Goal: Transaction & Acquisition: Purchase product/service

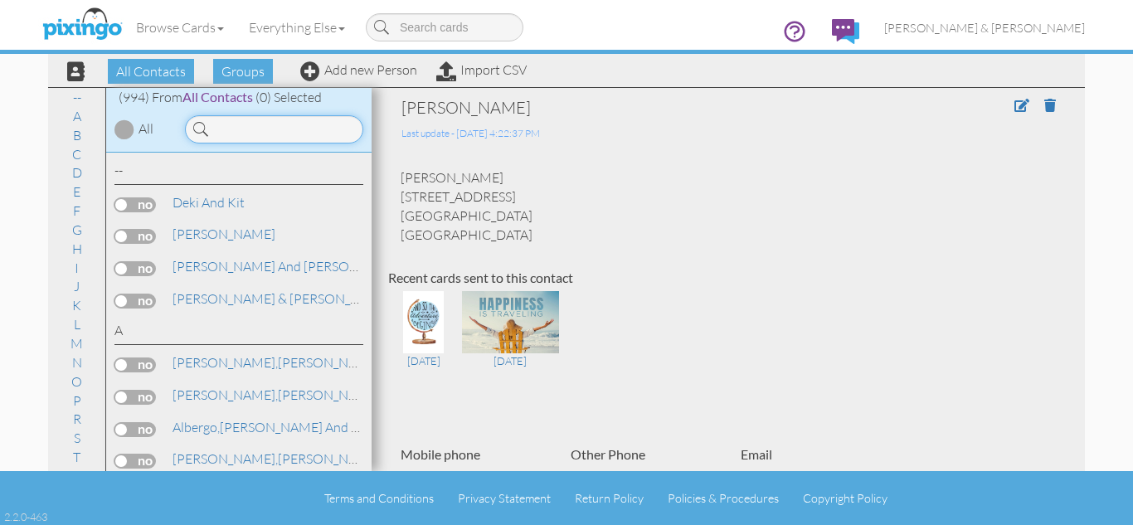
click at [235, 128] on input at bounding box center [274, 129] width 178 height 28
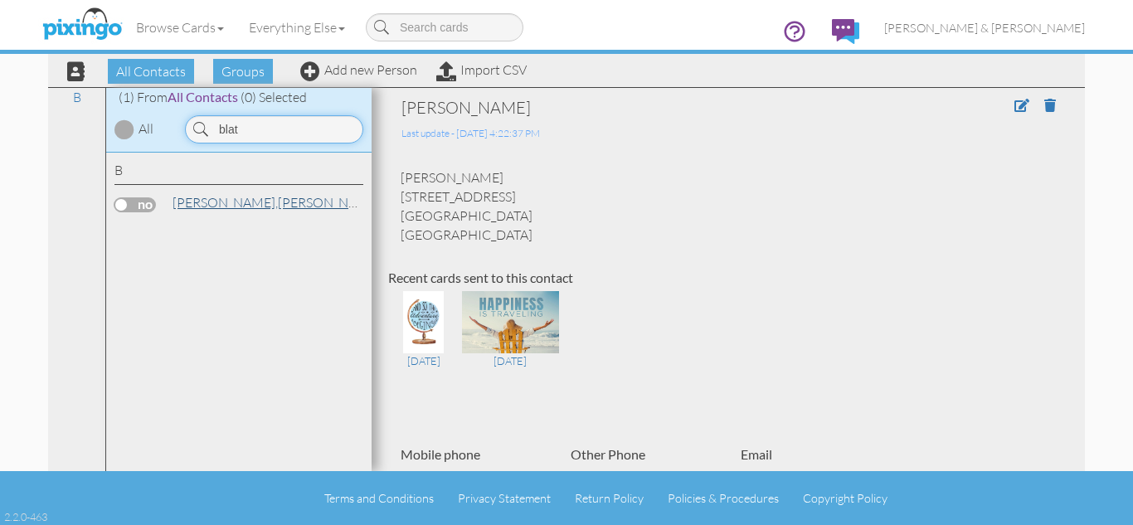
type input "blat"
click at [231, 205] on link "[PERSON_NAME]" at bounding box center [277, 202] width 212 height 20
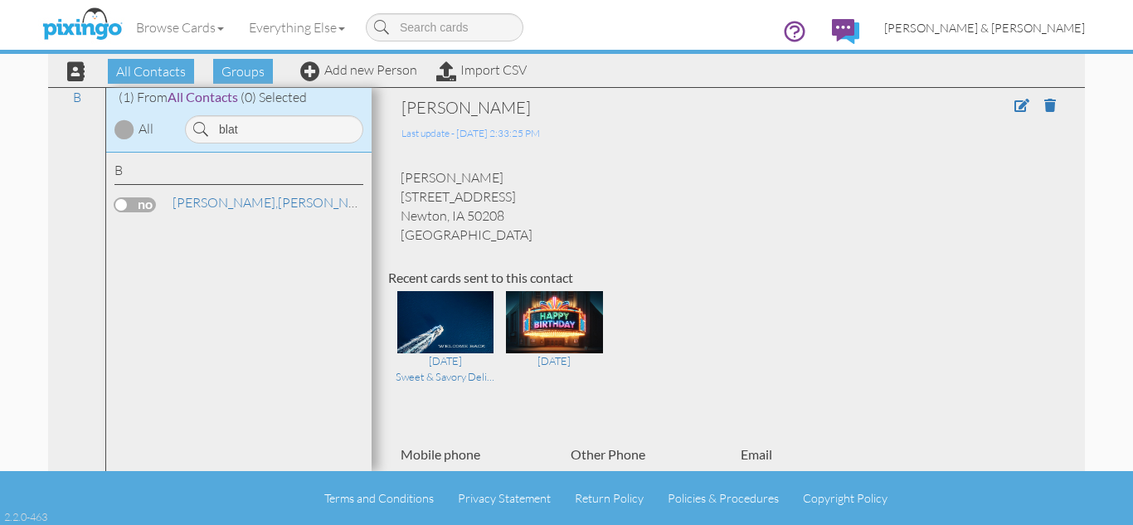
click at [1018, 25] on span "[PERSON_NAME] & [PERSON_NAME]" at bounding box center [984, 28] width 201 height 14
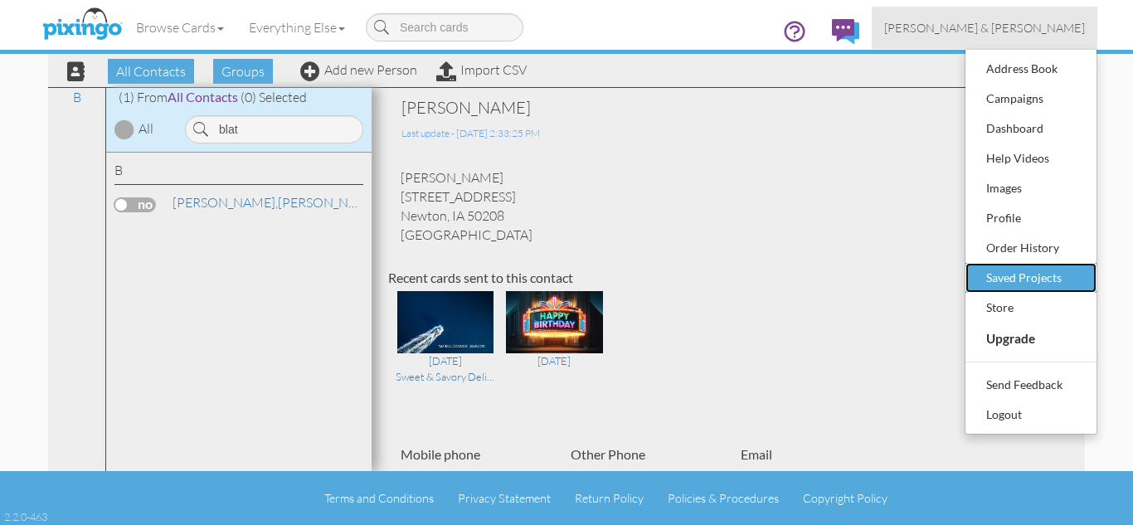
click at [1018, 270] on div "Saved Projects" at bounding box center [1031, 277] width 98 height 25
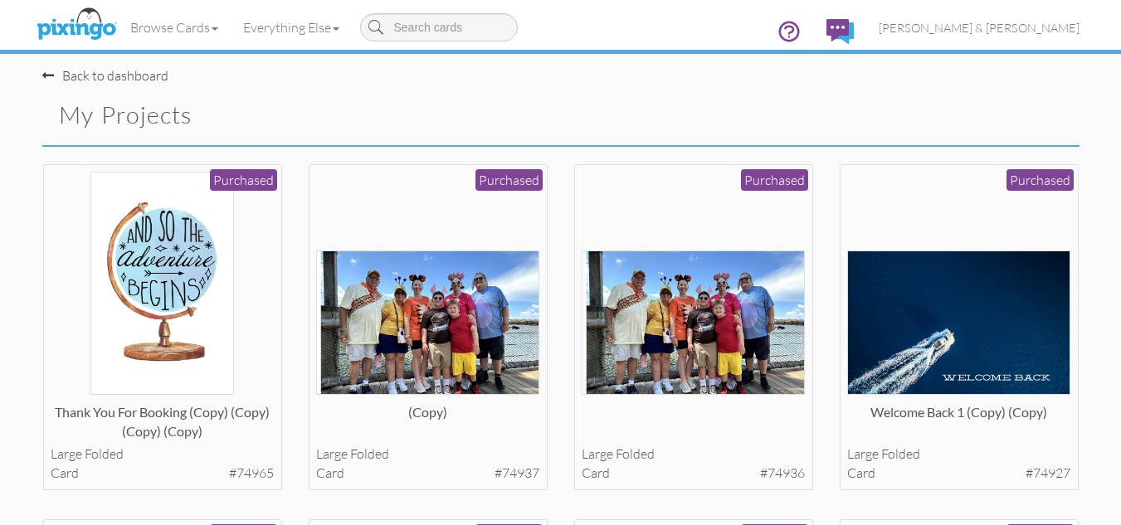
click at [561, 190] on div "large folded card #74936 Purchased View Details" at bounding box center [693, 341] width 265 height 356
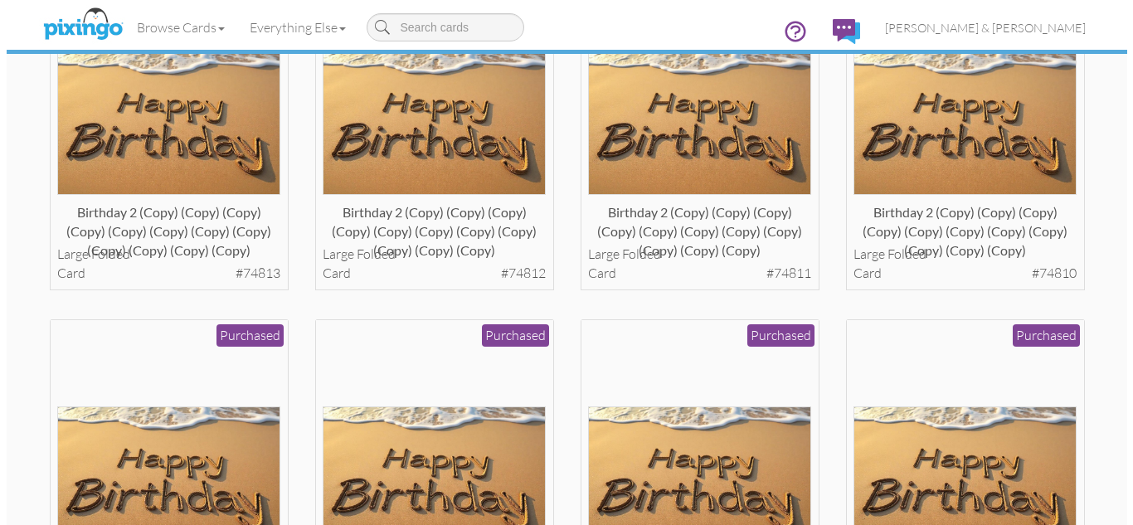
scroll to position [929, 0]
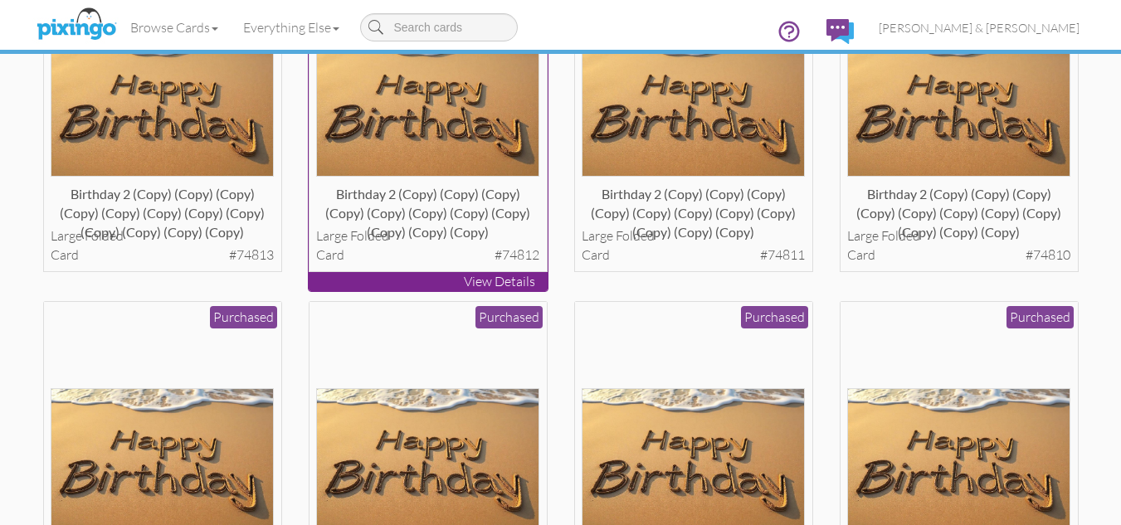
click at [425, 144] on img at bounding box center [427, 104] width 223 height 144
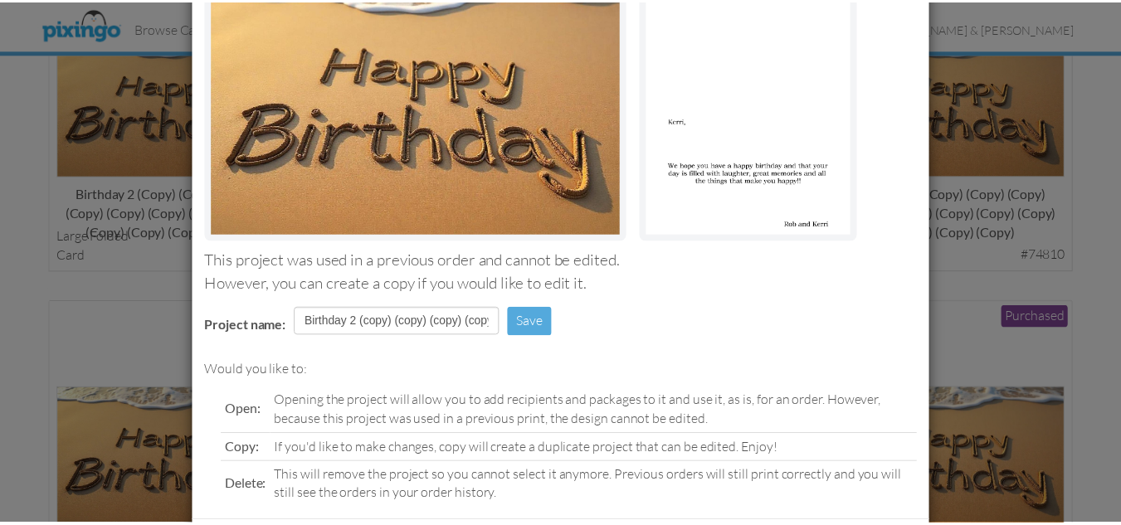
scroll to position [251, 0]
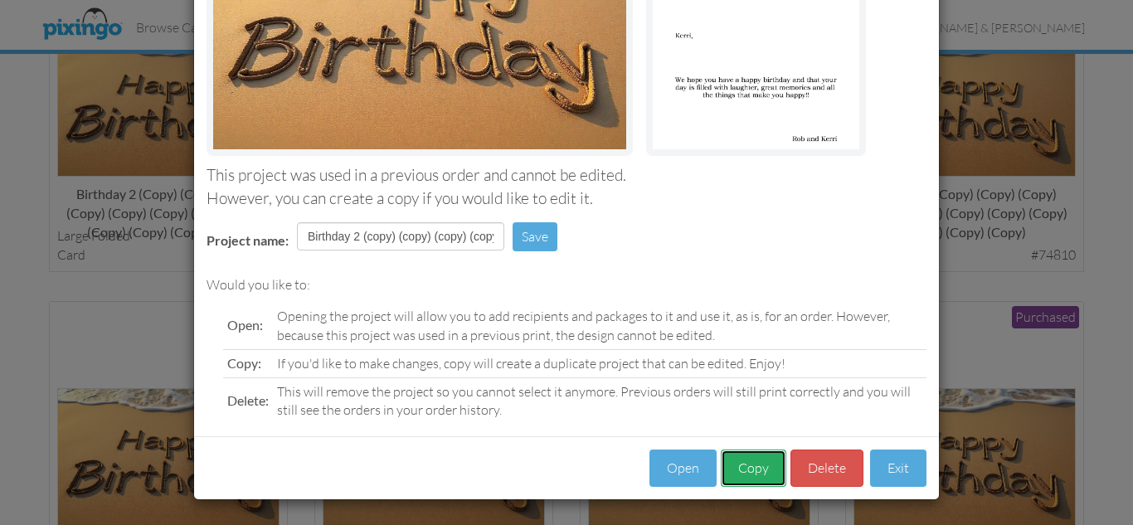
click at [743, 466] on button "Copy" at bounding box center [754, 468] width 66 height 37
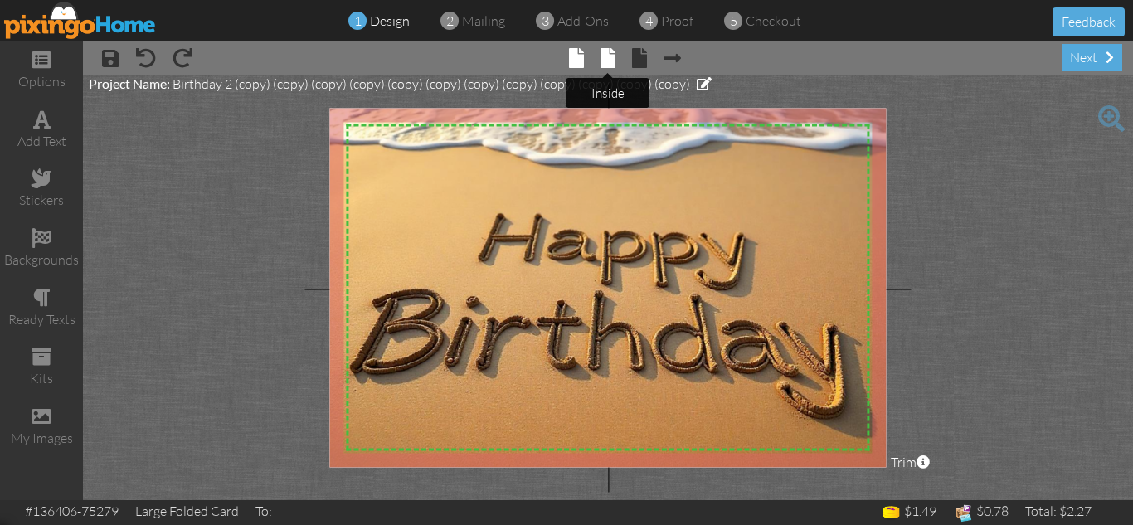
click at [605, 56] on span at bounding box center [608, 58] width 15 height 20
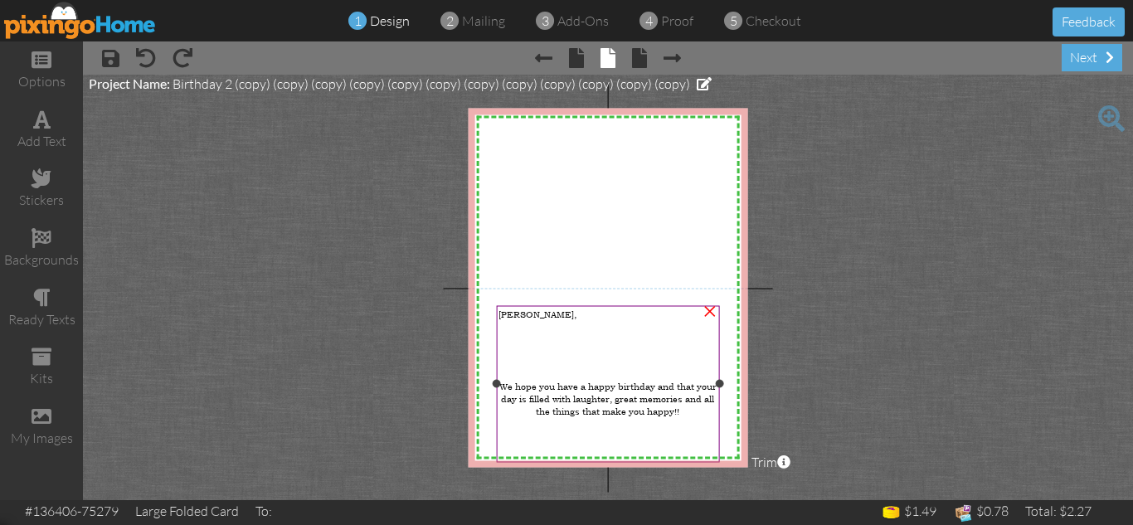
click at [509, 312] on span "[PERSON_NAME]," at bounding box center [538, 314] width 78 height 12
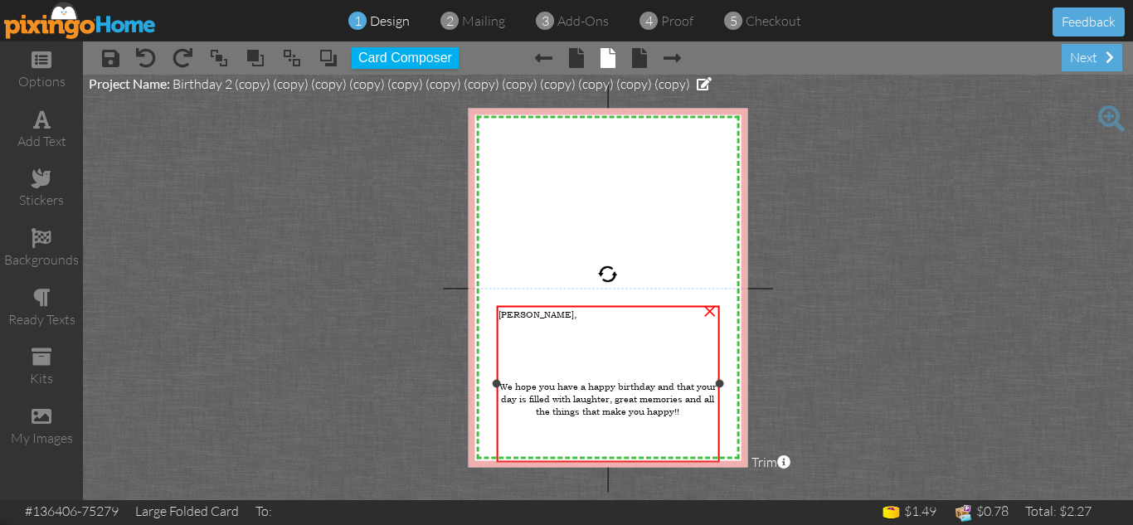
click at [509, 312] on span "[PERSON_NAME]," at bounding box center [538, 314] width 78 height 12
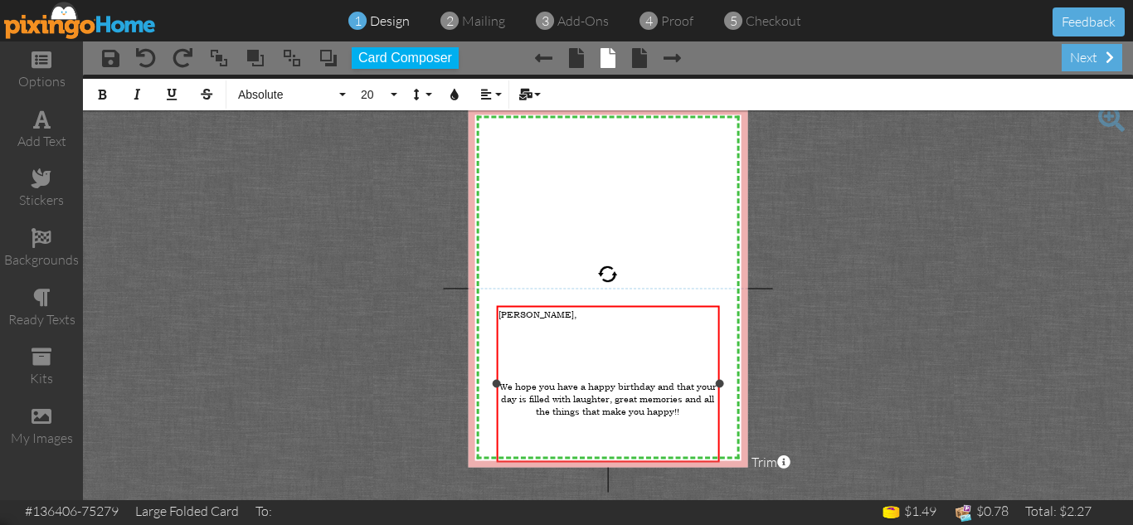
click at [509, 312] on span "[PERSON_NAME]," at bounding box center [538, 314] width 78 height 12
click at [574, 368] on div at bounding box center [608, 374] width 219 height 12
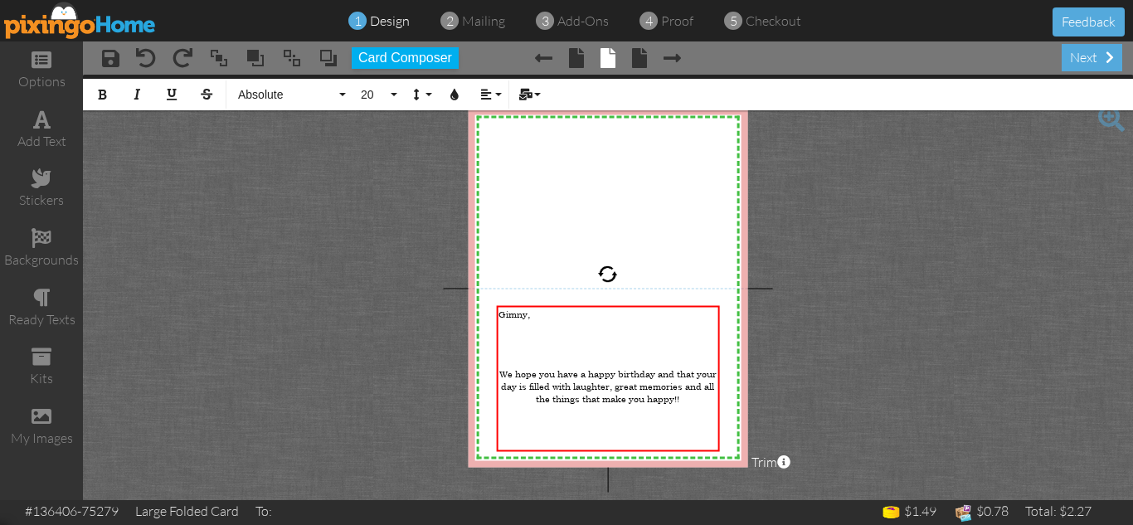
click at [825, 389] on project-studio-wrapper "X X X X X X X X X X X X X X X X X X X X X X X X X X X X X X X X X X X X X X X X…" at bounding box center [608, 288] width 1050 height 426
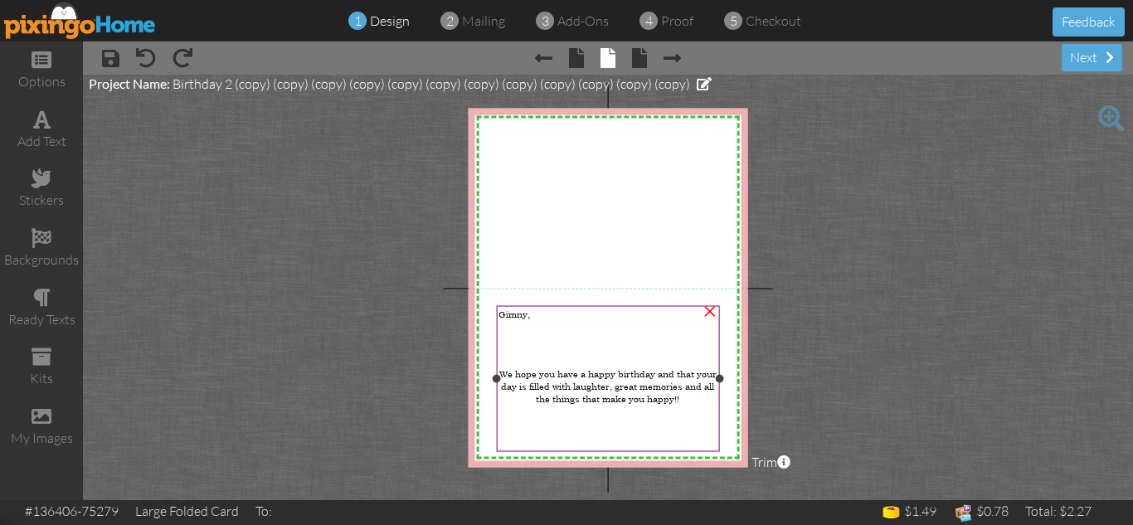
click at [517, 314] on span "Gimny," at bounding box center [515, 314] width 32 height 12
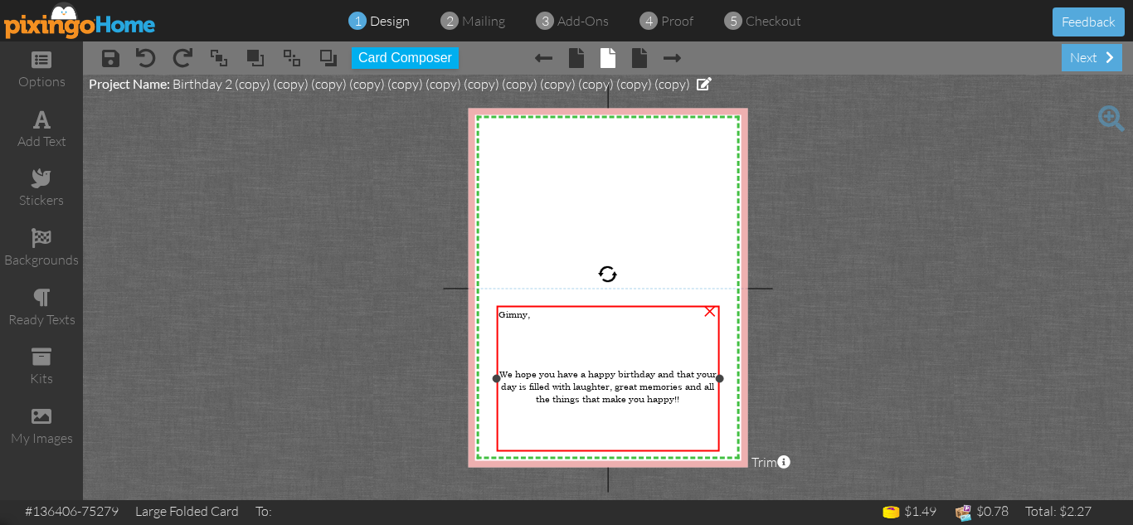
click at [517, 314] on span "Gimny," at bounding box center [515, 314] width 32 height 12
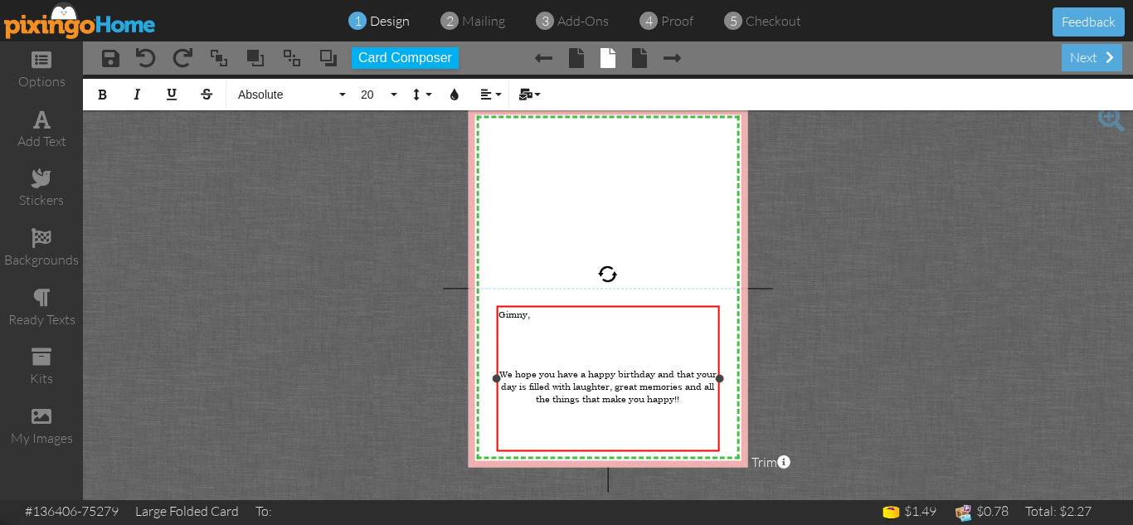
click at [517, 314] on span "Gimny," at bounding box center [515, 314] width 32 height 12
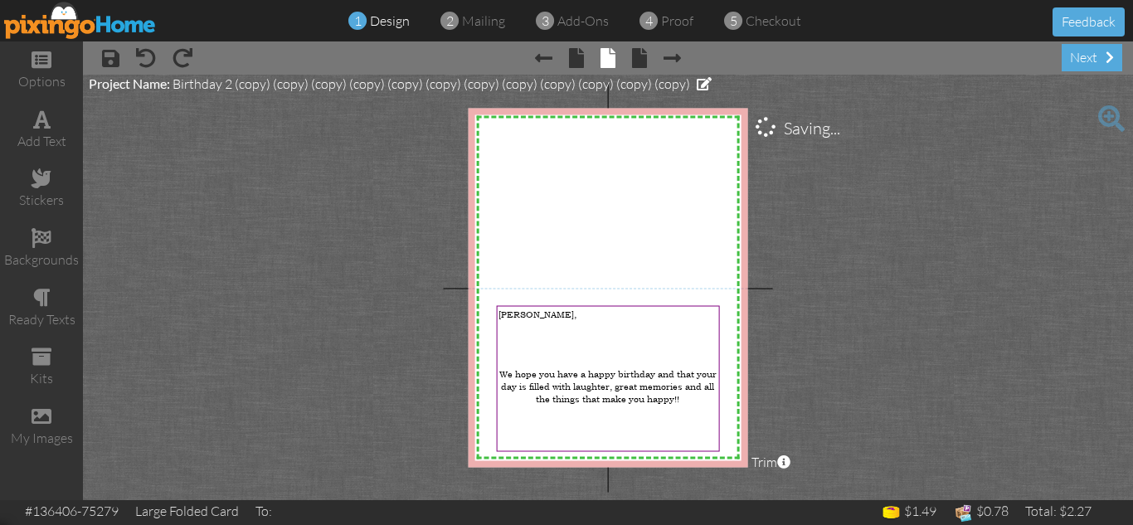
click at [938, 330] on project-studio-wrapper "X X X X X X X X X X X X X X X X X X X X X X X X X X X X X X X X X X X X X X X X…" at bounding box center [608, 288] width 1050 height 426
click at [1073, 63] on div "next" at bounding box center [1092, 57] width 61 height 27
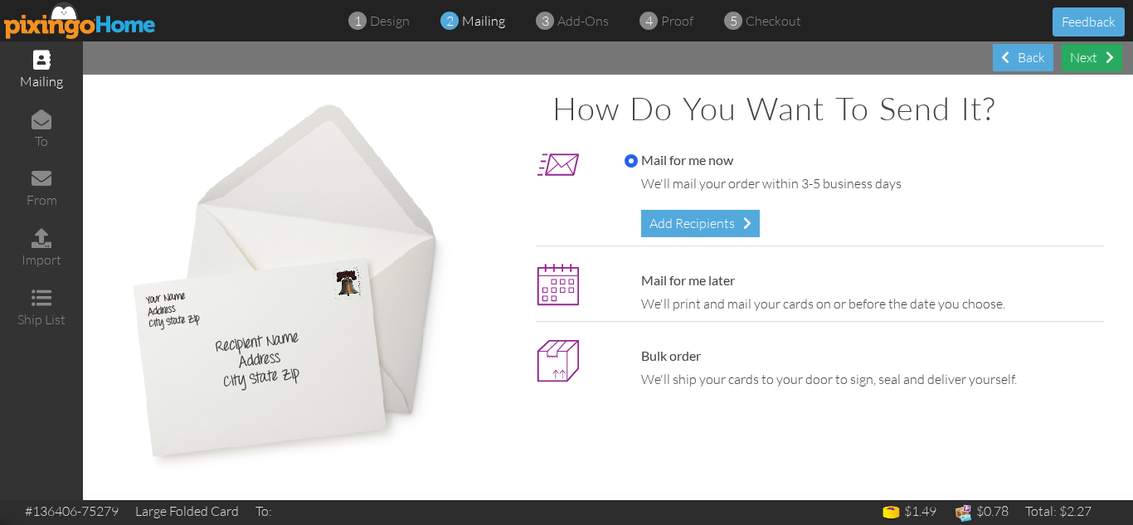
click at [1084, 55] on div "Next" at bounding box center [1092, 57] width 61 height 27
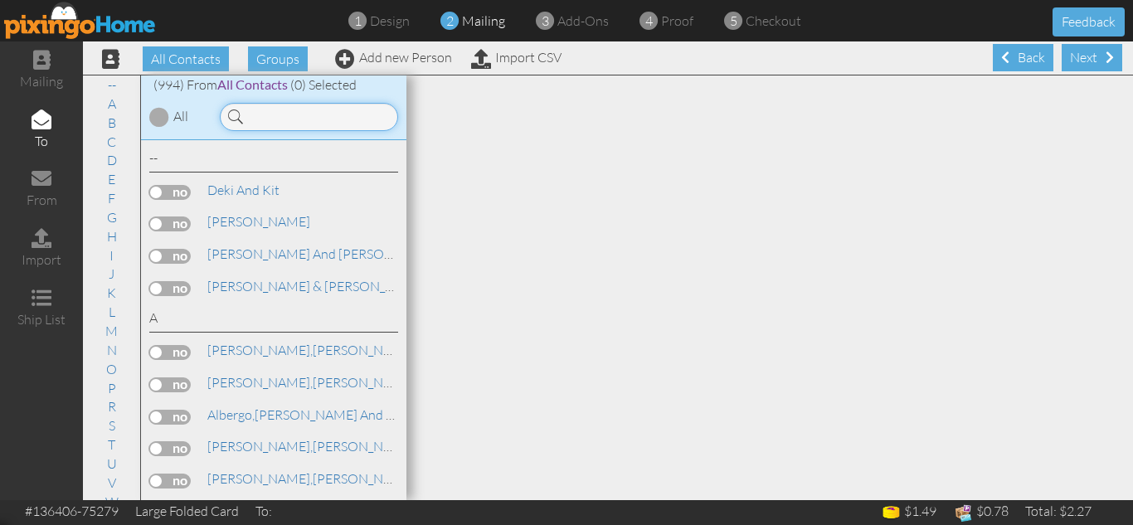
click at [272, 115] on input at bounding box center [309, 117] width 178 height 28
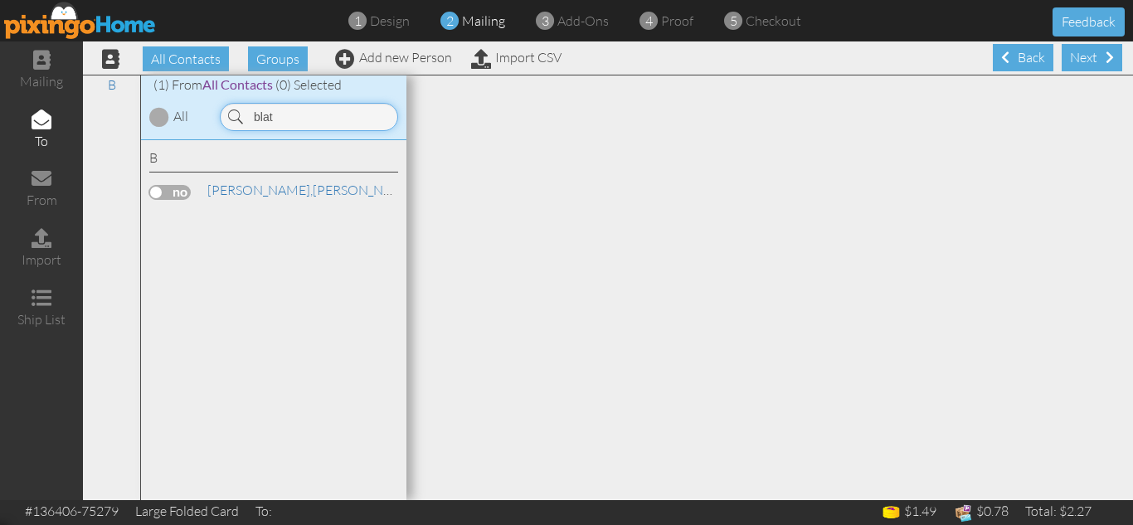
type input "blat"
click at [168, 191] on label at bounding box center [169, 192] width 41 height 15
click at [0, 0] on input "checkbox" at bounding box center [0, 0] width 0 height 0
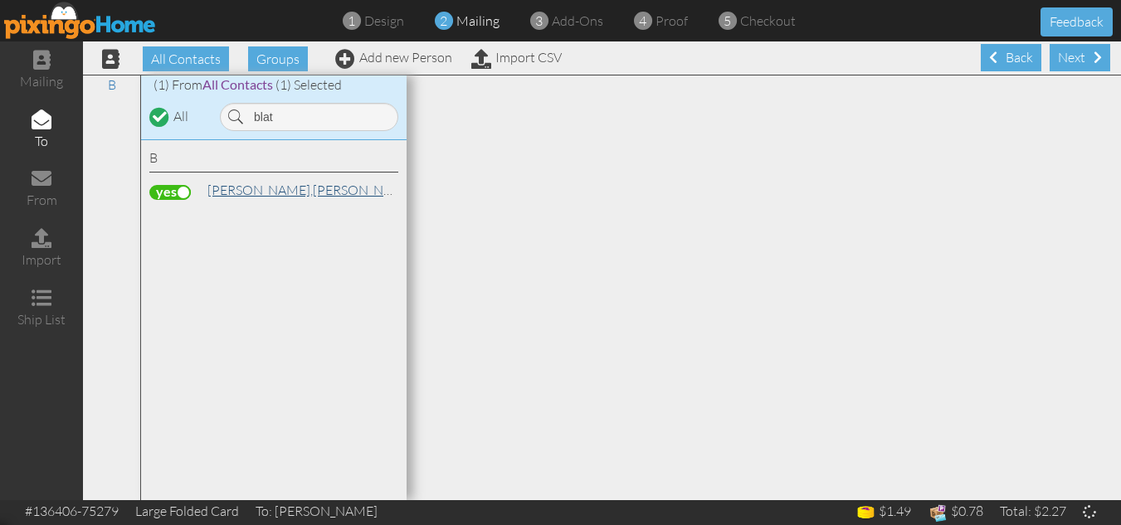
click at [235, 191] on span "[PERSON_NAME]," at bounding box center [259, 190] width 105 height 17
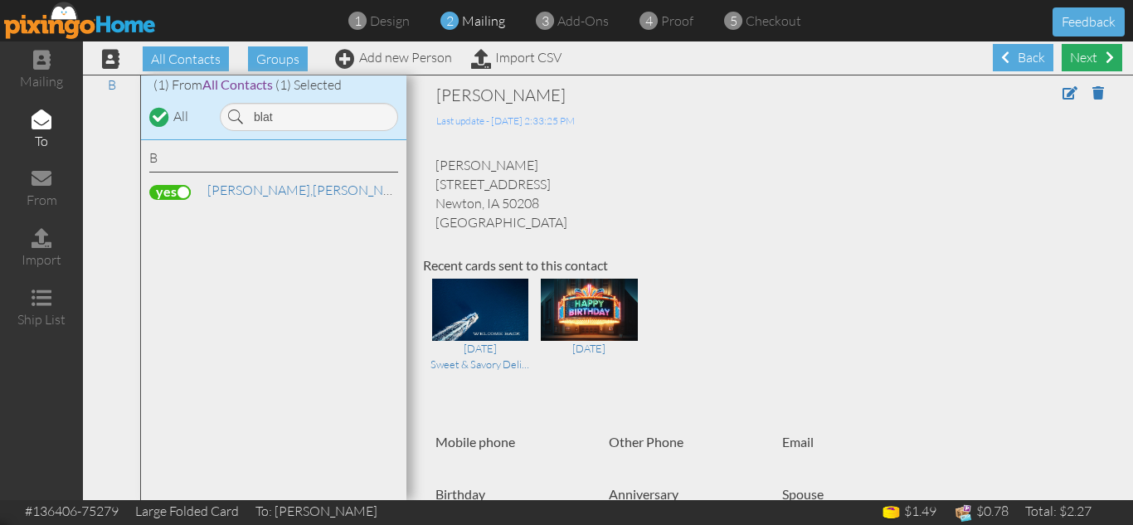
click at [1080, 61] on div "Next" at bounding box center [1092, 57] width 61 height 27
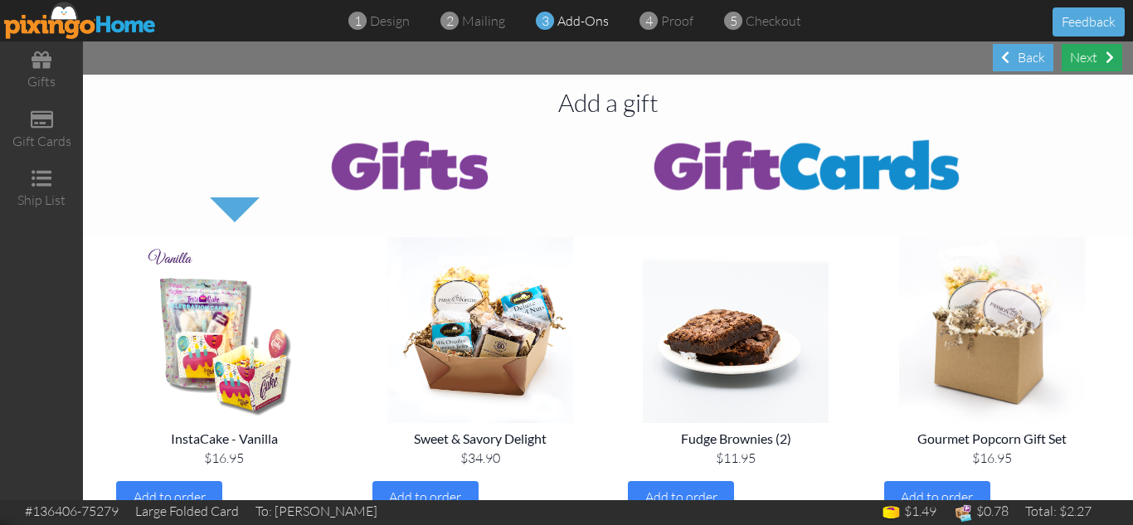
click at [1076, 59] on div "Next" at bounding box center [1092, 57] width 61 height 27
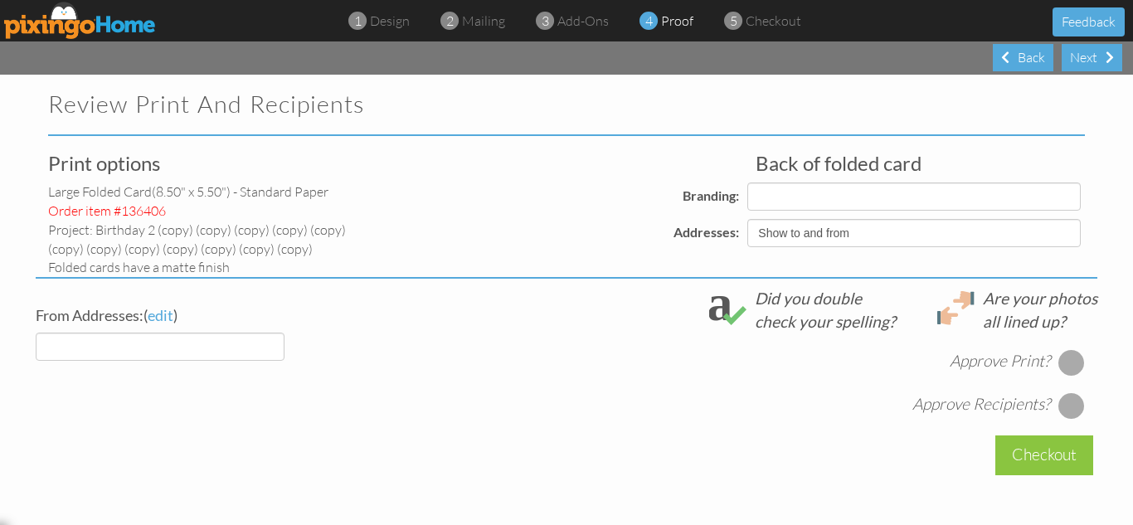
select select "object:6308"
select select "object:6304"
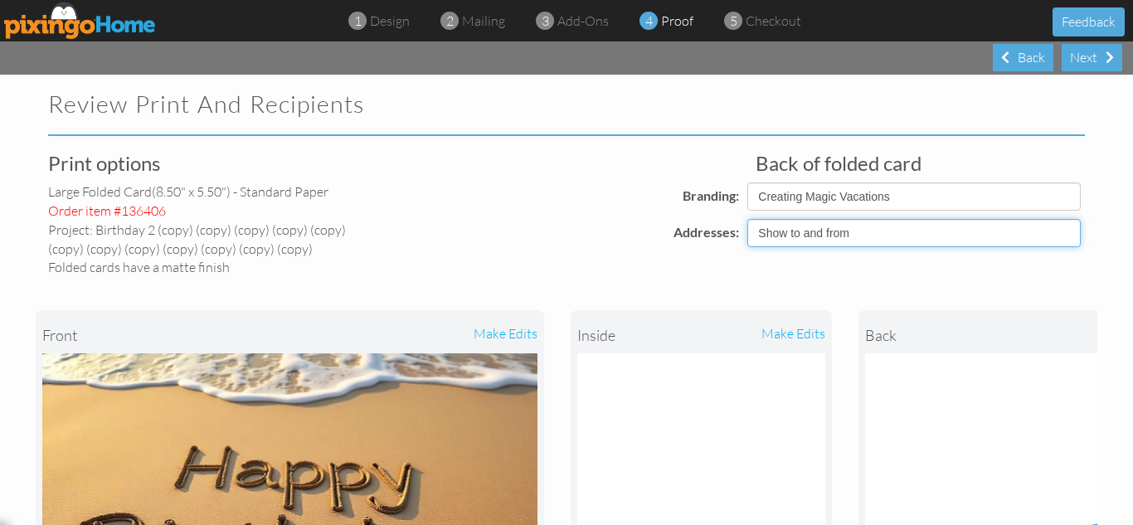
click at [792, 236] on select "Show to and from Show from only Hide to and from" at bounding box center [915, 233] width 334 height 28
select select "object:6301"
click at [748, 219] on select "Show to and from Show from only Hide to and from" at bounding box center [915, 233] width 334 height 28
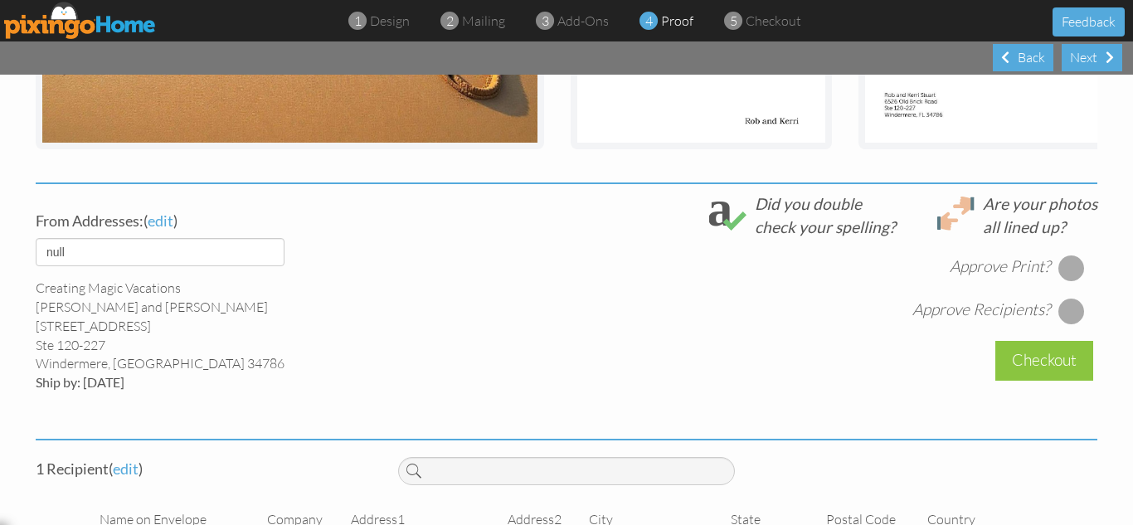
scroll to position [531, 0]
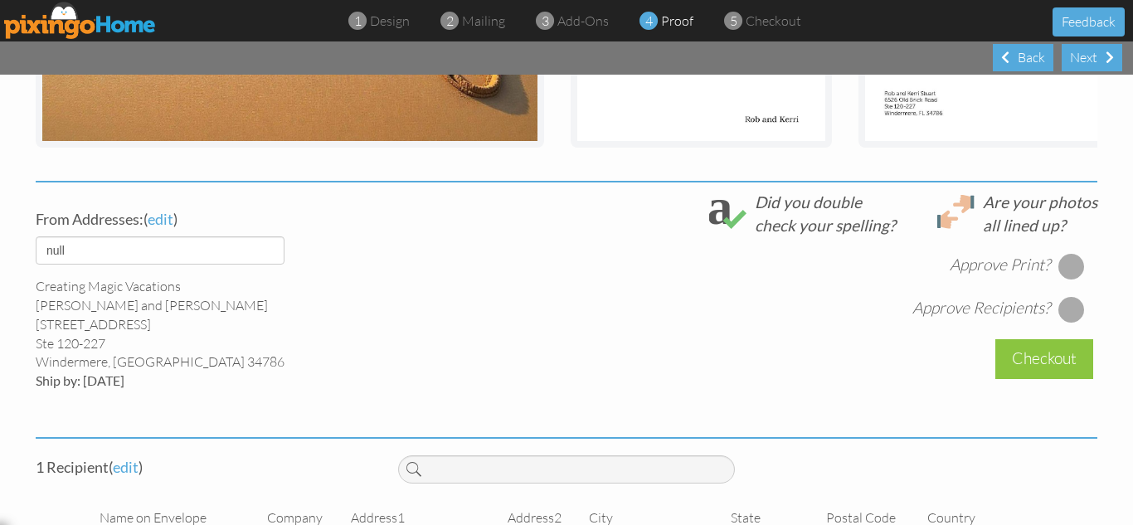
click at [1063, 278] on div at bounding box center [1072, 266] width 27 height 27
click at [1064, 323] on div at bounding box center [1072, 309] width 27 height 27
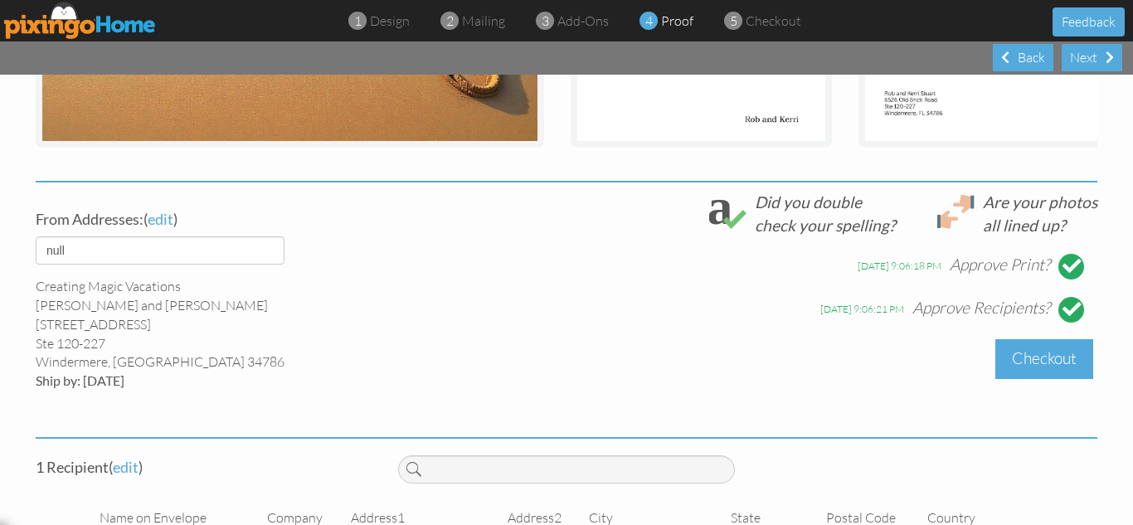
click at [1035, 366] on div "Checkout" at bounding box center [1045, 358] width 98 height 39
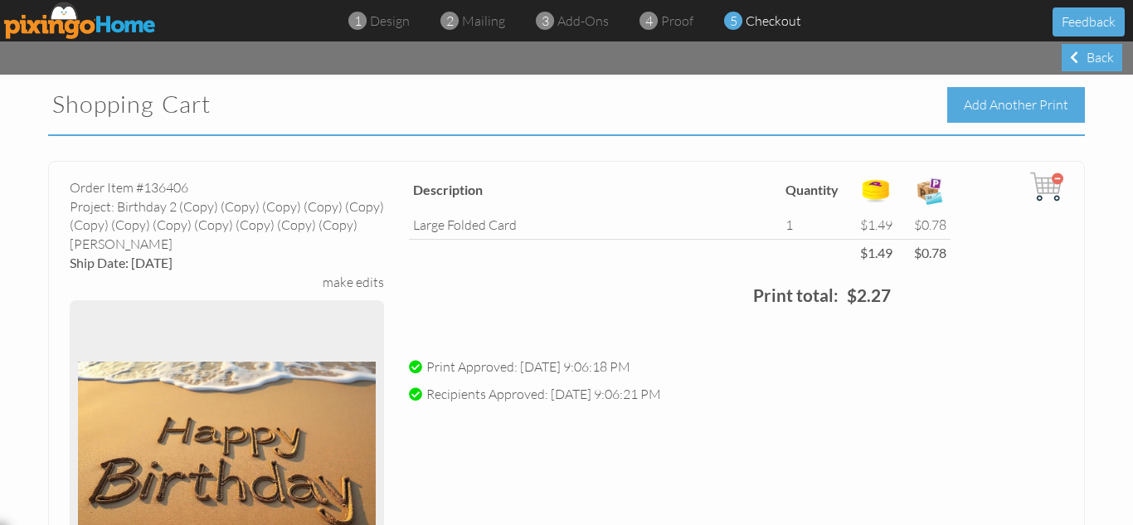
click at [983, 109] on div "Add Another Print" at bounding box center [1016, 105] width 138 height 36
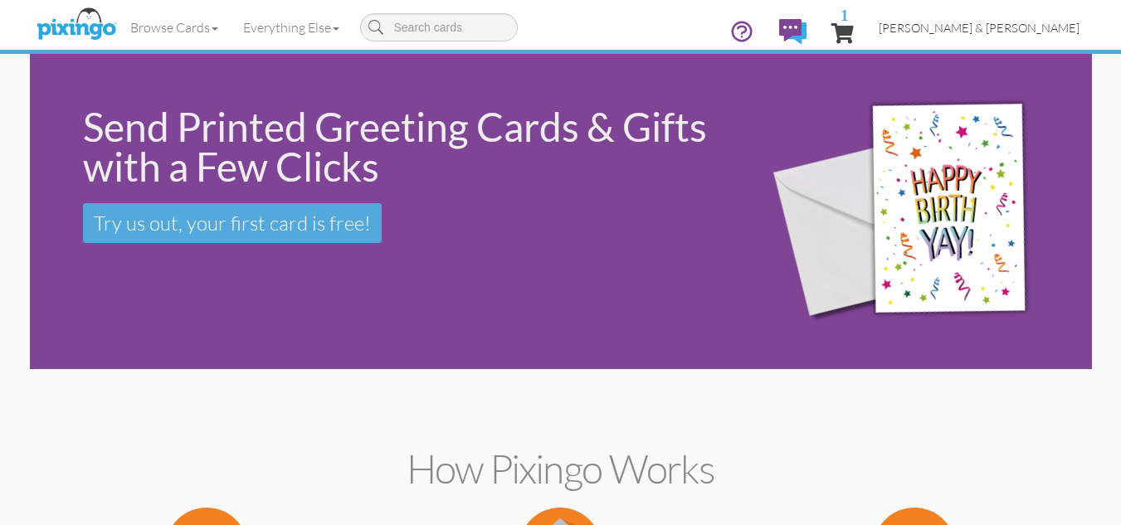
click at [1019, 30] on span "[PERSON_NAME] & [PERSON_NAME]" at bounding box center [979, 28] width 201 height 14
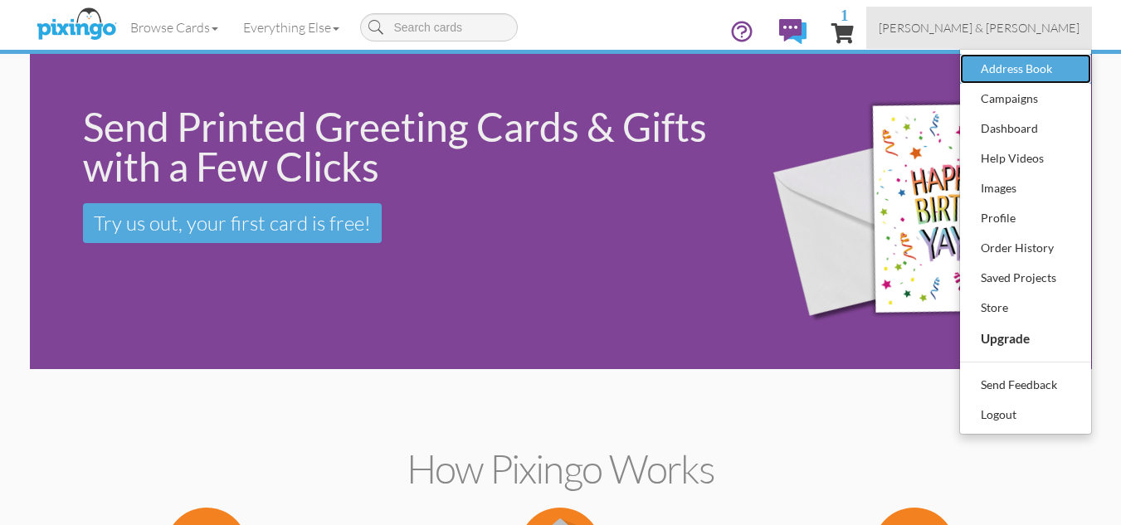
click at [1001, 66] on div "Address Book" at bounding box center [1026, 68] width 98 height 25
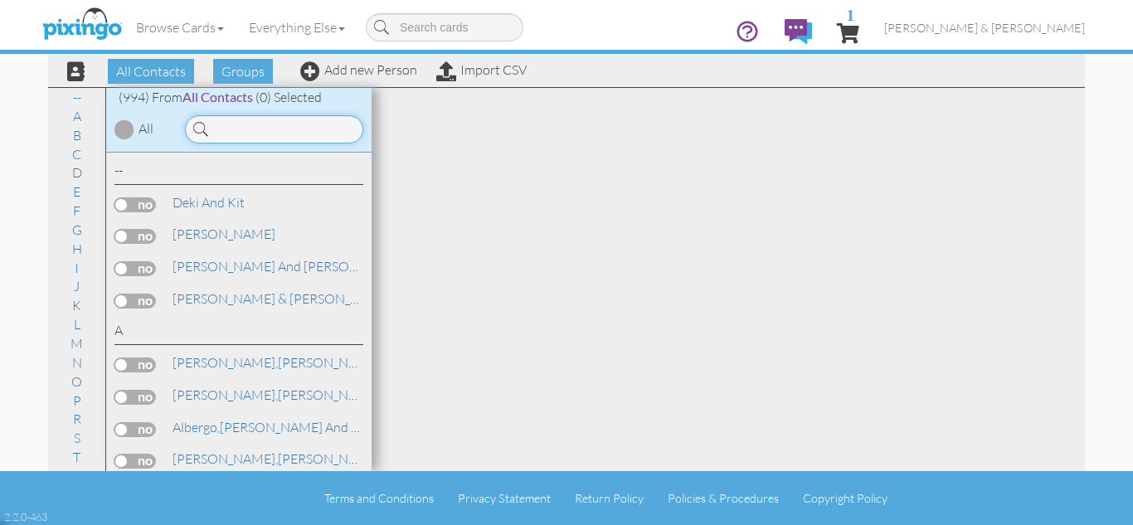
click at [245, 135] on input at bounding box center [274, 129] width 178 height 28
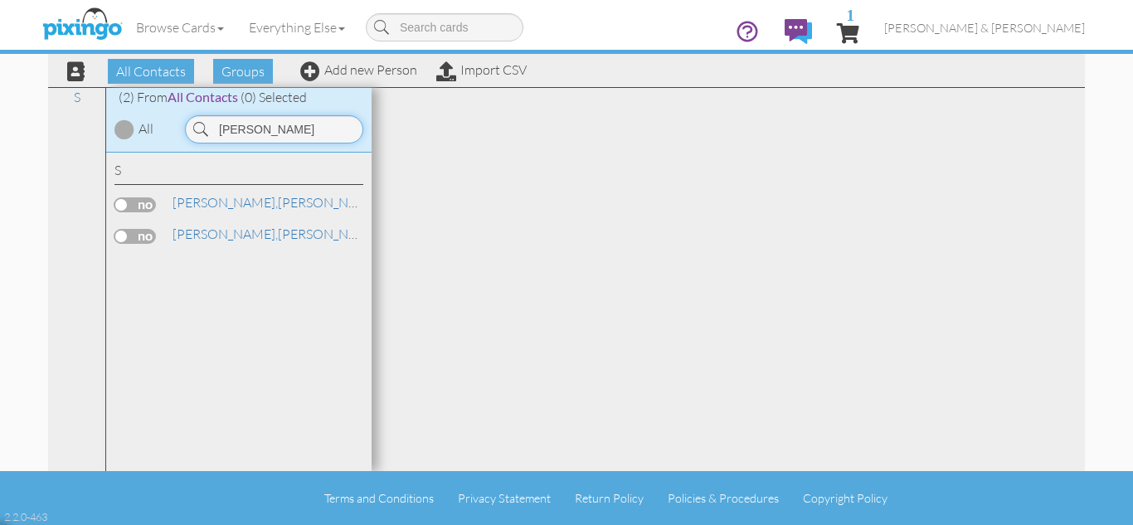
type input "[PERSON_NAME]"
click at [132, 203] on label at bounding box center [134, 204] width 41 height 15
click at [0, 0] on input "checkbox" at bounding box center [0, 0] width 0 height 0
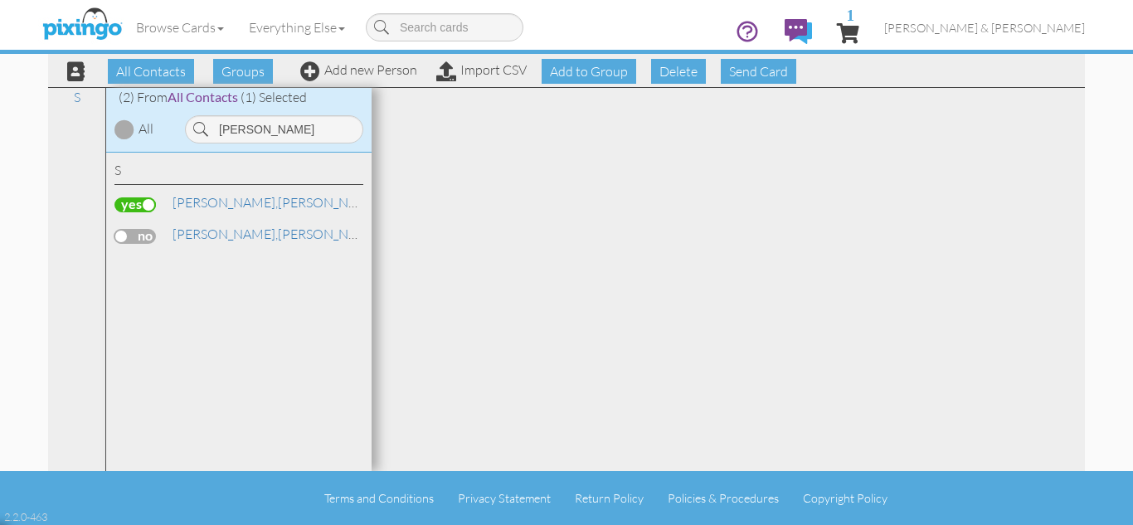
click at [147, 202] on label at bounding box center [134, 204] width 41 height 15
click at [0, 0] on input "checkbox" at bounding box center [0, 0] width 0 height 0
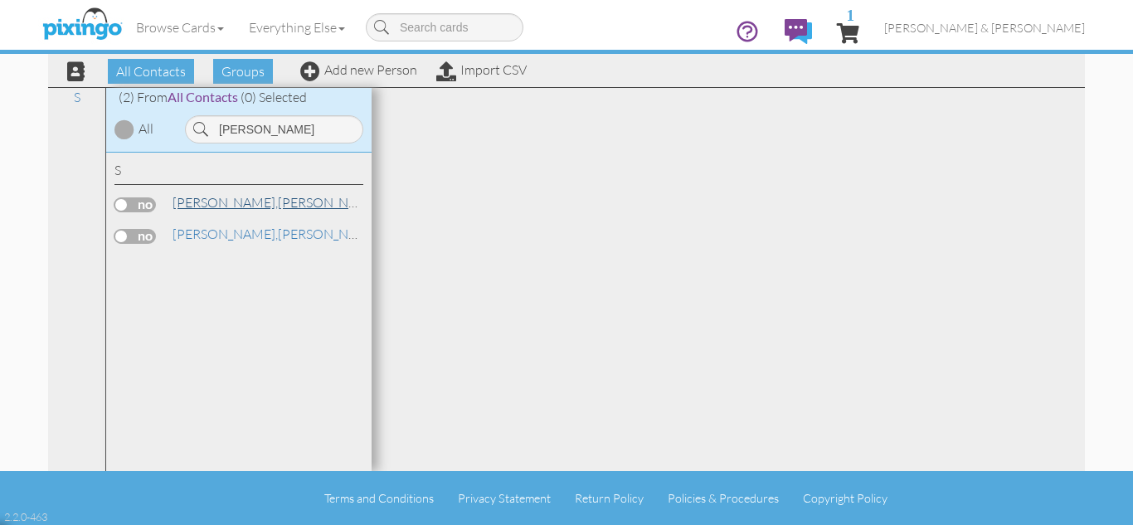
click at [215, 197] on span "[PERSON_NAME]," at bounding box center [225, 202] width 105 height 17
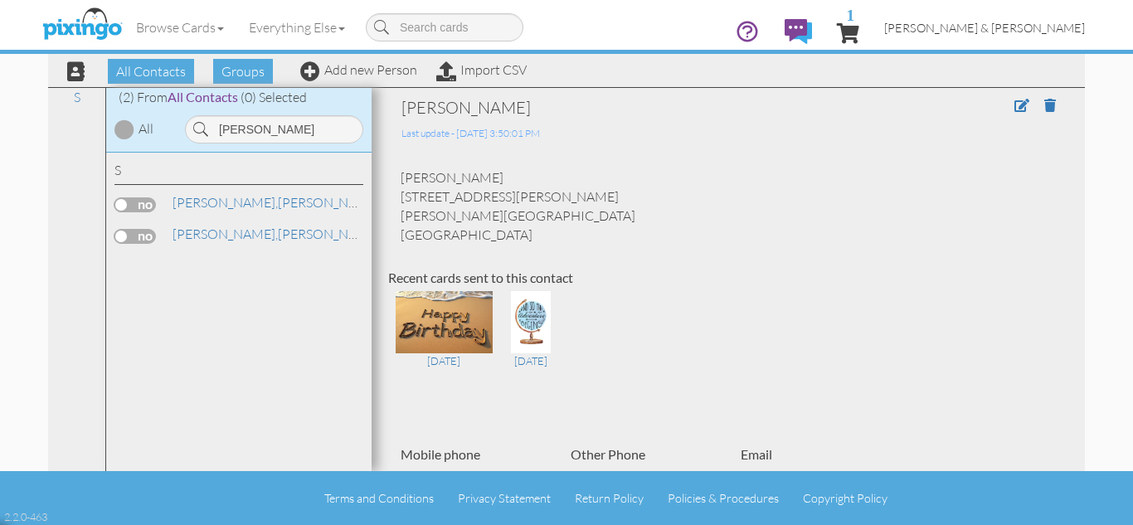
click at [1017, 29] on span "[PERSON_NAME] & [PERSON_NAME]" at bounding box center [984, 28] width 201 height 14
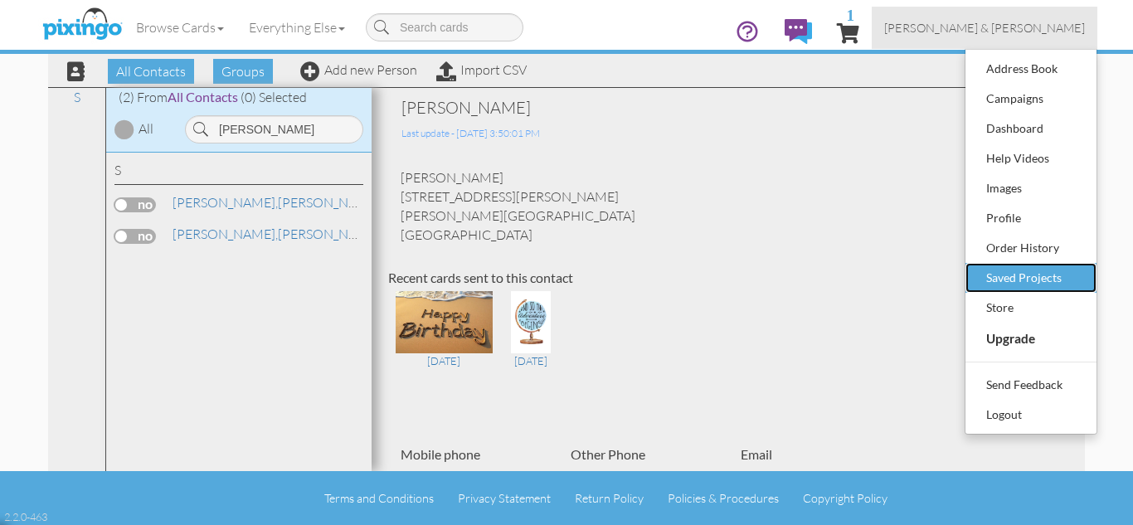
click at [1016, 285] on div "Saved Projects" at bounding box center [1031, 277] width 98 height 25
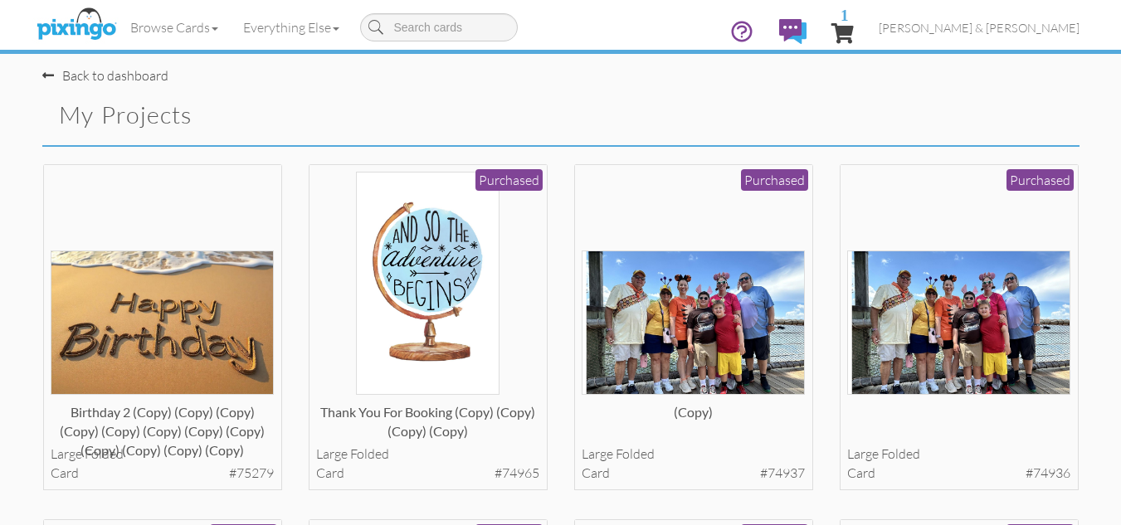
click at [558, 300] on div "Thank you for booking (copy) (copy) (copy) (copy) large folded card #74965 Purc…" at bounding box center [427, 341] width 265 height 356
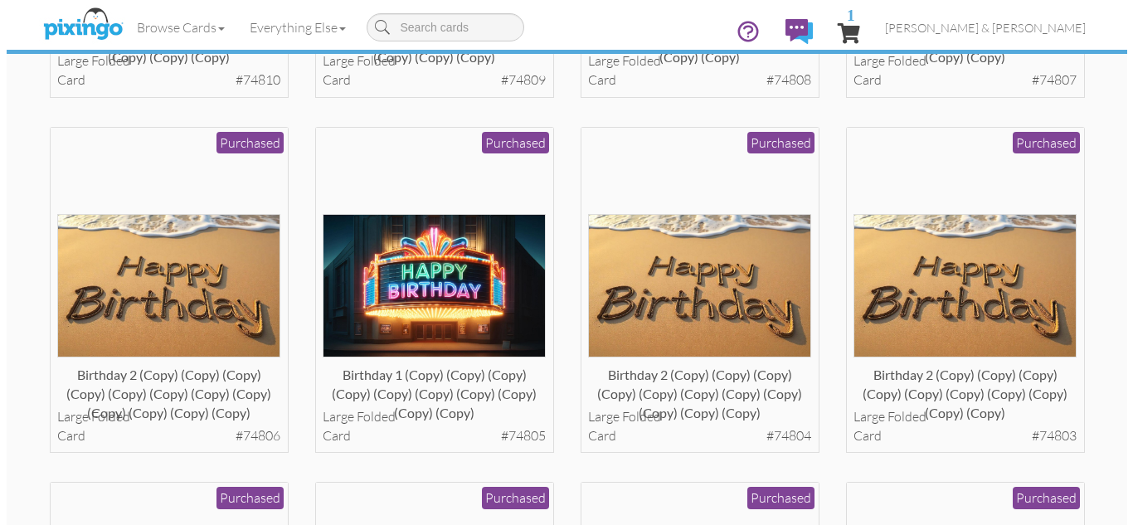
scroll to position [1460, 0]
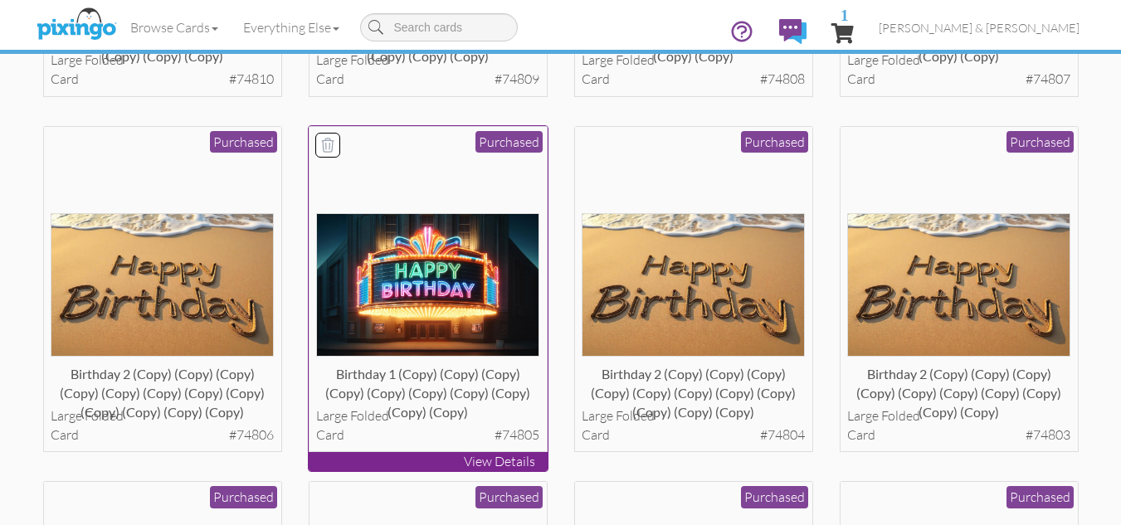
click at [392, 265] on img at bounding box center [427, 285] width 223 height 144
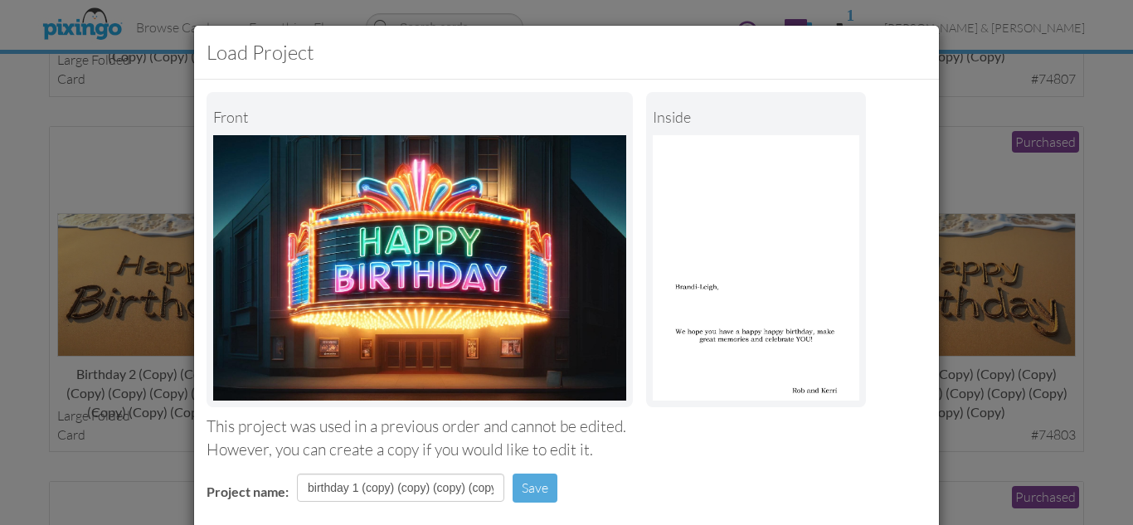
click at [778, 469] on div "Project name: birthday 1 (copy) (copy) (copy) (copy) (copy) (copy) (copy) (copy…" at bounding box center [566, 489] width 745 height 57
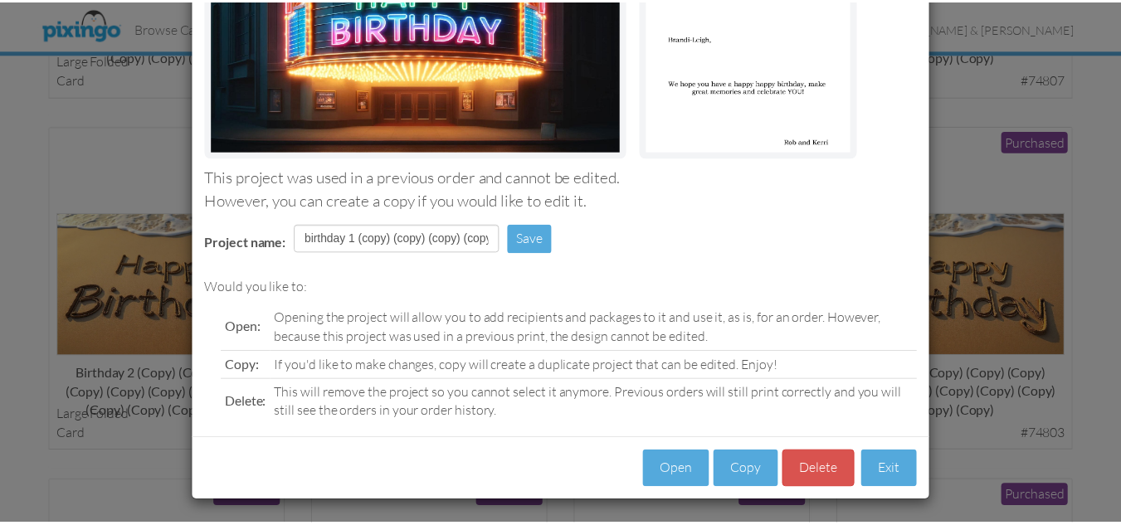
scroll to position [251, 0]
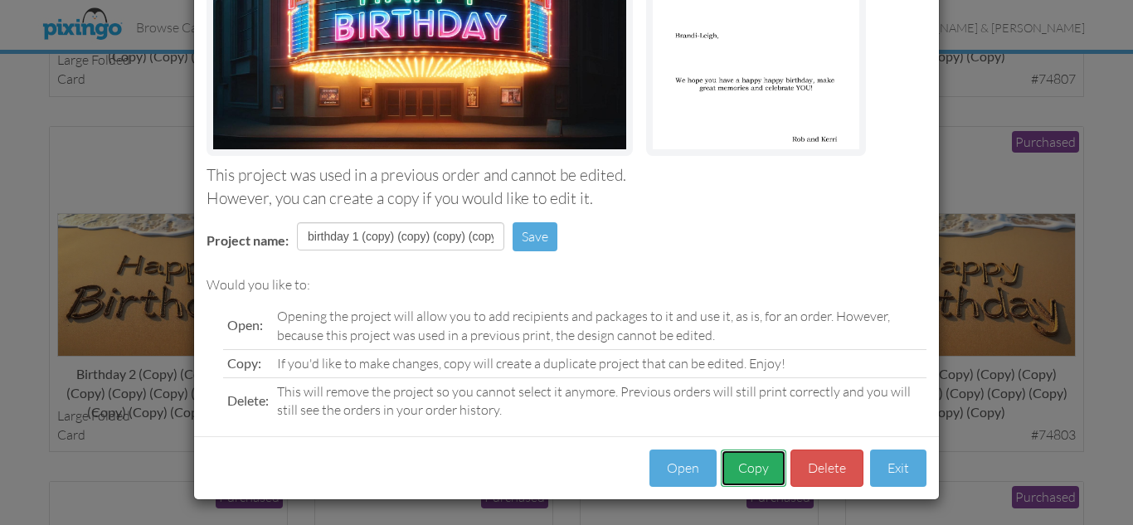
click at [744, 467] on button "Copy" at bounding box center [754, 468] width 66 height 37
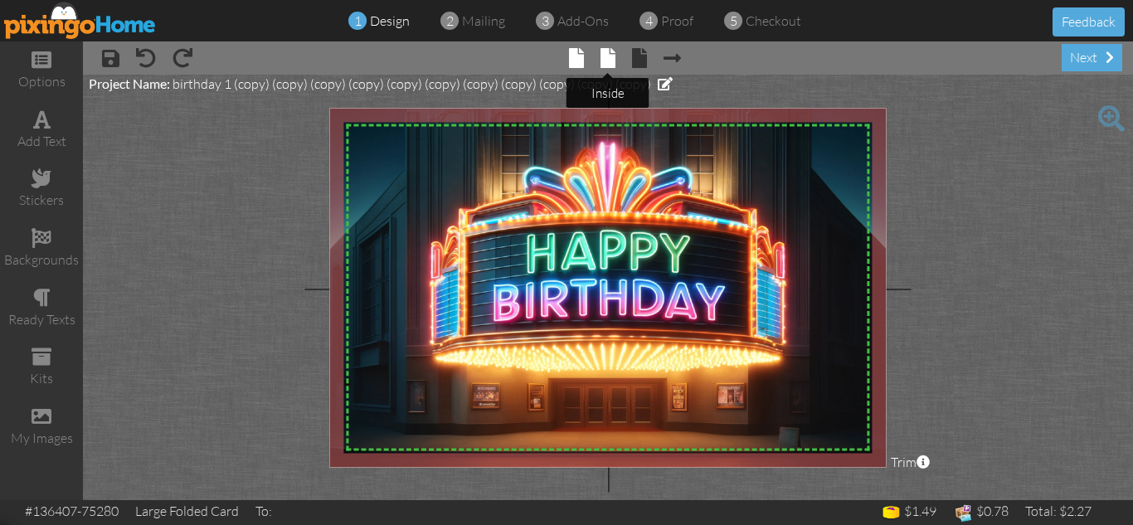
click at [607, 57] on span at bounding box center [608, 58] width 15 height 20
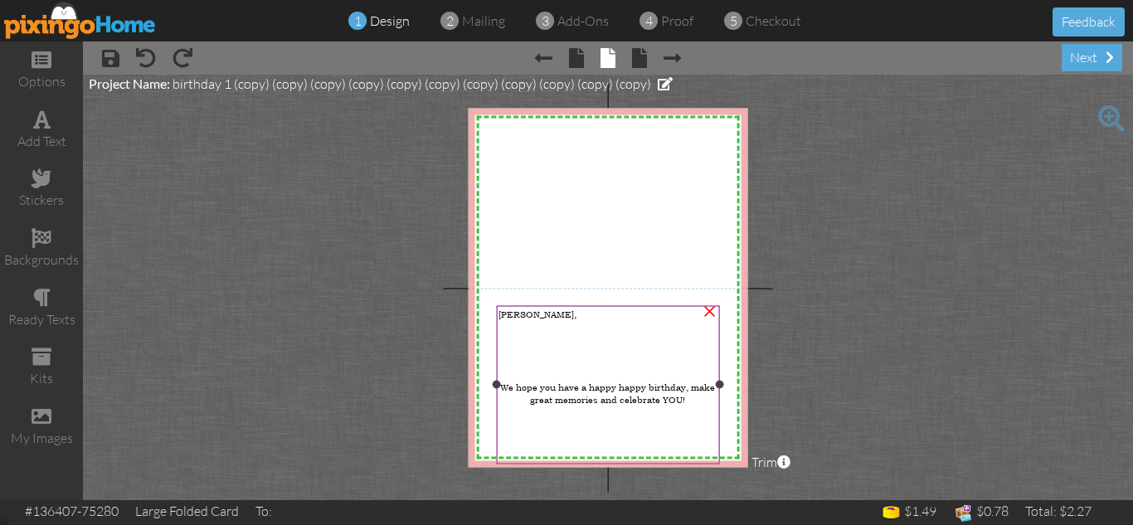
click at [565, 441] on div at bounding box center [608, 447] width 219 height 12
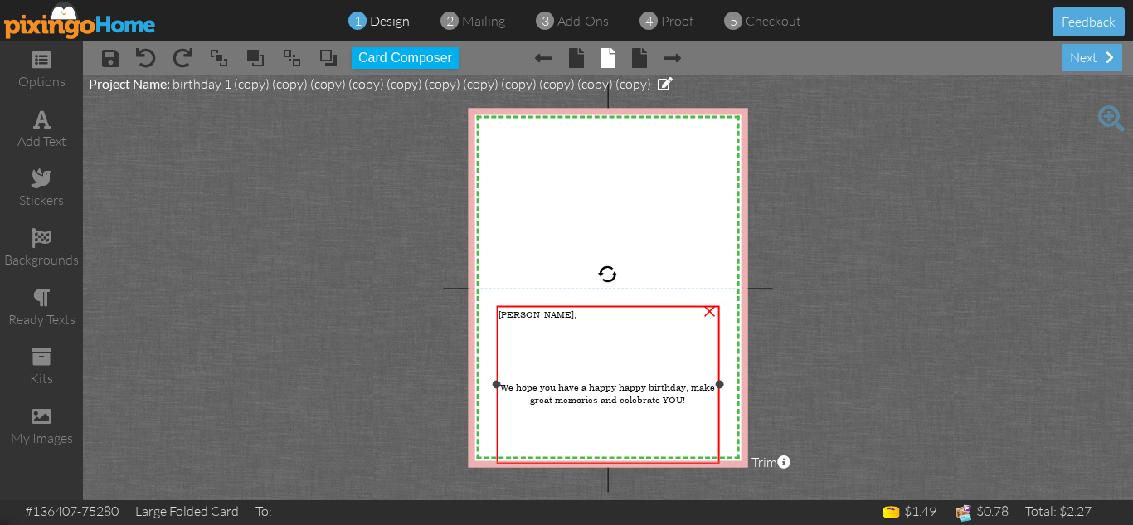
click at [565, 441] on div at bounding box center [608, 447] width 219 height 12
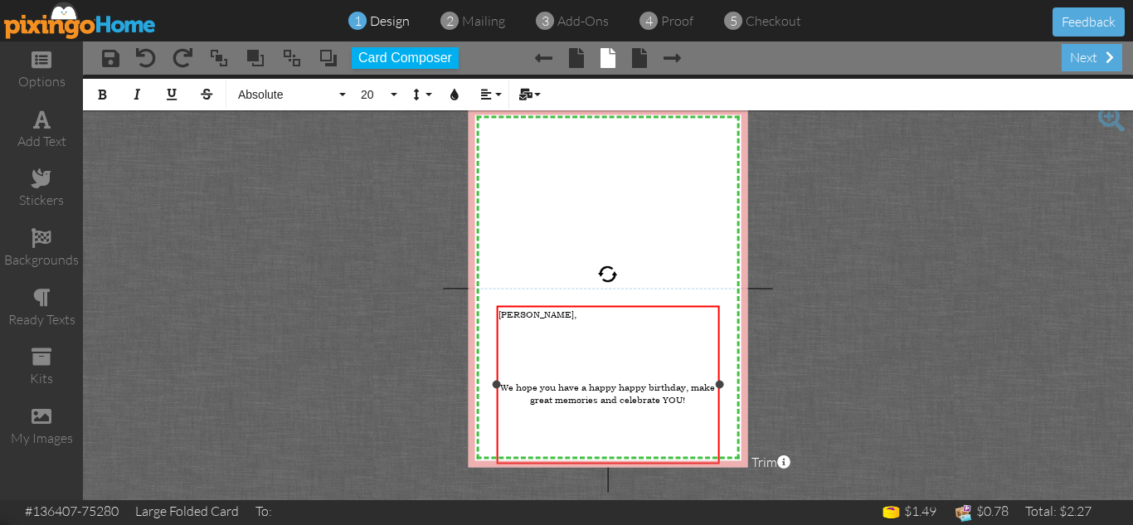
click at [581, 431] on div at bounding box center [608, 436] width 219 height 11
click at [525, 311] on span "[PERSON_NAME]," at bounding box center [538, 314] width 78 height 12
click at [960, 338] on project-studio-wrapper "X X X X X X X X X X X X X X X X X X X X X X X X X X X X X X X X X X X X X X X X…" at bounding box center [608, 288] width 1050 height 426
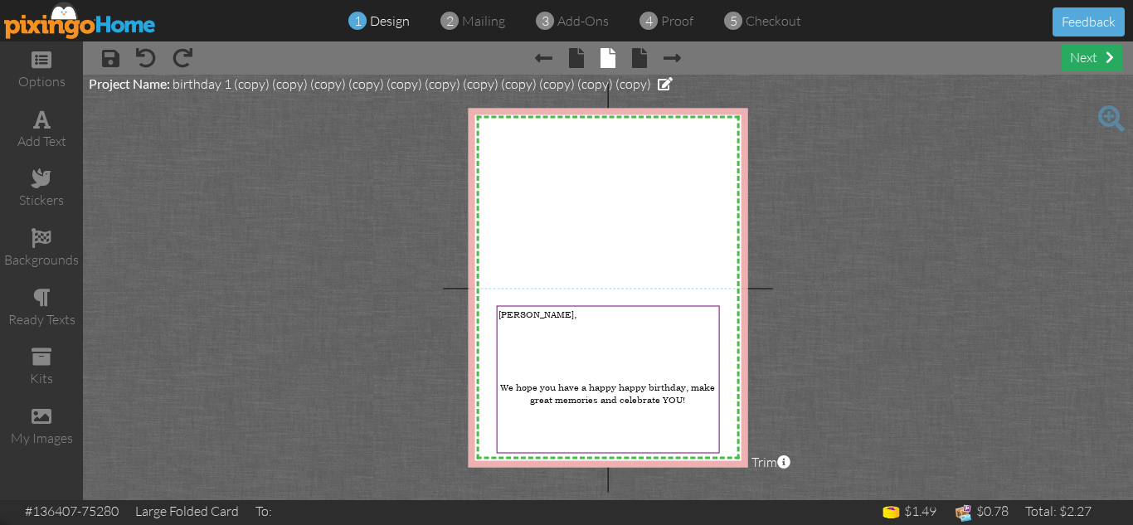
click at [1082, 54] on div "next" at bounding box center [1092, 57] width 61 height 27
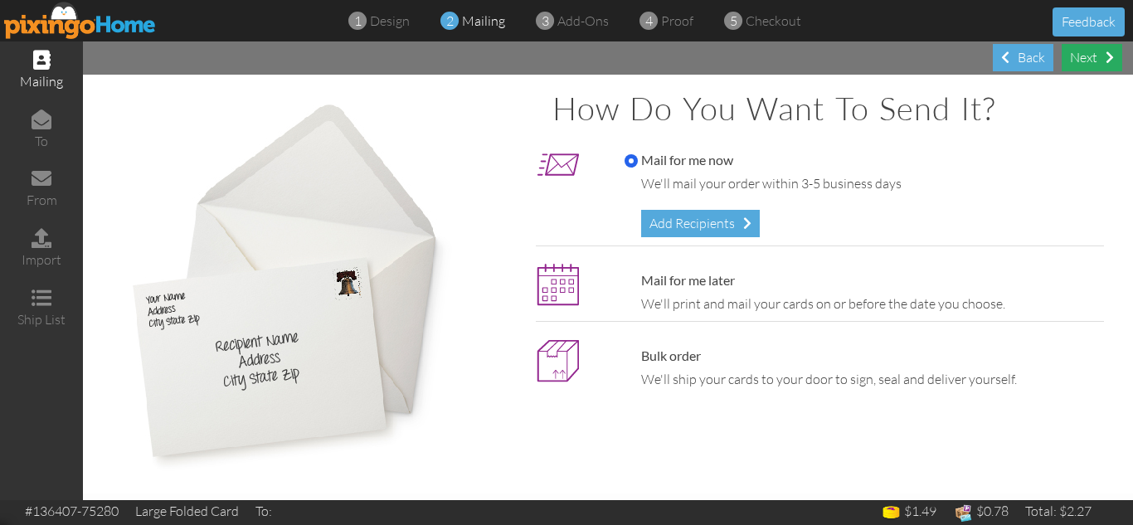
click at [1085, 61] on div "Next" at bounding box center [1092, 57] width 61 height 27
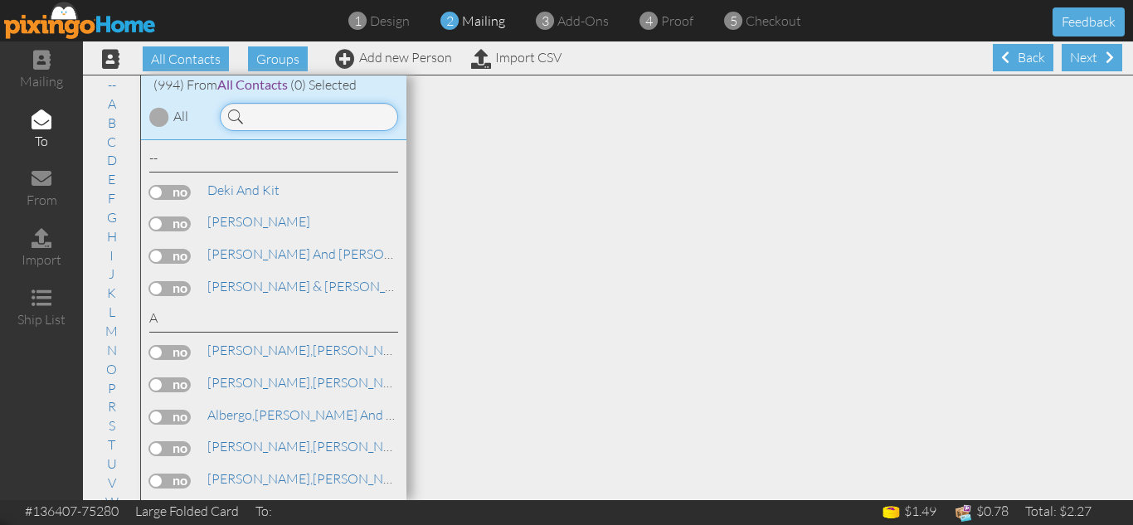
click at [340, 121] on input at bounding box center [309, 117] width 178 height 28
type input "l"
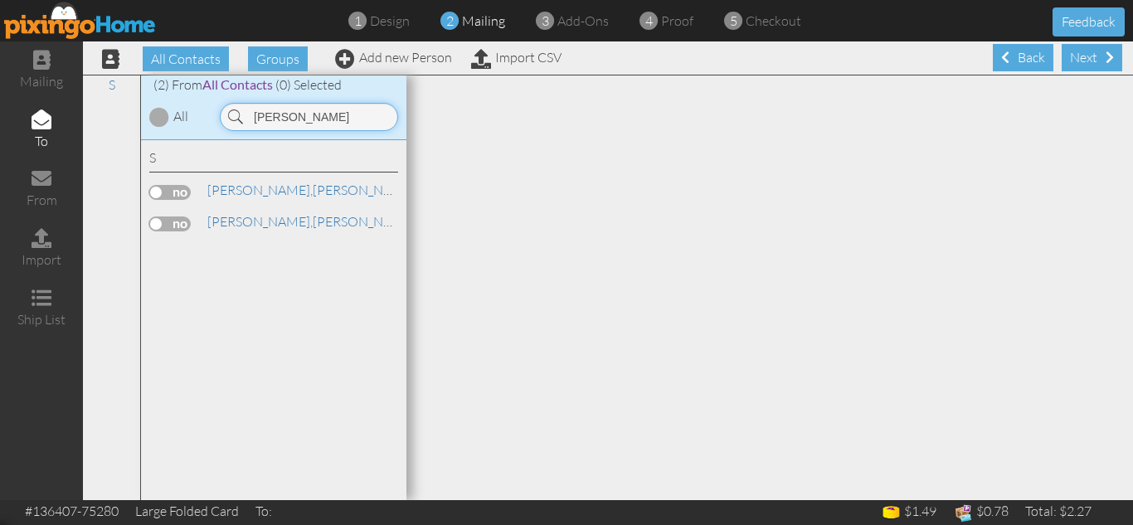
type input "[PERSON_NAME]"
click at [156, 193] on label at bounding box center [169, 192] width 41 height 15
click at [0, 0] on input "checkbox" at bounding box center [0, 0] width 0 height 0
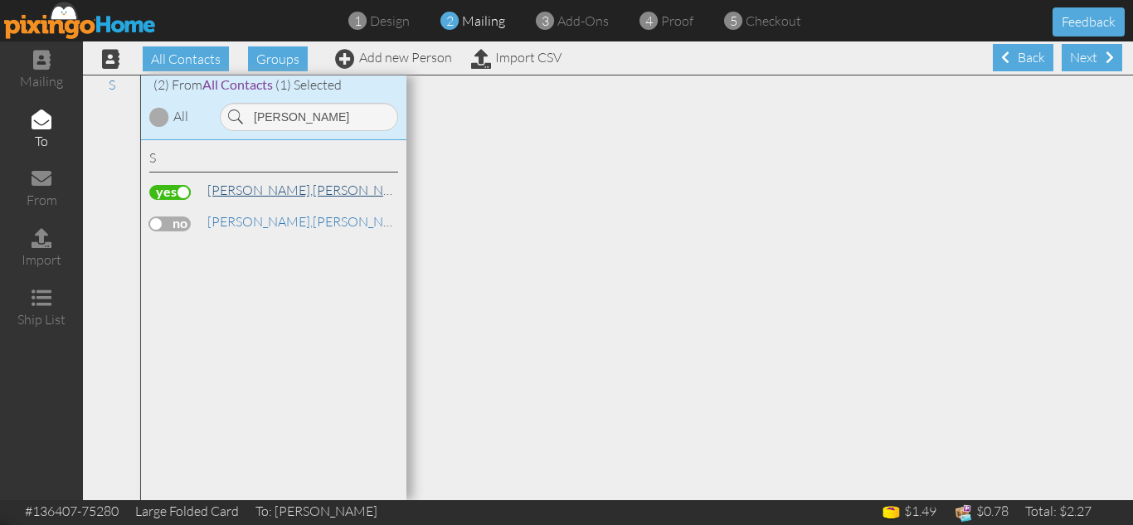
click at [261, 184] on link "[PERSON_NAME]" at bounding box center [312, 190] width 212 height 20
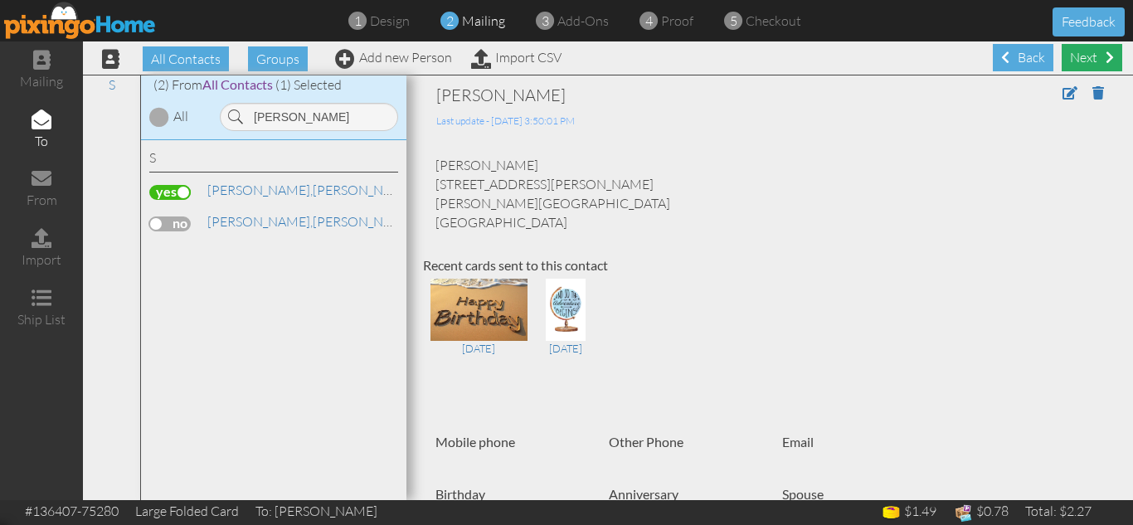
click at [1078, 57] on div "Next" at bounding box center [1092, 57] width 61 height 27
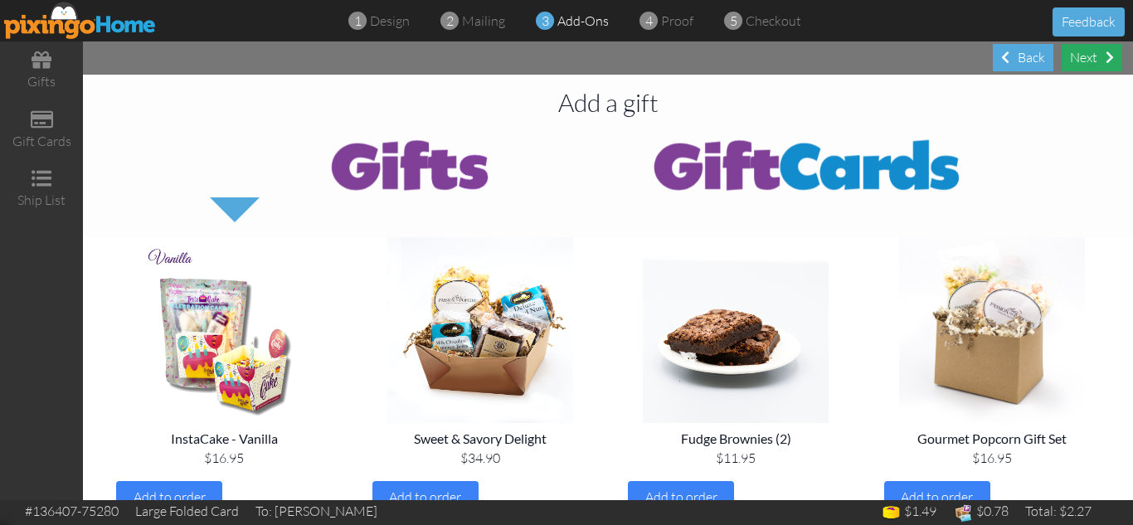
click at [1087, 54] on div "Next" at bounding box center [1092, 57] width 61 height 27
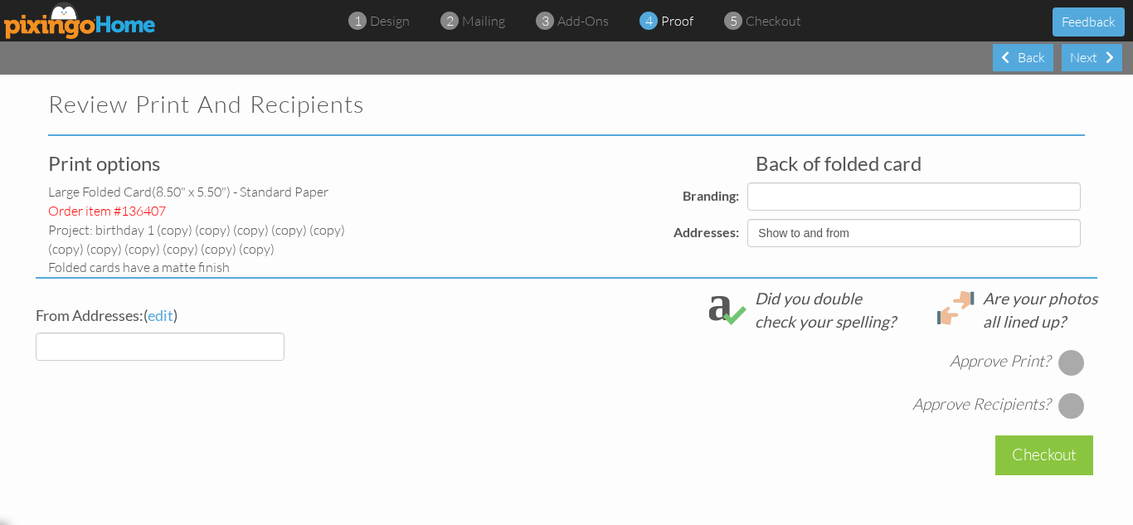
select select "object:12812"
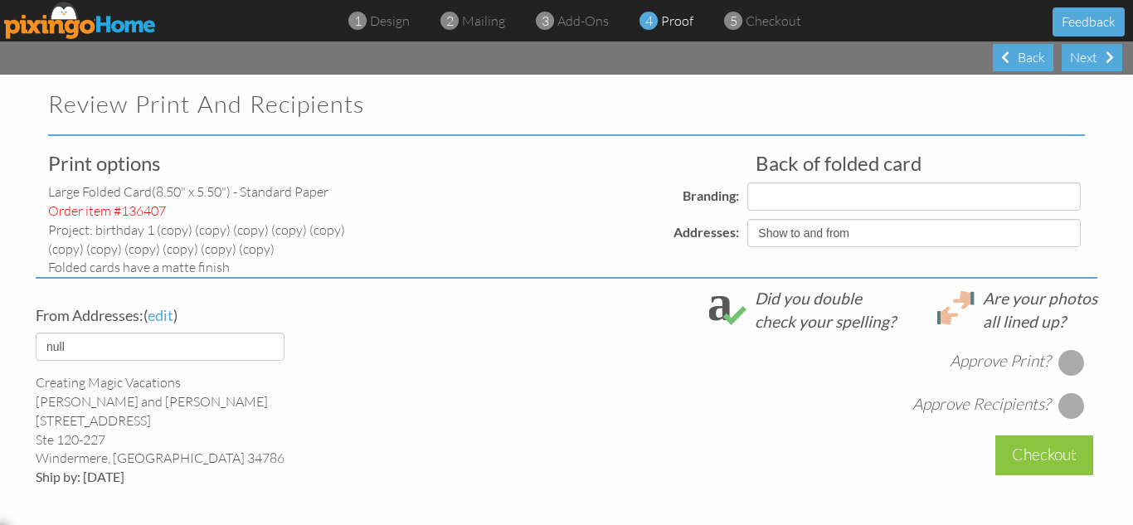
select select "object:12825"
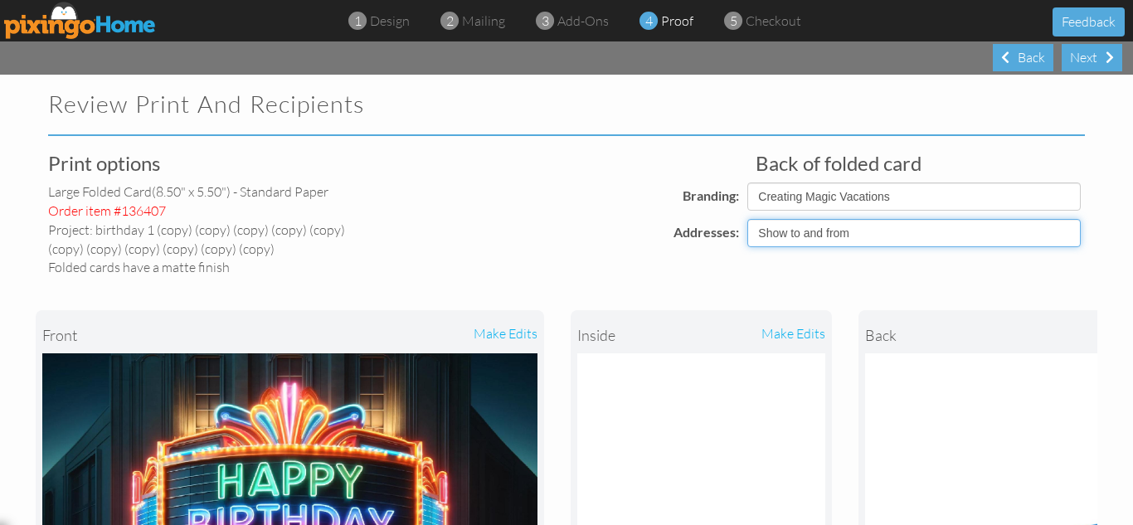
click at [794, 236] on select "Show to and from Show from only Hide to and from" at bounding box center [915, 233] width 334 height 28
select select "object:12809"
click at [748, 219] on select "Show to and from Show from only Hide to and from" at bounding box center [915, 233] width 334 height 28
click at [581, 277] on div "front make edits inside make edits back" at bounding box center [567, 494] width 1062 height 435
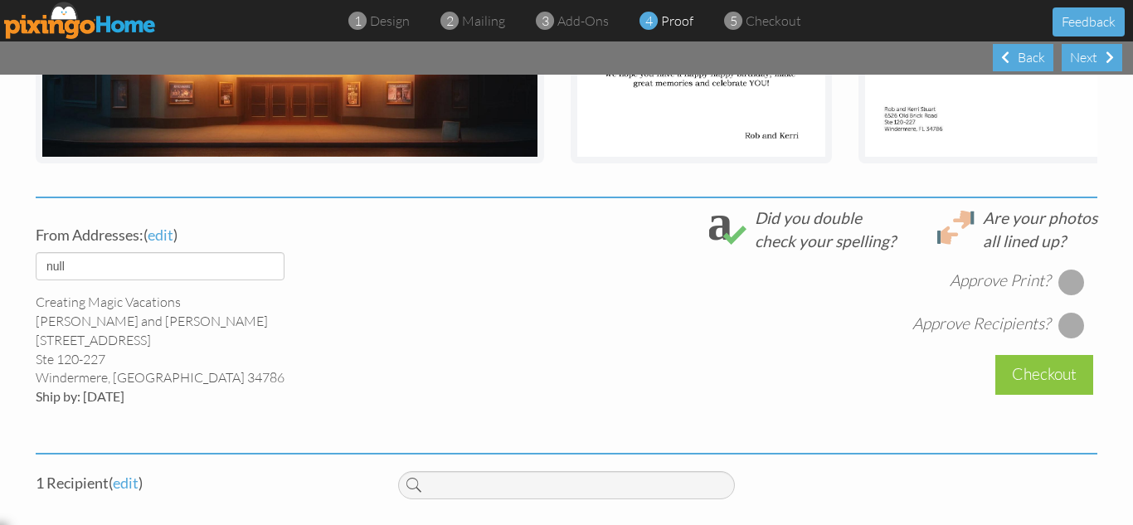
scroll to position [553, 0]
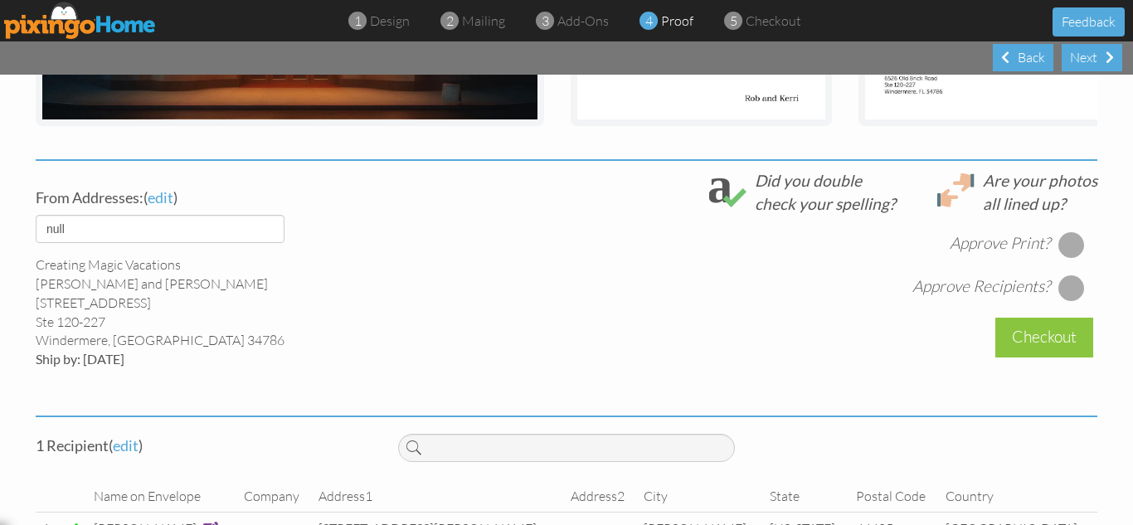
click at [1064, 253] on div at bounding box center [1072, 244] width 27 height 27
click at [1062, 298] on div at bounding box center [1072, 288] width 27 height 27
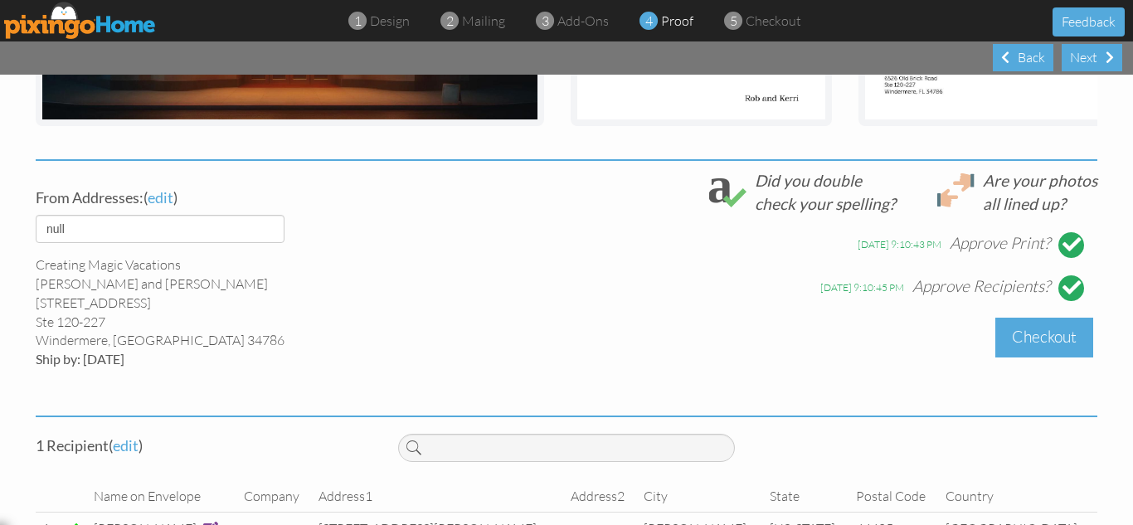
click at [1033, 357] on div "Checkout" at bounding box center [1045, 337] width 98 height 39
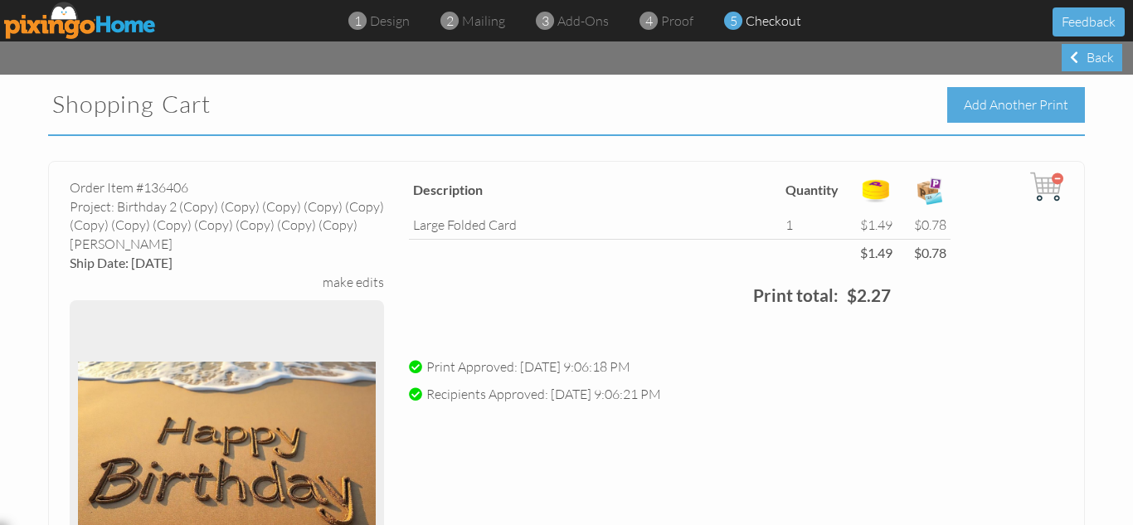
click at [986, 111] on div "Add Another Print" at bounding box center [1016, 105] width 138 height 36
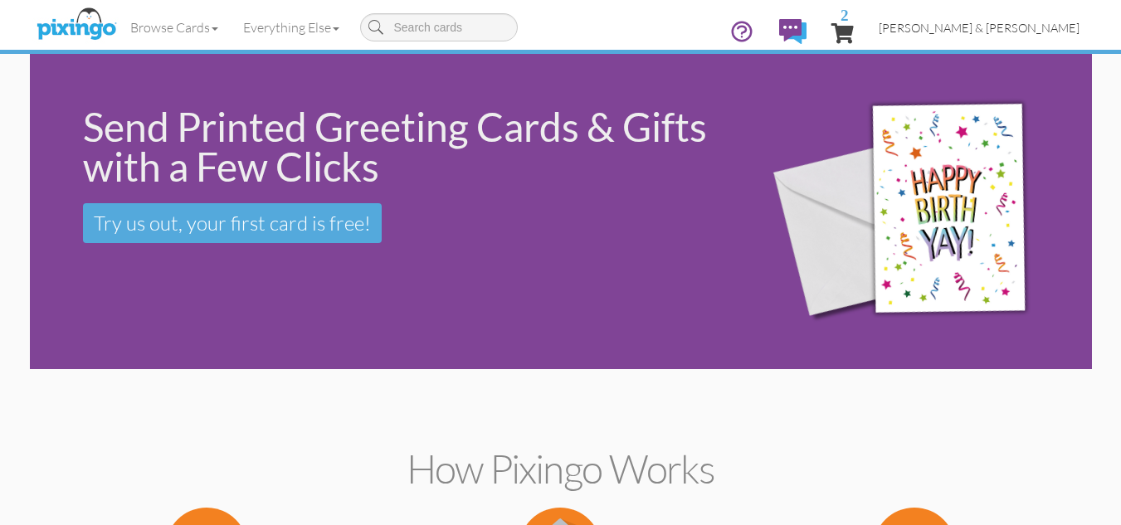
click at [1025, 21] on span "[PERSON_NAME] & [PERSON_NAME]" at bounding box center [979, 28] width 201 height 14
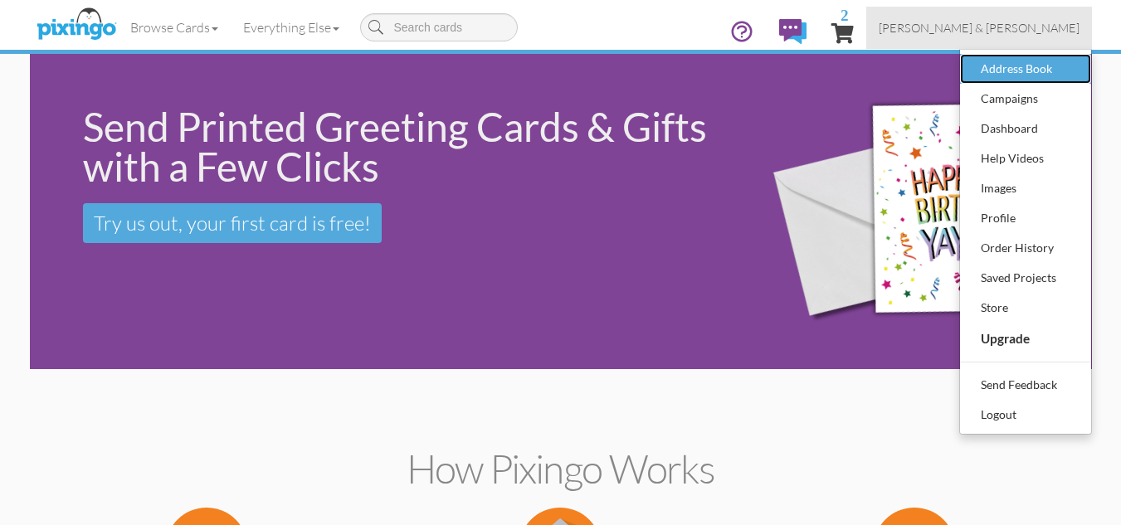
click at [995, 69] on div "Address Book" at bounding box center [1026, 68] width 98 height 25
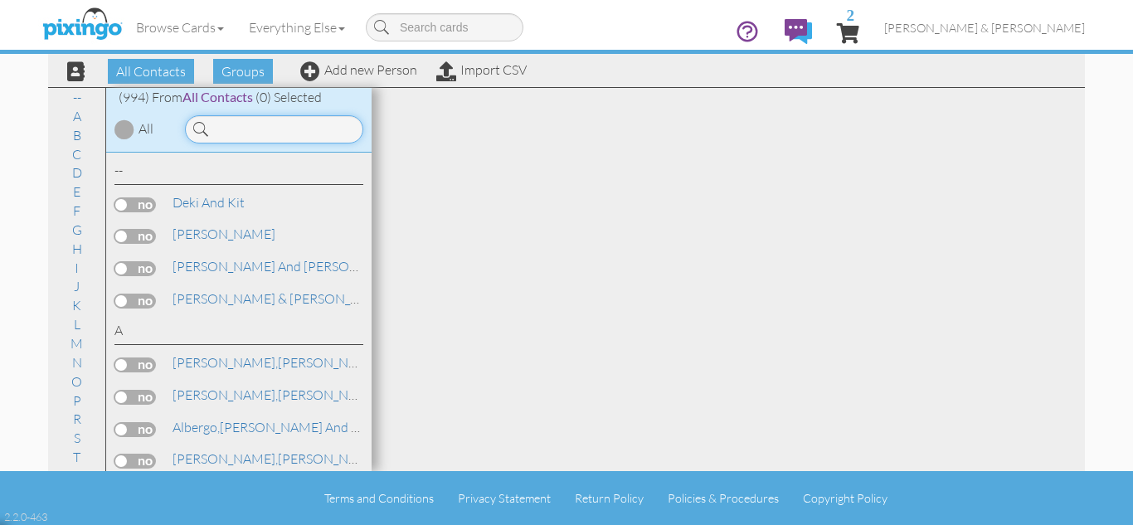
click at [266, 132] on input at bounding box center [274, 129] width 178 height 28
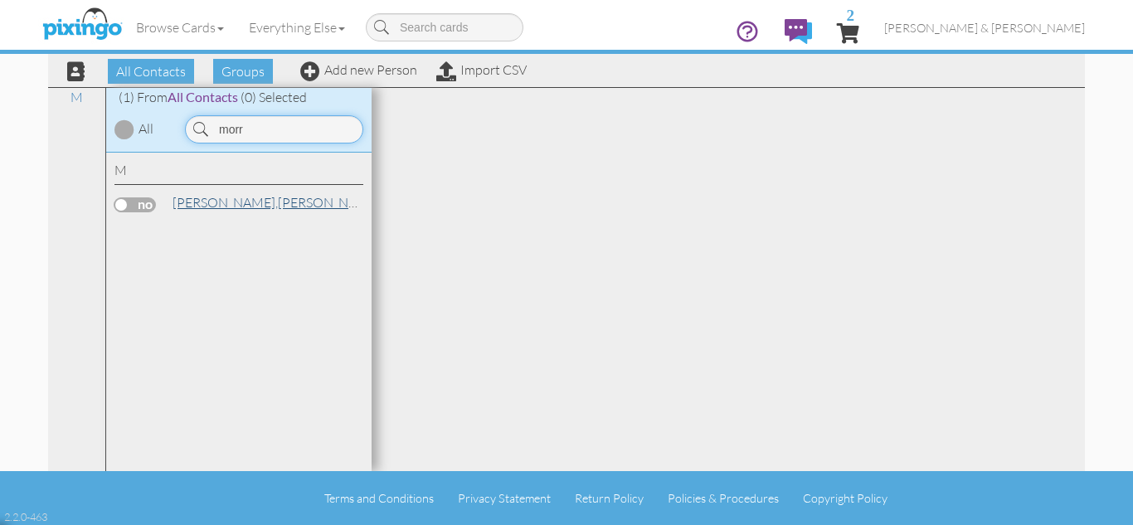
type input "morr"
click at [229, 203] on link "[PERSON_NAME]" at bounding box center [277, 202] width 212 height 20
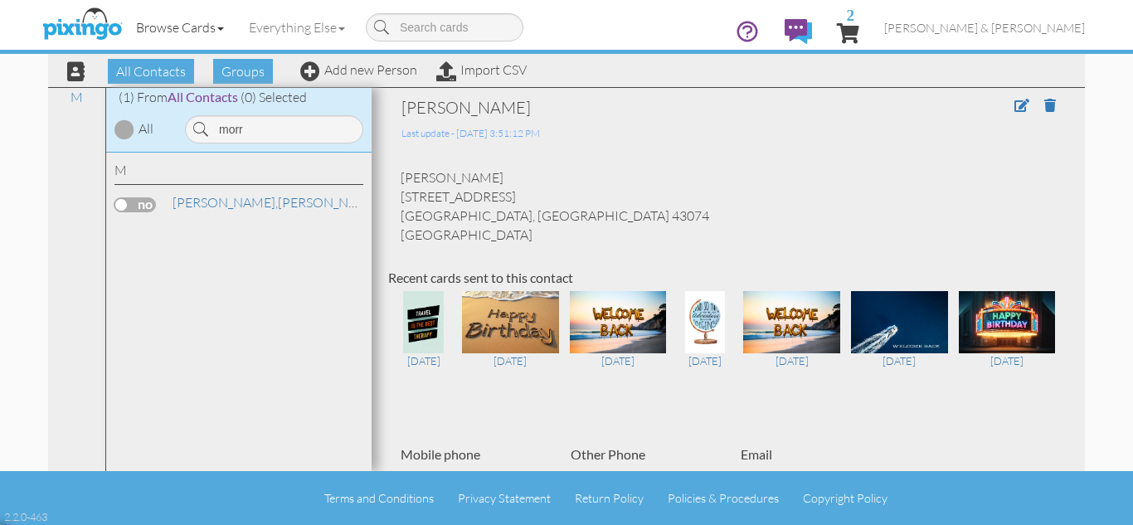
click at [179, 21] on link "Browse Cards" at bounding box center [180, 27] width 113 height 41
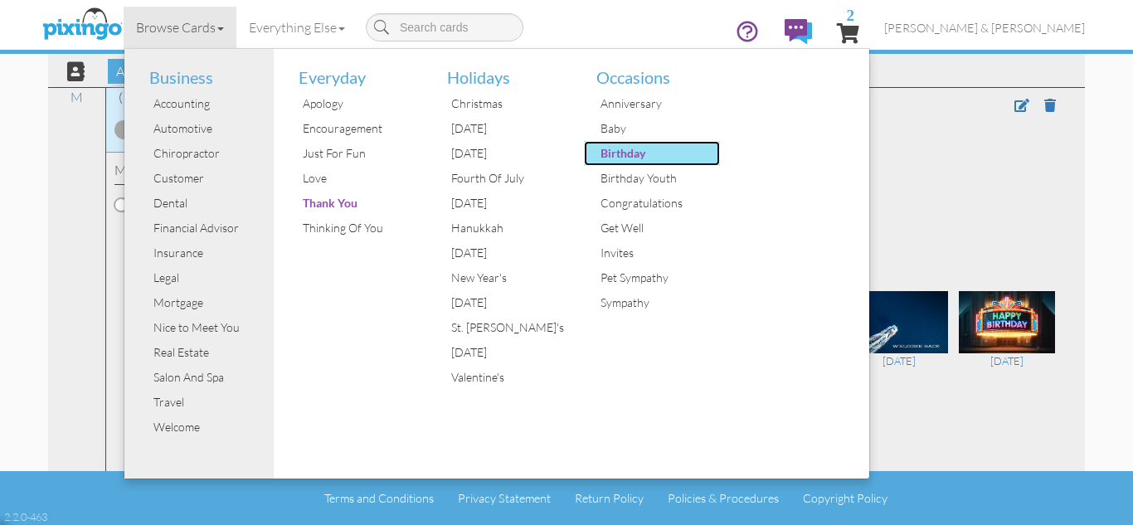
click at [617, 153] on div "Birthday" at bounding box center [659, 153] width 124 height 25
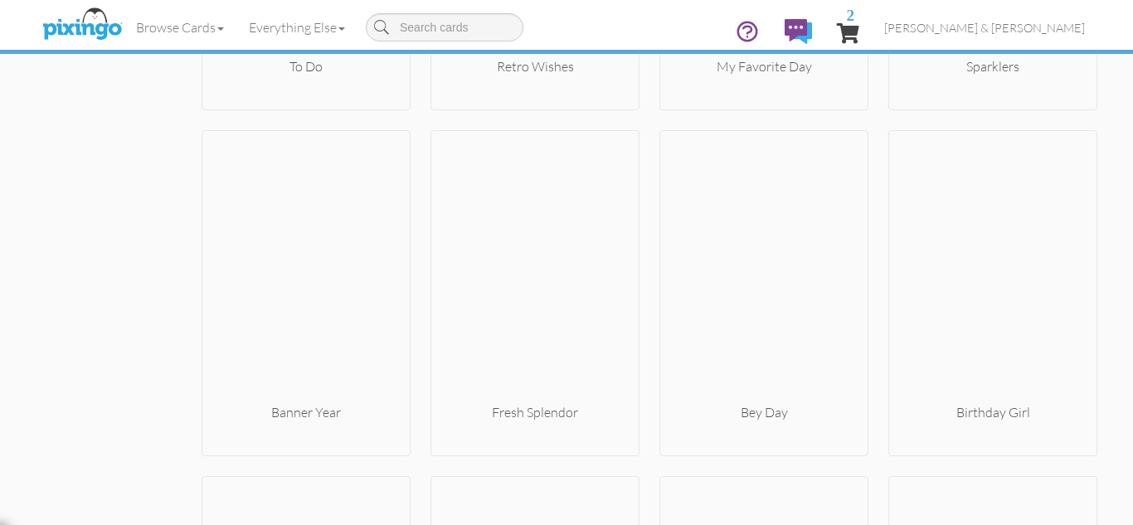
scroll to position [9535, 0]
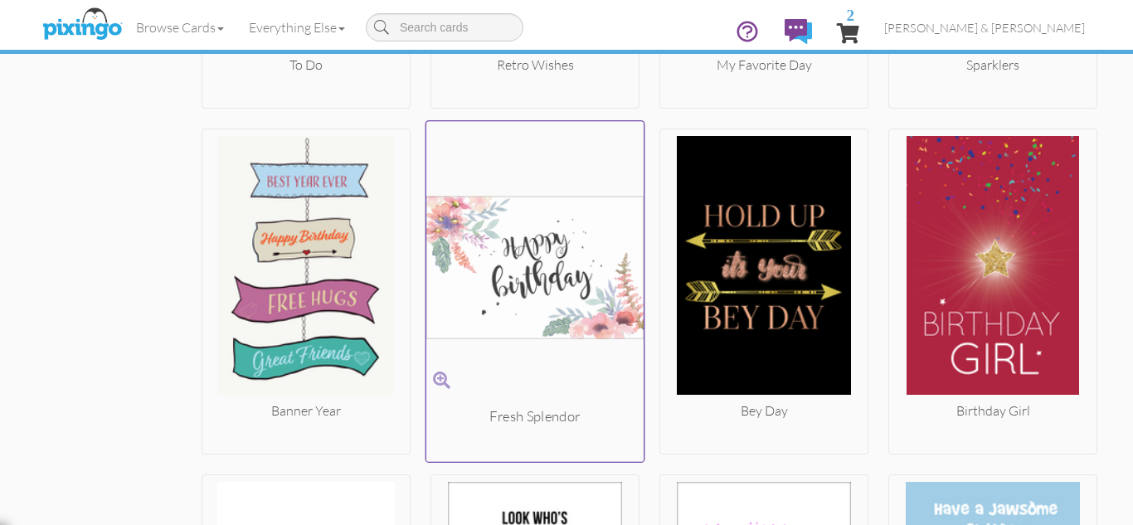
click at [529, 256] on img at bounding box center [535, 267] width 218 height 279
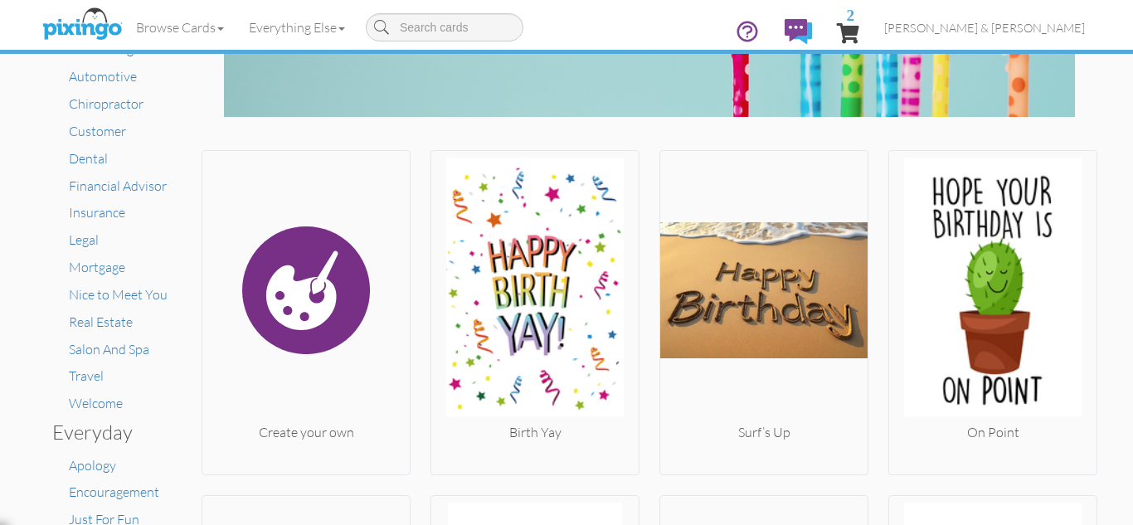
scroll to position [166, 0]
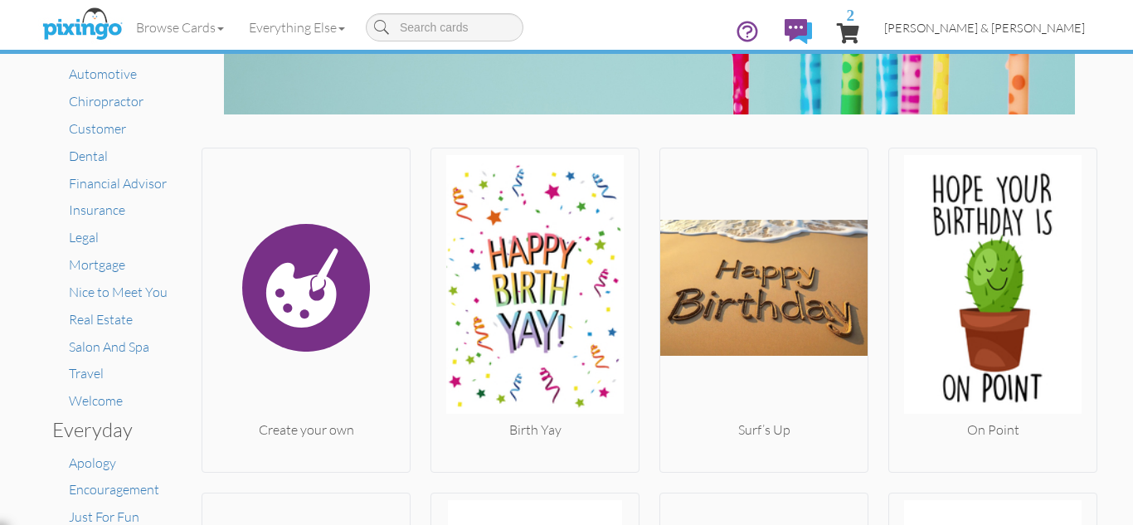
click at [1025, 25] on span "[PERSON_NAME] & [PERSON_NAME]" at bounding box center [984, 28] width 201 height 14
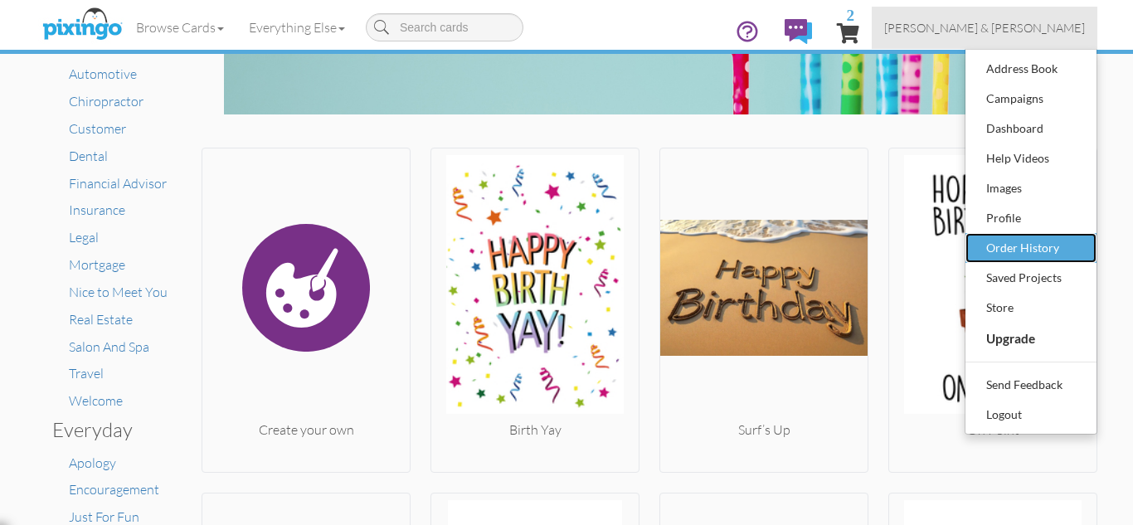
click at [1011, 255] on div "Order History" at bounding box center [1031, 248] width 98 height 25
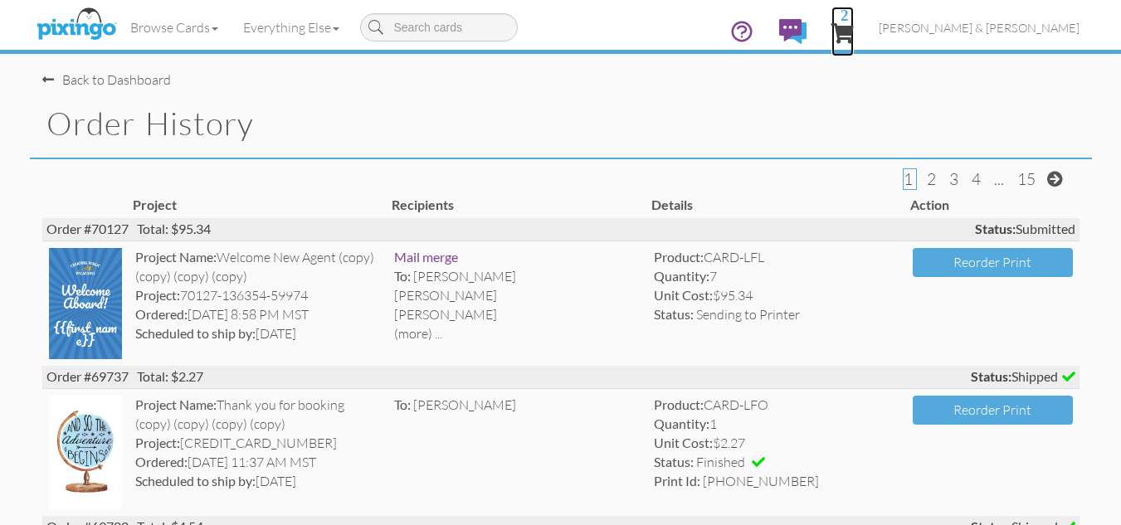
click at [854, 31] on span "2" at bounding box center [842, 33] width 22 height 20
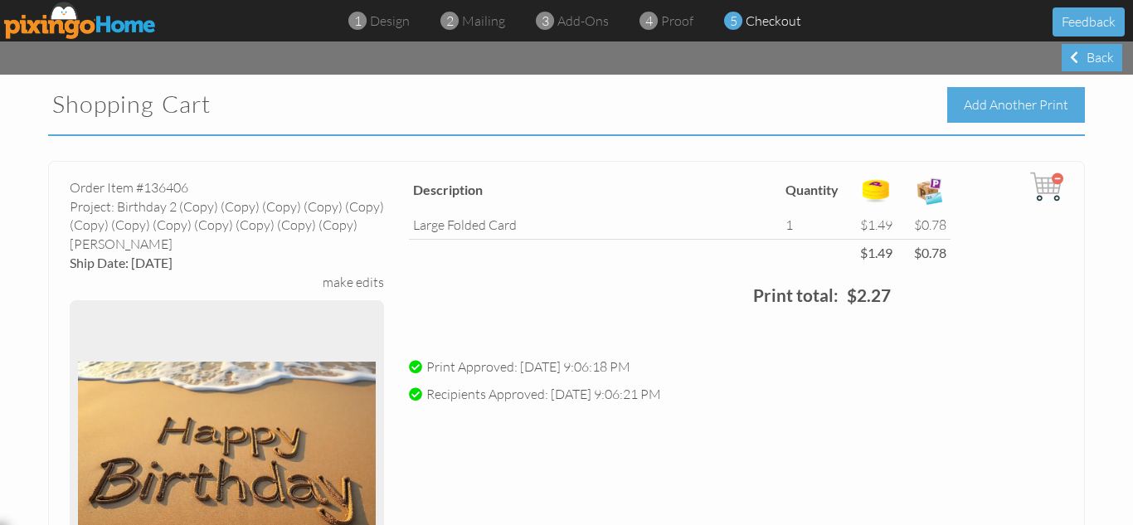
click at [1001, 105] on div "Add Another Print" at bounding box center [1016, 105] width 138 height 36
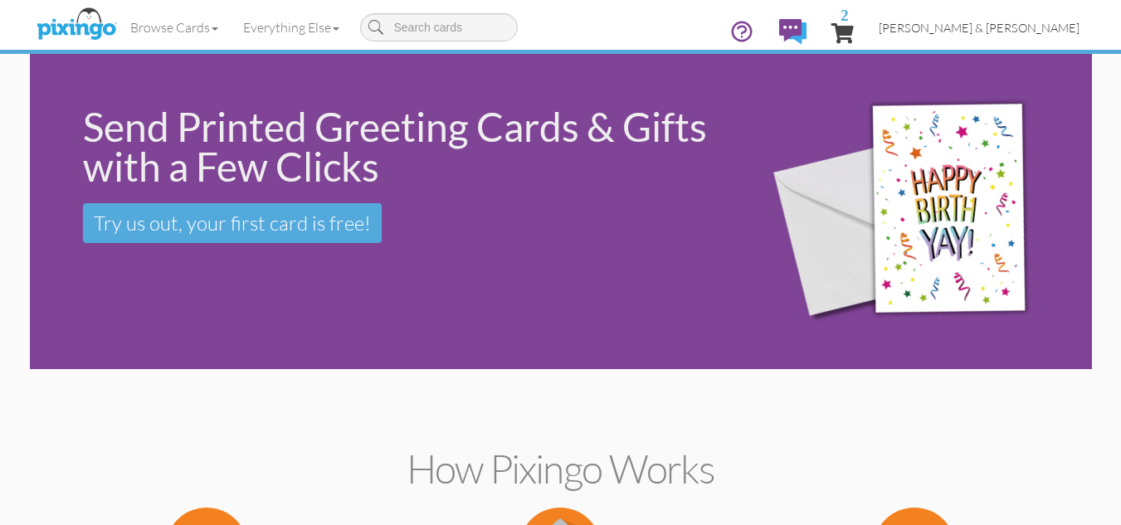
click at [1010, 22] on span "[PERSON_NAME] & [PERSON_NAME]" at bounding box center [979, 28] width 201 height 14
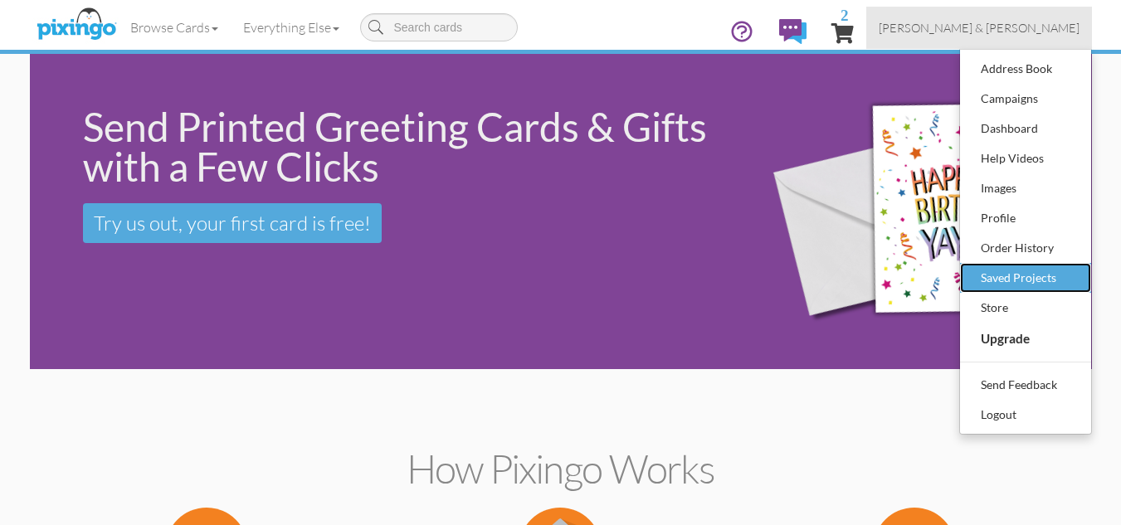
click at [1009, 278] on div "Saved Projects" at bounding box center [1026, 277] width 98 height 25
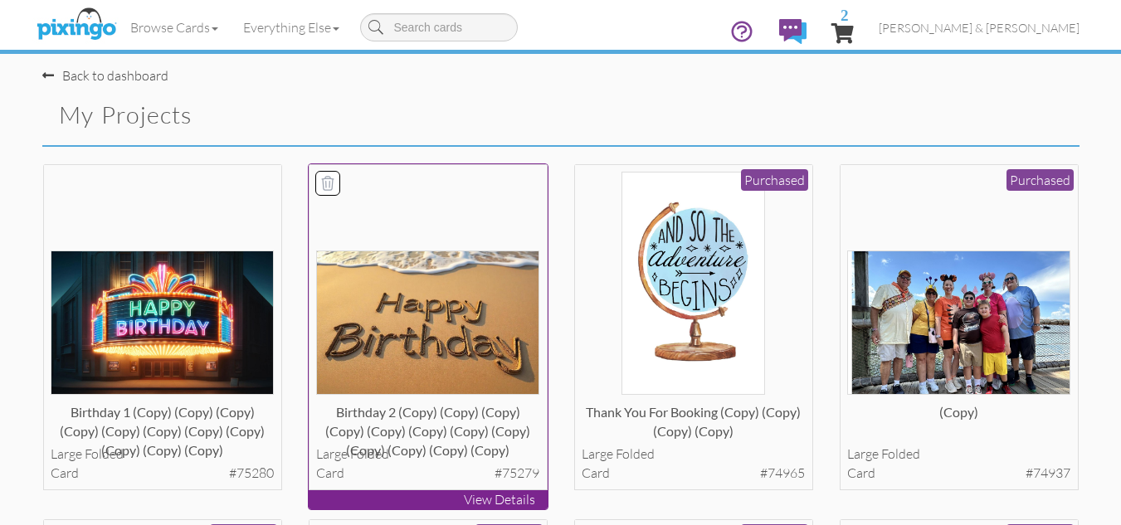
click at [460, 339] on img at bounding box center [427, 323] width 223 height 144
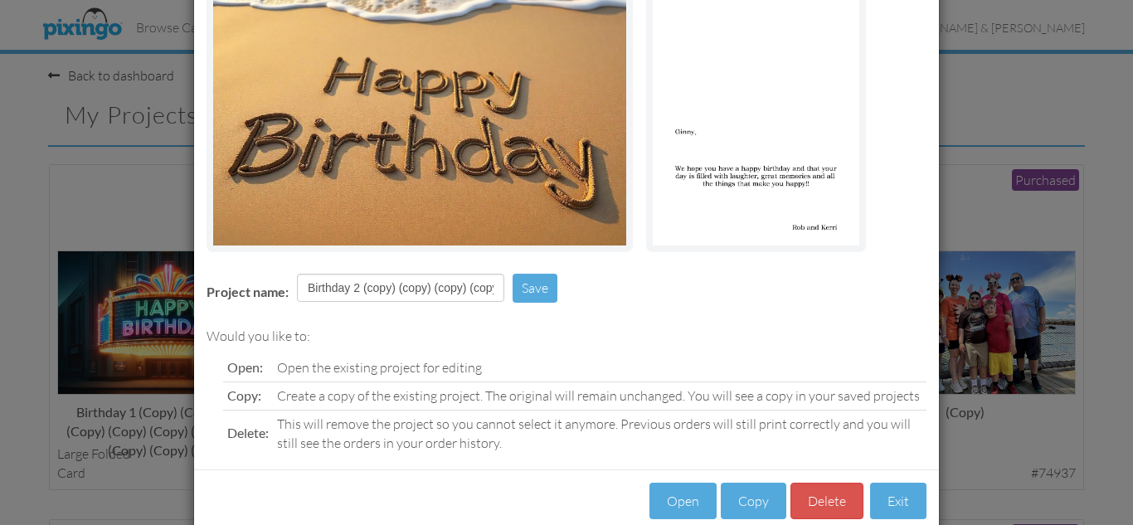
scroll to position [188, 0]
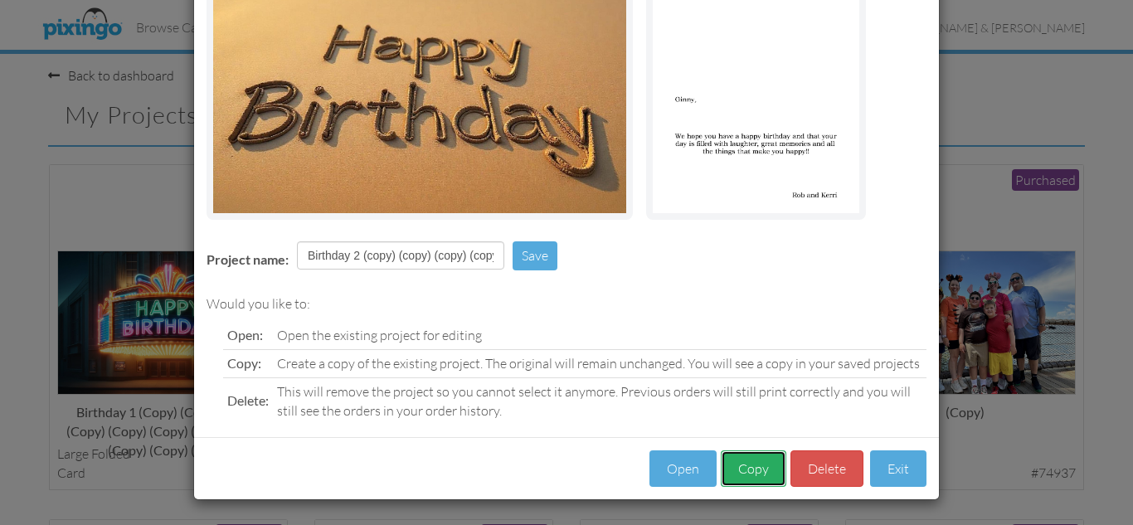
click at [745, 471] on button "Copy" at bounding box center [754, 469] width 66 height 37
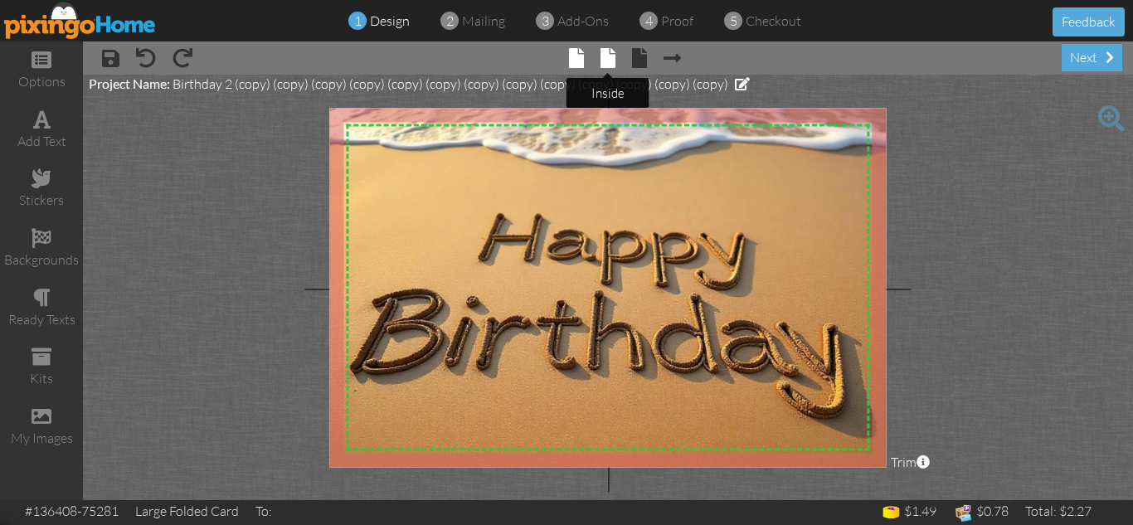
click at [607, 53] on span at bounding box center [608, 58] width 15 height 20
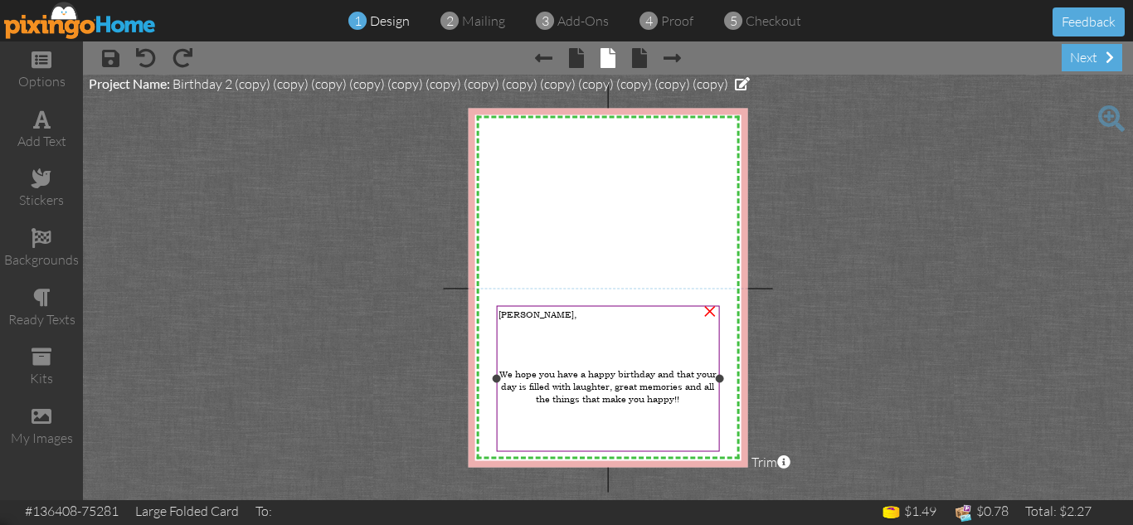
click at [512, 315] on span "[PERSON_NAME]," at bounding box center [538, 314] width 78 height 12
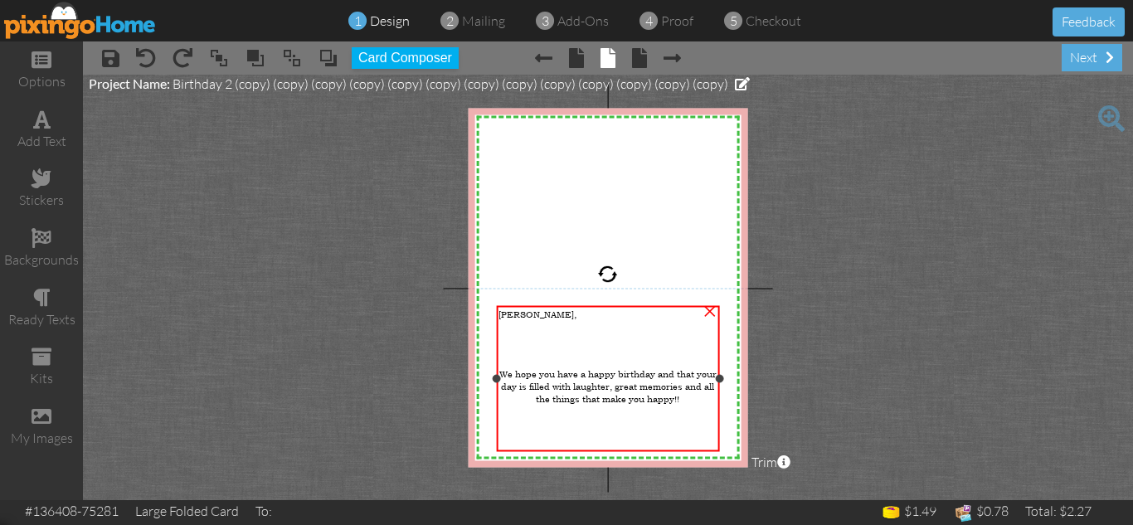
click at [512, 315] on span "[PERSON_NAME]," at bounding box center [538, 314] width 78 height 12
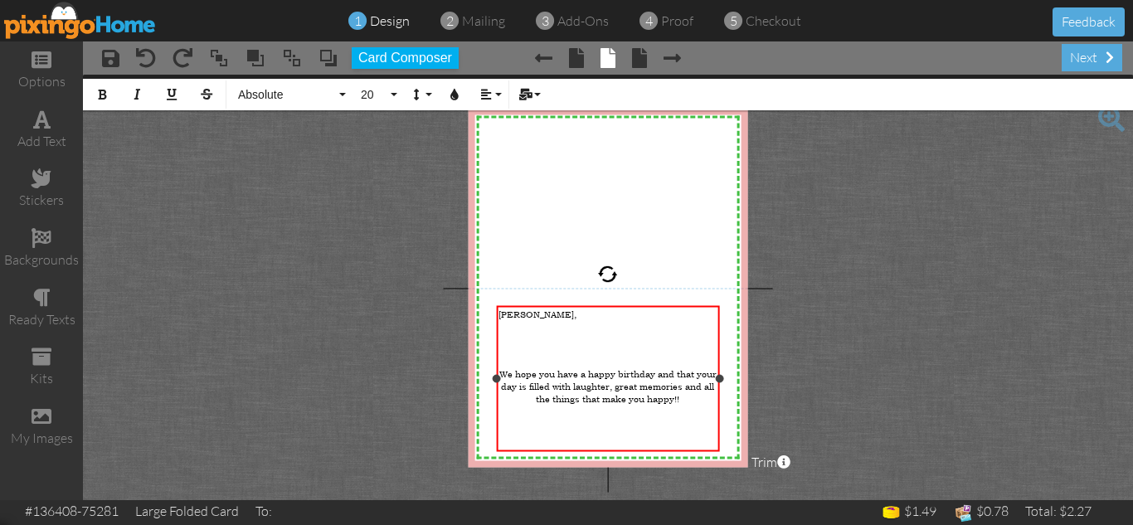
click at [512, 315] on span "[PERSON_NAME]," at bounding box center [538, 314] width 78 height 12
click at [825, 346] on project-studio-wrapper "X X X X X X X X X X X X X X X X X X X X X X X X X X X X X X X X X X X X X X X X…" at bounding box center [608, 288] width 1050 height 426
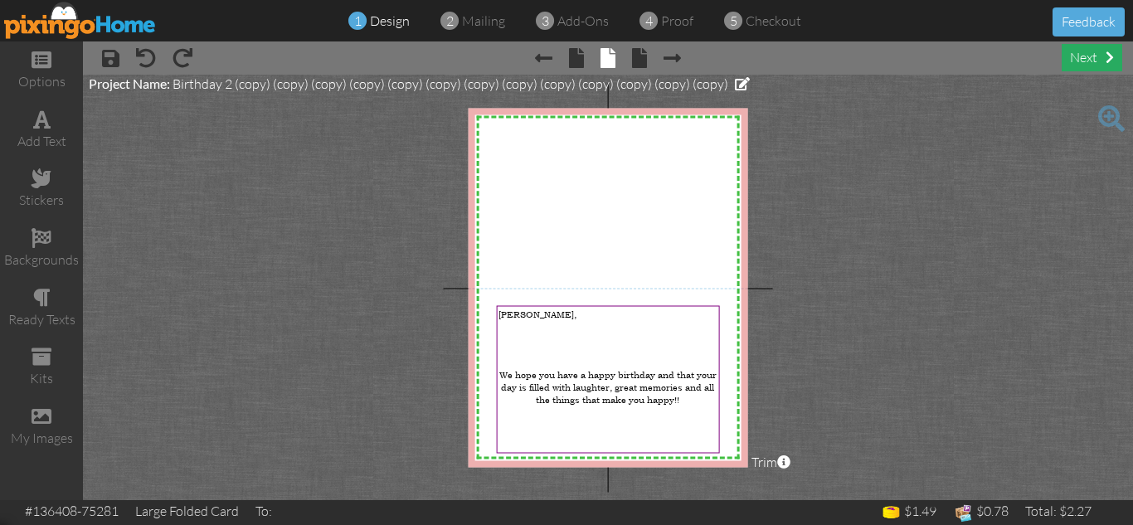
click at [1082, 61] on div "next" at bounding box center [1092, 57] width 61 height 27
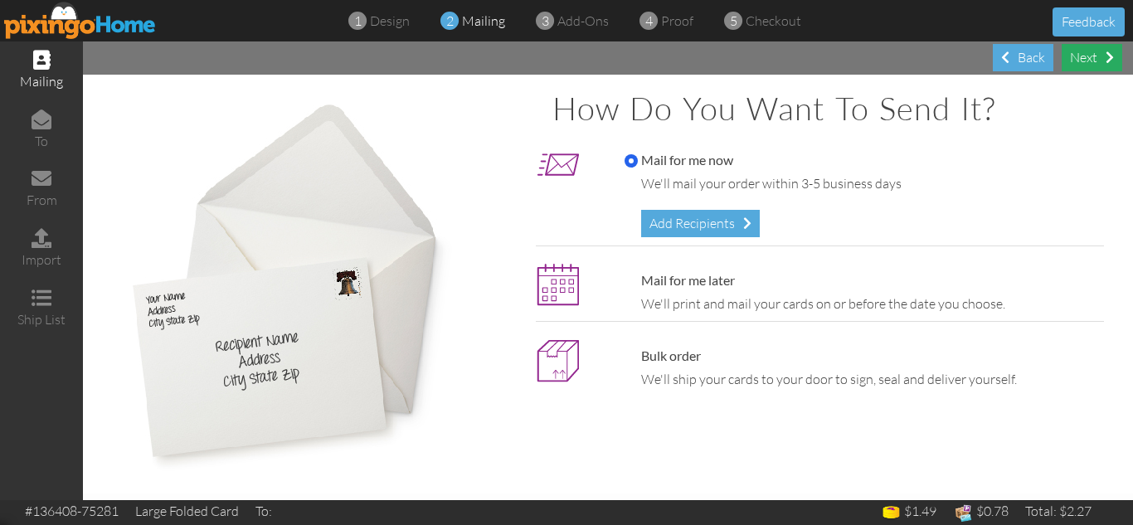
click at [1089, 61] on div "Next" at bounding box center [1092, 57] width 61 height 27
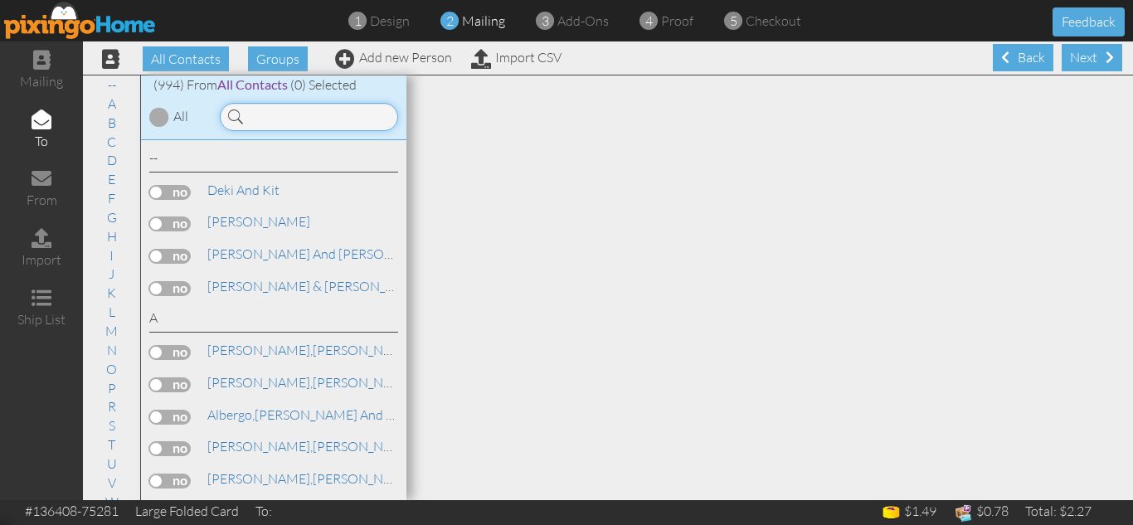
click at [282, 119] on input at bounding box center [309, 117] width 178 height 28
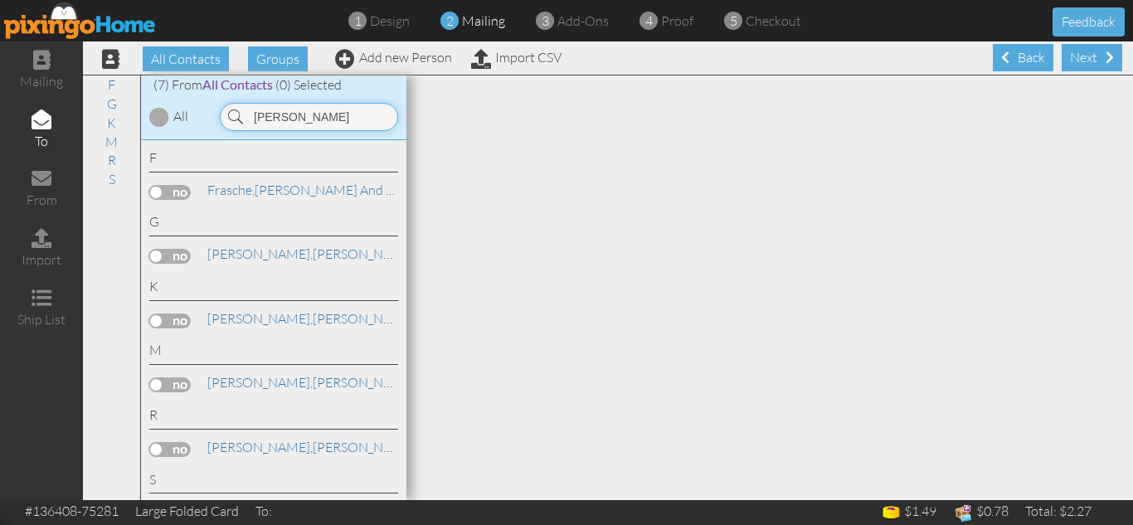
type input "[PERSON_NAME]"
click at [156, 386] on label at bounding box center [169, 385] width 41 height 15
click at [0, 0] on input "checkbox" at bounding box center [0, 0] width 0 height 0
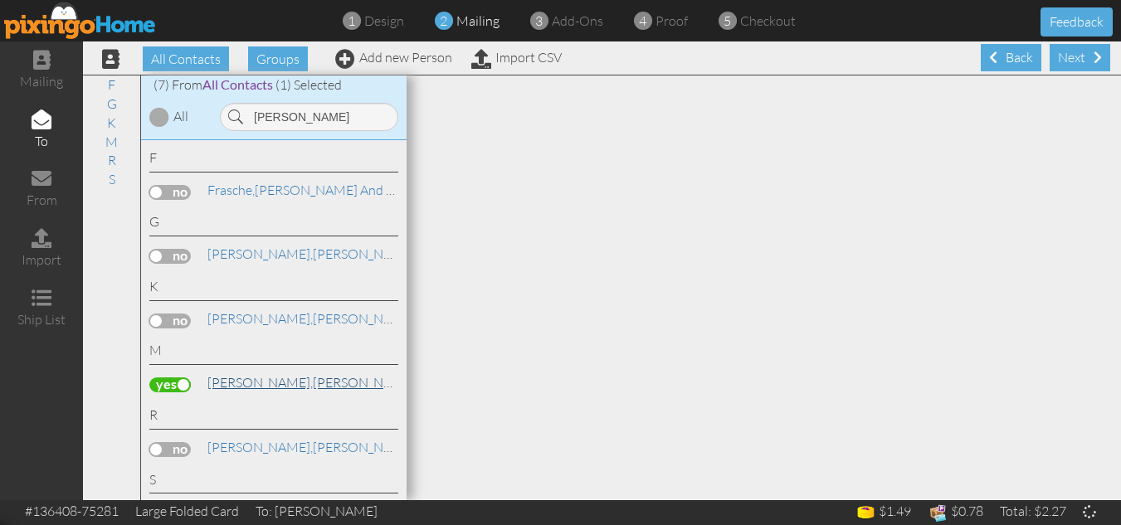
click at [242, 382] on span "[PERSON_NAME]," at bounding box center [259, 382] width 105 height 17
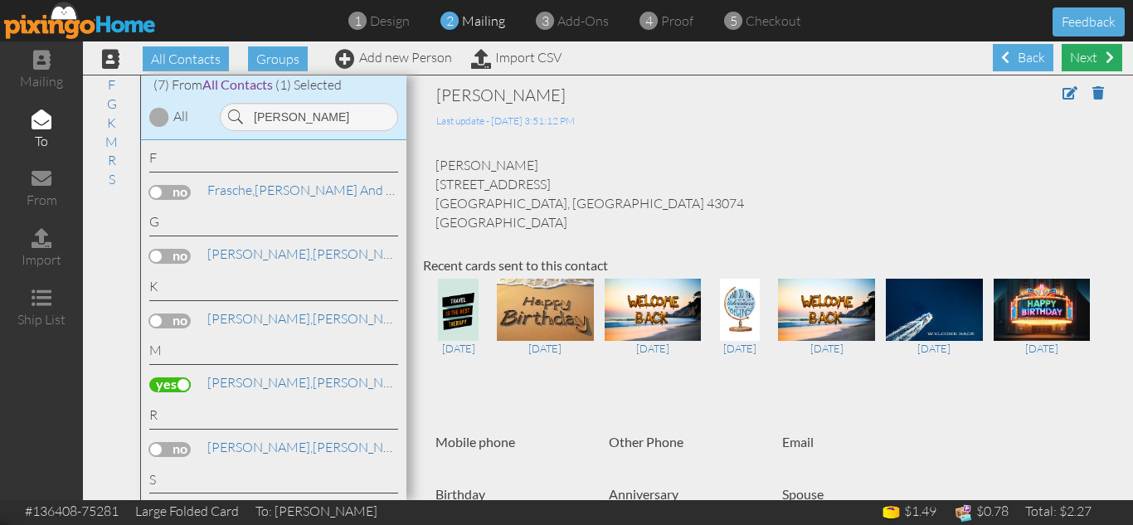
click at [1075, 57] on div "Next" at bounding box center [1092, 57] width 61 height 27
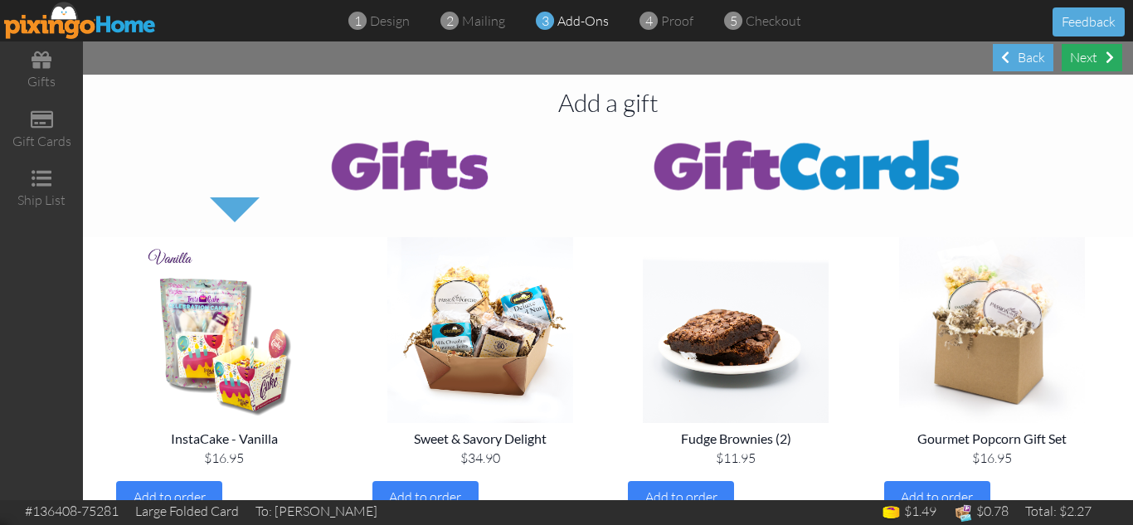
click at [1079, 58] on div "Next" at bounding box center [1092, 57] width 61 height 27
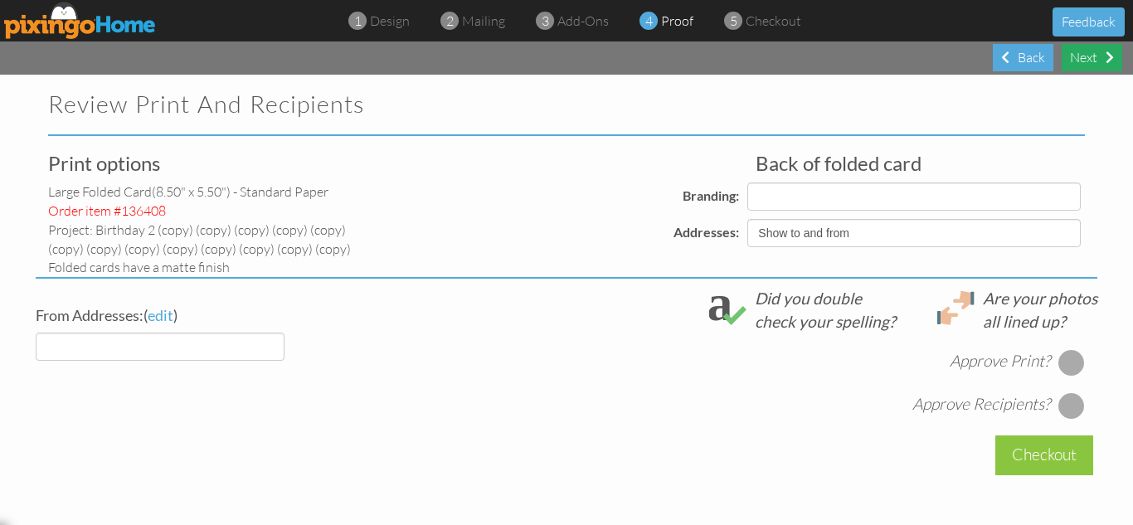
select select "object:23565"
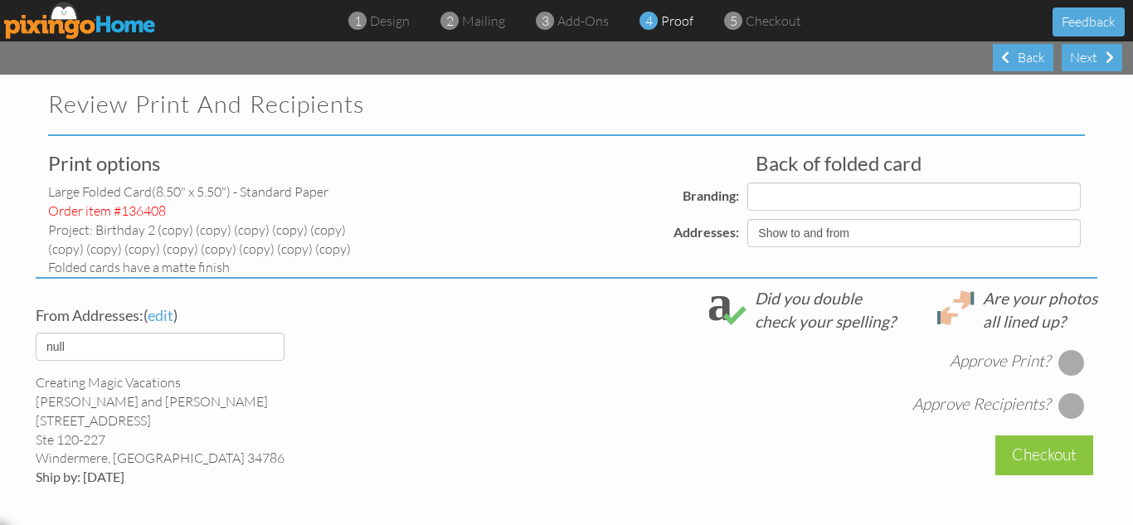
select select "object:23569"
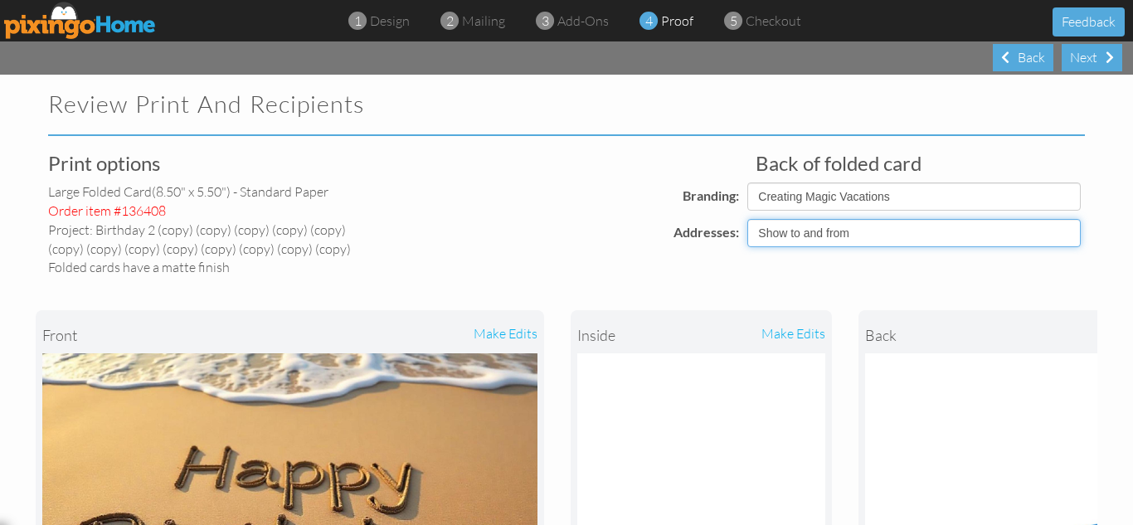
click at [822, 237] on select "Show to and from Show from only Hide to and from" at bounding box center [915, 233] width 334 height 28
select select "object:23562"
click at [748, 219] on select "Show to and from Show from only Hide to and from" at bounding box center [915, 233] width 334 height 28
click at [569, 294] on div "front make edits inside make edits back" at bounding box center [567, 494] width 1062 height 435
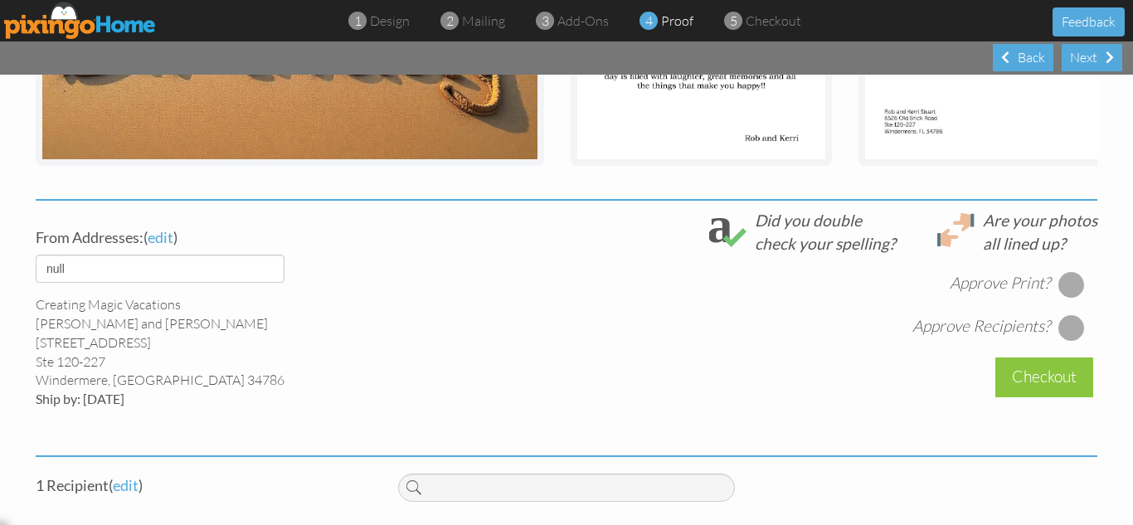
scroll to position [564, 0]
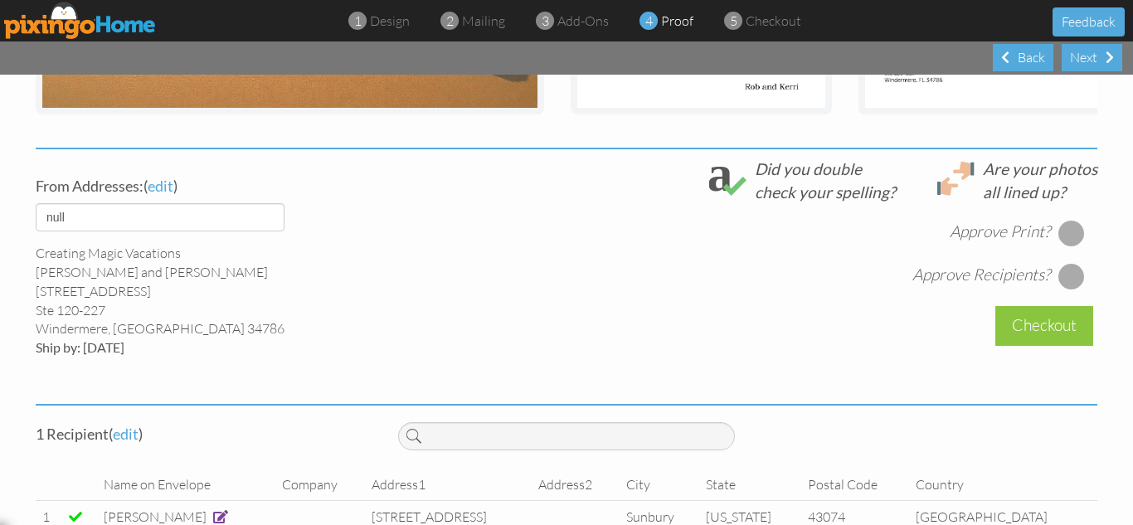
click at [1063, 241] on div at bounding box center [1072, 233] width 27 height 27
click at [1060, 285] on div at bounding box center [1072, 276] width 27 height 27
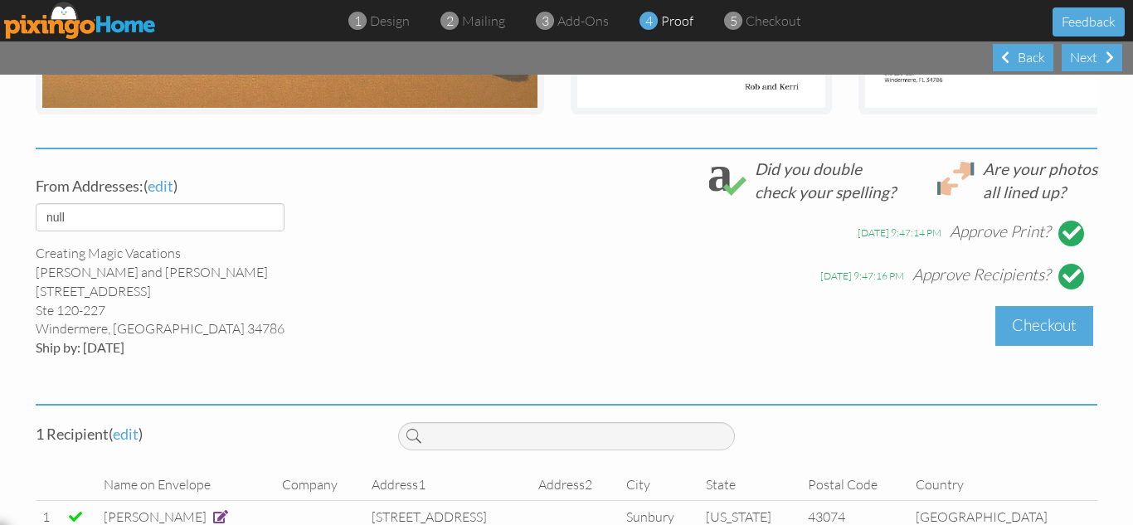
click at [1035, 344] on div "Checkout" at bounding box center [1045, 325] width 98 height 39
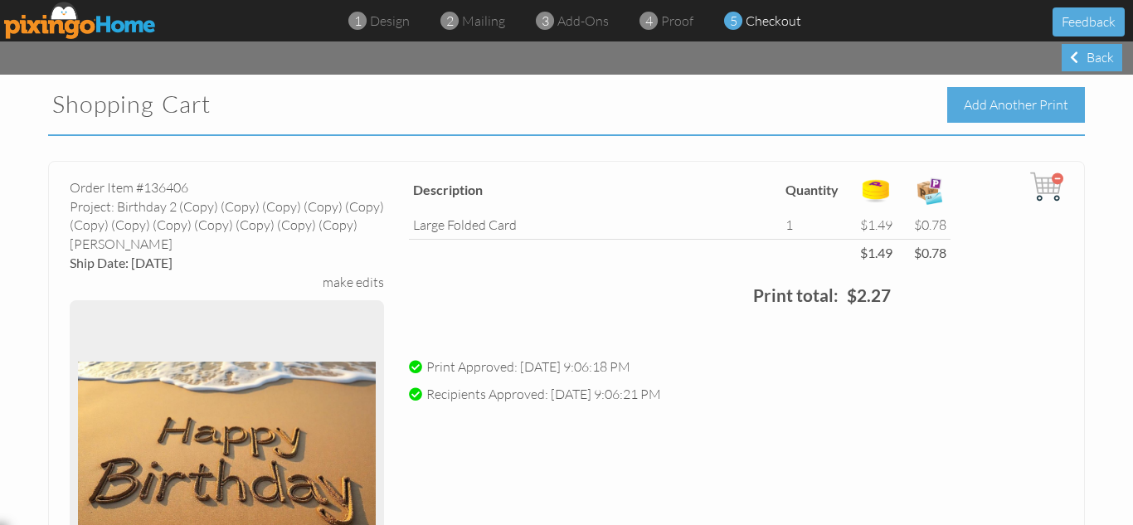
click at [984, 98] on div "Add Another Print" at bounding box center [1016, 105] width 138 height 36
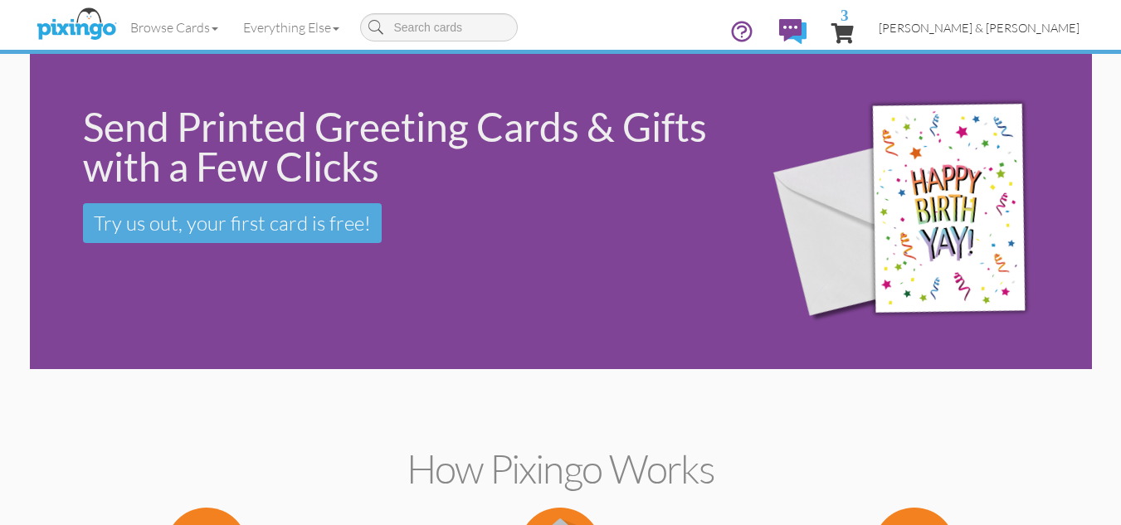
click at [1006, 22] on span "[PERSON_NAME] & [PERSON_NAME]" at bounding box center [979, 28] width 201 height 14
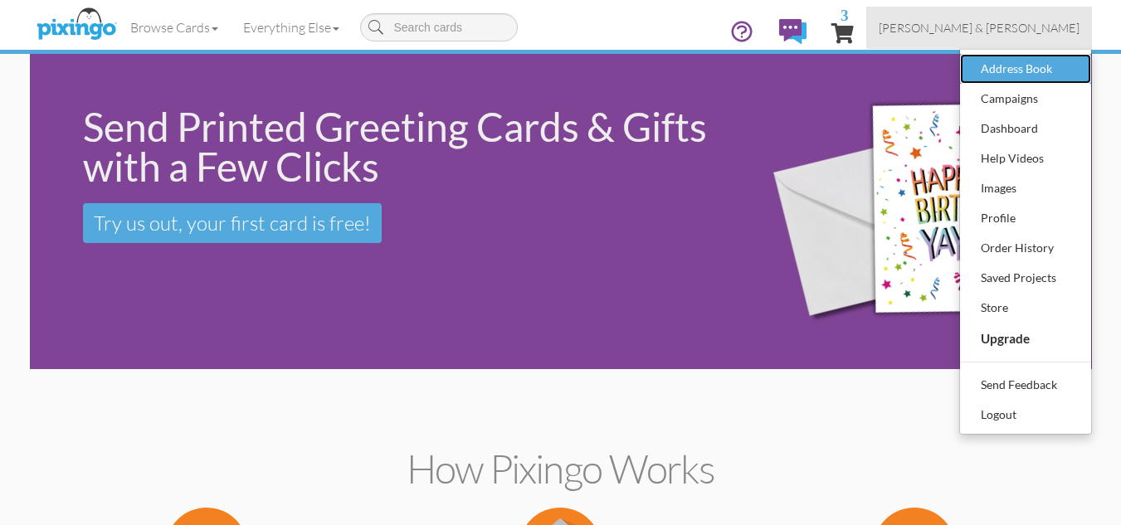
click at [999, 67] on div "Address Book" at bounding box center [1026, 68] width 98 height 25
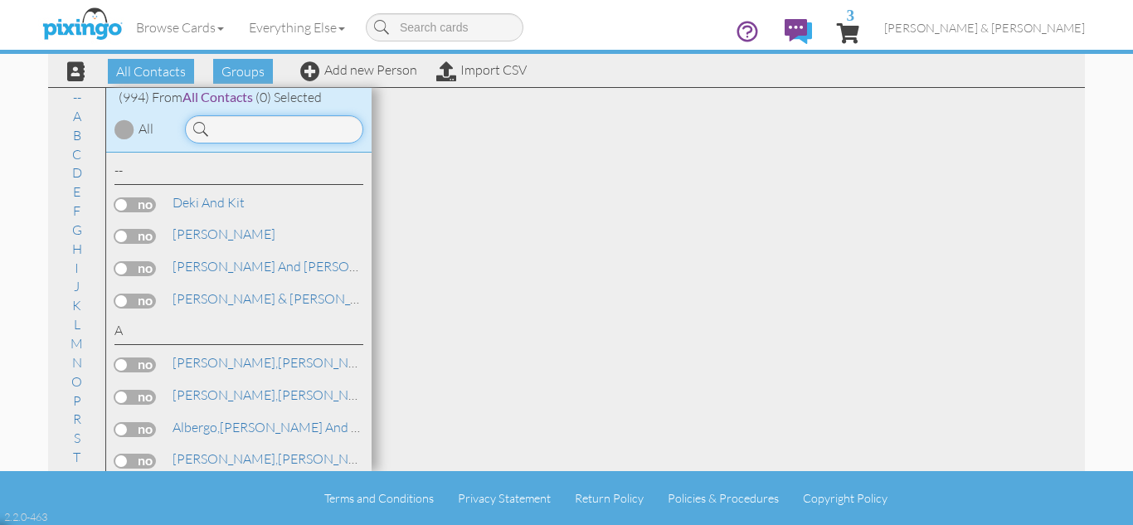
click at [246, 135] on input at bounding box center [274, 129] width 178 height 28
type input "s"
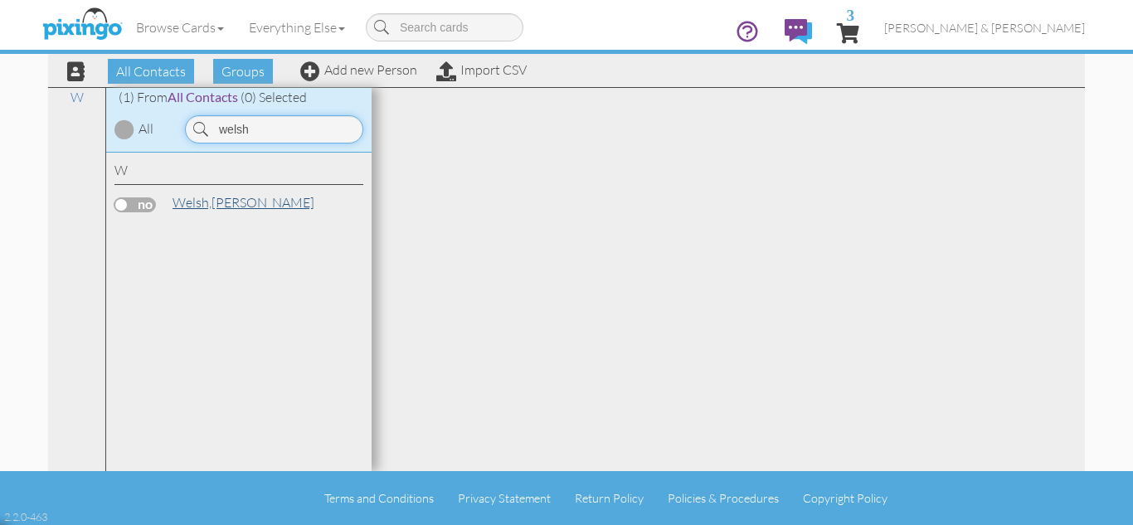
type input "welsh"
click at [197, 197] on span "Welsh," at bounding box center [192, 202] width 39 height 17
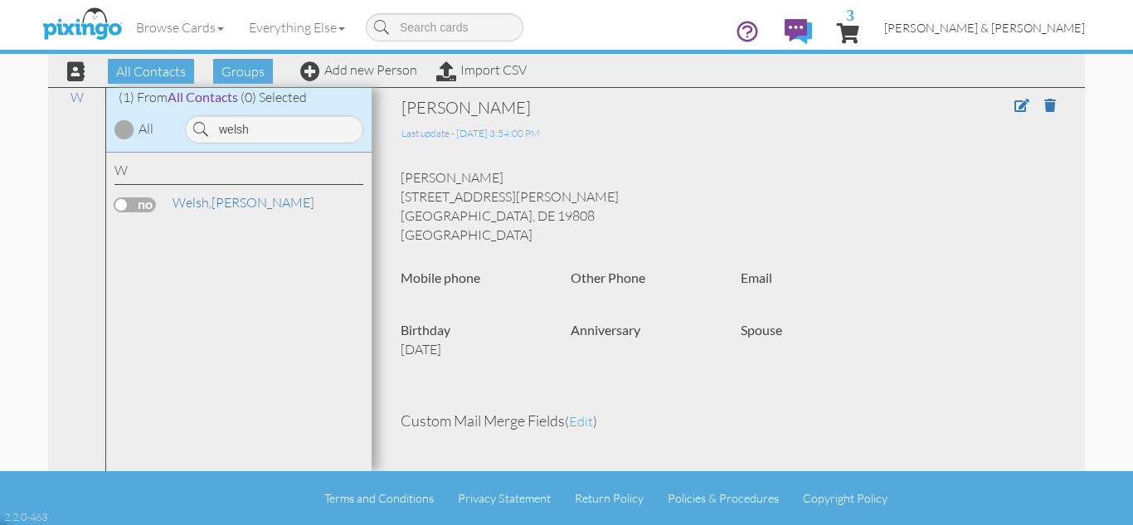
click at [1032, 27] on span "[PERSON_NAME] & [PERSON_NAME]" at bounding box center [984, 28] width 201 height 14
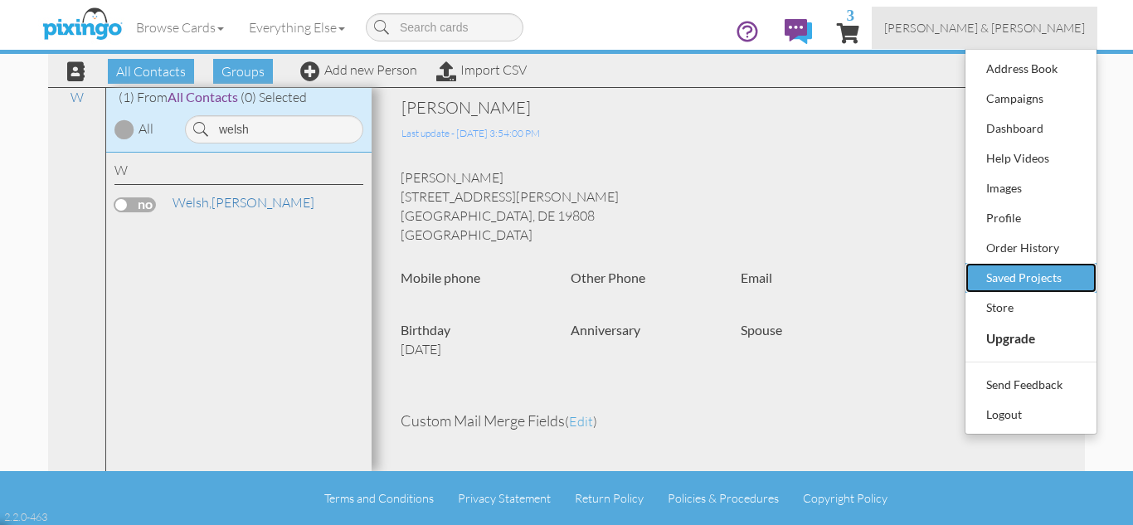
click at [1025, 264] on link "Saved Projects" at bounding box center [1031, 278] width 131 height 30
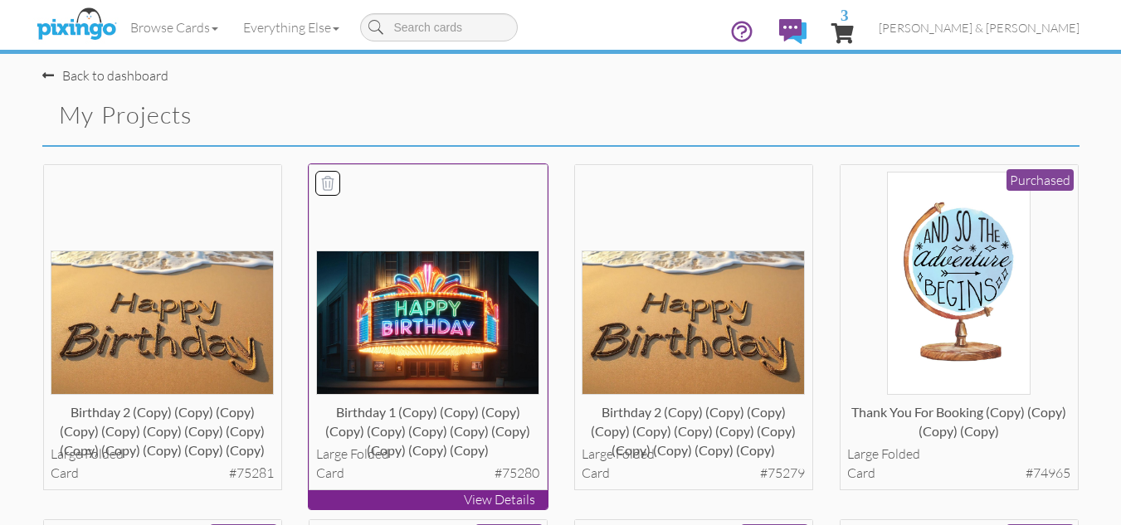
click at [443, 315] on img at bounding box center [427, 323] width 223 height 144
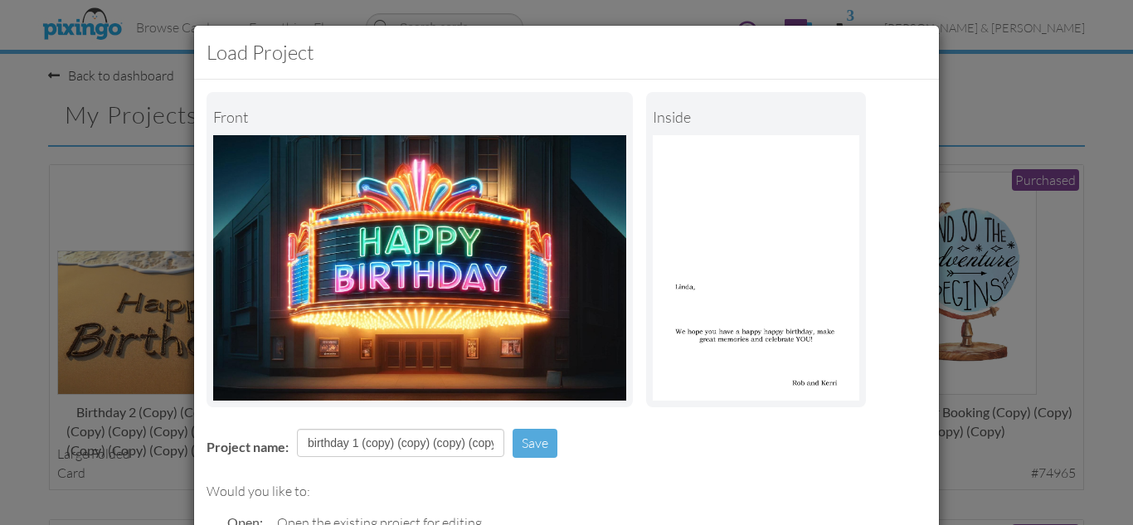
click at [596, 436] on div "Project name: birthday 1 (copy) (copy) (copy) (copy) (copy) (copy) (copy) (copy…" at bounding box center [566, 444] width 745 height 57
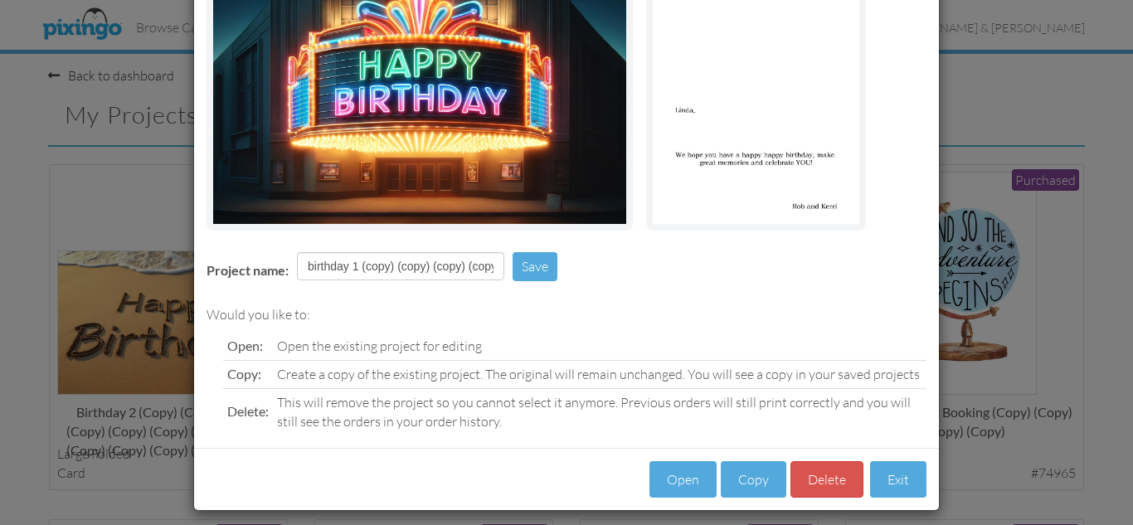
scroll to position [188, 0]
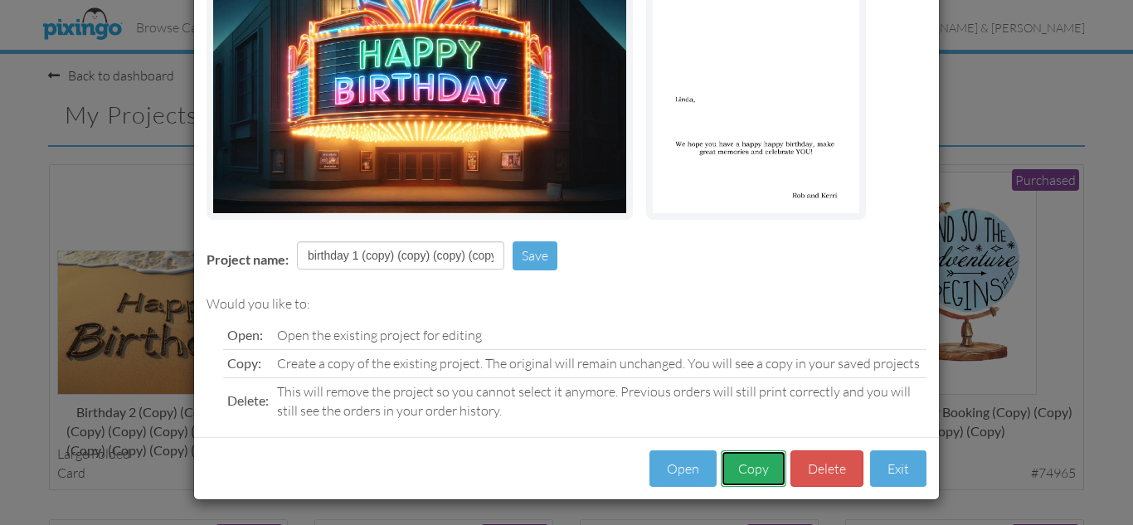
click at [727, 473] on button "Copy" at bounding box center [754, 469] width 66 height 37
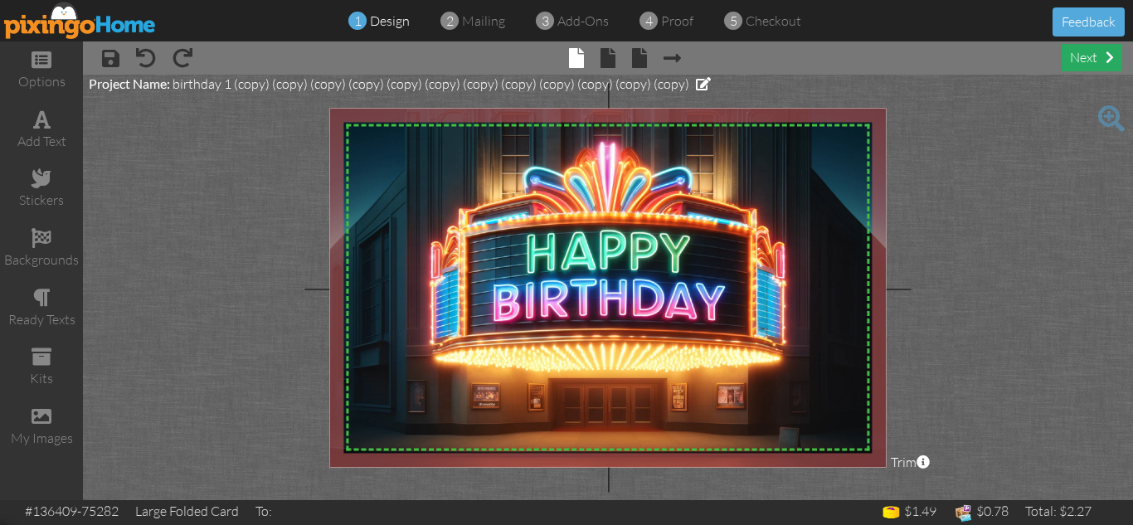
click at [1079, 58] on div "next" at bounding box center [1092, 57] width 61 height 27
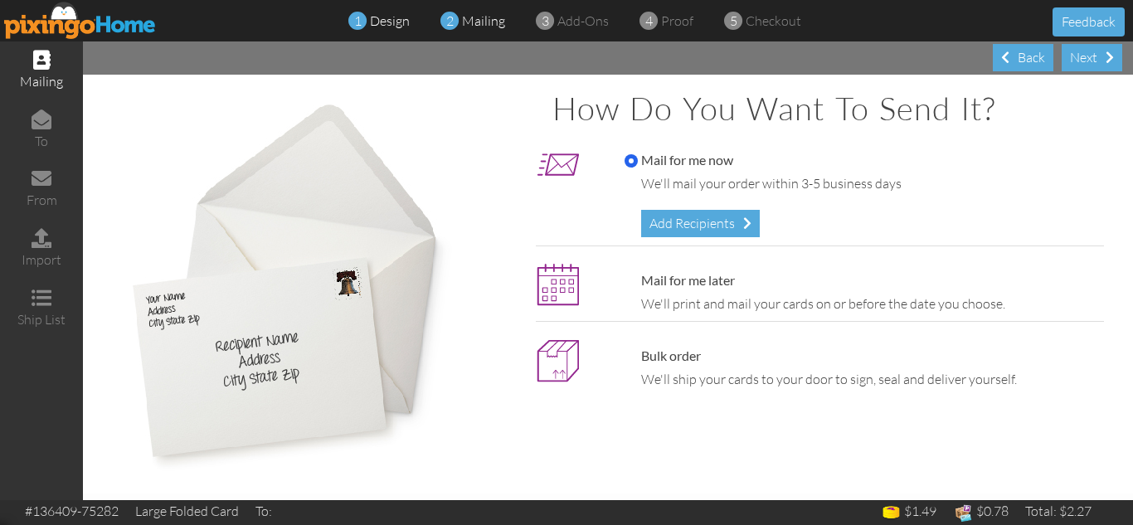
click at [387, 17] on span "design" at bounding box center [390, 20] width 40 height 17
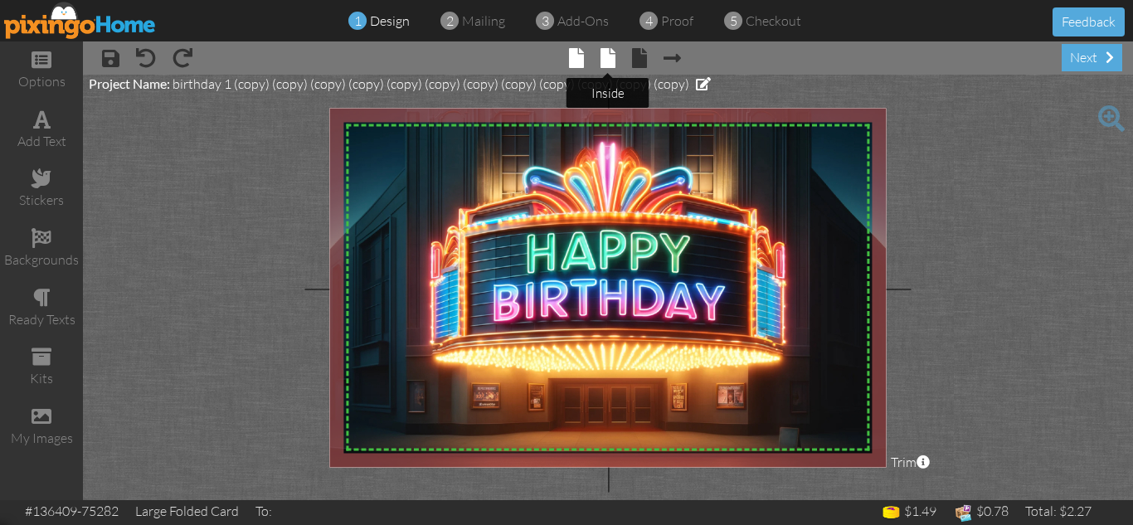
click at [608, 53] on span at bounding box center [608, 58] width 15 height 20
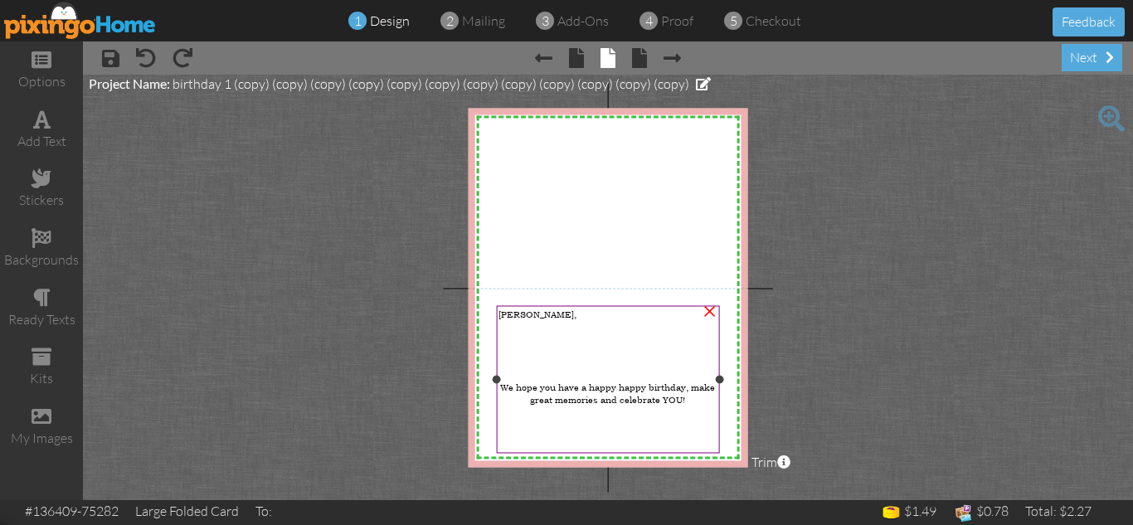
click at [510, 313] on span "[PERSON_NAME]," at bounding box center [538, 314] width 78 height 12
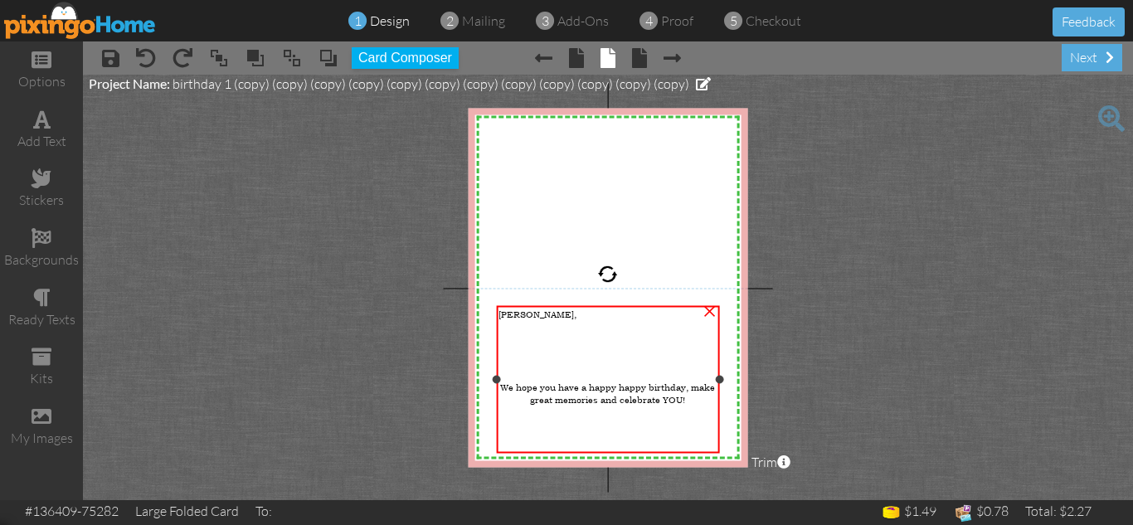
click at [510, 313] on span "[PERSON_NAME]," at bounding box center [538, 314] width 78 height 12
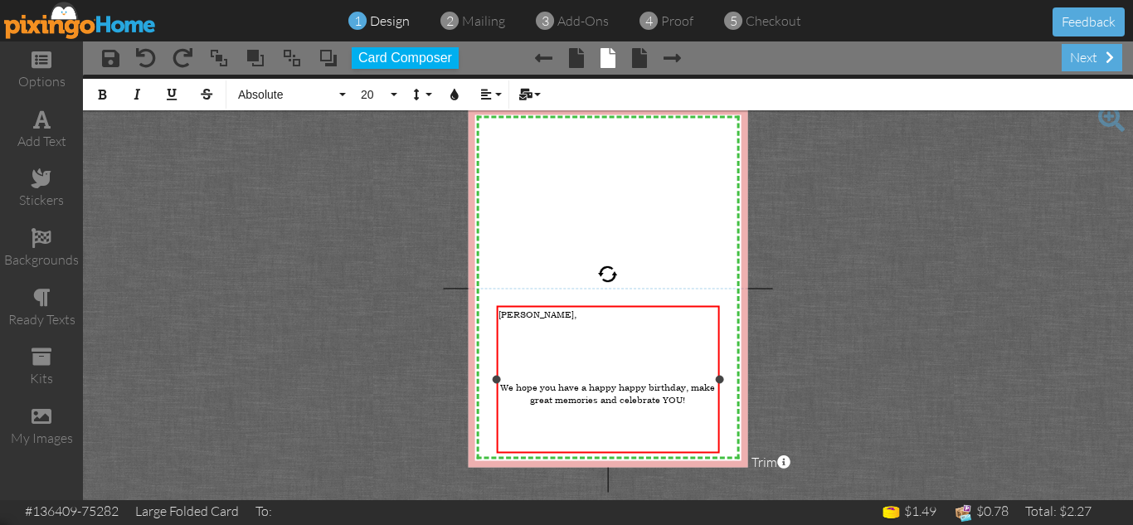
click at [510, 313] on span "[PERSON_NAME]," at bounding box center [538, 314] width 78 height 12
click at [827, 371] on project-studio-wrapper "X X X X X X X X X X X X X X X X X X X X X X X X X X X X X X X X X X X X X X X X…" at bounding box center [608, 288] width 1050 height 426
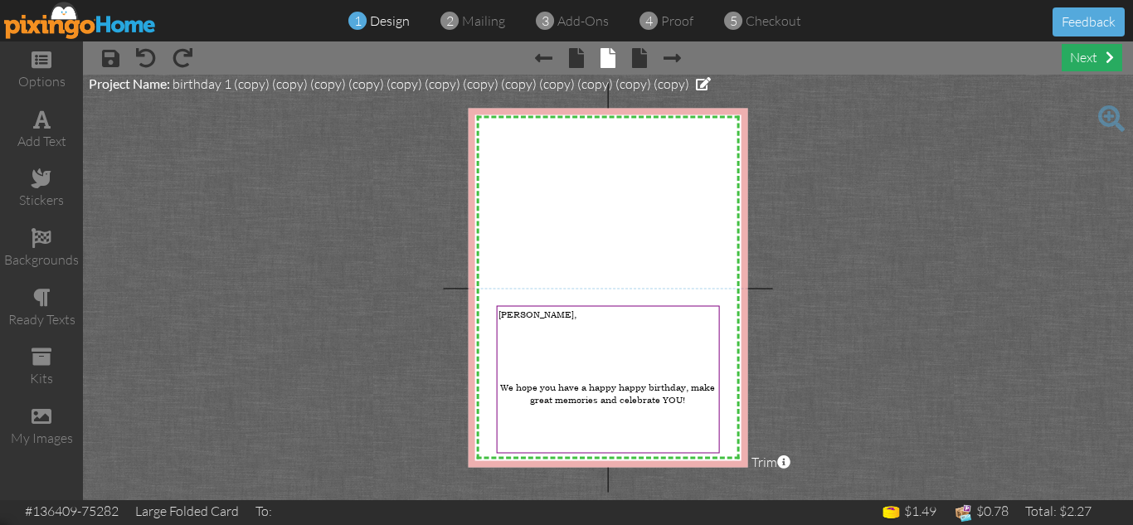
click at [1083, 60] on div "next" at bounding box center [1092, 57] width 61 height 27
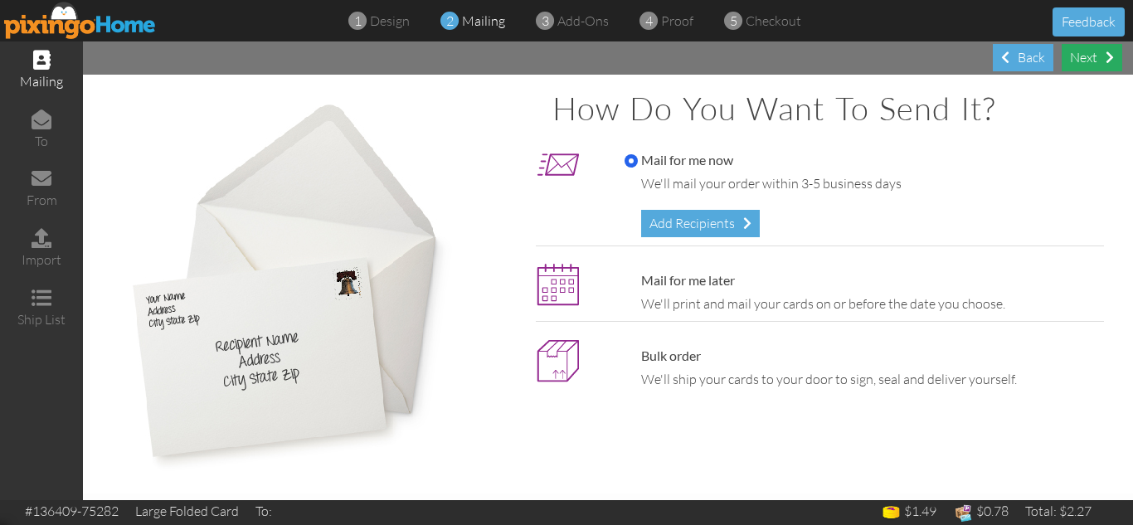
click at [1083, 60] on div "Next" at bounding box center [1092, 57] width 61 height 27
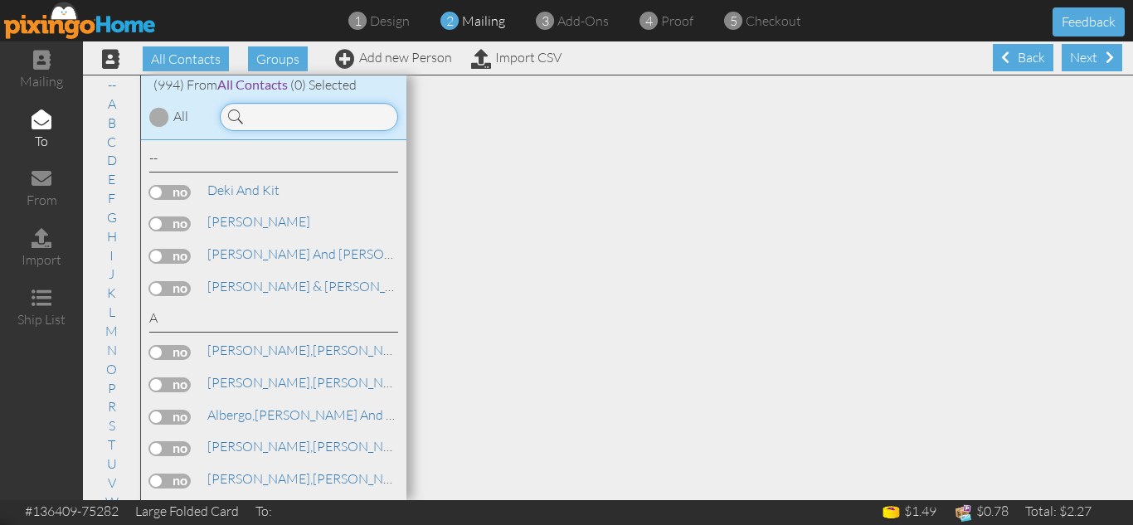
click at [288, 114] on input at bounding box center [309, 117] width 178 height 28
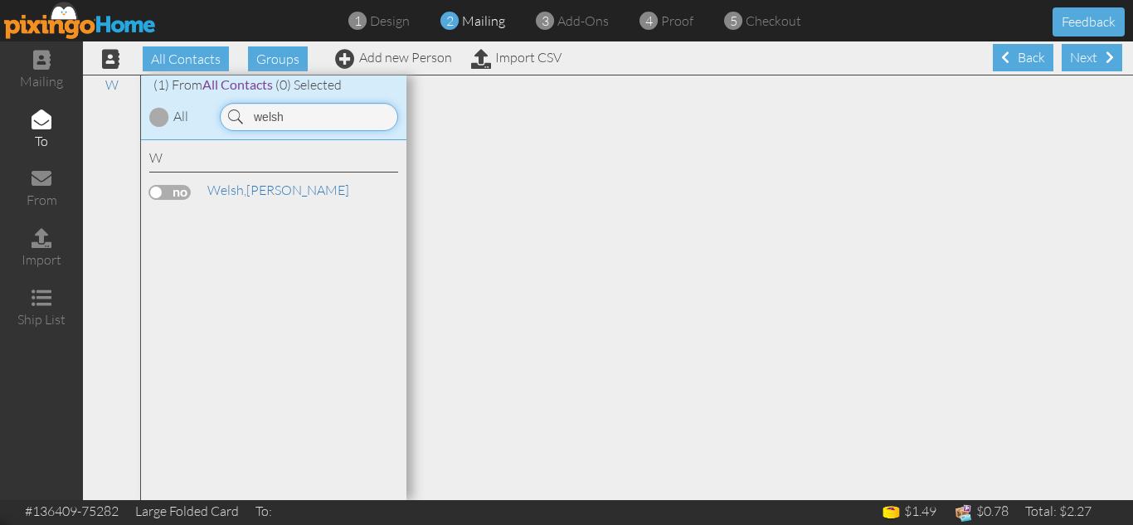
type input "welsh"
click at [153, 190] on label at bounding box center [169, 192] width 41 height 15
click at [0, 0] on input "checkbox" at bounding box center [0, 0] width 0 height 0
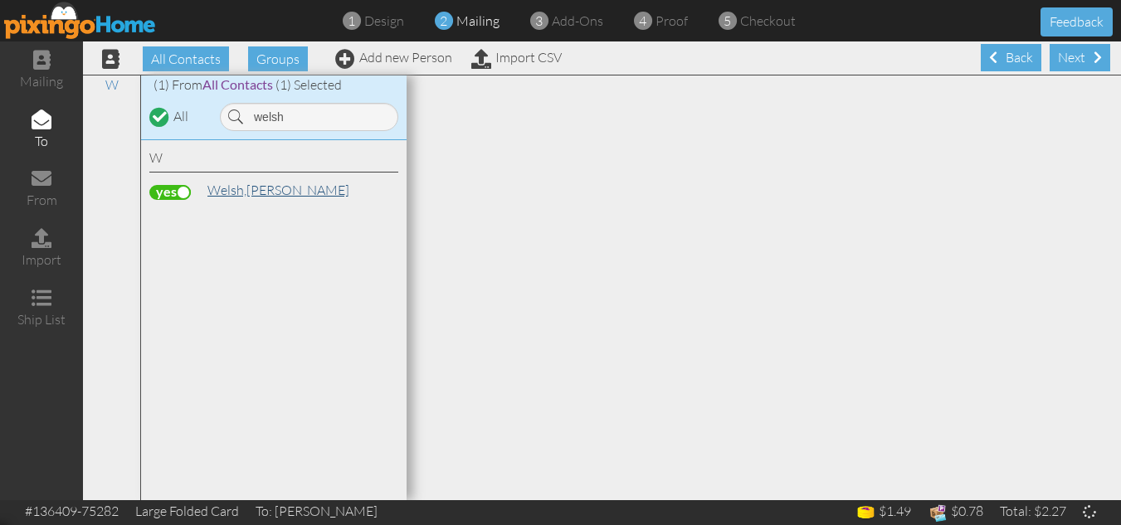
click at [243, 192] on span "Welsh," at bounding box center [226, 190] width 39 height 17
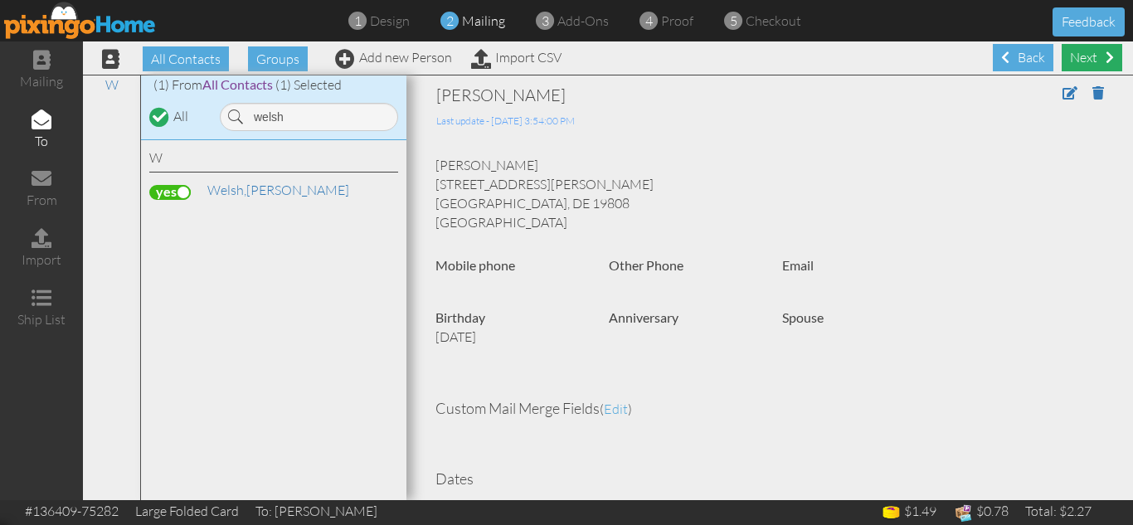
click at [1078, 53] on div "Next" at bounding box center [1092, 57] width 61 height 27
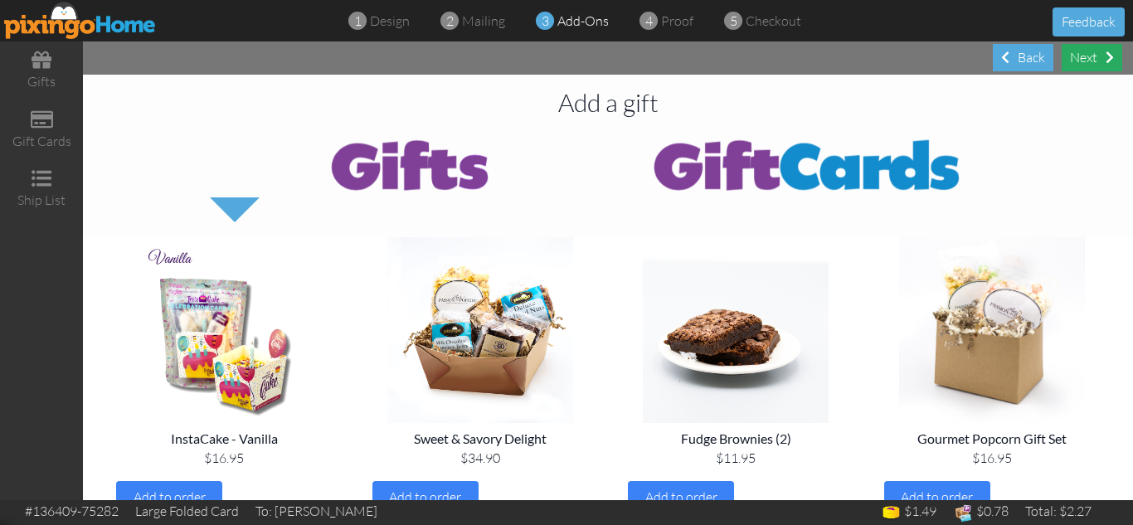
click at [1089, 56] on div "Next" at bounding box center [1092, 57] width 61 height 27
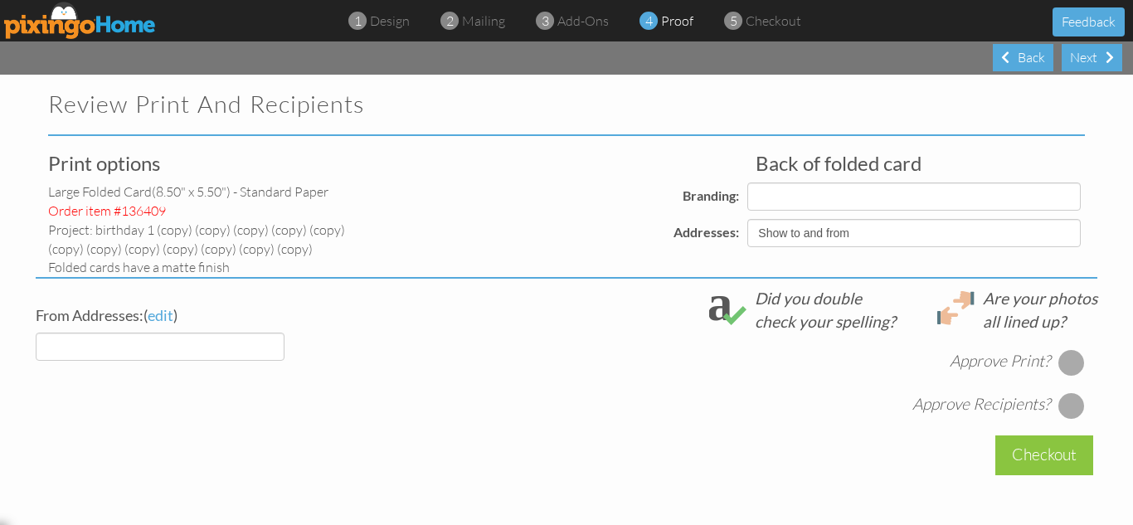
select select "object:29567"
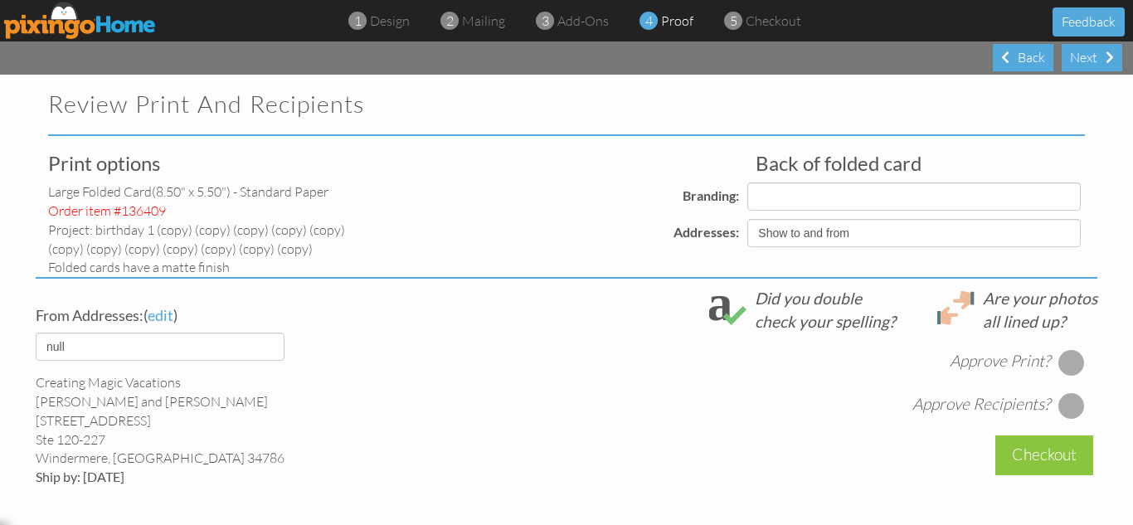
select select "object:29571"
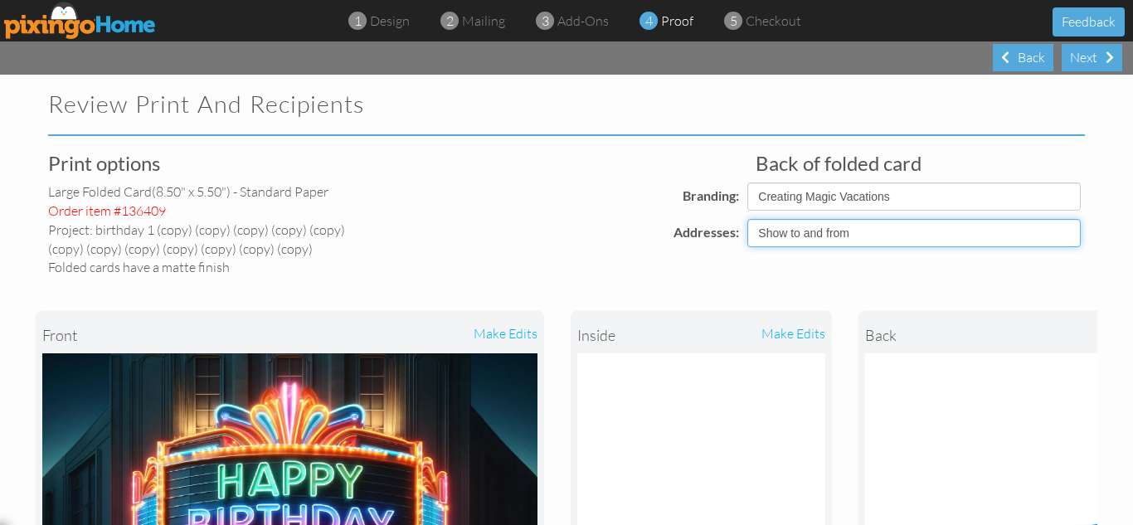
click at [819, 231] on select "Show to and from Show from only Hide to and from" at bounding box center [915, 233] width 334 height 28
select select "object:29564"
click at [748, 219] on select "Show to and from Show from only Hide to and from" at bounding box center [915, 233] width 334 height 28
click at [600, 278] on div "front make edits inside make edits back" at bounding box center [567, 494] width 1062 height 435
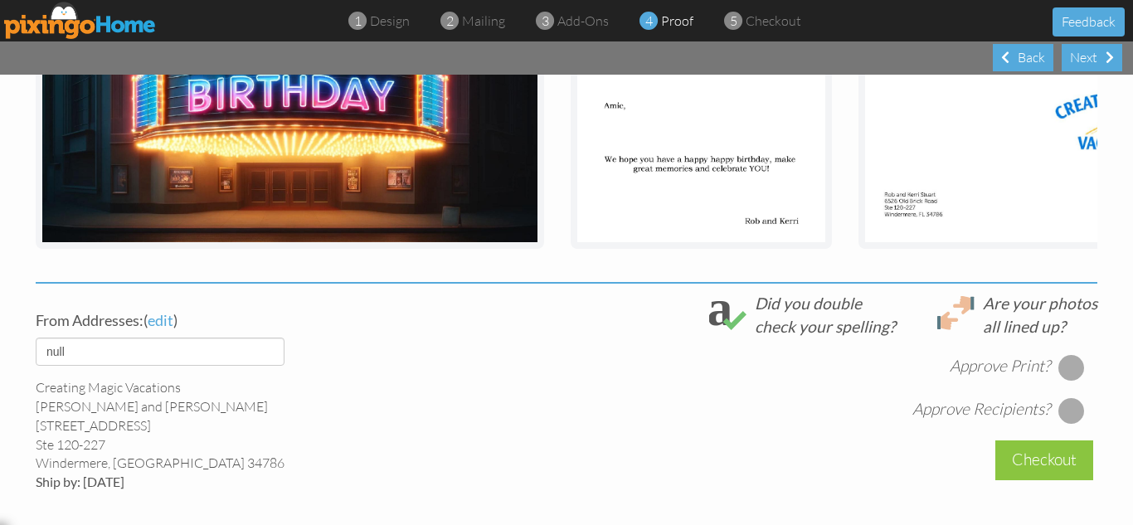
scroll to position [431, 0]
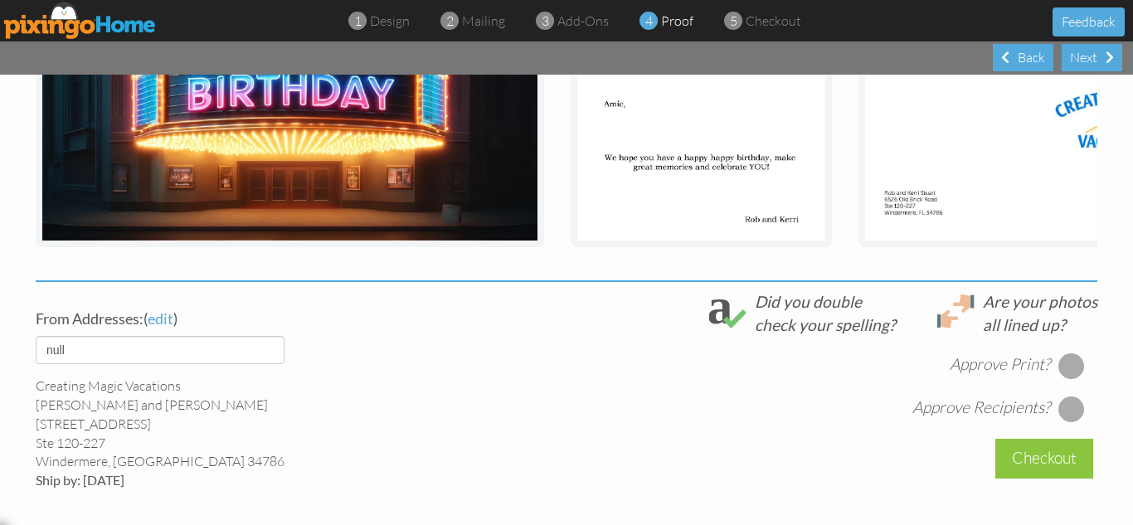
click at [1059, 377] on div at bounding box center [1072, 366] width 27 height 27
click at [1059, 420] on div at bounding box center [1072, 409] width 27 height 27
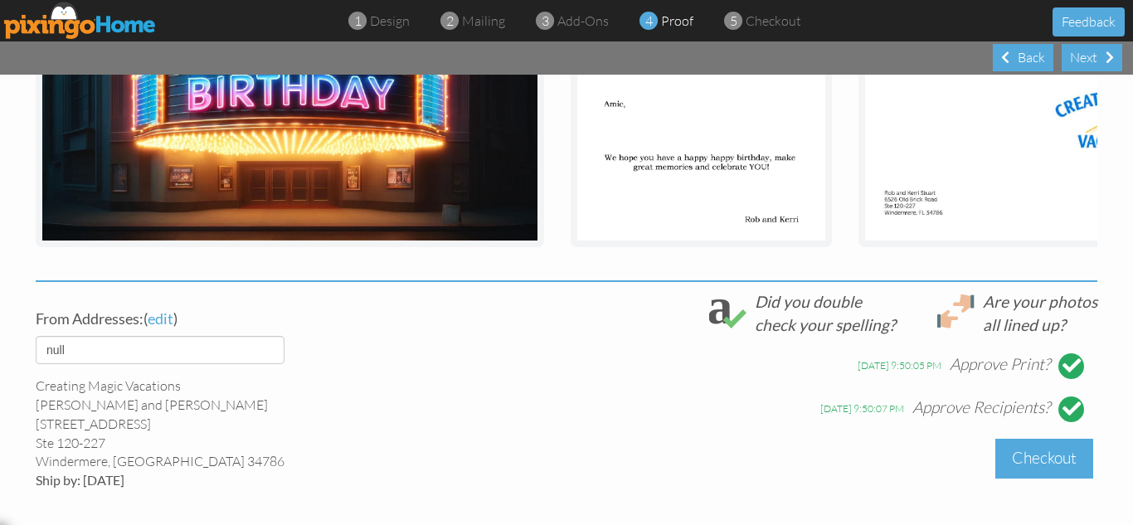
click at [1045, 474] on div "Checkout" at bounding box center [1045, 458] width 98 height 39
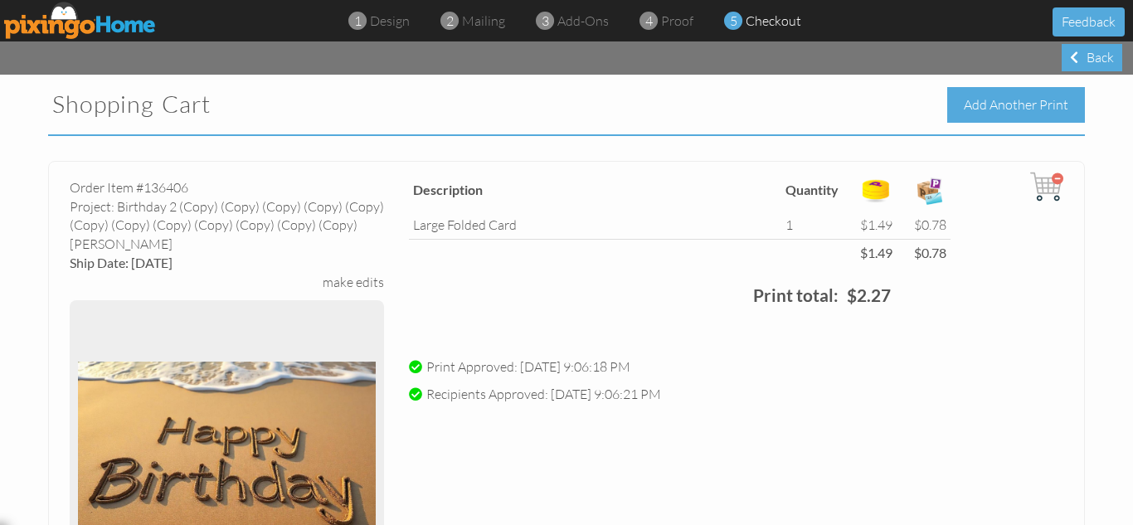
click at [983, 105] on div "Add Another Print" at bounding box center [1016, 105] width 138 height 36
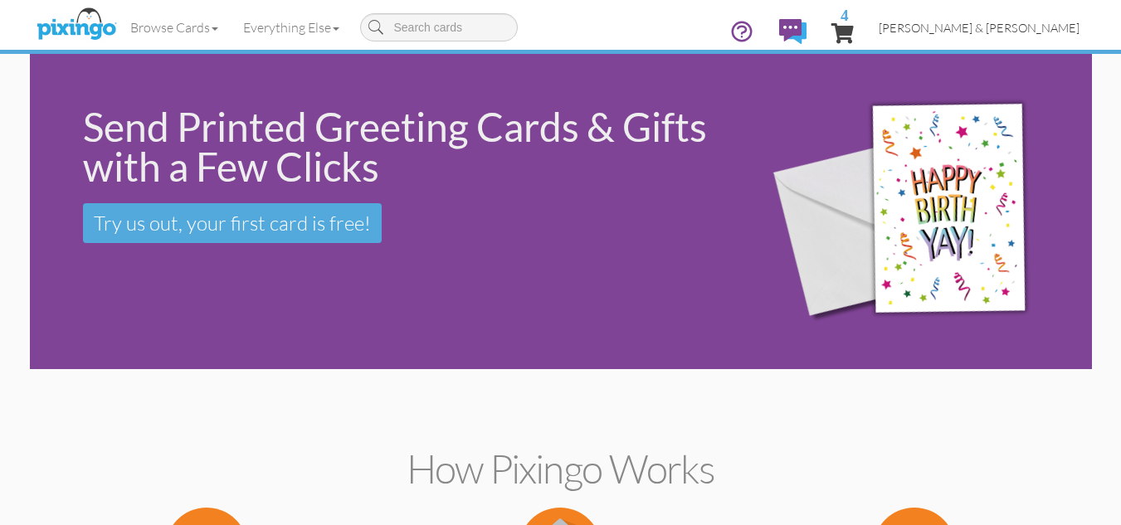
click at [999, 23] on span "[PERSON_NAME] & [PERSON_NAME]" at bounding box center [979, 28] width 201 height 14
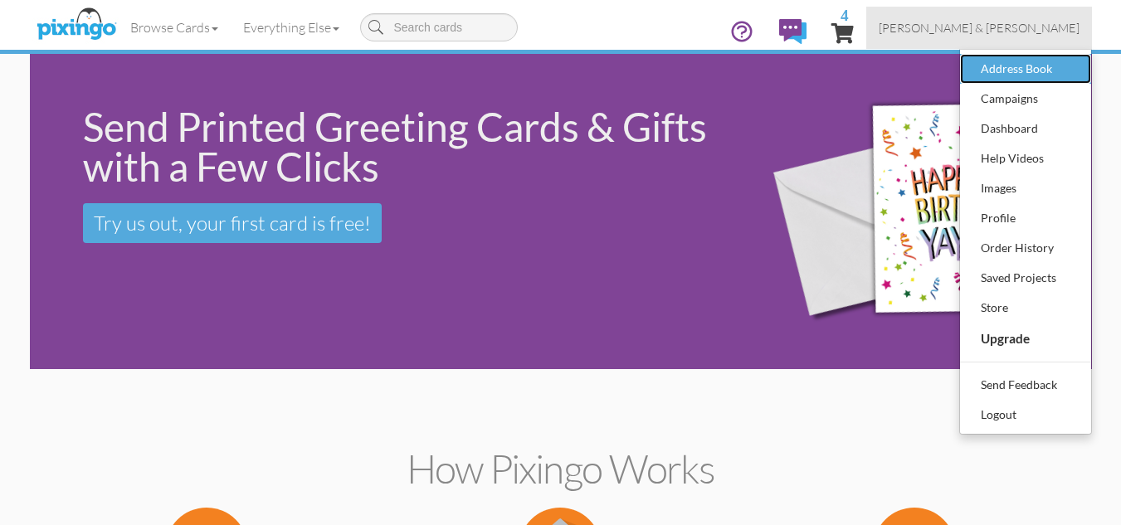
click at [994, 69] on div "Address Book" at bounding box center [1026, 68] width 98 height 25
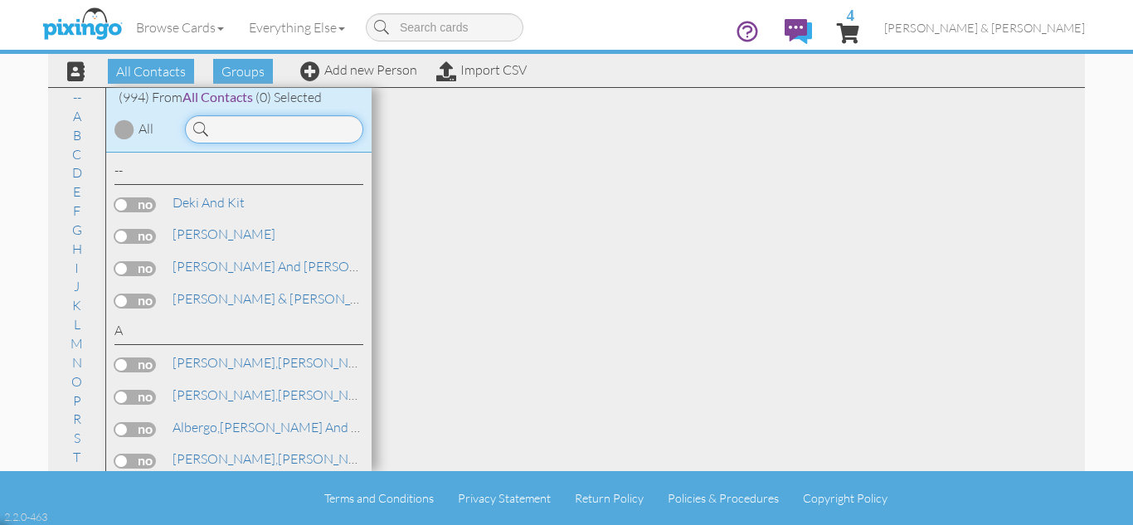
click at [268, 138] on input at bounding box center [274, 129] width 178 height 28
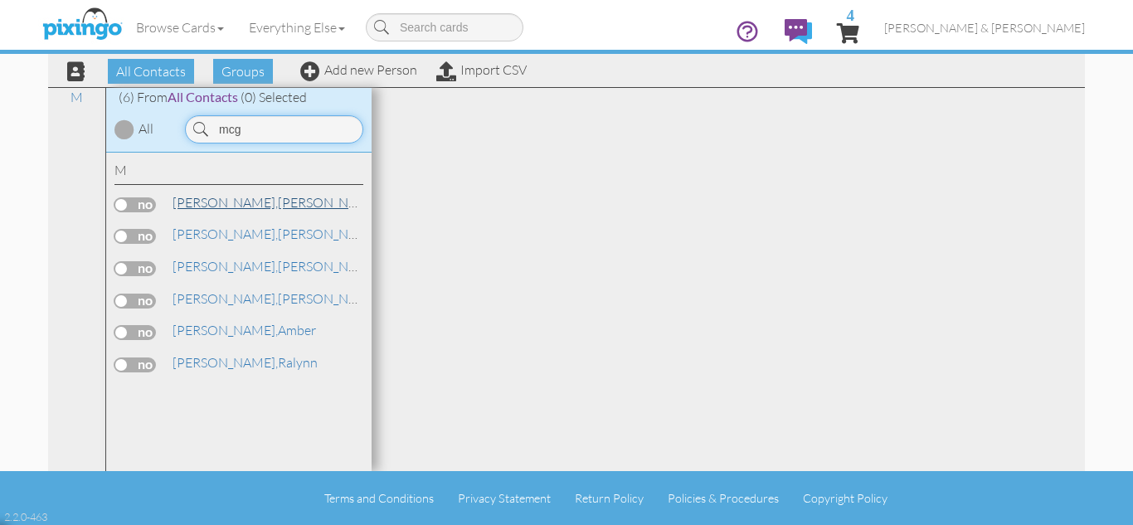
type input "mcg"
click at [226, 201] on span "[PERSON_NAME]," at bounding box center [225, 202] width 105 height 17
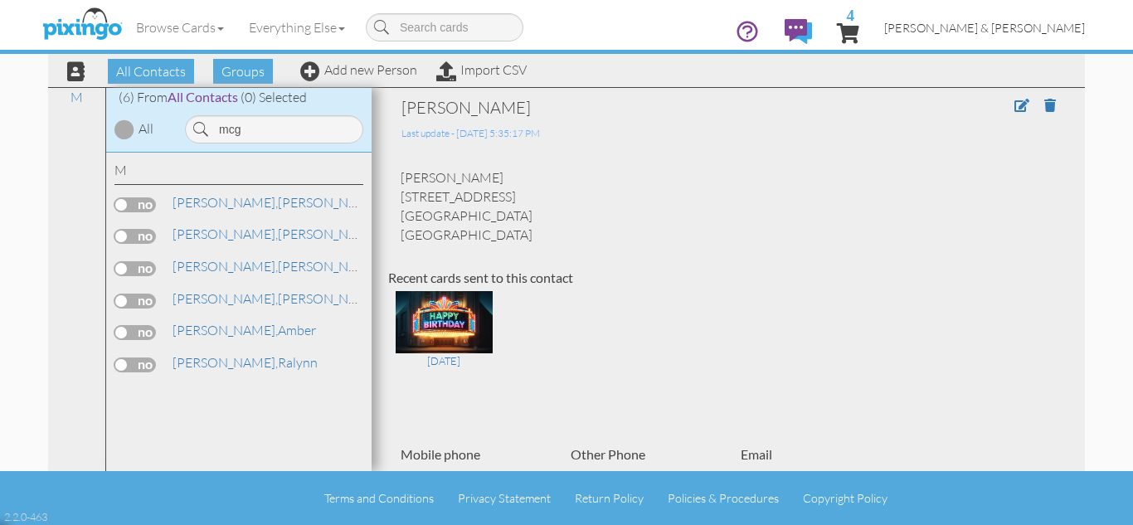
click at [1029, 25] on span "[PERSON_NAME] & [PERSON_NAME]" at bounding box center [984, 28] width 201 height 14
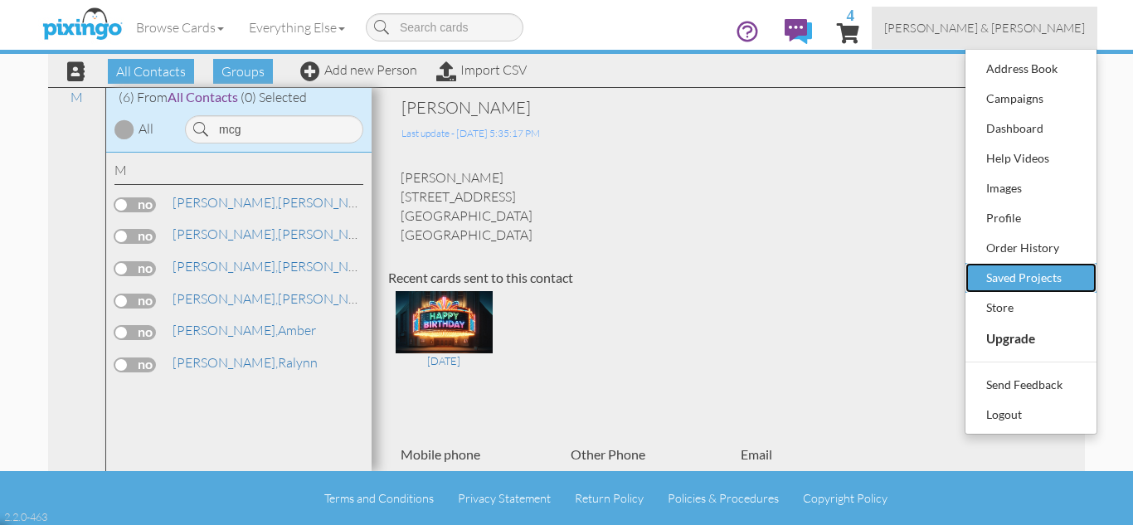
click at [1016, 267] on div "Saved Projects" at bounding box center [1031, 277] width 98 height 25
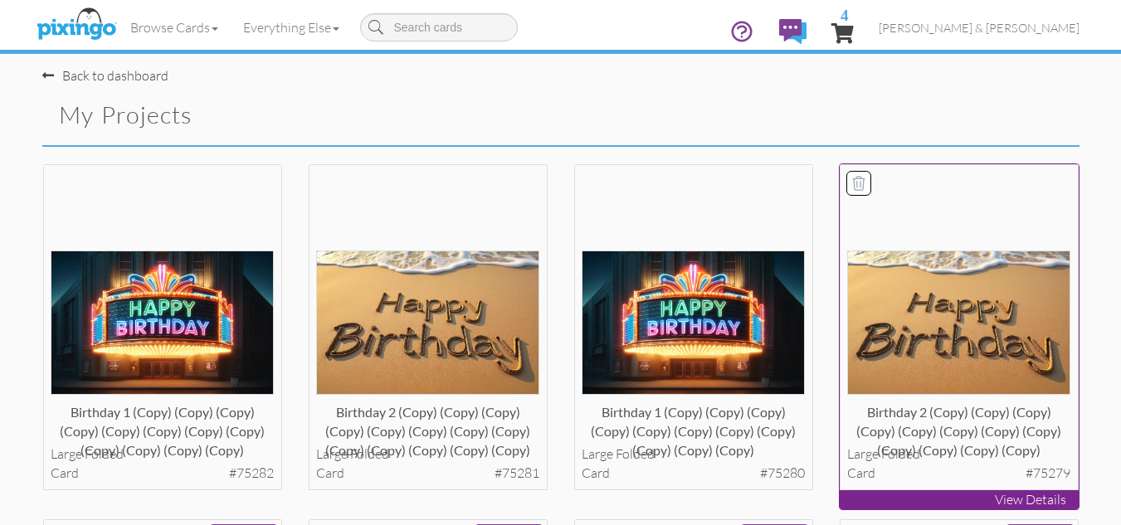
click at [936, 325] on img at bounding box center [958, 323] width 223 height 144
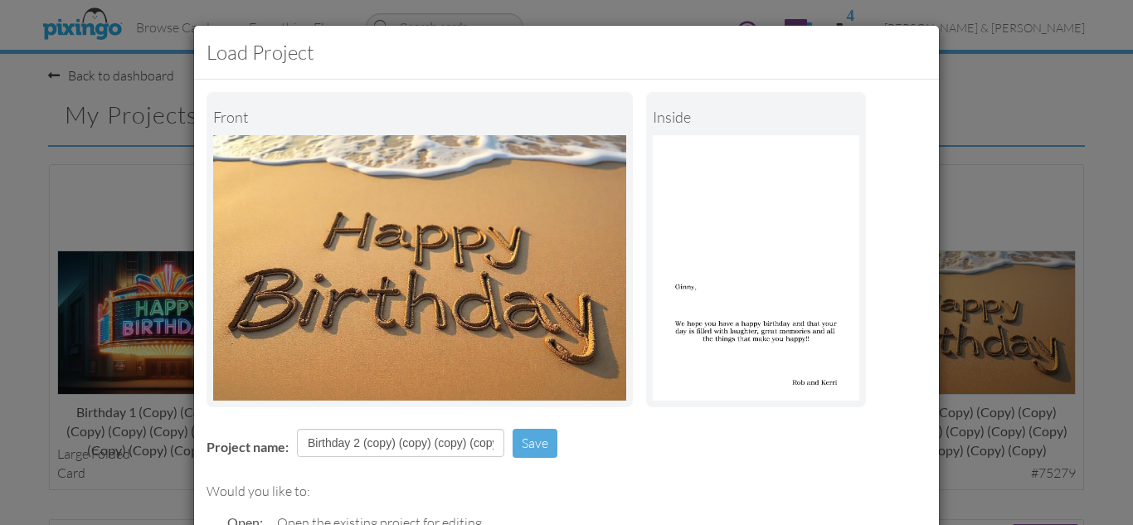
click at [625, 448] on div "Project name: Birthday 2 (copy) (copy) (copy) (copy) (copy) (copy) (copy) (copy…" at bounding box center [566, 444] width 745 height 57
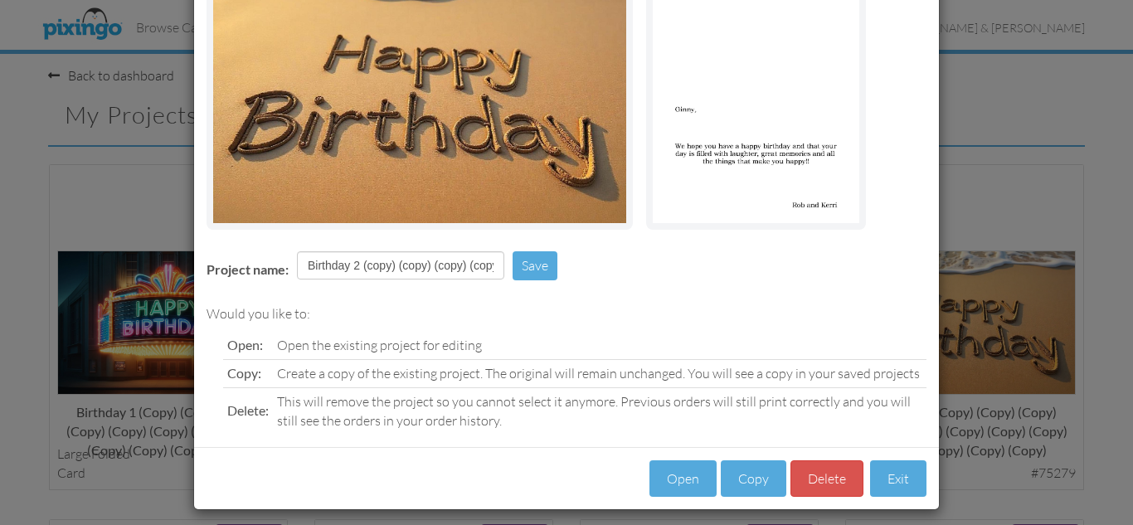
scroll to position [188, 0]
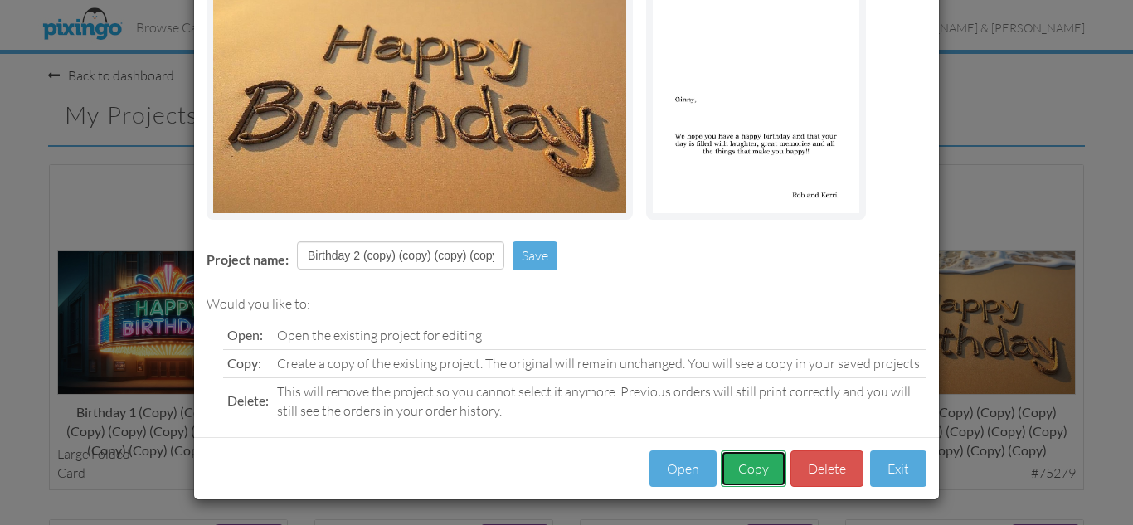
click at [758, 469] on button "Copy" at bounding box center [754, 469] width 66 height 37
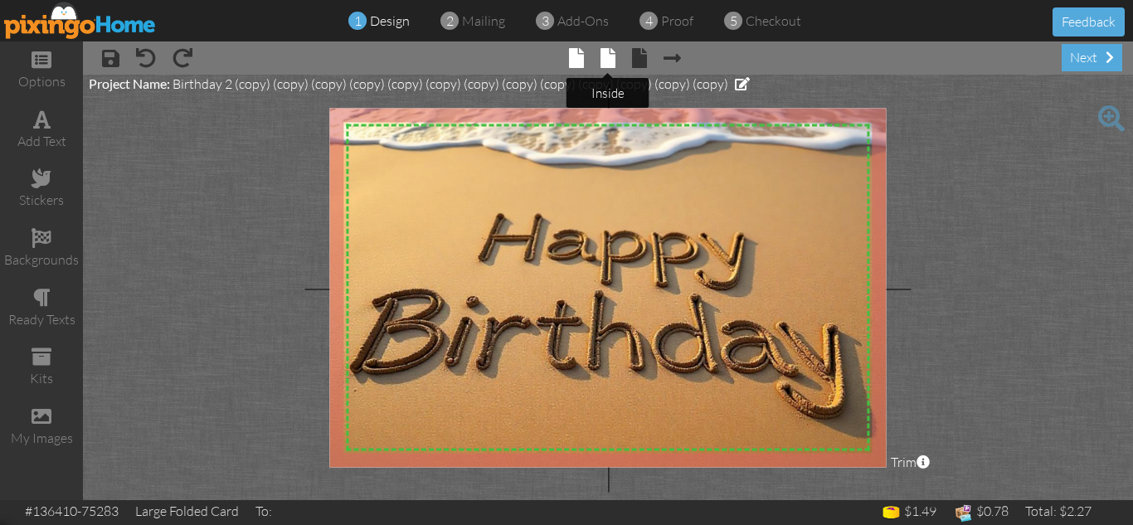
click at [610, 51] on span at bounding box center [608, 58] width 15 height 20
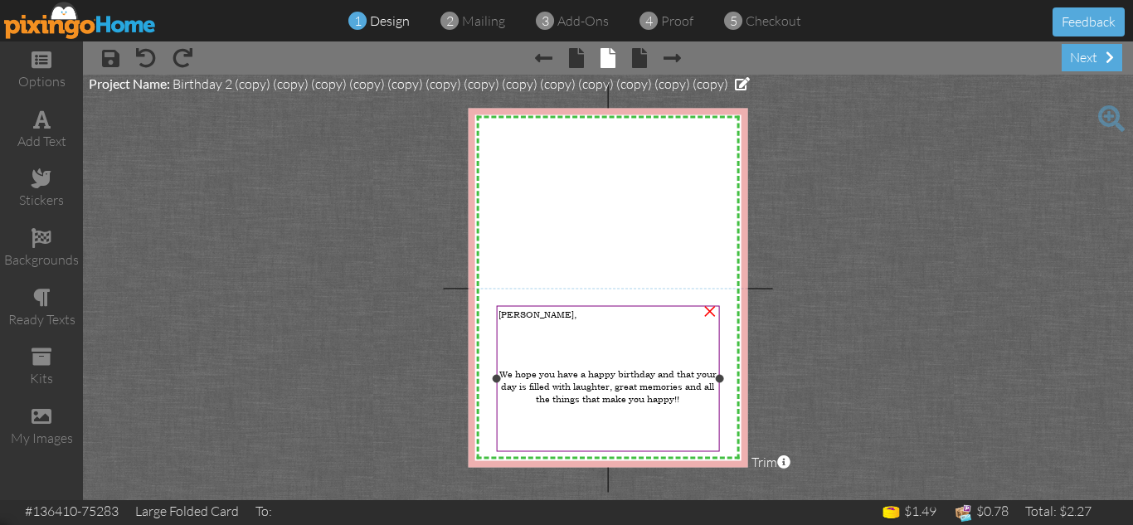
click at [516, 314] on span "[PERSON_NAME]," at bounding box center [538, 314] width 78 height 12
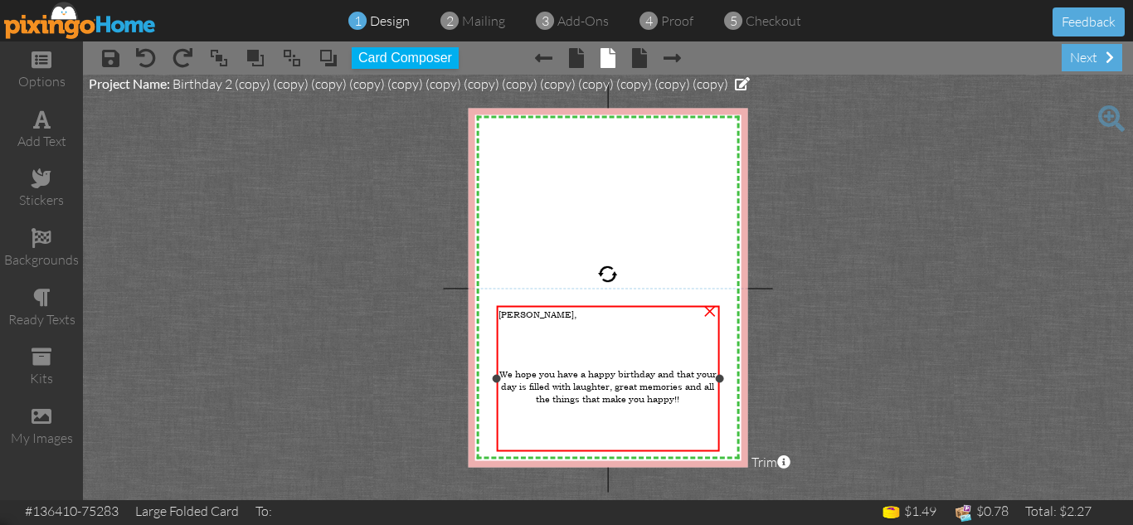
click at [516, 314] on span "[PERSON_NAME]," at bounding box center [538, 314] width 78 height 12
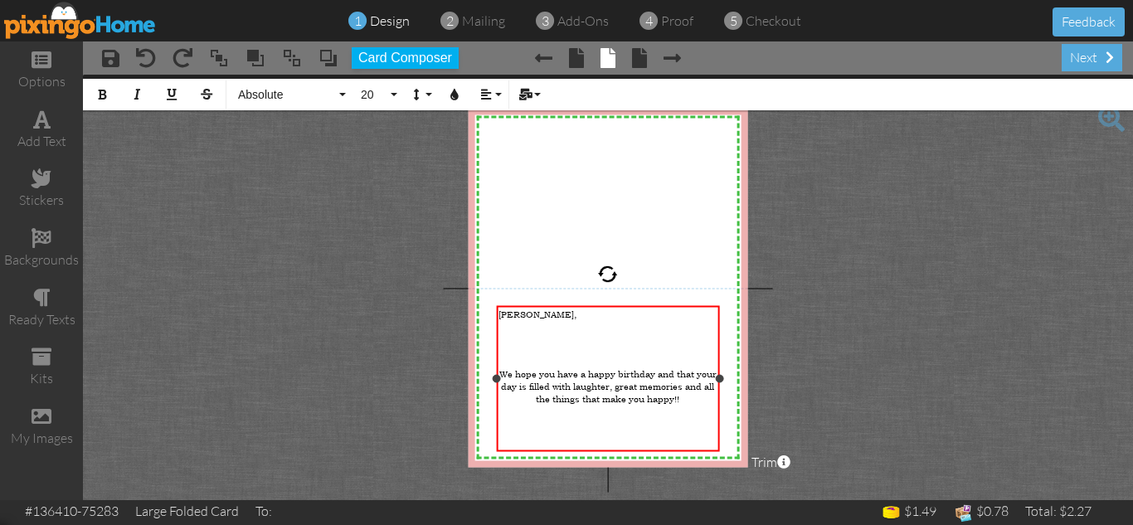
click at [516, 314] on span "[PERSON_NAME]," at bounding box center [538, 314] width 78 height 12
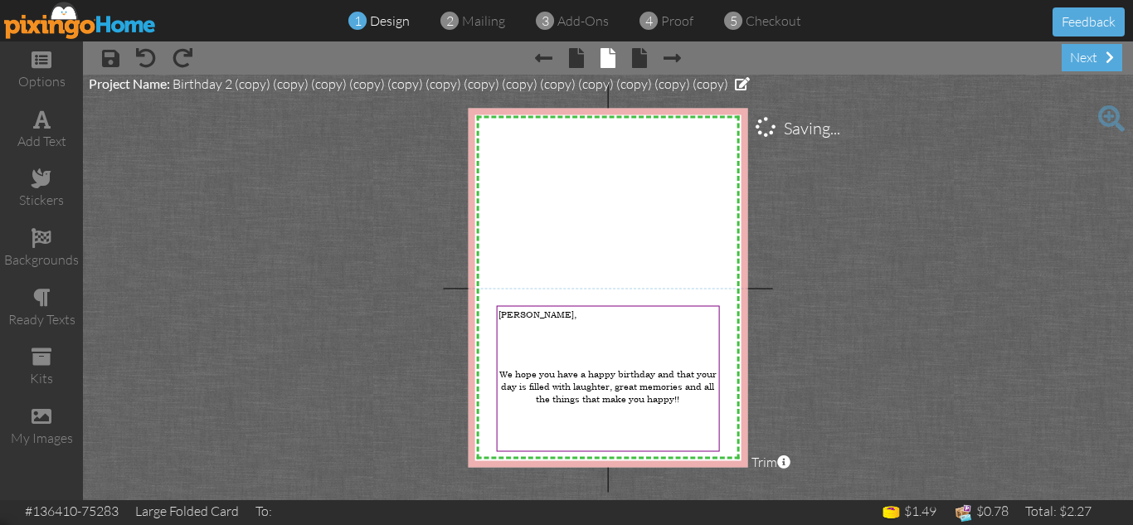
click at [836, 358] on project-studio-wrapper "X X X X X X X X X X X X X X X X X X X X X X X X X X X X X X X X X X X X X X X X…" at bounding box center [608, 288] width 1050 height 426
click at [1091, 56] on div "next" at bounding box center [1092, 57] width 61 height 27
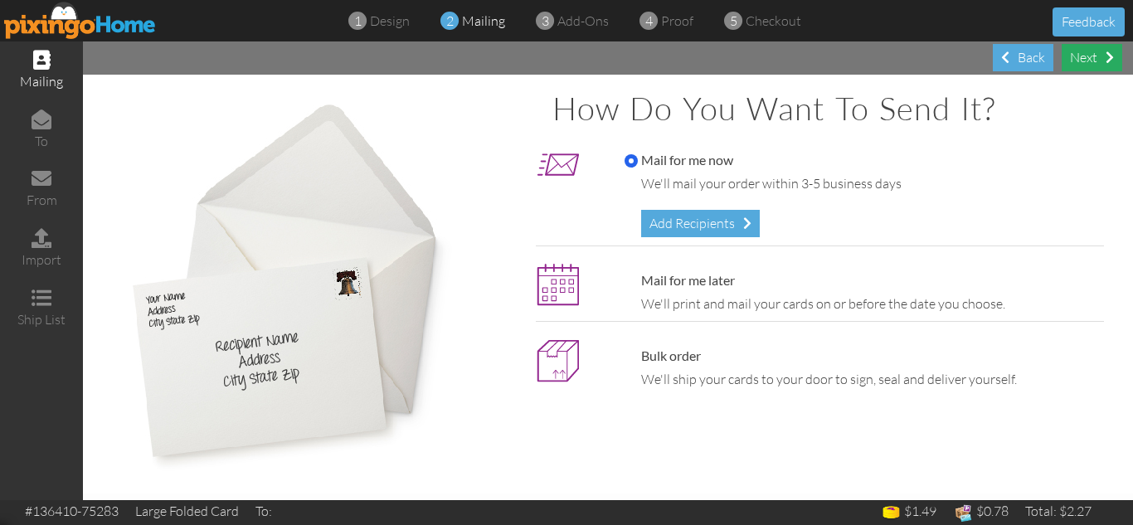
click at [1070, 59] on div "Next" at bounding box center [1092, 57] width 61 height 27
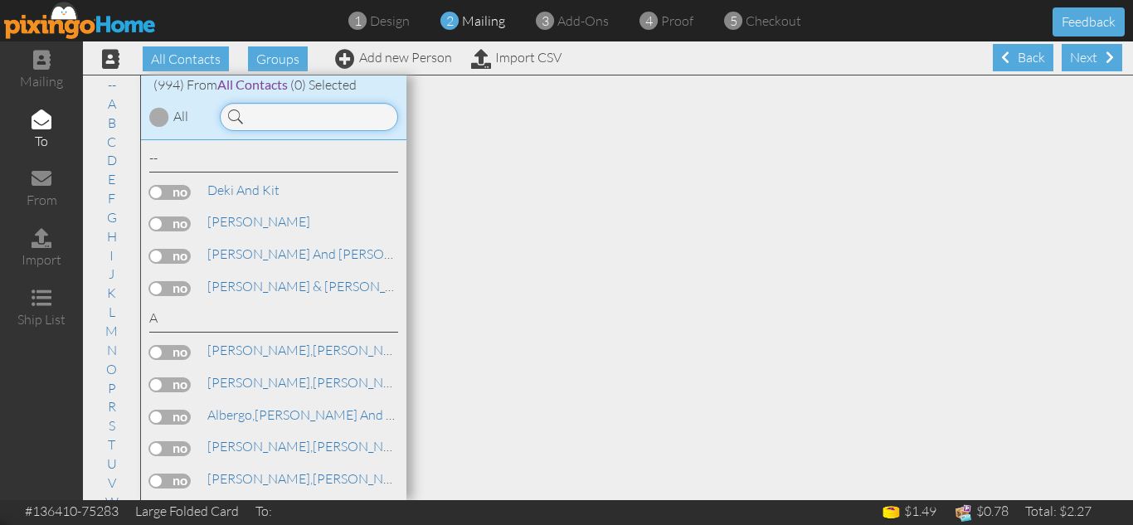
click at [288, 114] on input at bounding box center [309, 117] width 178 height 28
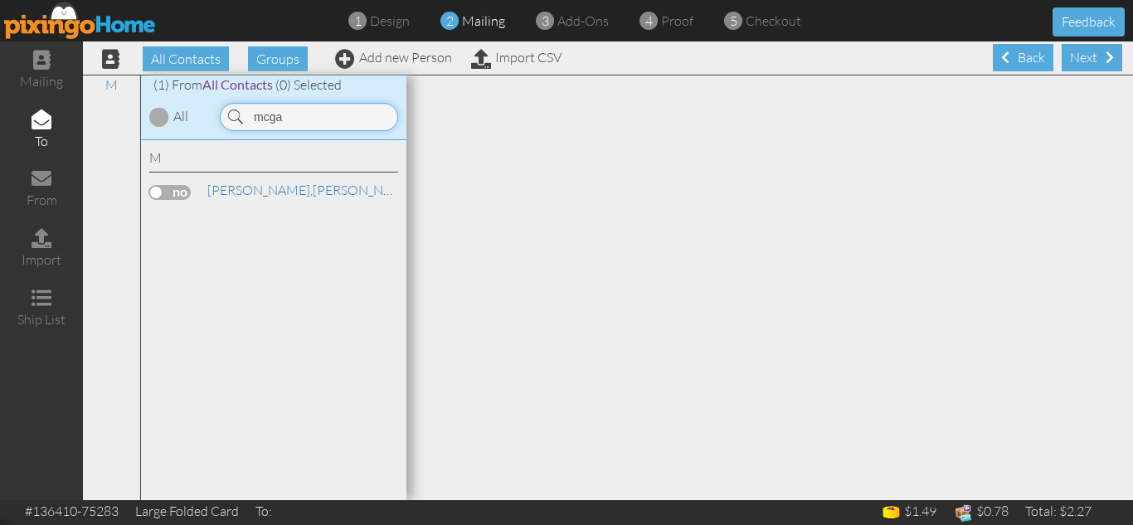
type input "mcga"
click at [154, 192] on label at bounding box center [169, 192] width 41 height 15
click at [0, 0] on input "checkbox" at bounding box center [0, 0] width 0 height 0
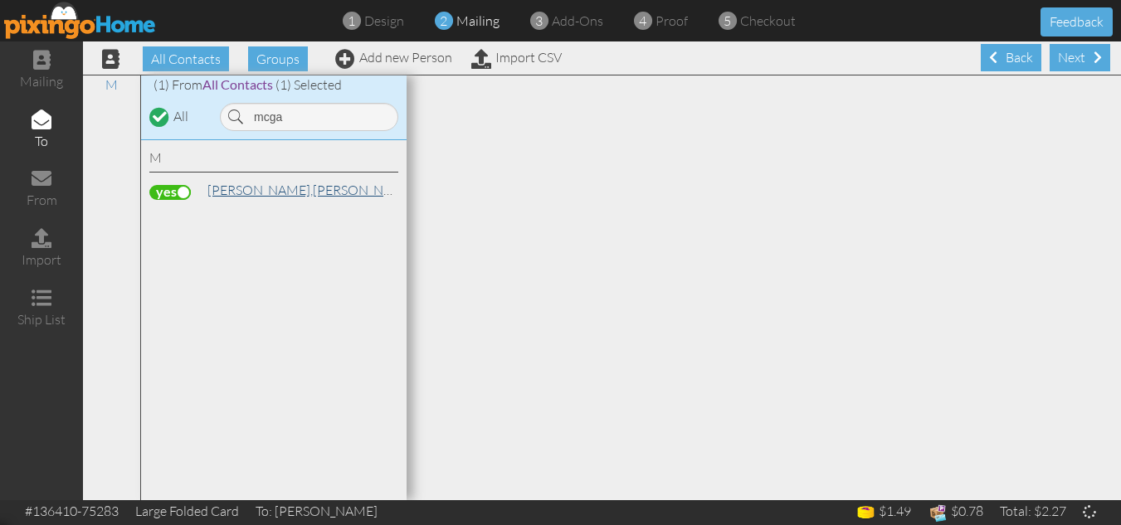
click at [248, 190] on span "[PERSON_NAME]," at bounding box center [259, 190] width 105 height 17
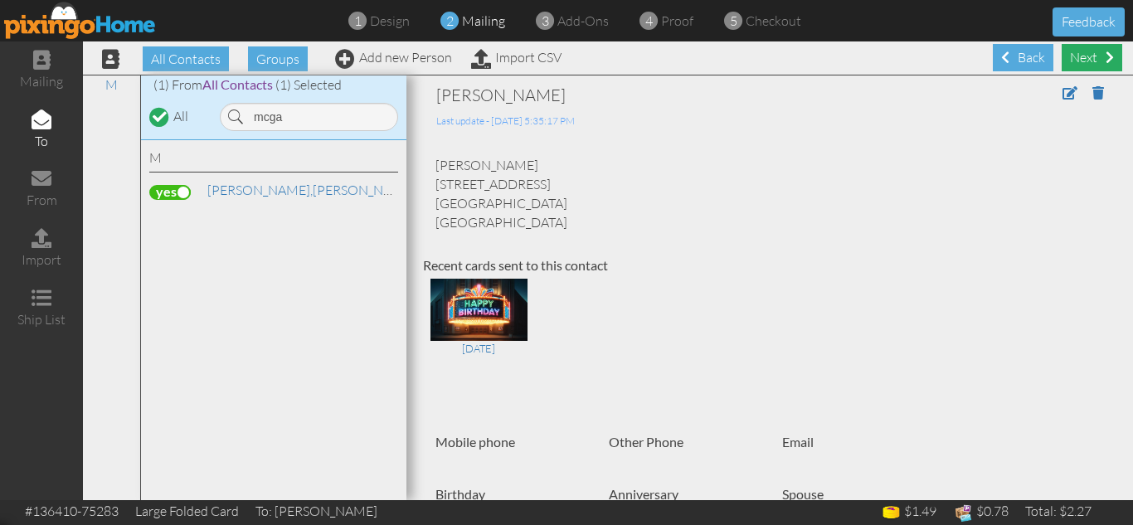
click at [1078, 59] on div "Next" at bounding box center [1092, 57] width 61 height 27
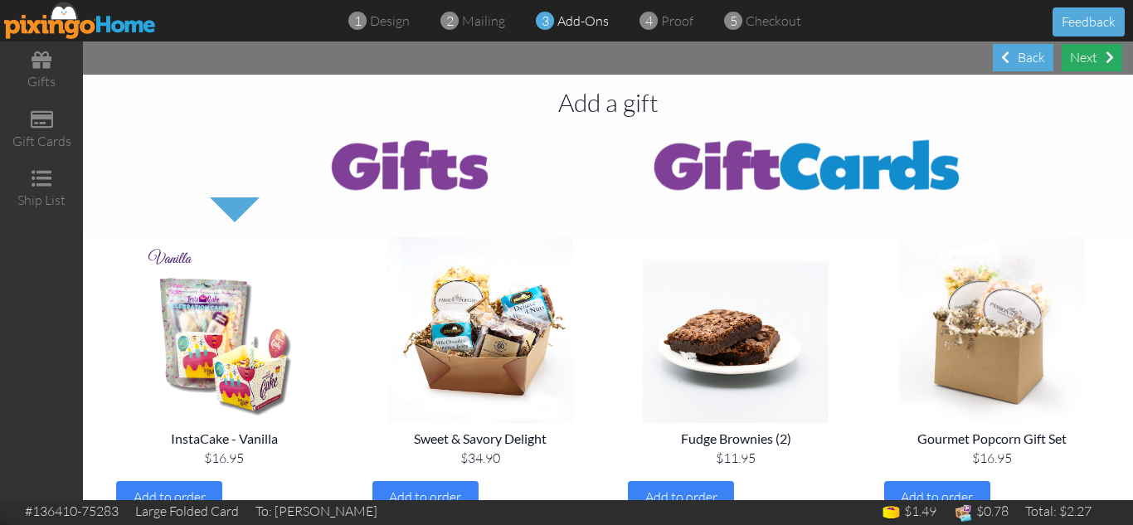
click at [1079, 61] on div "Next" at bounding box center [1092, 57] width 61 height 27
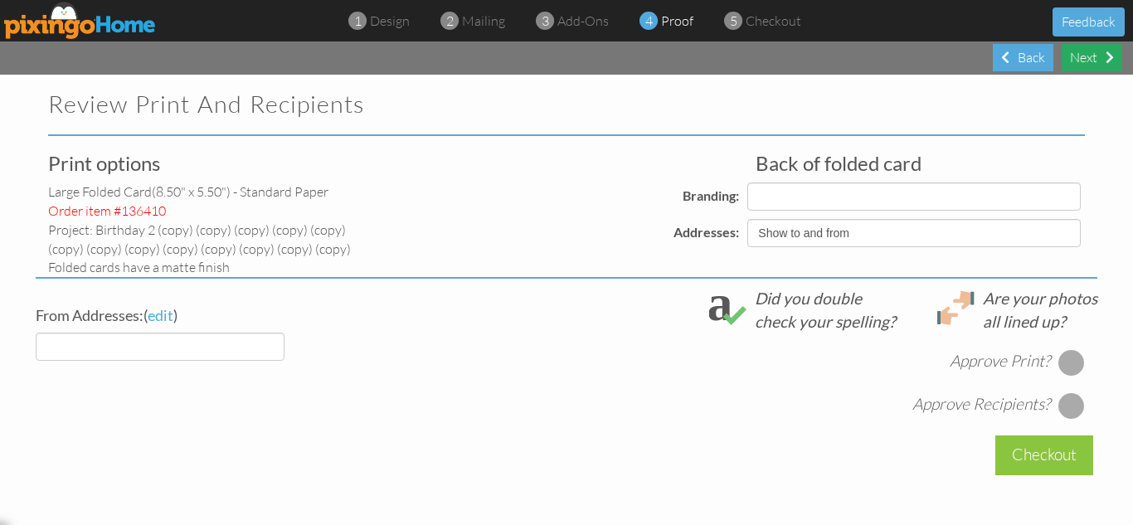
select select "object:35242"
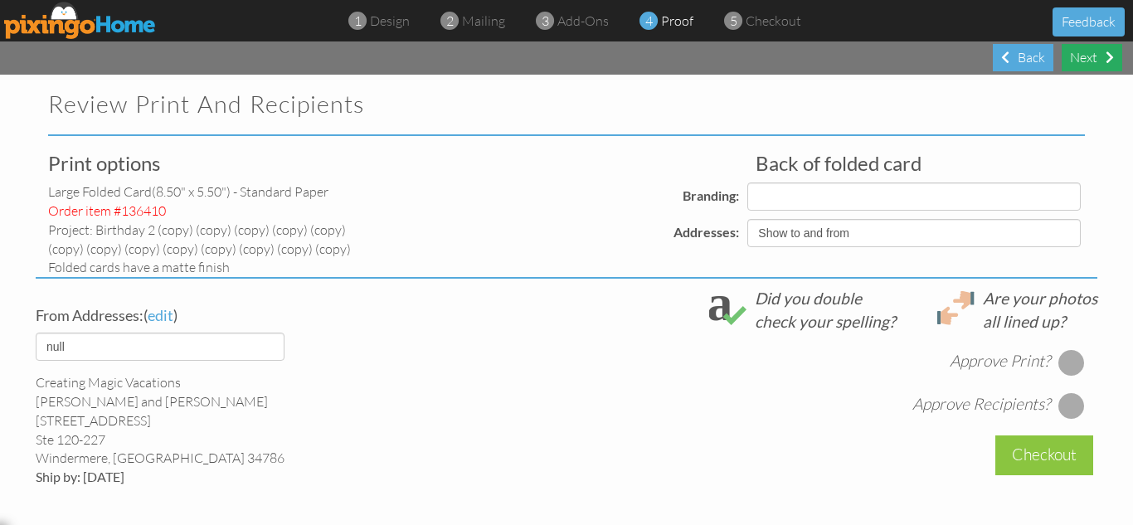
select select "object:35255"
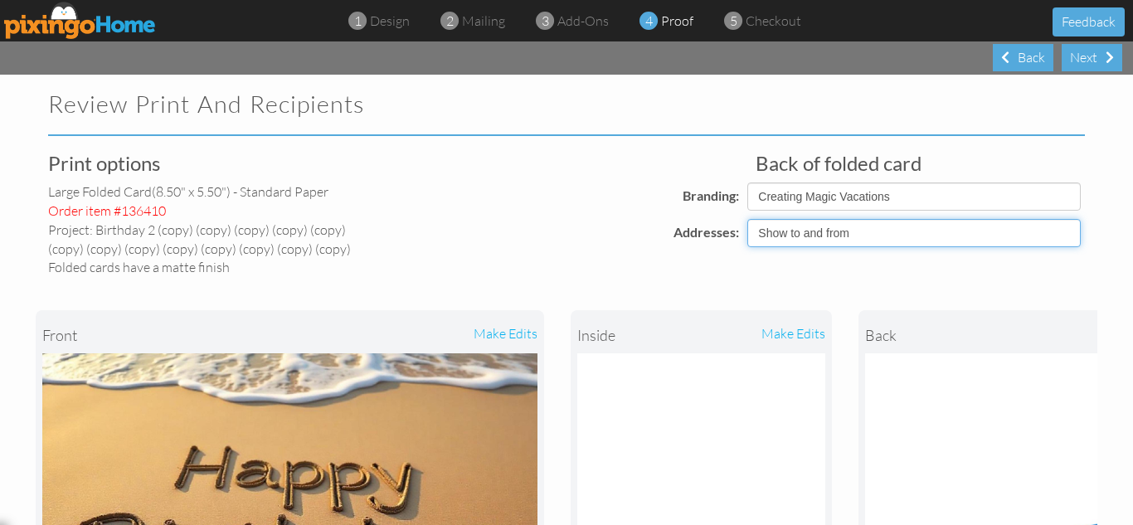
click at [782, 236] on select "Show to and from Show from only Hide to and from" at bounding box center [915, 233] width 334 height 28
select select "object:35239"
click at [748, 219] on select "Show to and from Show from only Hide to and from" at bounding box center [915, 233] width 334 height 28
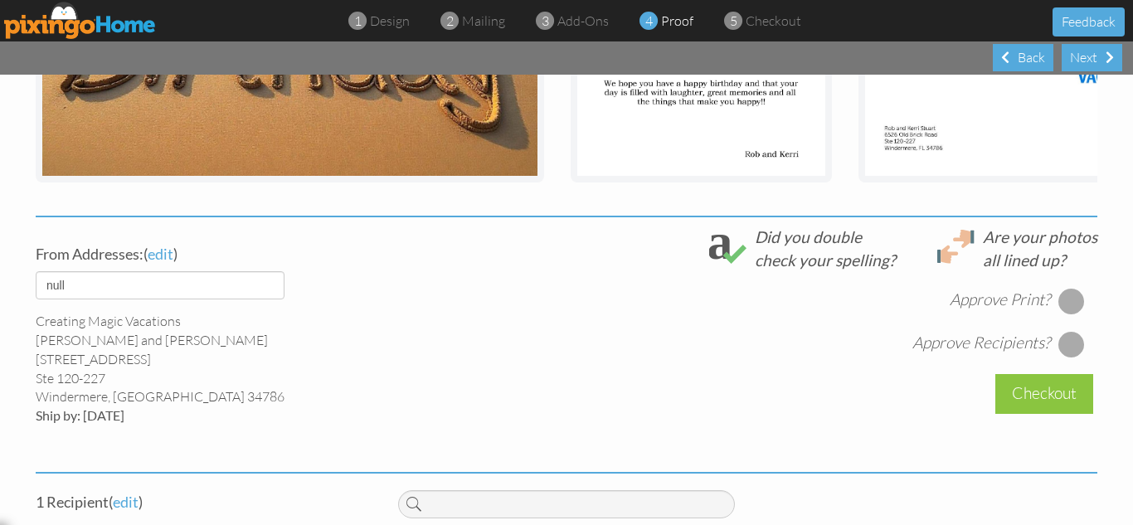
scroll to position [498, 0]
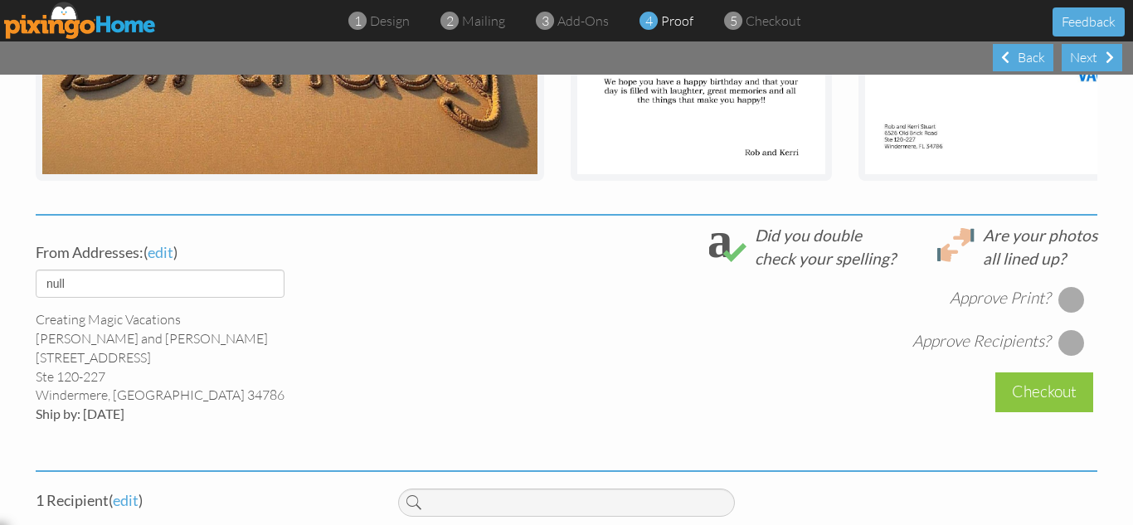
click at [1059, 306] on div at bounding box center [1072, 299] width 27 height 27
click at [1062, 351] on div at bounding box center [1072, 342] width 27 height 27
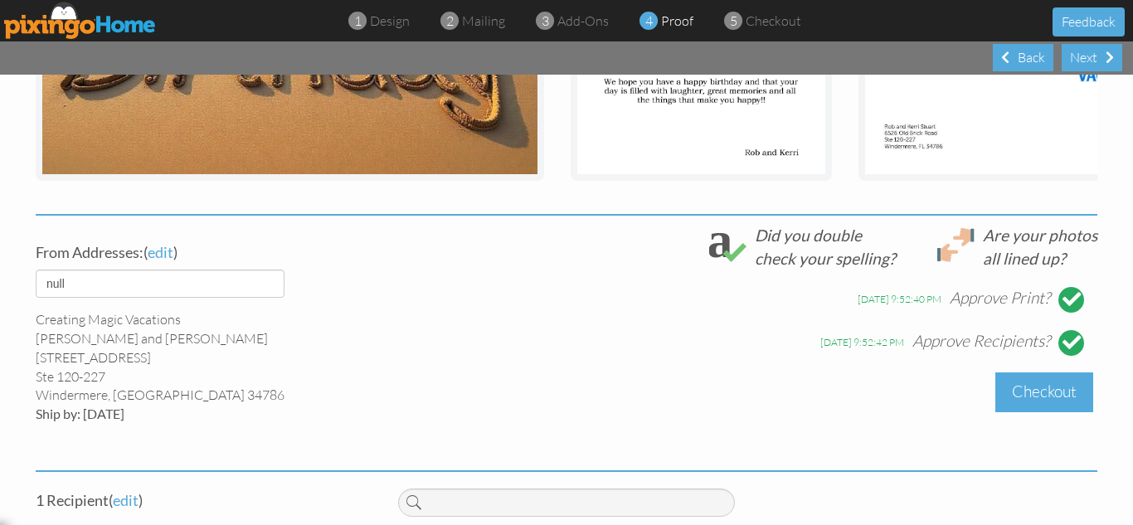
click at [1006, 408] on div "Checkout" at bounding box center [1045, 392] width 98 height 39
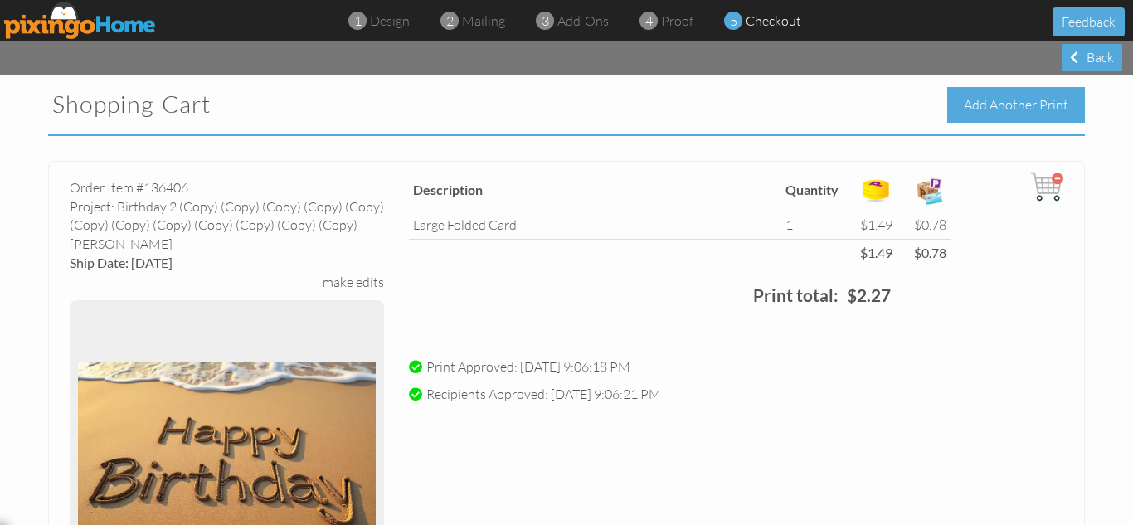
click at [972, 109] on div "Add Another Print" at bounding box center [1016, 105] width 138 height 36
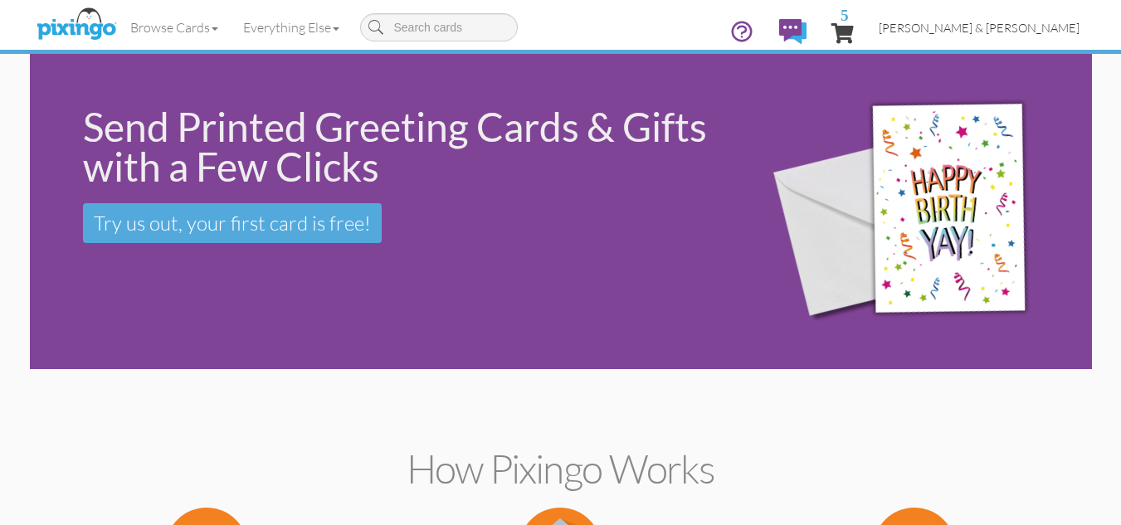
click at [1011, 26] on span "[PERSON_NAME] & [PERSON_NAME]" at bounding box center [979, 28] width 201 height 14
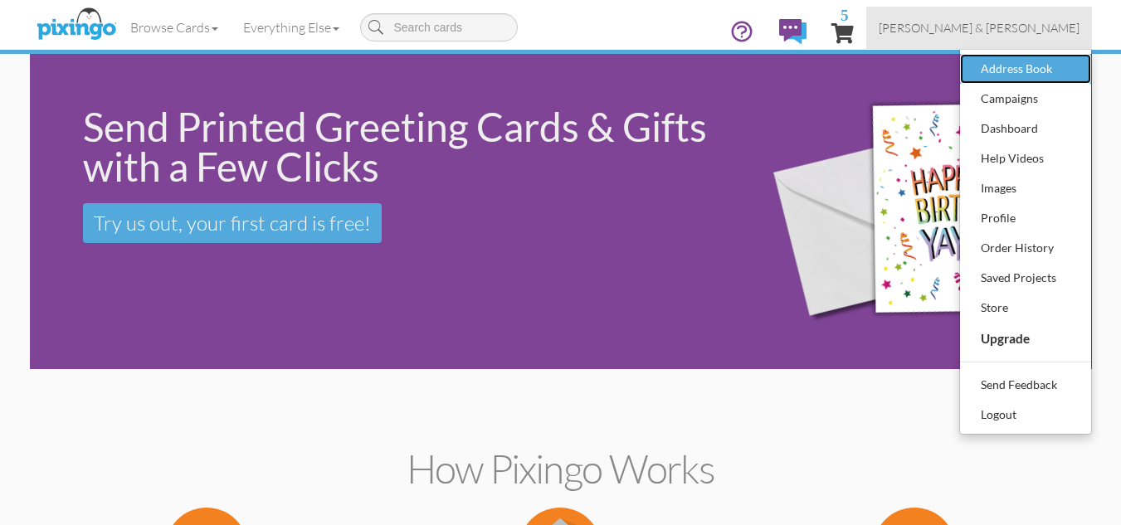
click at [988, 71] on div "Address Book" at bounding box center [1026, 68] width 98 height 25
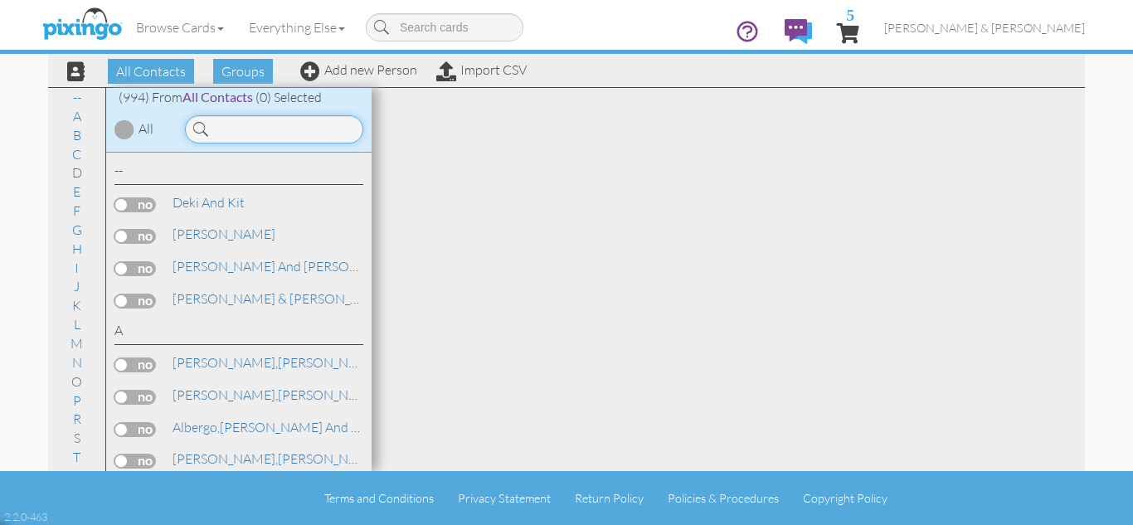
click at [258, 126] on input at bounding box center [274, 129] width 178 height 28
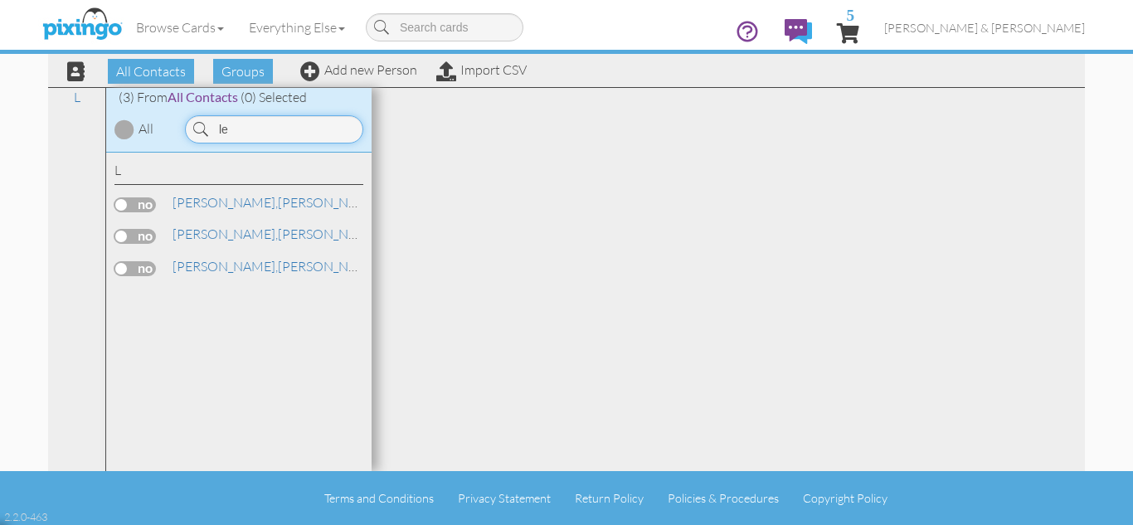
type input "l"
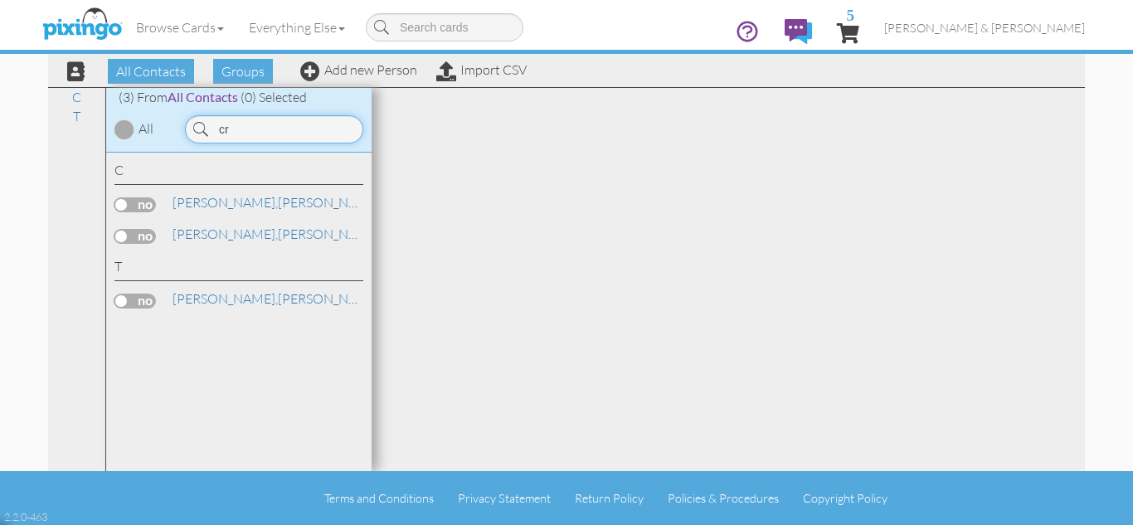
type input "c"
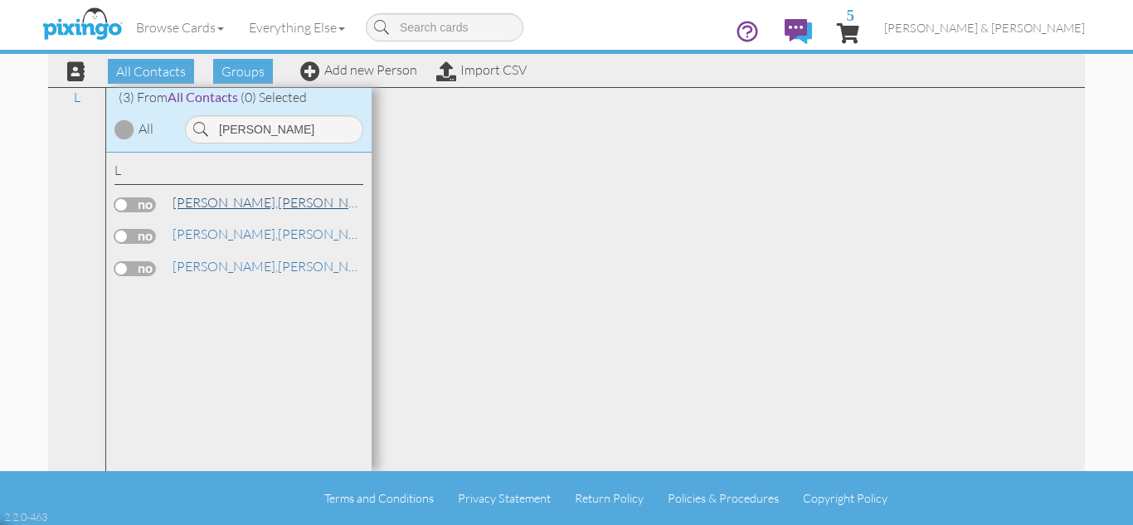
click at [242, 199] on link "[PERSON_NAME]" at bounding box center [277, 202] width 212 height 20
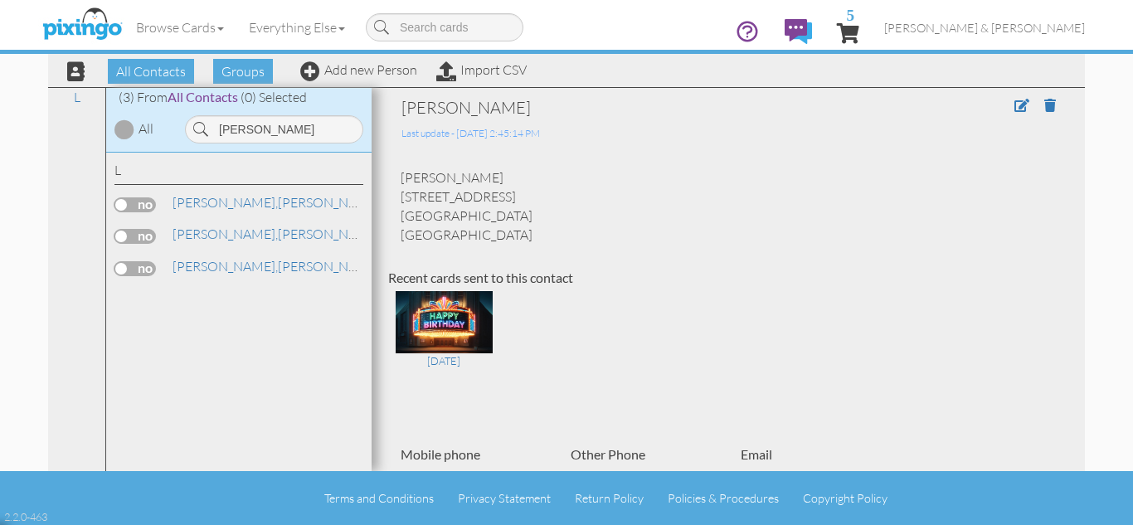
click at [228, 240] on link "[PERSON_NAME]" at bounding box center [277, 234] width 212 height 20
click at [719, 269] on div "Recent cards sent to this contact" at bounding box center [728, 278] width 680 height 19
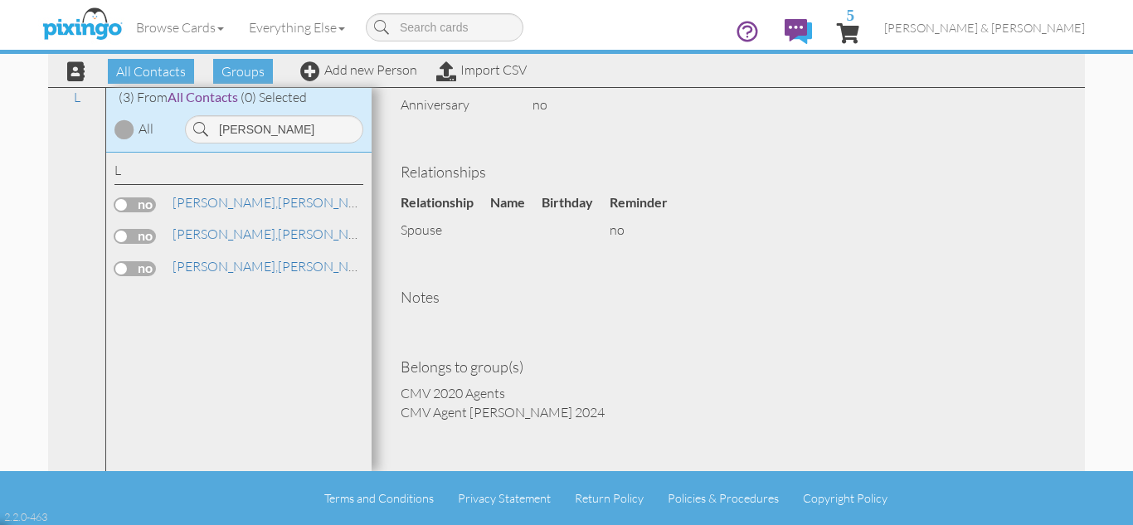
scroll to position [621, 0]
click at [207, 265] on span "[PERSON_NAME]," at bounding box center [225, 266] width 105 height 17
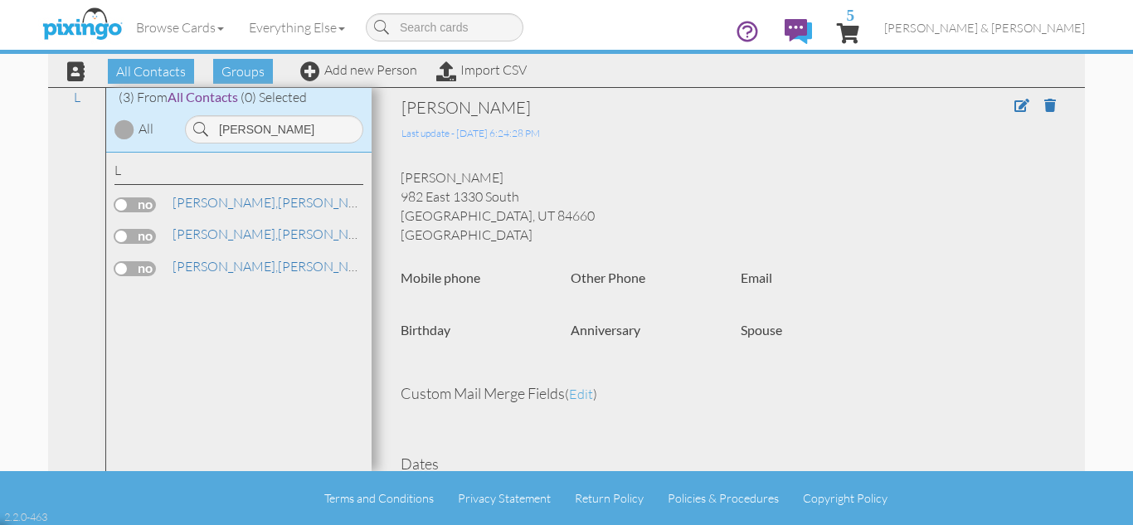
click at [578, 236] on div "[PERSON_NAME] 982 East [STREET_ADDRESS] [GEOGRAPHIC_DATA], UT 84660 [GEOGRAPHIC…" at bounding box center [728, 206] width 680 height 76
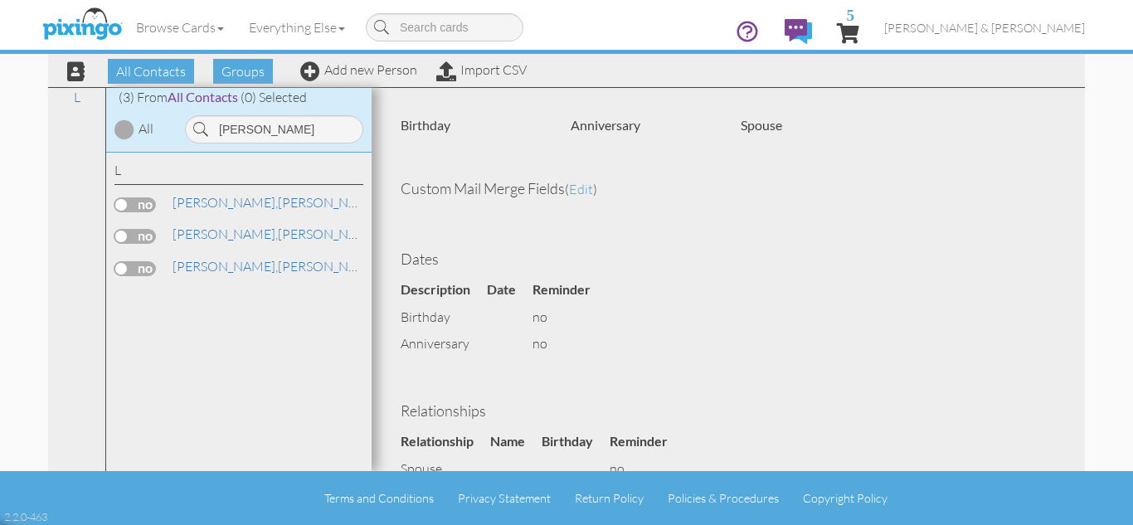
scroll to position [27, 0]
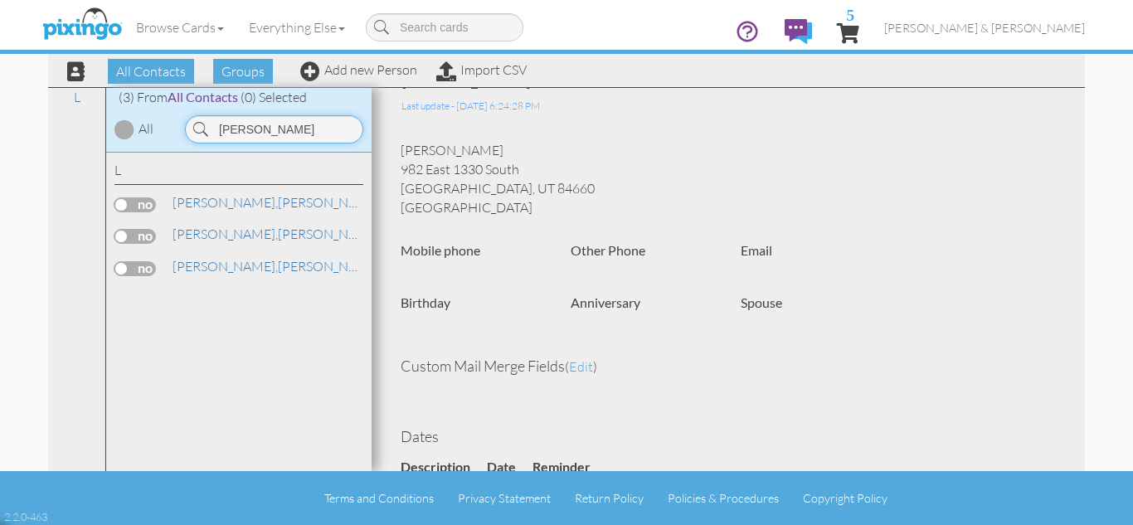
click at [234, 128] on input "[PERSON_NAME]" at bounding box center [274, 129] width 178 height 28
type input "riches"
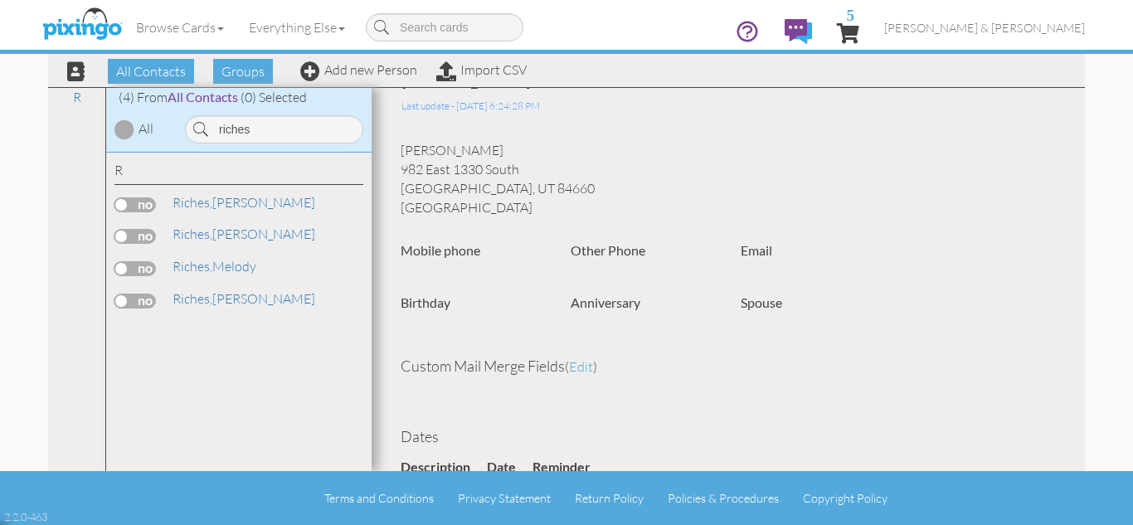
click at [129, 236] on label at bounding box center [134, 236] width 41 height 15
click at [0, 0] on input "checkbox" at bounding box center [0, 0] width 0 height 0
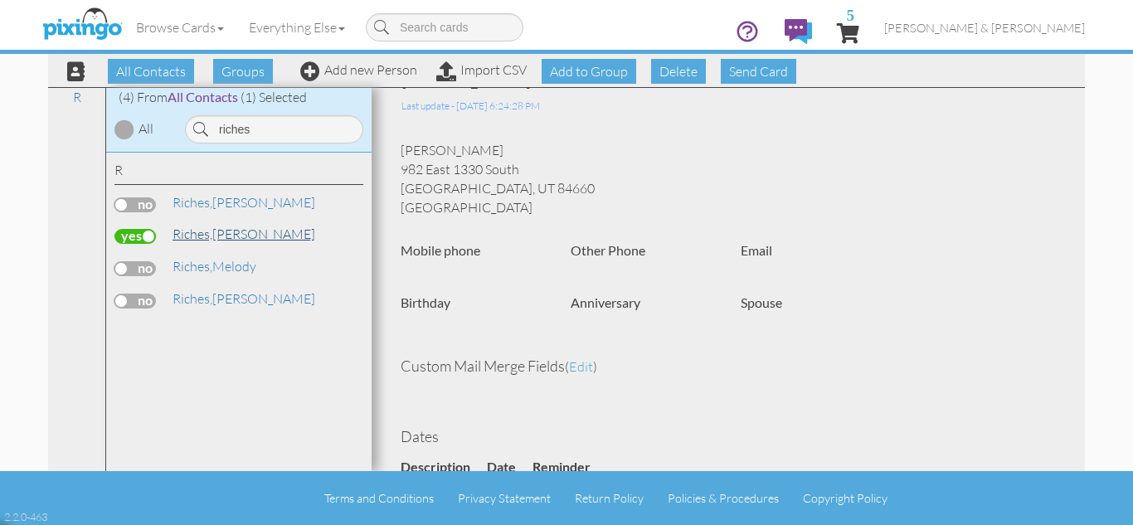
click at [203, 239] on span "Riches," at bounding box center [193, 234] width 40 height 17
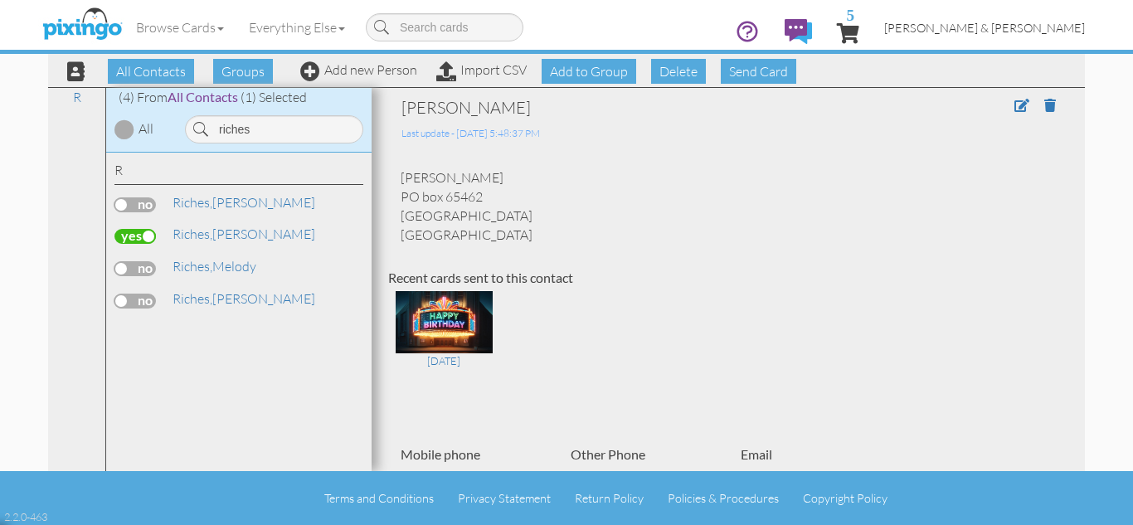
click at [1021, 29] on span "[PERSON_NAME] & [PERSON_NAME]" at bounding box center [984, 28] width 201 height 14
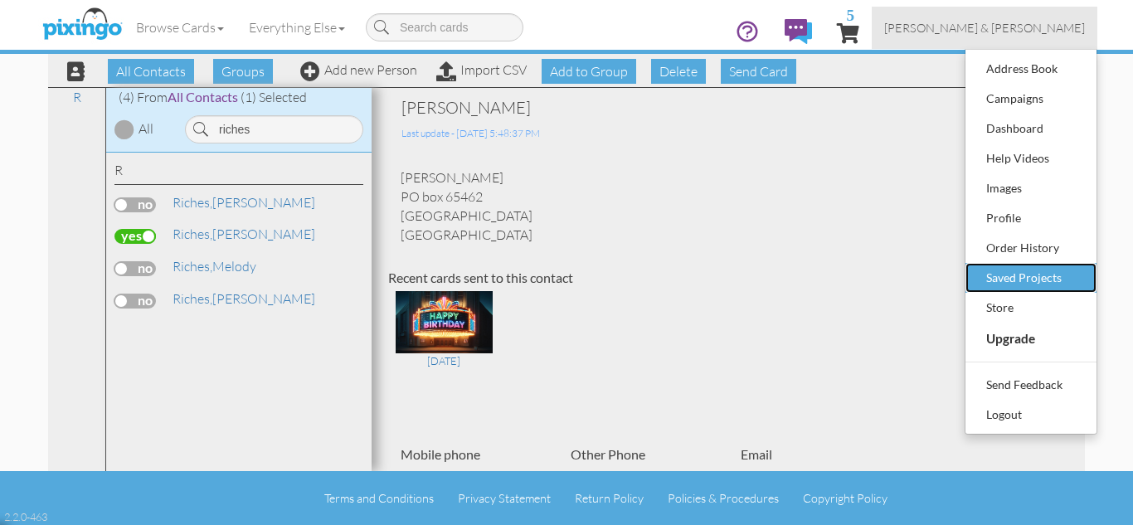
click at [1004, 270] on div "Saved Projects" at bounding box center [1031, 277] width 98 height 25
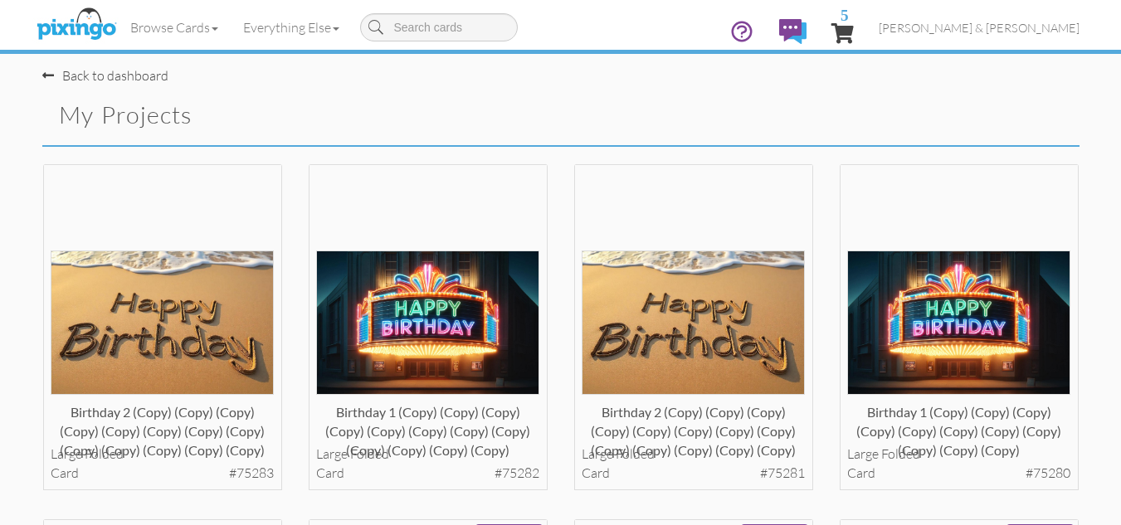
click at [826, 195] on div "birthday 1 (copy) (copy) (copy) (copy) (copy) (copy) (copy) (copy) (copy) (copy…" at bounding box center [958, 341] width 265 height 356
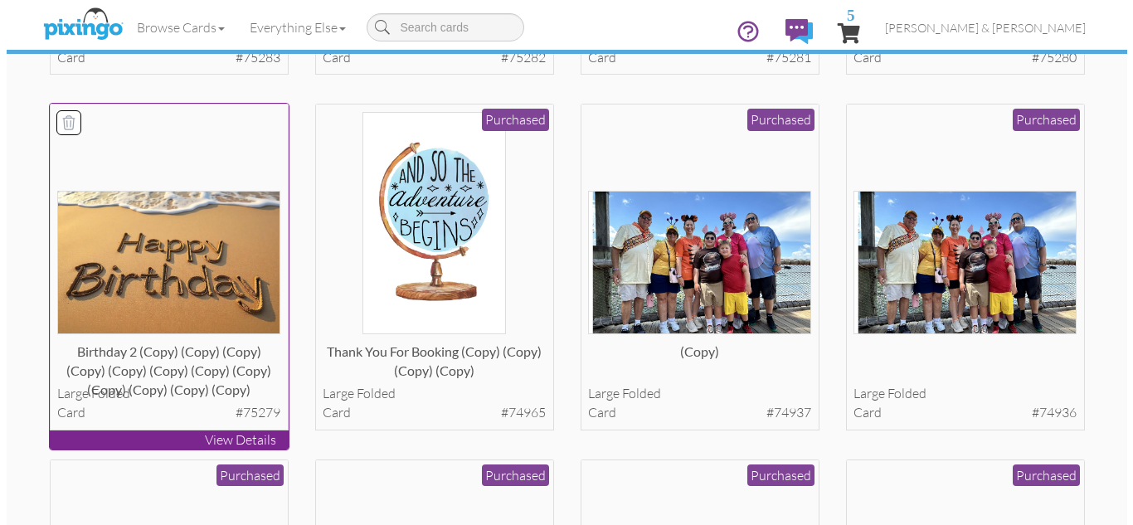
scroll to position [431, 0]
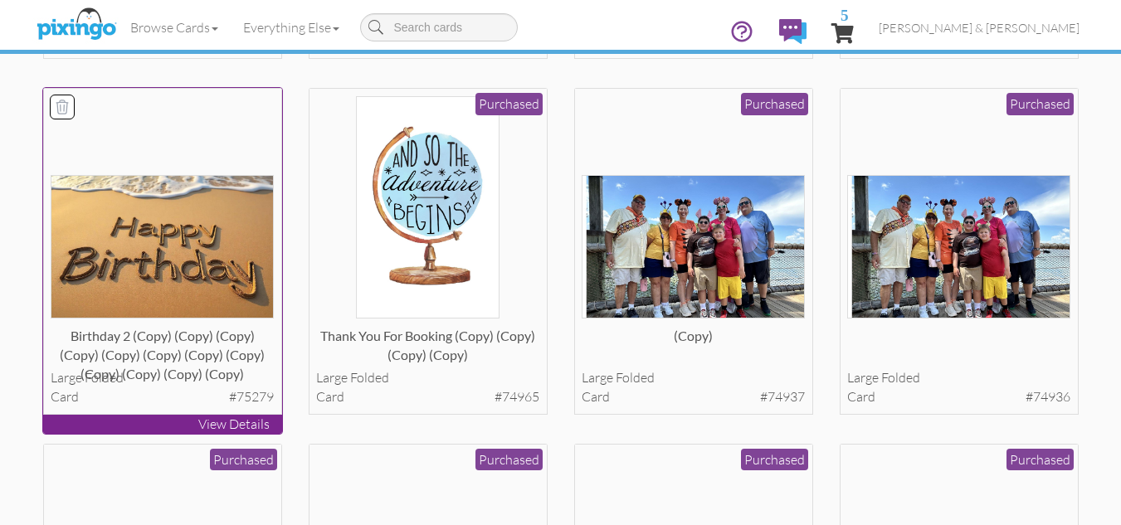
click at [126, 200] on img at bounding box center [162, 247] width 223 height 144
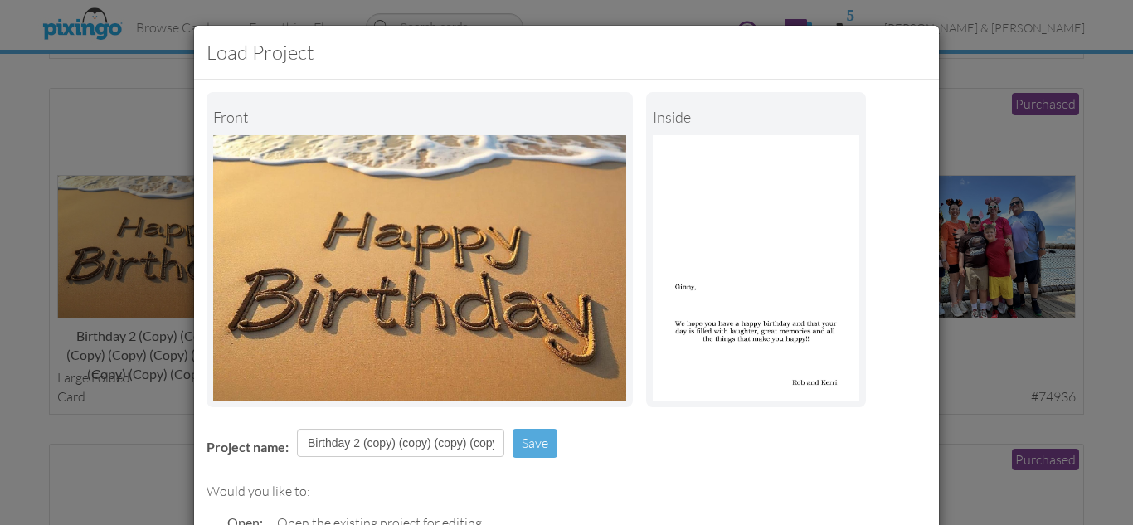
click at [581, 487] on div "Would you like to:" at bounding box center [567, 491] width 720 height 19
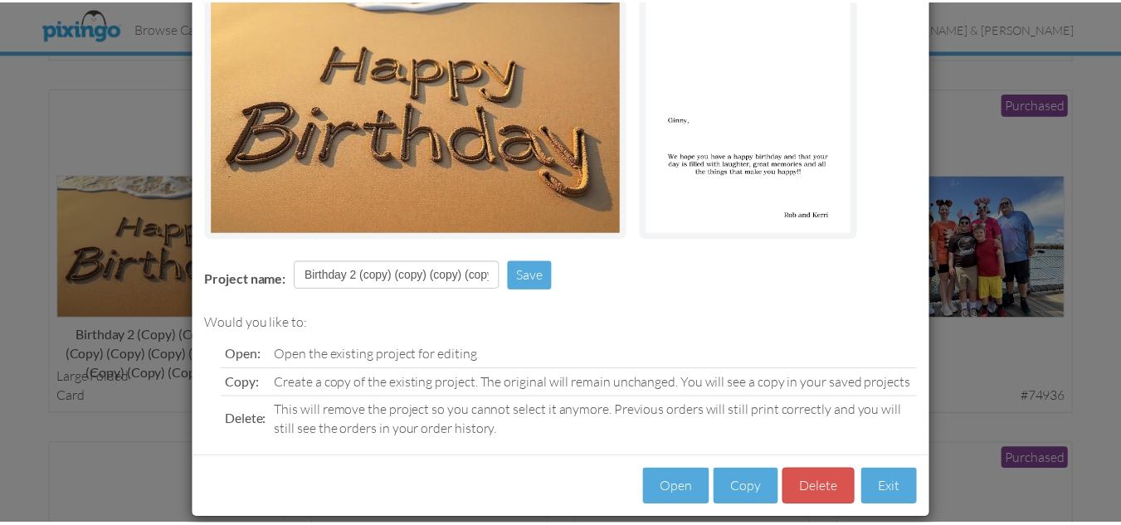
scroll to position [188, 0]
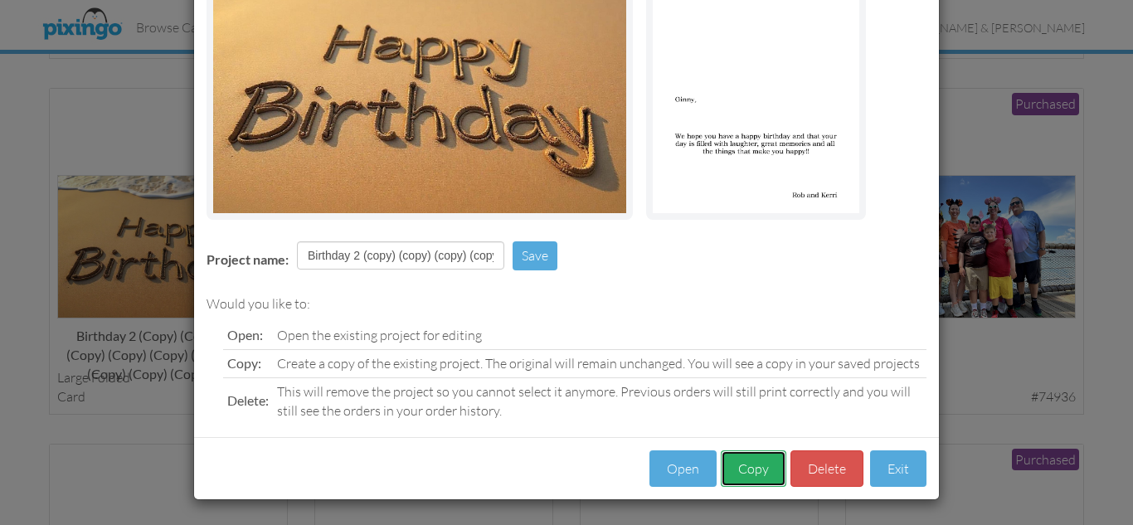
click at [741, 474] on button "Copy" at bounding box center [754, 469] width 66 height 37
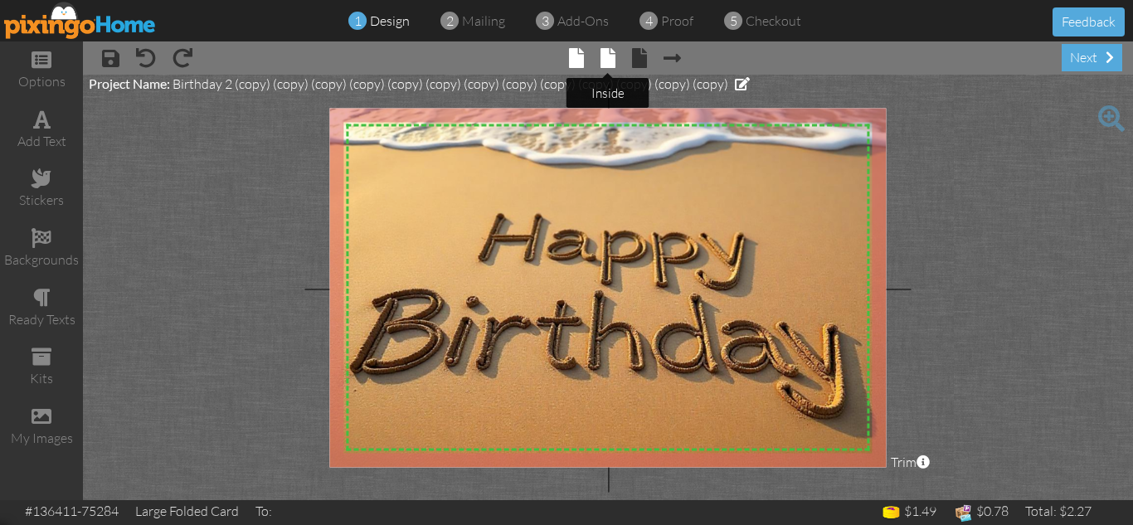
click at [605, 56] on span at bounding box center [608, 58] width 15 height 20
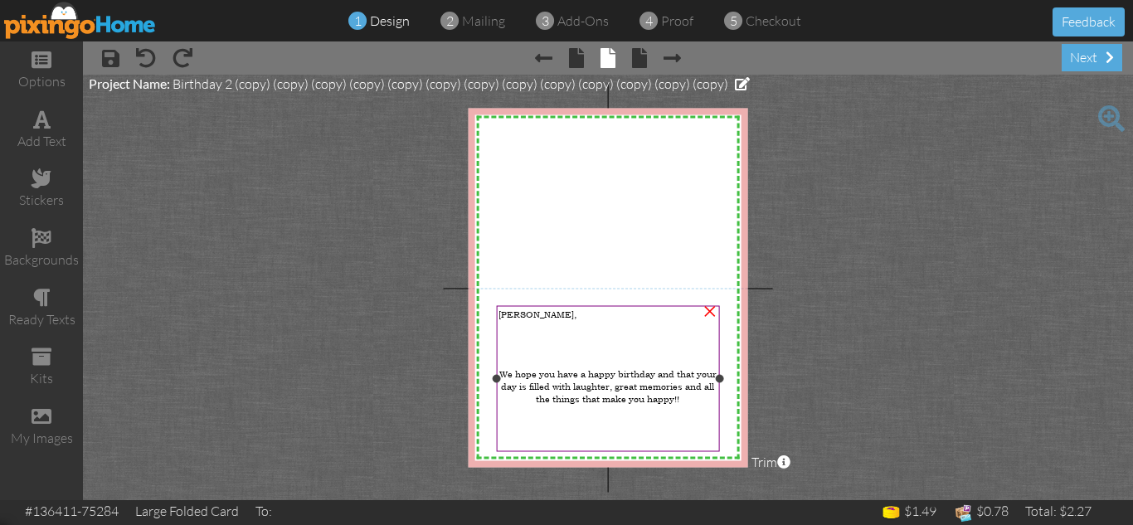
click at [510, 314] on span "[PERSON_NAME]," at bounding box center [538, 314] width 78 height 12
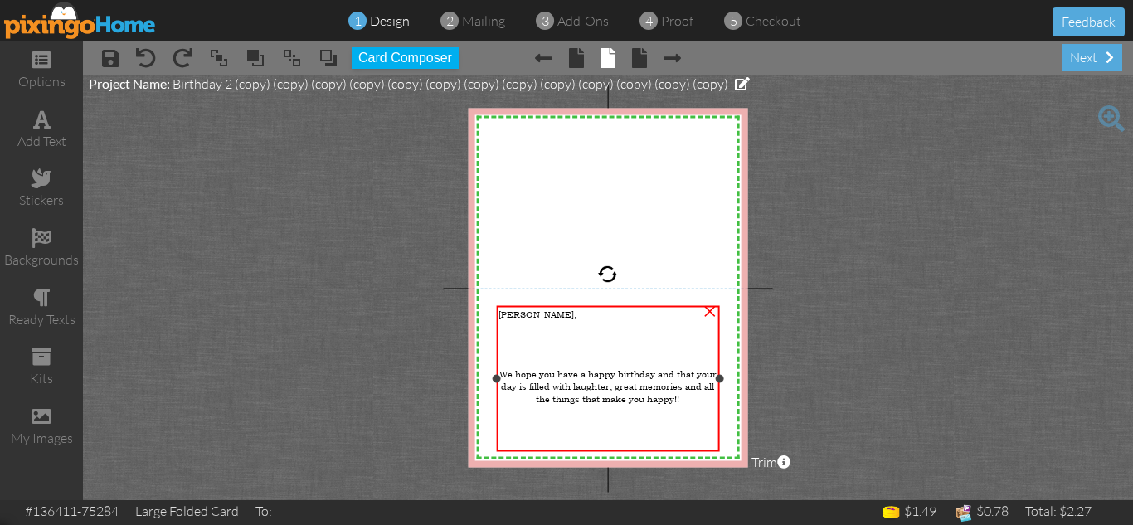
click at [510, 314] on span "[PERSON_NAME]," at bounding box center [538, 314] width 78 height 12
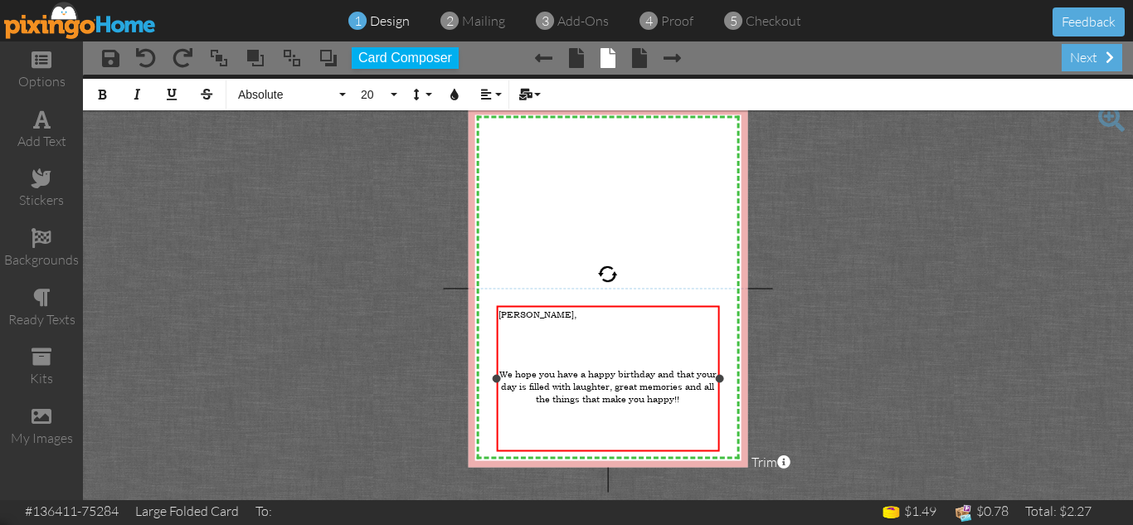
click at [510, 314] on span "[PERSON_NAME]," at bounding box center [538, 314] width 78 height 12
click at [845, 343] on project-studio-wrapper "X X X X X X X X X X X X X X X X X X X X X X X X X X X X X X X X X X X X X X X X…" at bounding box center [608, 288] width 1050 height 426
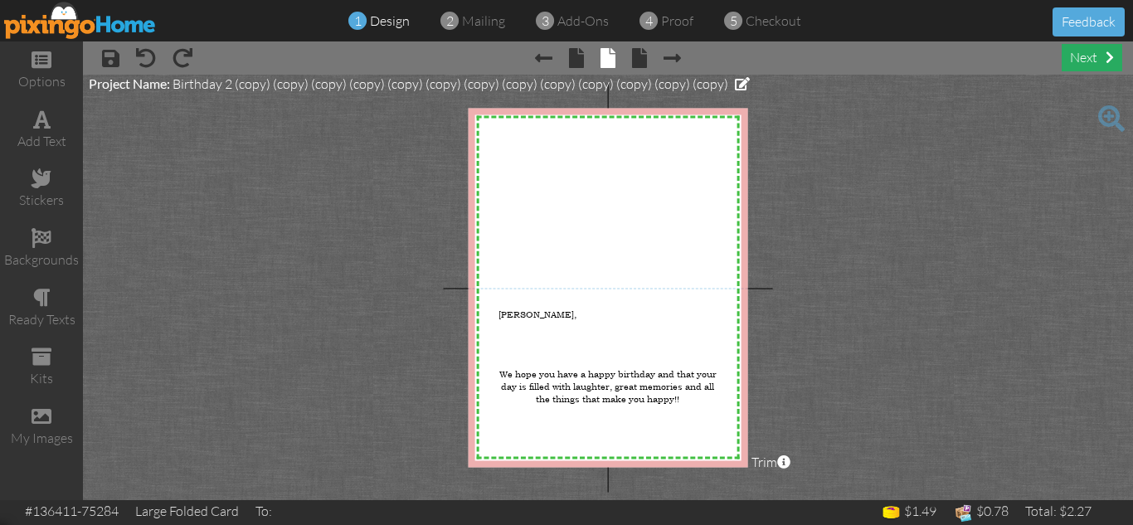
click at [1087, 56] on div "next" at bounding box center [1092, 57] width 61 height 27
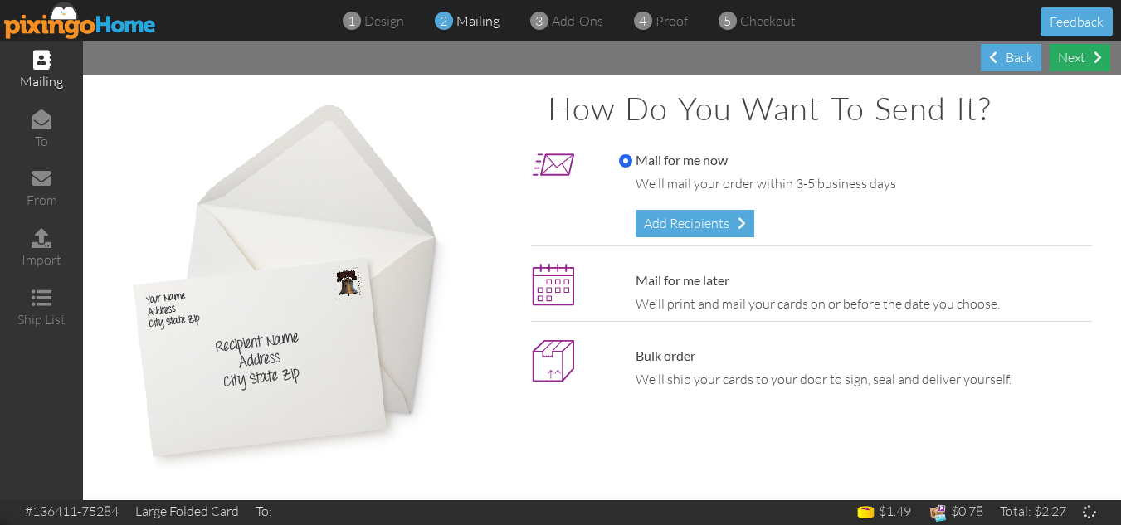
click at [1078, 52] on div "Next" at bounding box center [1080, 57] width 61 height 27
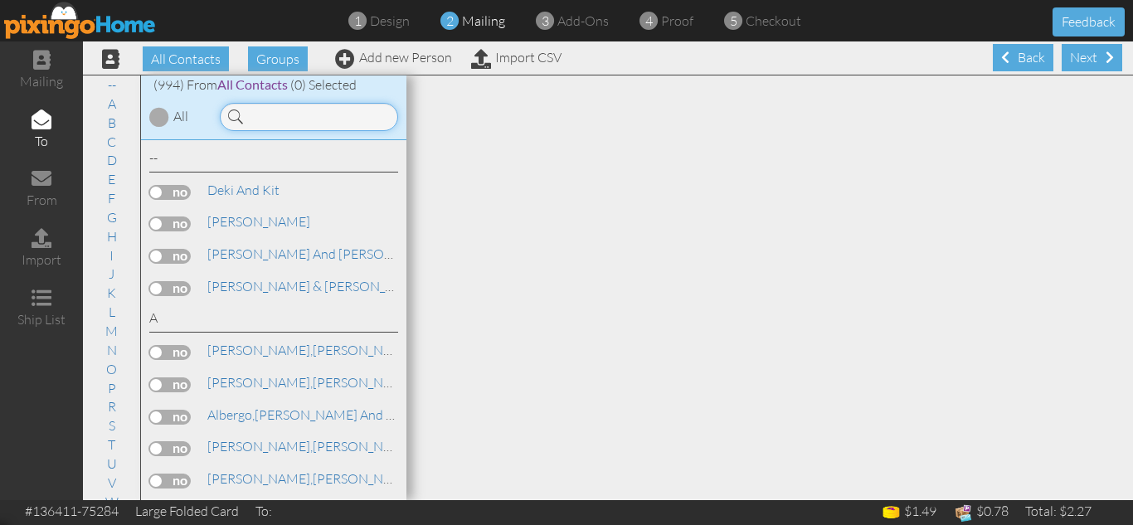
click at [280, 119] on input at bounding box center [309, 117] width 178 height 28
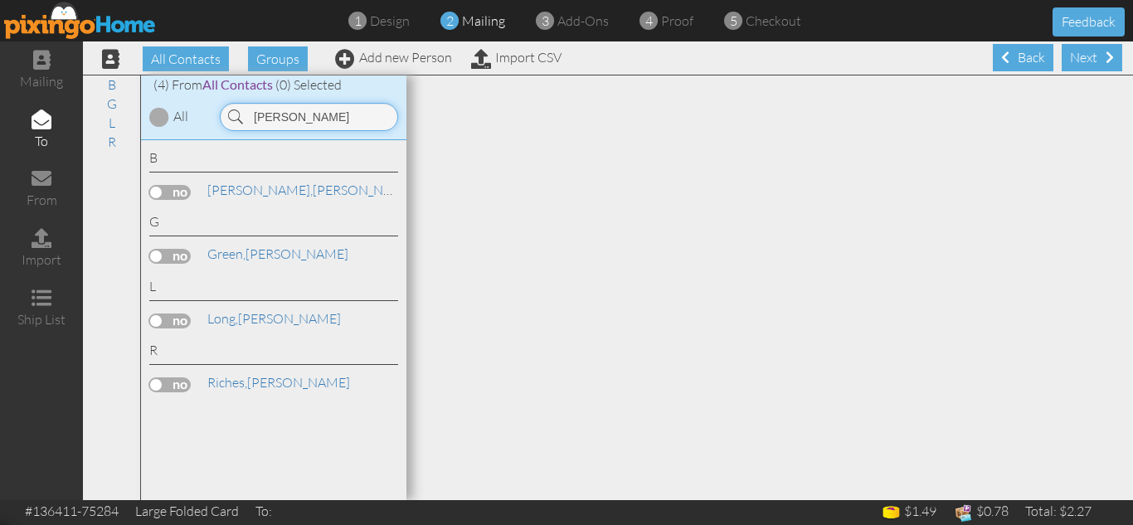
type input "[PERSON_NAME]"
click at [155, 385] on label at bounding box center [169, 385] width 41 height 15
click at [0, 0] on input "checkbox" at bounding box center [0, 0] width 0 height 0
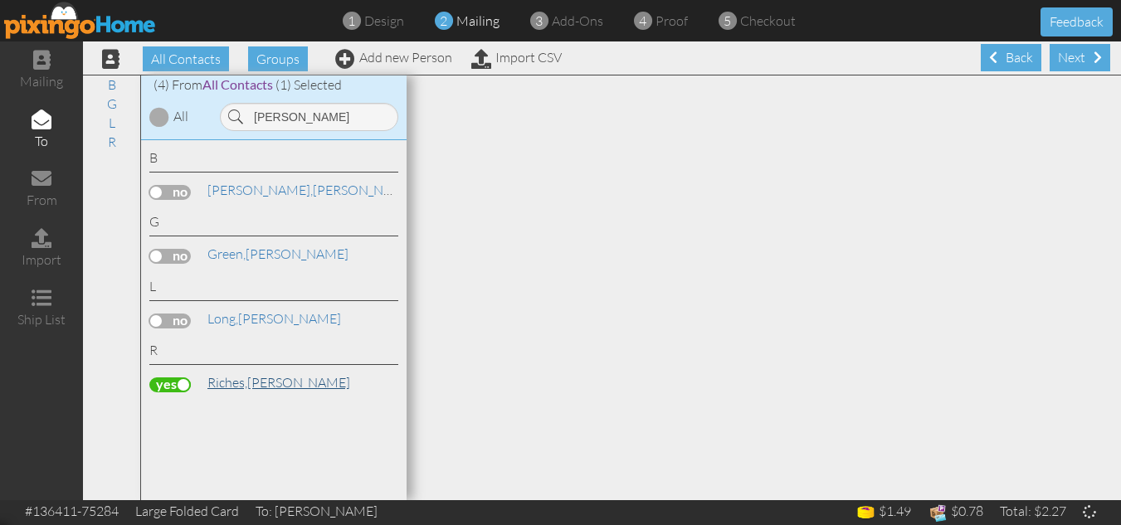
click at [230, 378] on span "Riches," at bounding box center [227, 382] width 40 height 17
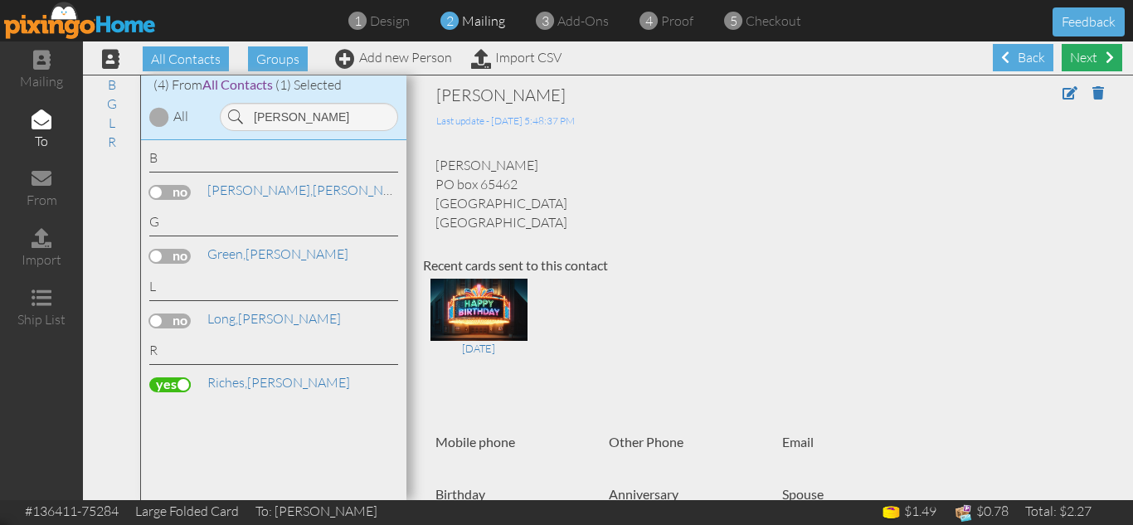
click at [1079, 57] on div "Next" at bounding box center [1092, 57] width 61 height 27
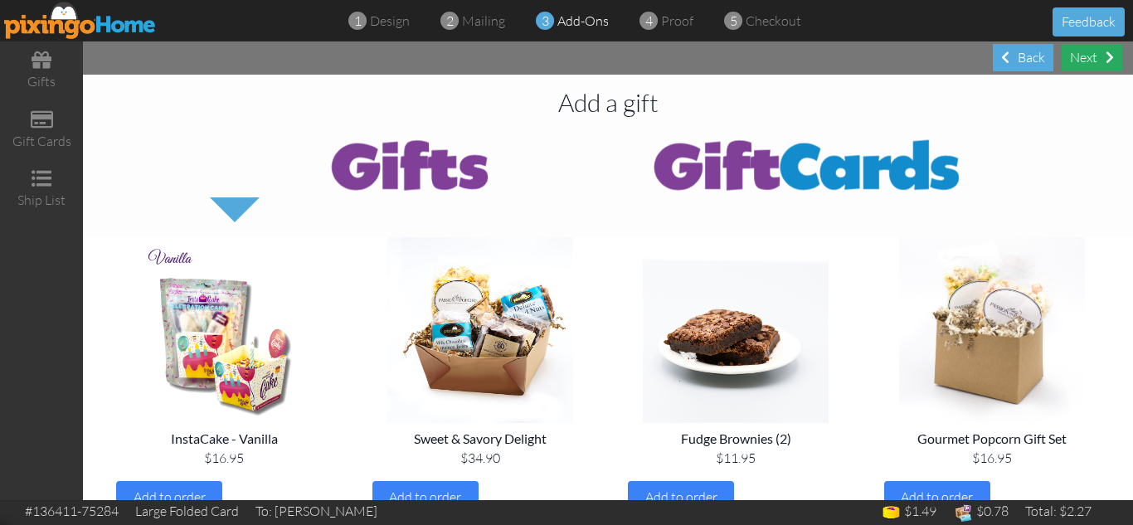
click at [1094, 57] on div "Next" at bounding box center [1092, 57] width 61 height 27
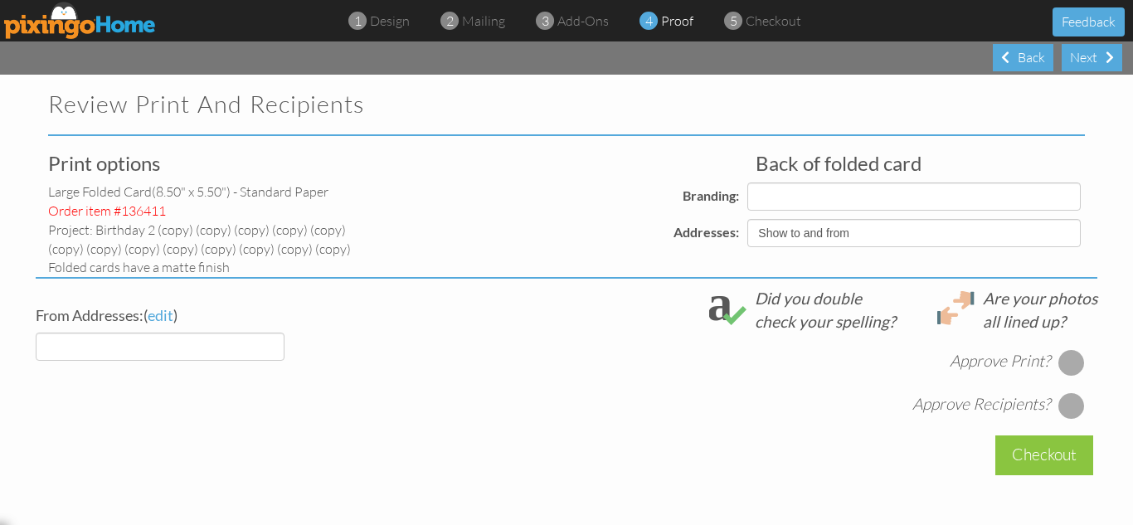
select select "object:45746"
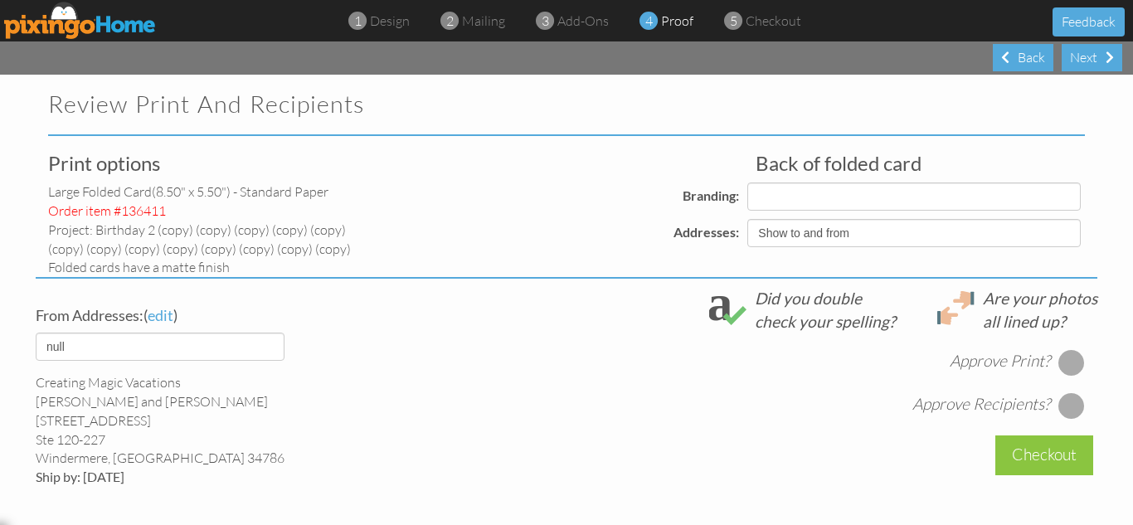
select select "object:45750"
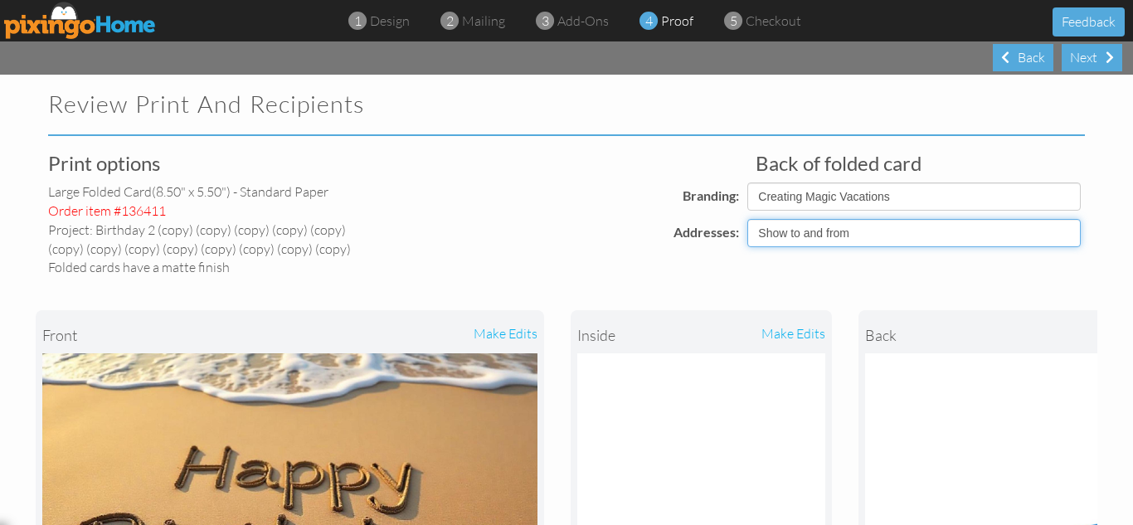
click at [806, 229] on select "Show to and from Show from only Hide to and from" at bounding box center [915, 233] width 334 height 28
select select "object:45743"
click at [748, 219] on select "Show to and from Show from only Hide to and from" at bounding box center [915, 233] width 334 height 28
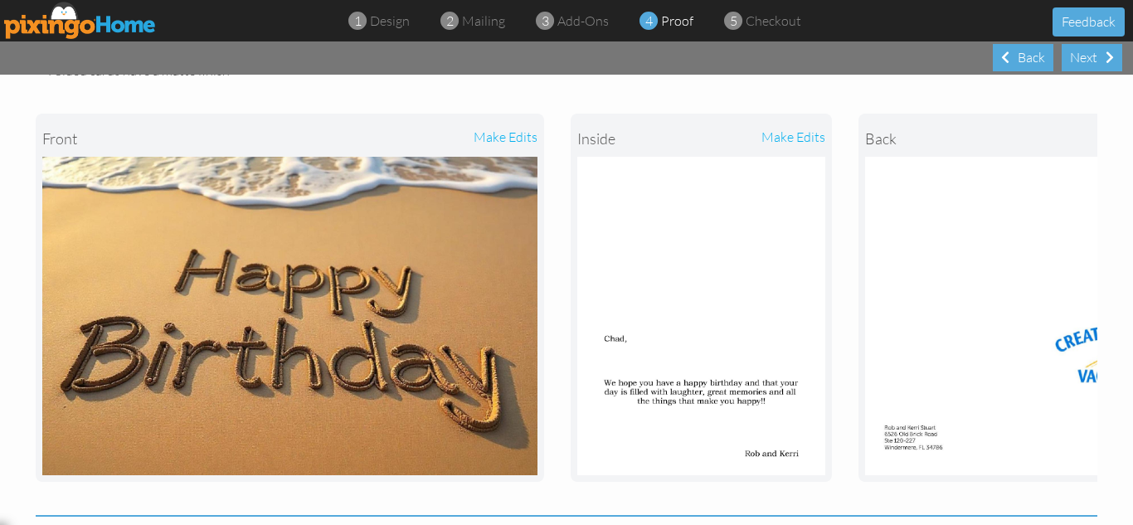
scroll to position [332, 0]
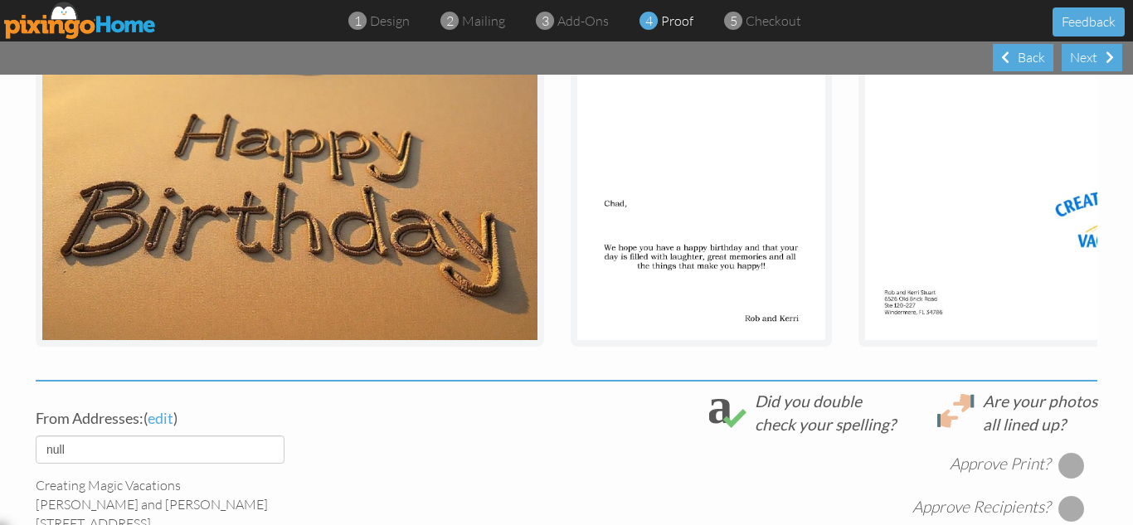
click at [551, 354] on div "front make edits inside make edits back" at bounding box center [567, 162] width 1062 height 435
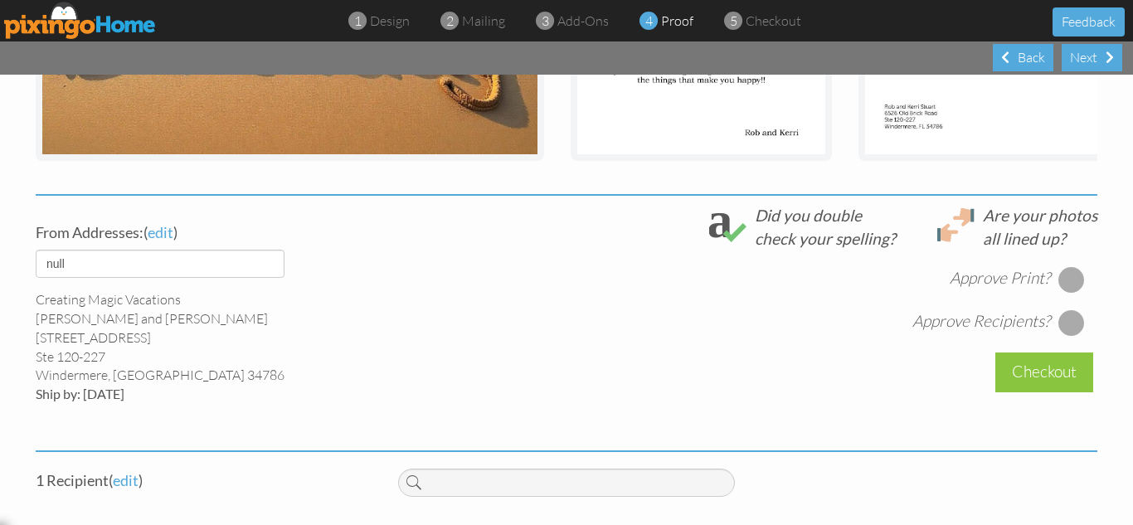
scroll to position [531, 0]
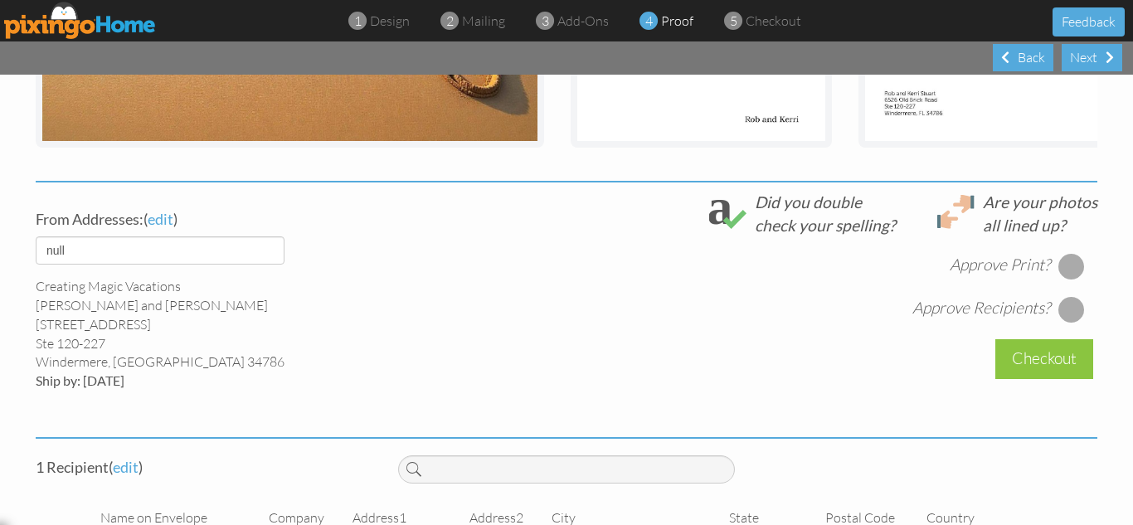
click at [1065, 280] on div at bounding box center [1072, 266] width 27 height 27
click at [1069, 319] on div at bounding box center [1072, 309] width 27 height 27
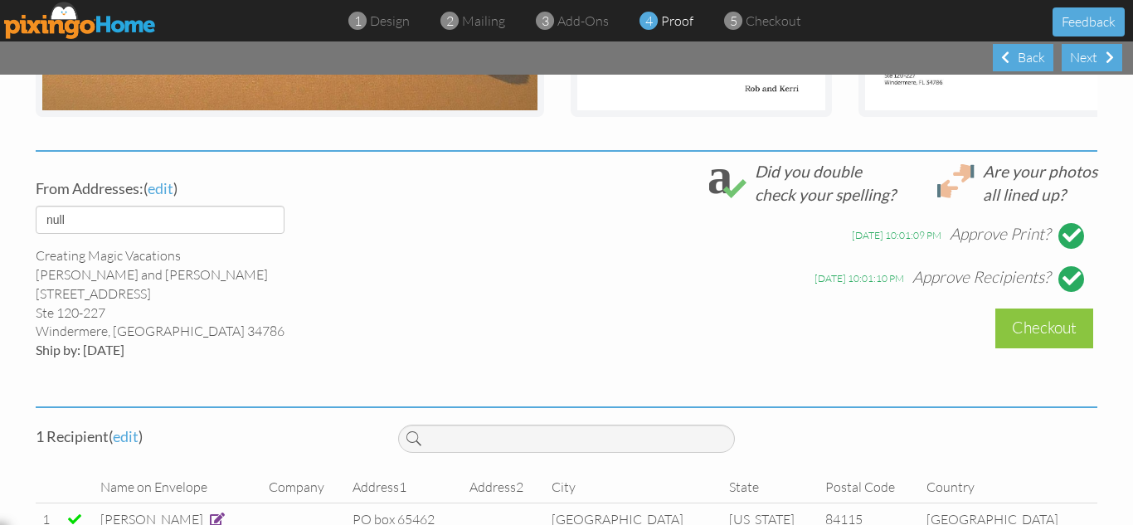
scroll to position [564, 0]
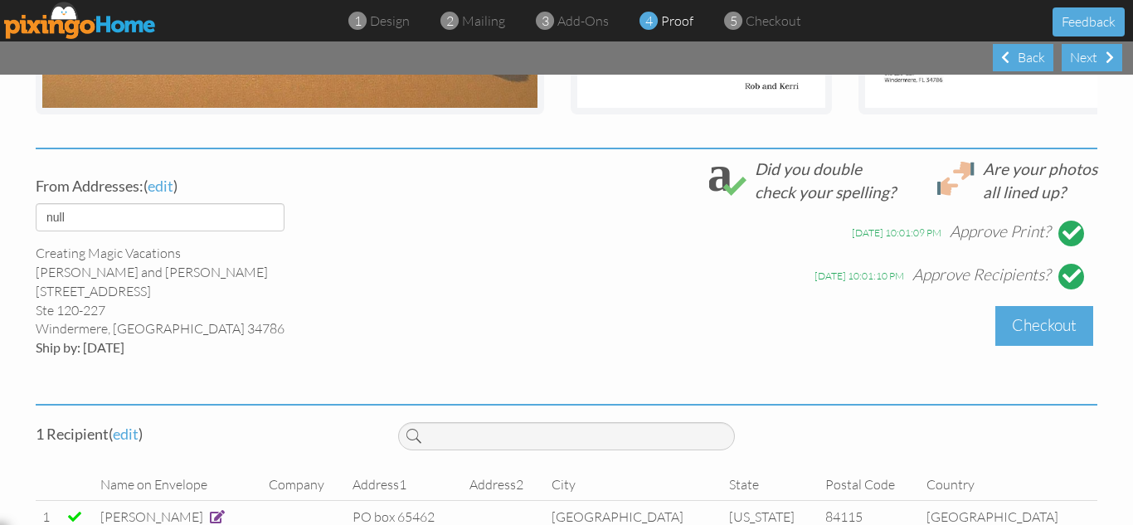
click at [1021, 344] on div "Checkout" at bounding box center [1045, 325] width 98 height 39
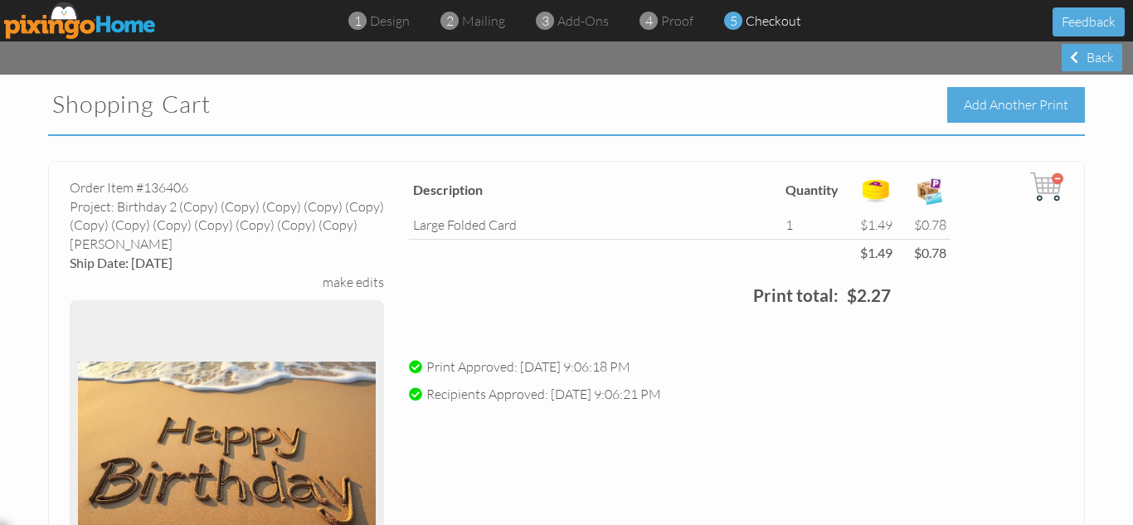
click at [976, 108] on div "Add Another Print" at bounding box center [1016, 105] width 138 height 36
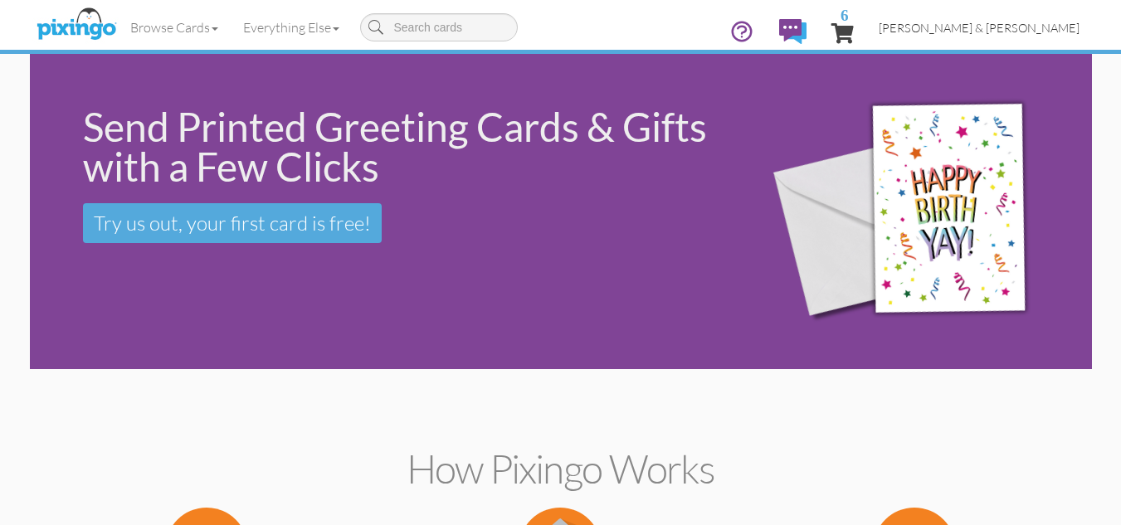
click at [1007, 22] on span "[PERSON_NAME] & [PERSON_NAME]" at bounding box center [979, 28] width 201 height 14
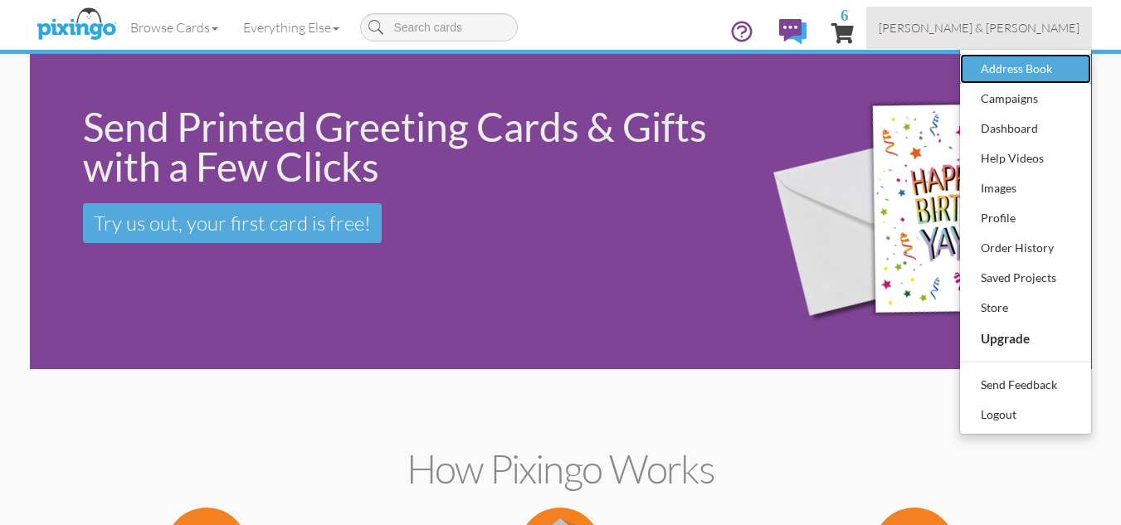
click at [1005, 73] on div "Address Book" at bounding box center [1026, 68] width 98 height 25
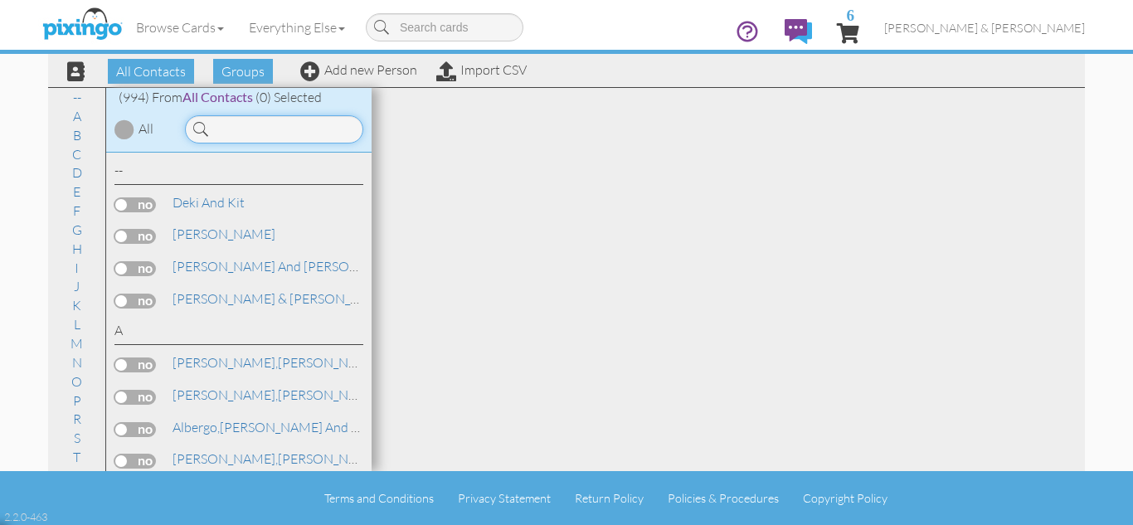
click at [275, 135] on input at bounding box center [274, 129] width 178 height 28
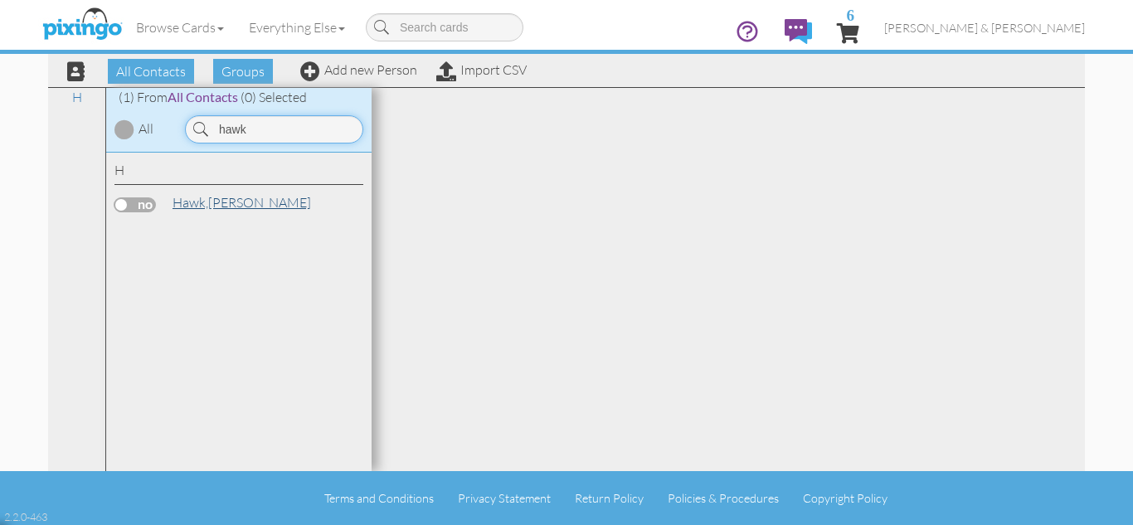
type input "hawk"
click at [212, 205] on link "[PERSON_NAME]" at bounding box center [242, 202] width 142 height 20
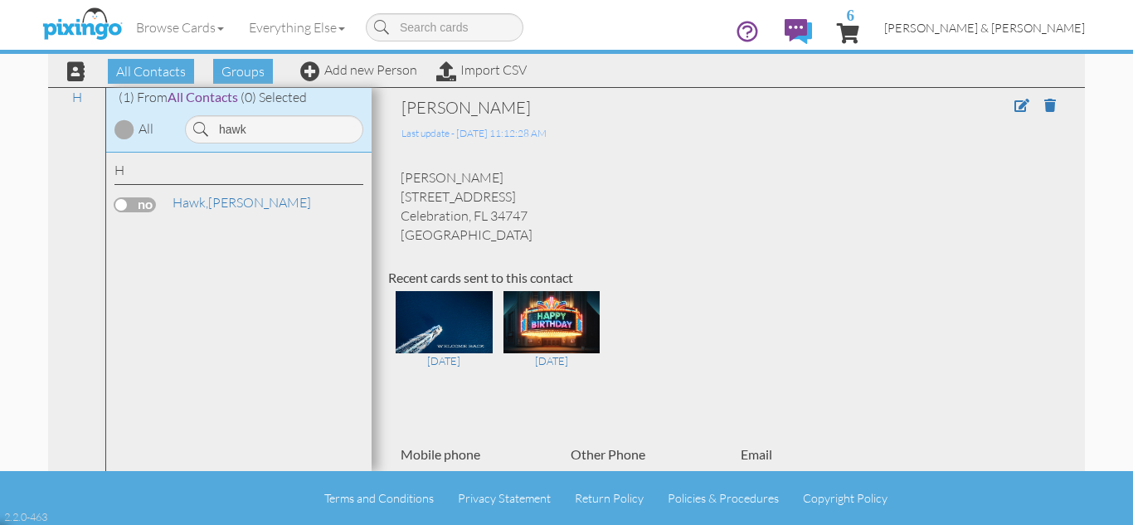
click at [1034, 30] on span "[PERSON_NAME] & [PERSON_NAME]" at bounding box center [984, 28] width 201 height 14
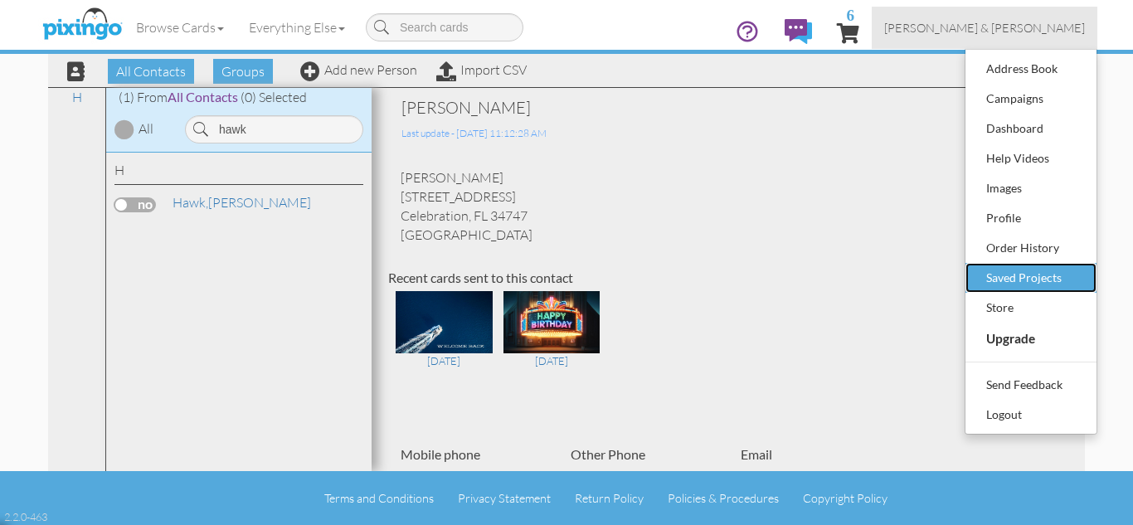
click at [1009, 280] on div "Saved Projects" at bounding box center [1031, 277] width 98 height 25
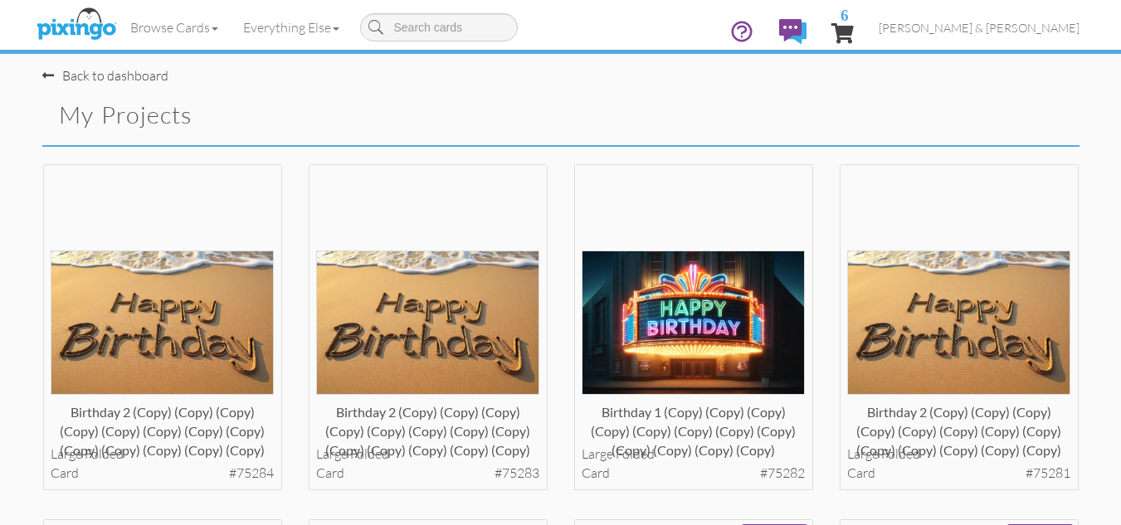
click at [555, 230] on div "Birthday 2 (copy) (copy) (copy) (copy) (copy) (copy) (copy) (copy) (copy) (copy…" at bounding box center [427, 341] width 265 height 356
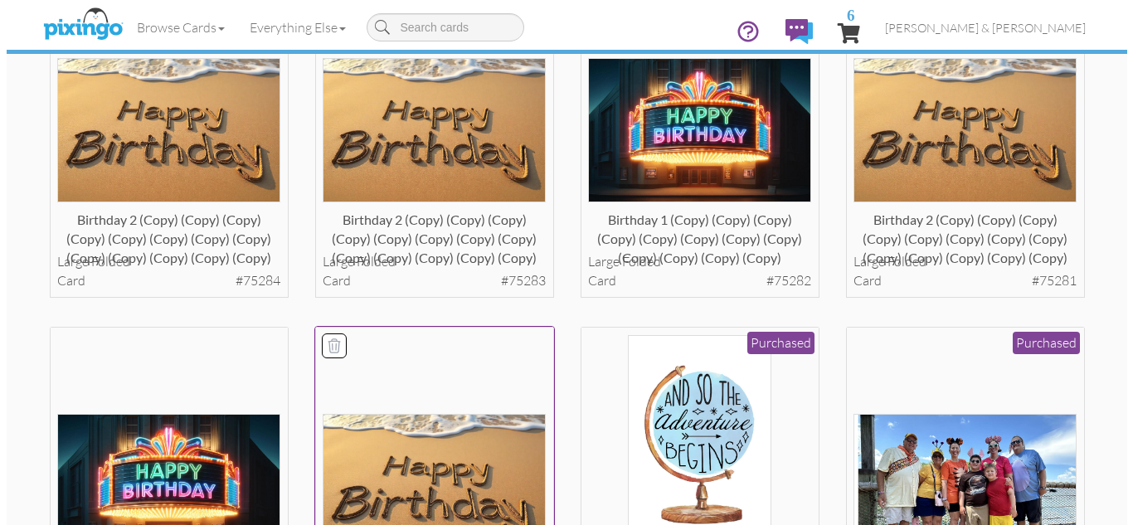
scroll to position [199, 0]
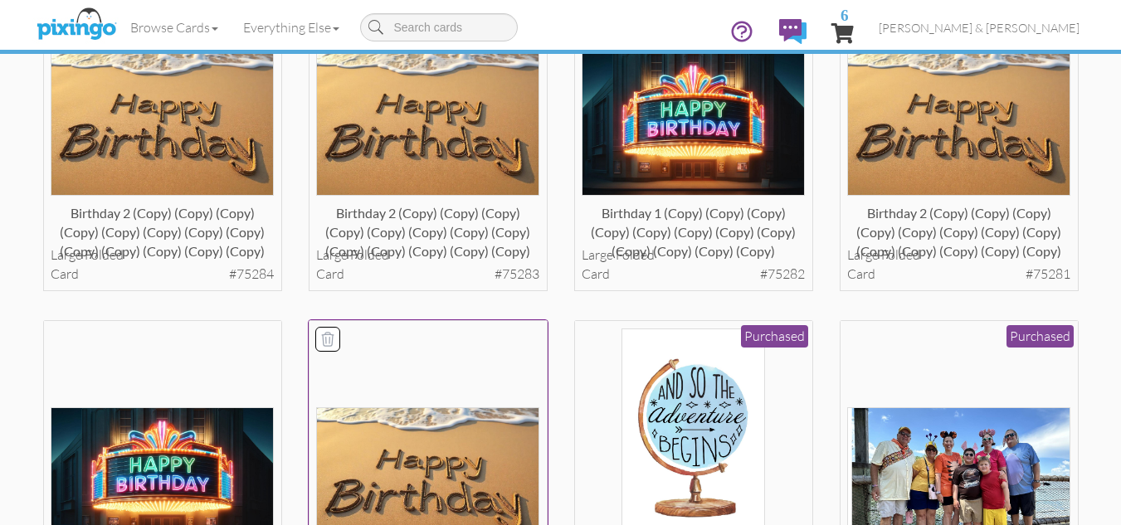
click at [387, 378] on div at bounding box center [427, 440] width 223 height 223
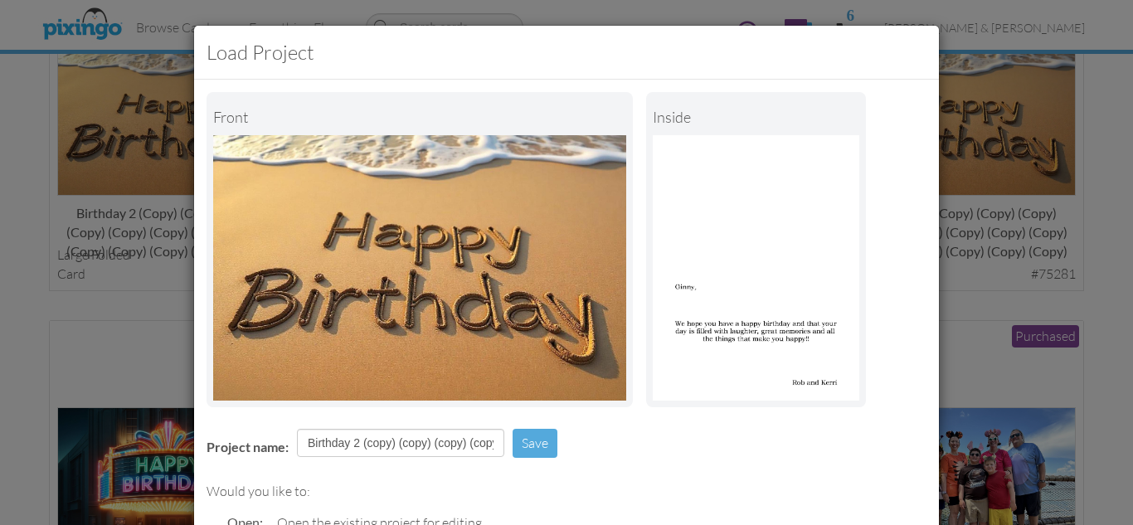
click at [599, 451] on div "Project name: Birthday 2 (copy) (copy) (copy) (copy) (copy) (copy) (copy) (copy…" at bounding box center [566, 444] width 745 height 57
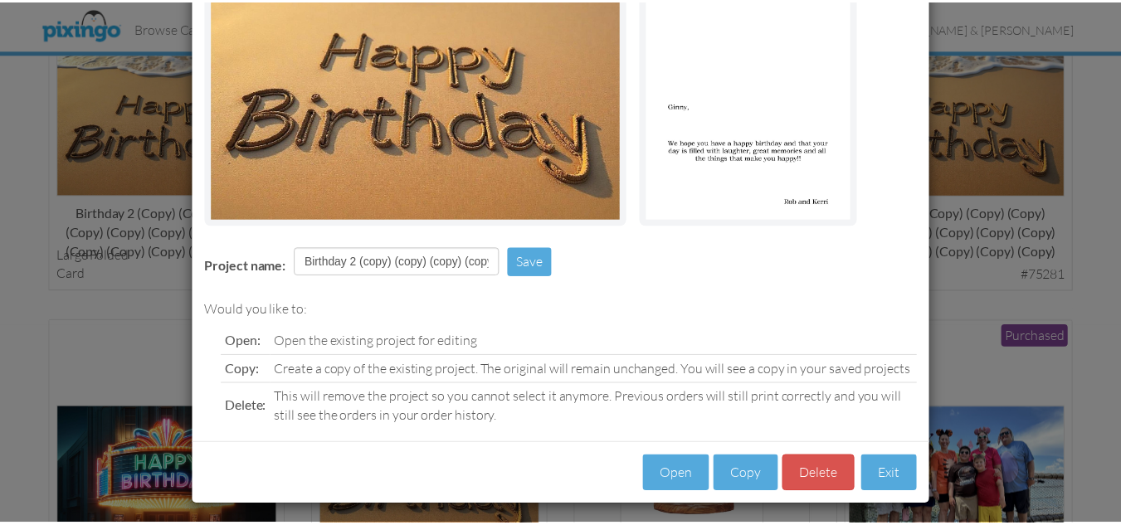
scroll to position [188, 0]
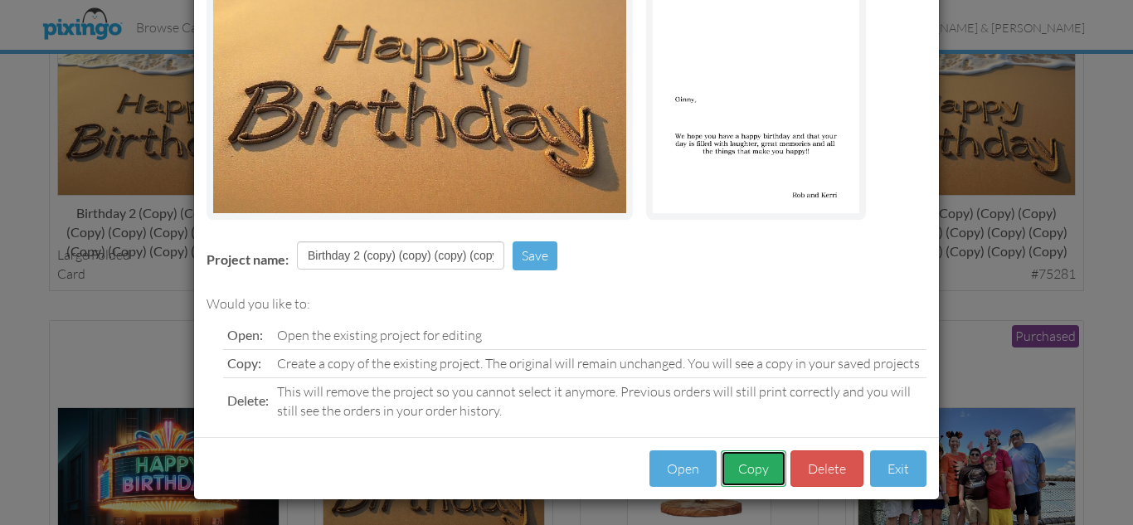
click at [742, 471] on button "Copy" at bounding box center [754, 469] width 66 height 37
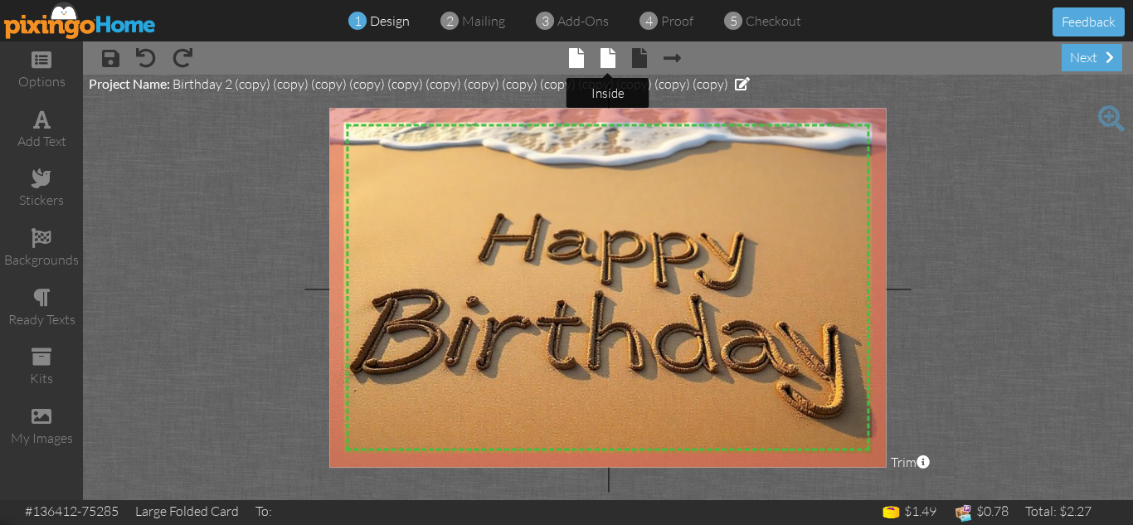
click at [607, 59] on span at bounding box center [608, 58] width 15 height 20
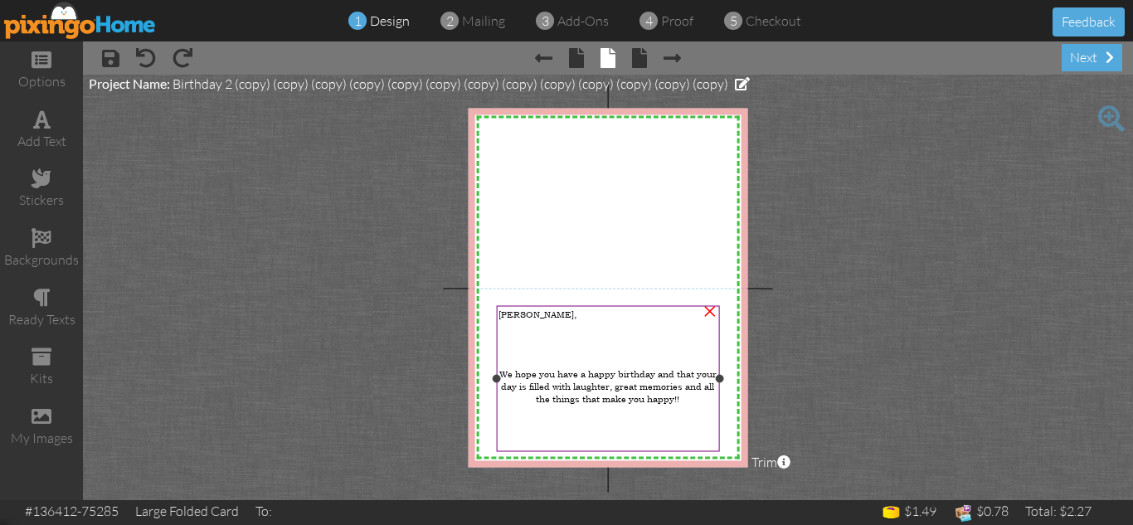
click at [514, 314] on span "[PERSON_NAME]," at bounding box center [538, 314] width 78 height 12
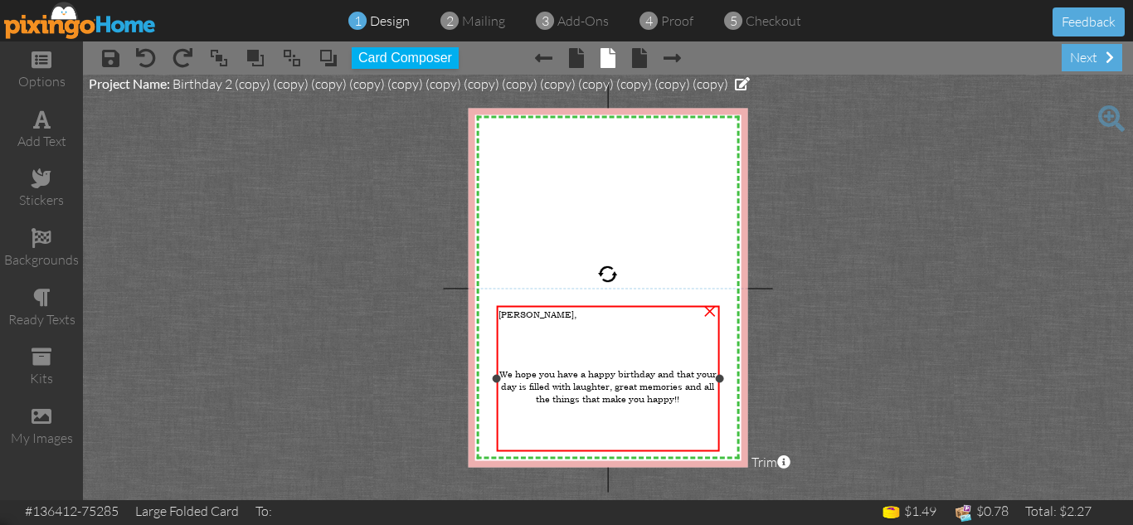
click at [514, 314] on span "[PERSON_NAME]," at bounding box center [538, 314] width 78 height 12
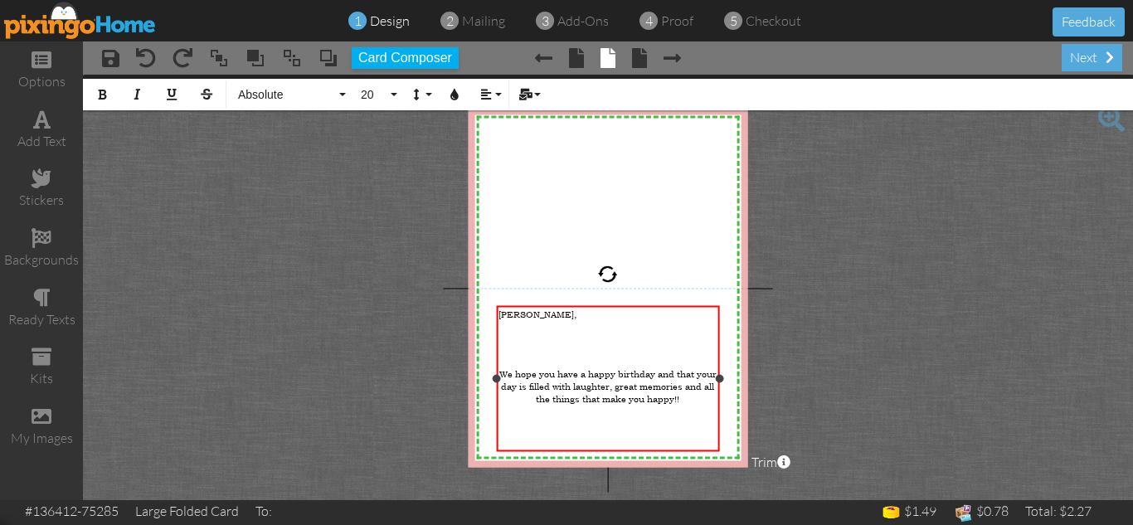
click at [514, 314] on span "[PERSON_NAME]," at bounding box center [538, 314] width 78 height 12
click at [811, 394] on project-studio-wrapper "X X X X X X X X X X X X X X X X X X X X X X X X X X X X X X X X X X X X X X X X…" at bounding box center [608, 288] width 1050 height 426
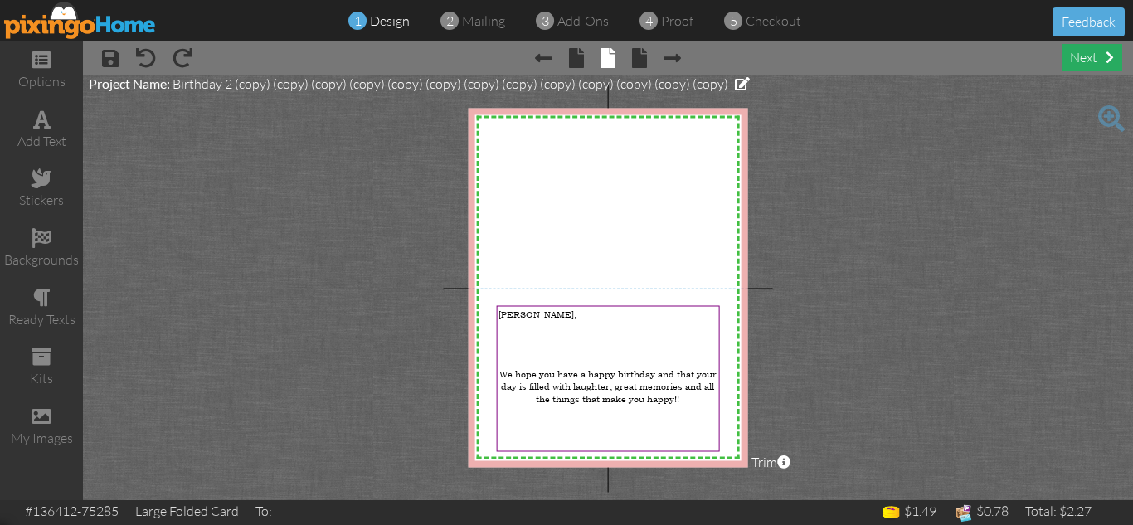
click at [1082, 51] on div "next" at bounding box center [1092, 57] width 61 height 27
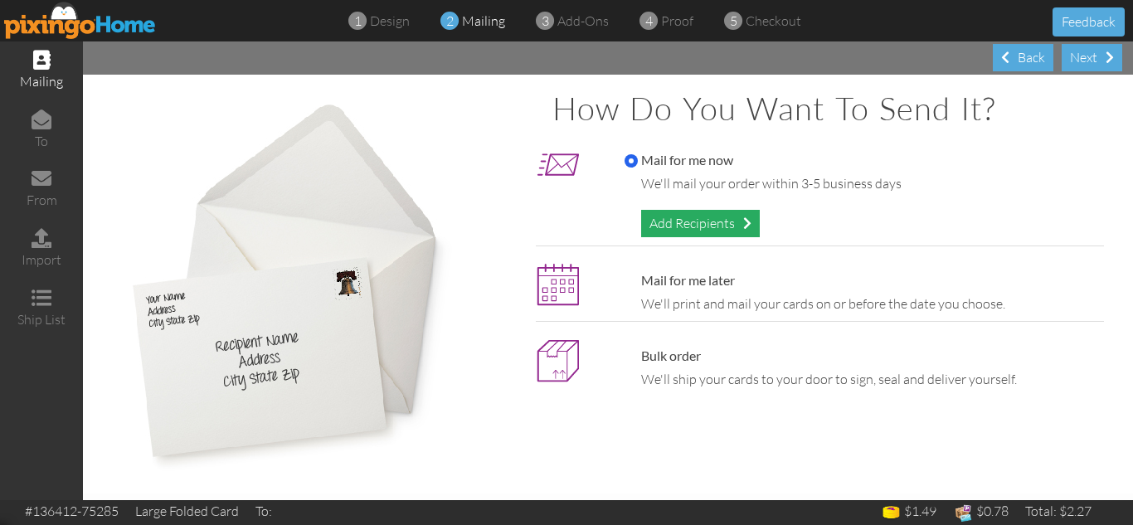
click at [682, 229] on div "Add Recipients" at bounding box center [700, 223] width 119 height 27
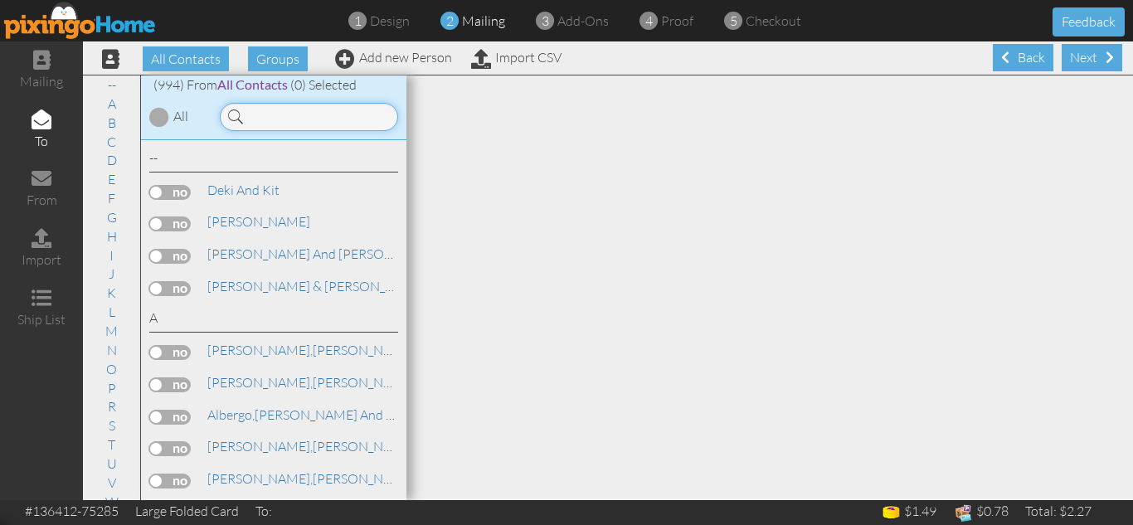
click at [276, 120] on input at bounding box center [309, 117] width 178 height 28
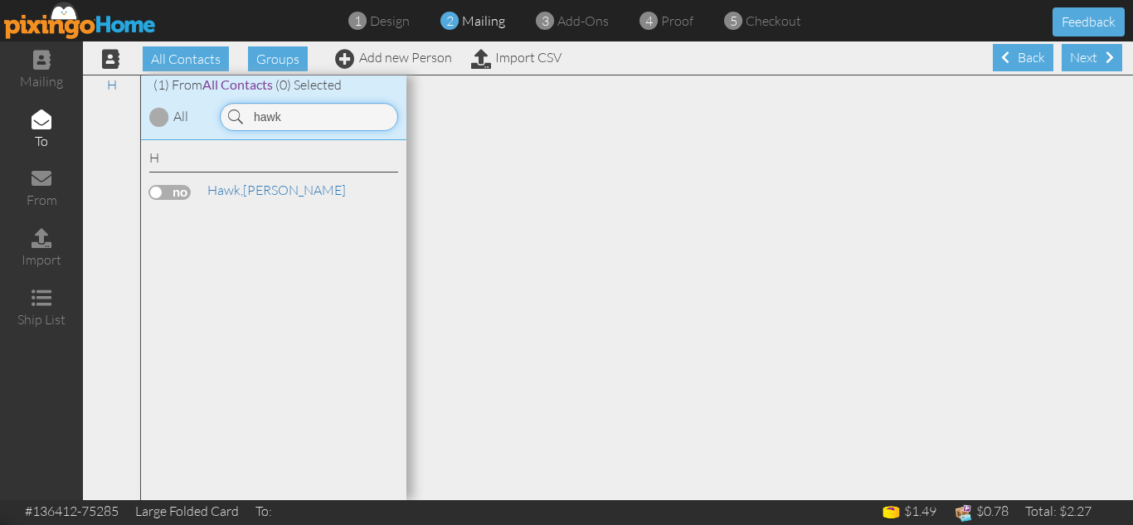
type input "hawk"
click at [158, 190] on label at bounding box center [169, 192] width 41 height 15
click at [0, 0] on input "checkbox" at bounding box center [0, 0] width 0 height 0
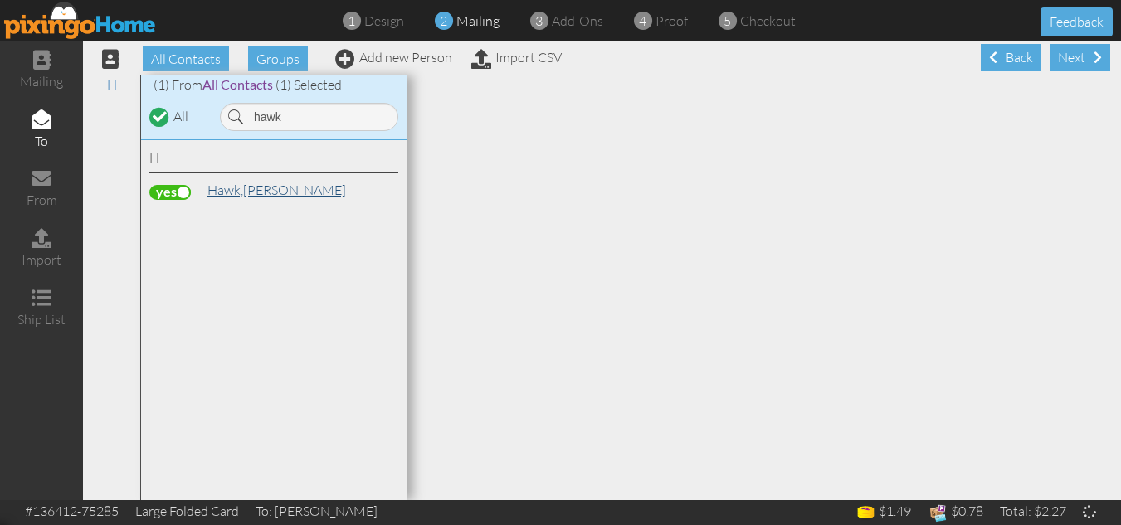
click at [232, 190] on span "Hawk," at bounding box center [225, 190] width 36 height 17
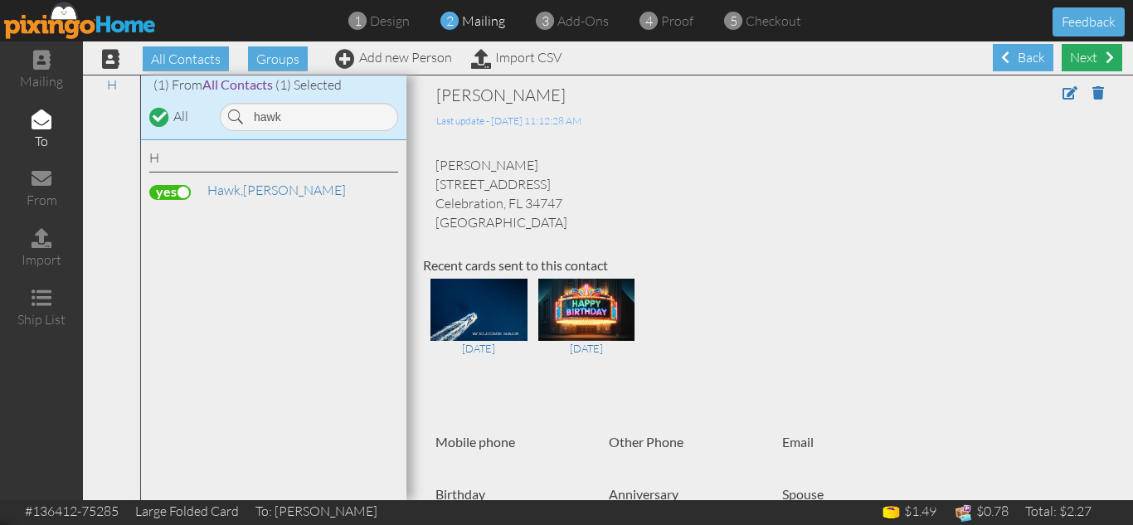
click at [1072, 58] on div "Next" at bounding box center [1092, 57] width 61 height 27
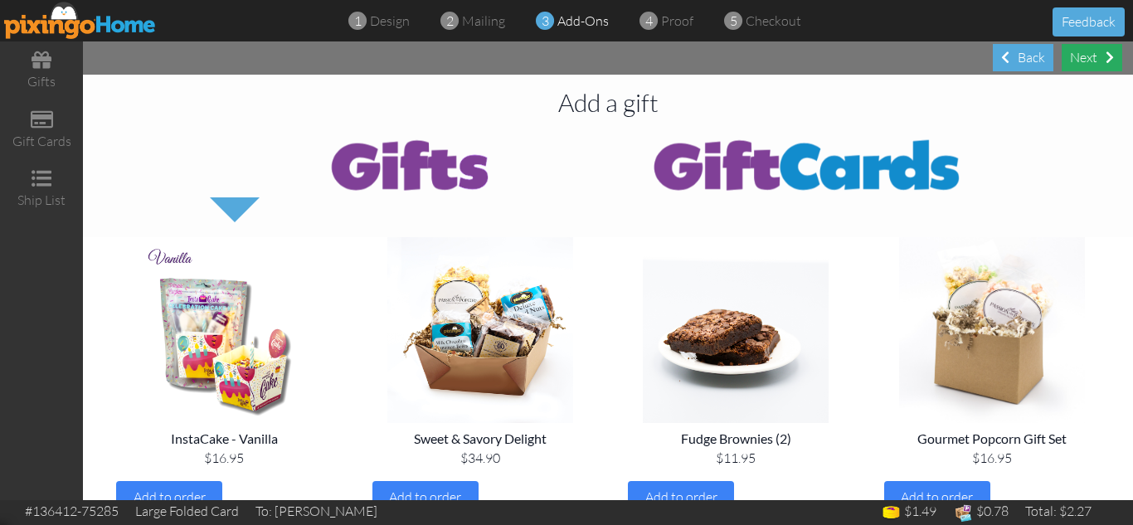
click at [1089, 59] on div "Next" at bounding box center [1092, 57] width 61 height 27
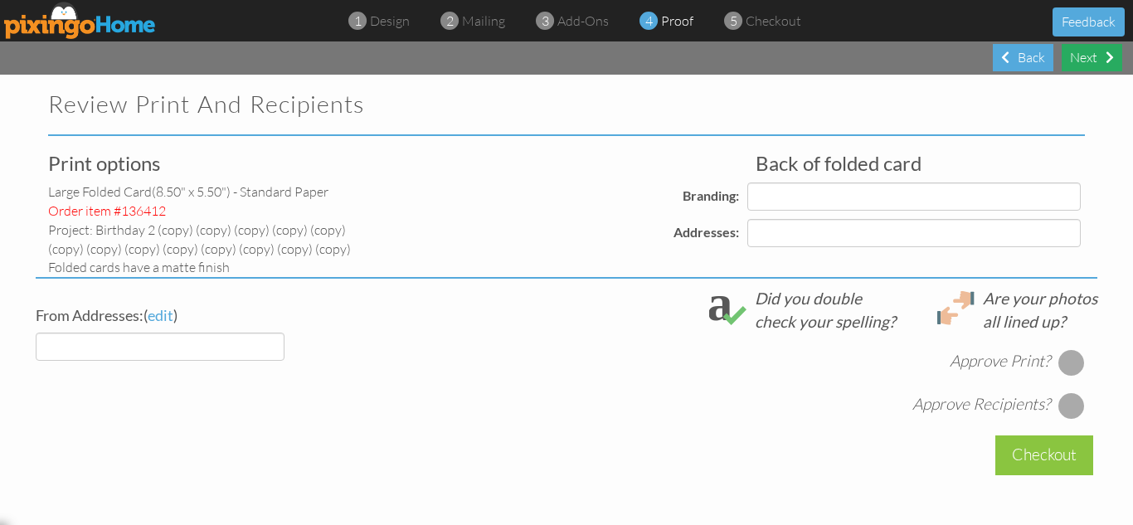
select select "object:51498"
select select "object:51506"
select select "object:51502"
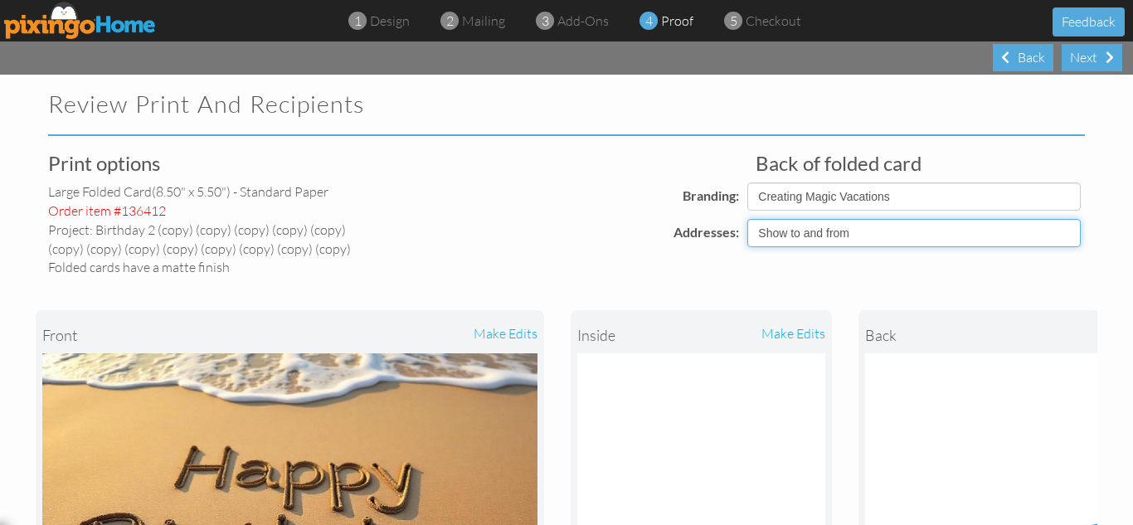
click at [856, 234] on select "Show to and from Show from only Hide to and from" at bounding box center [915, 233] width 334 height 28
select select "object:51499"
click at [748, 219] on select "Show to and from Show from only Hide to and from" at bounding box center [915, 233] width 334 height 28
click at [852, 291] on div "front make edits inside make edits back" at bounding box center [567, 494] width 1062 height 435
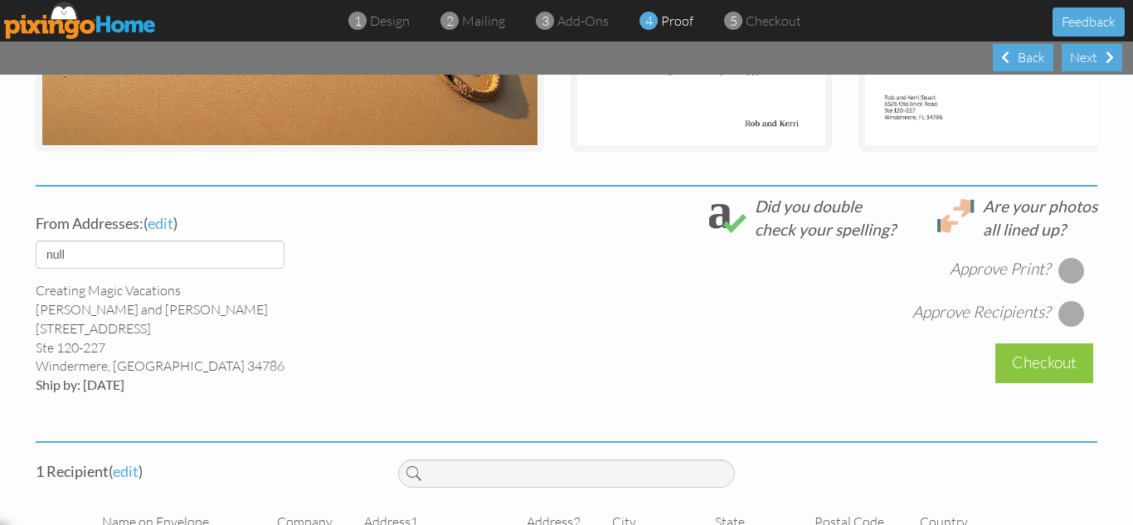
scroll to position [531, 0]
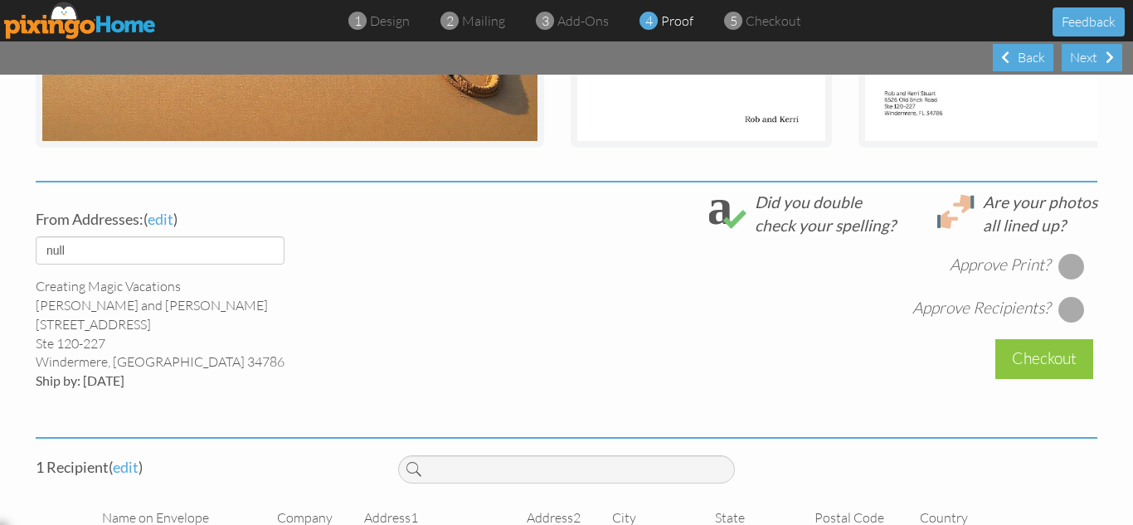
click at [1062, 278] on div at bounding box center [1072, 266] width 27 height 27
click at [1059, 317] on div at bounding box center [1072, 309] width 27 height 27
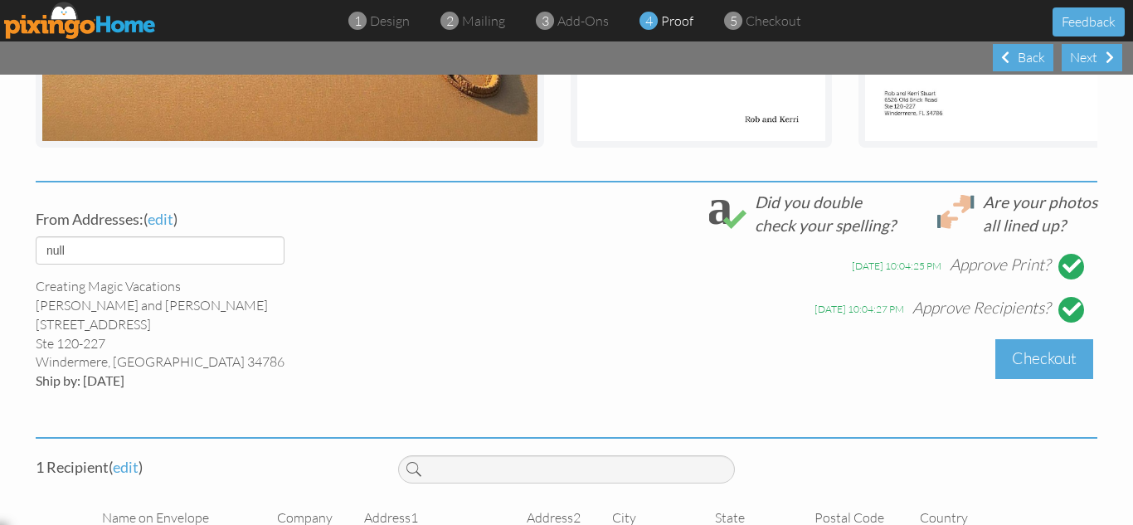
click at [1038, 365] on div "Checkout" at bounding box center [1045, 358] width 98 height 39
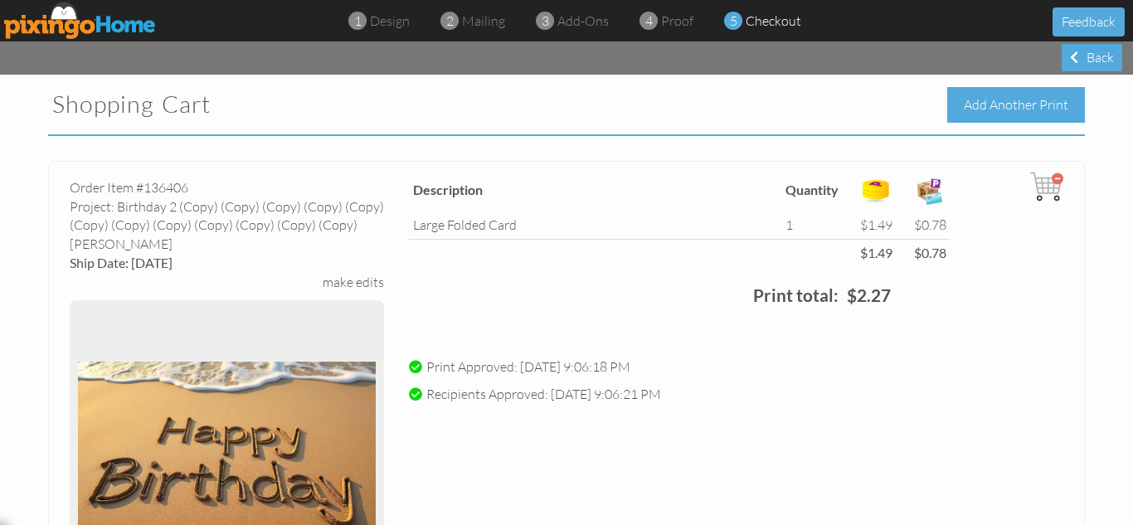
click at [992, 102] on div "Add Another Print" at bounding box center [1016, 105] width 138 height 36
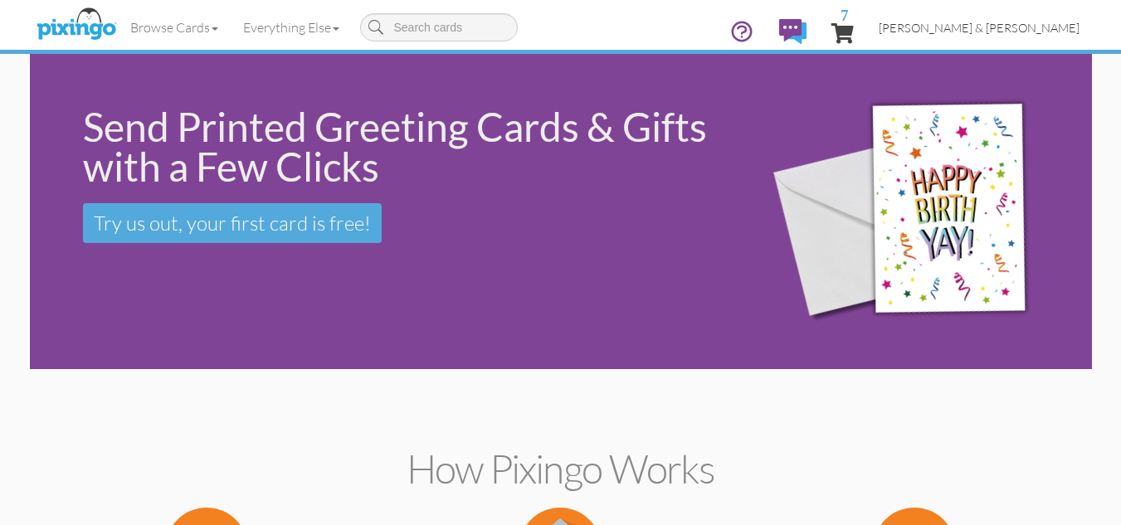
click at [1013, 25] on span "[PERSON_NAME] & [PERSON_NAME]" at bounding box center [979, 28] width 201 height 14
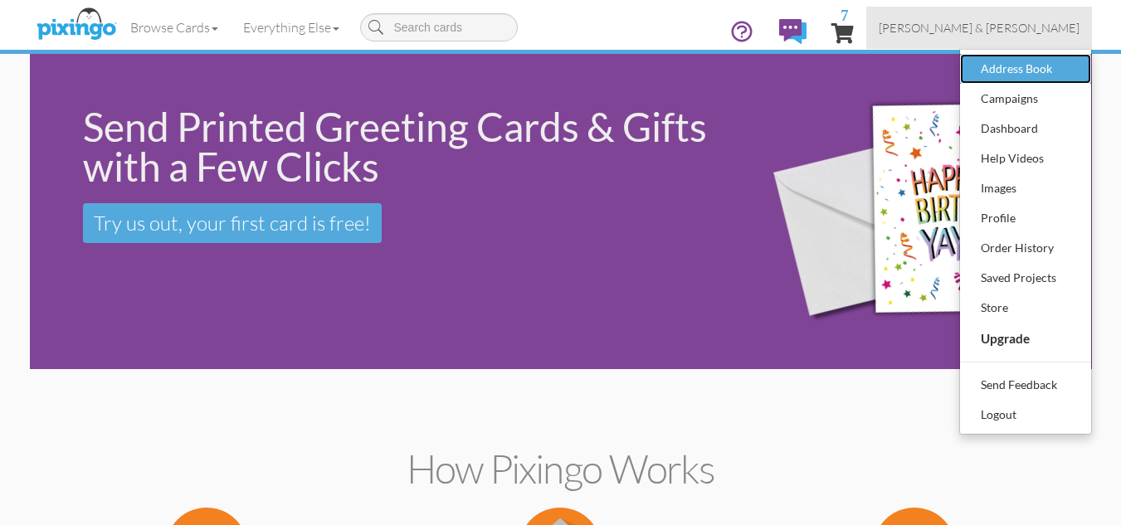
click at [980, 67] on div "Address Book" at bounding box center [1026, 68] width 98 height 25
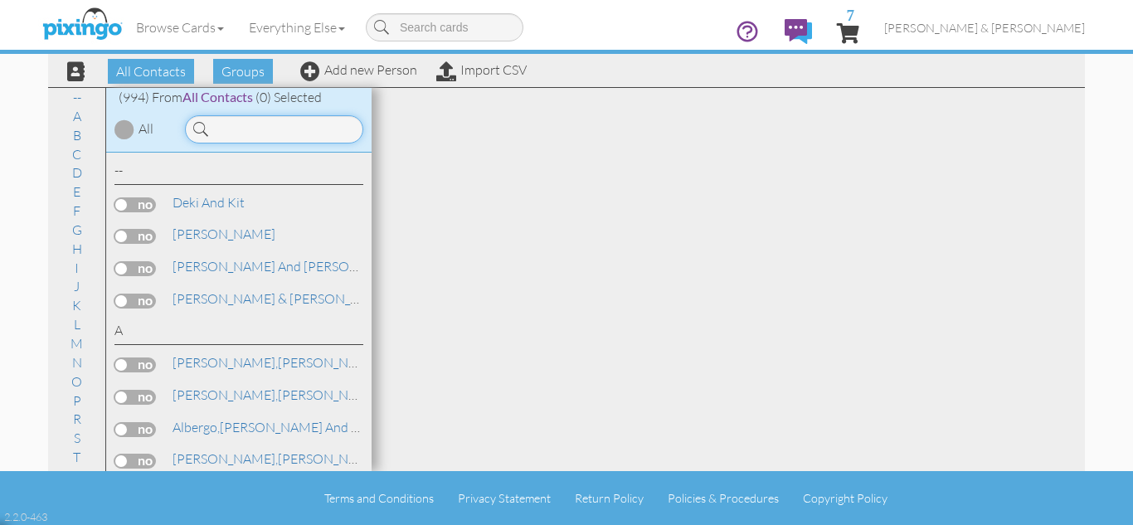
click at [241, 134] on input at bounding box center [274, 129] width 178 height 28
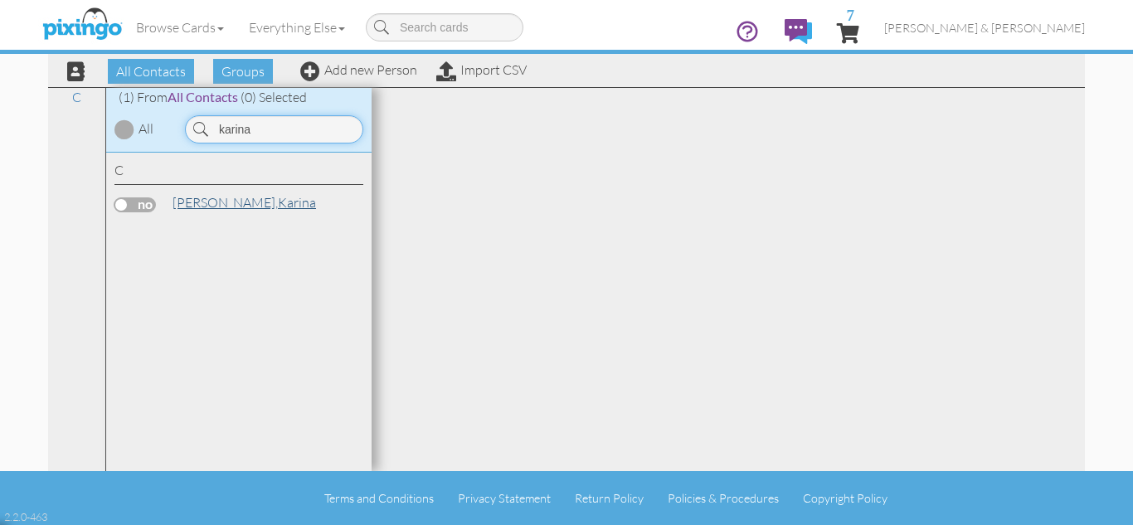
type input "karina"
click at [248, 193] on link "[PERSON_NAME]" at bounding box center [244, 202] width 147 height 20
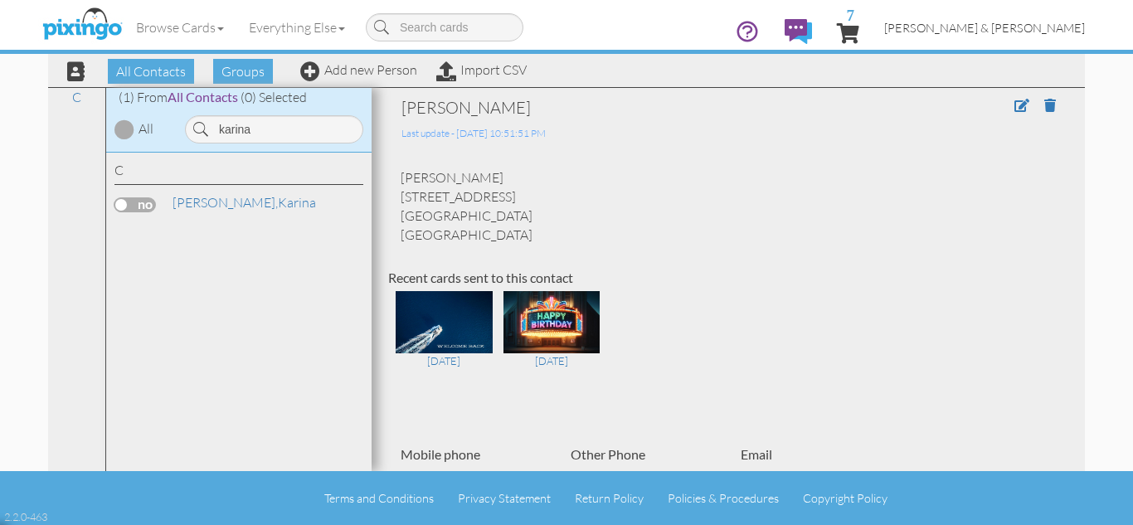
click at [1005, 28] on span "[PERSON_NAME] & [PERSON_NAME]" at bounding box center [984, 28] width 201 height 14
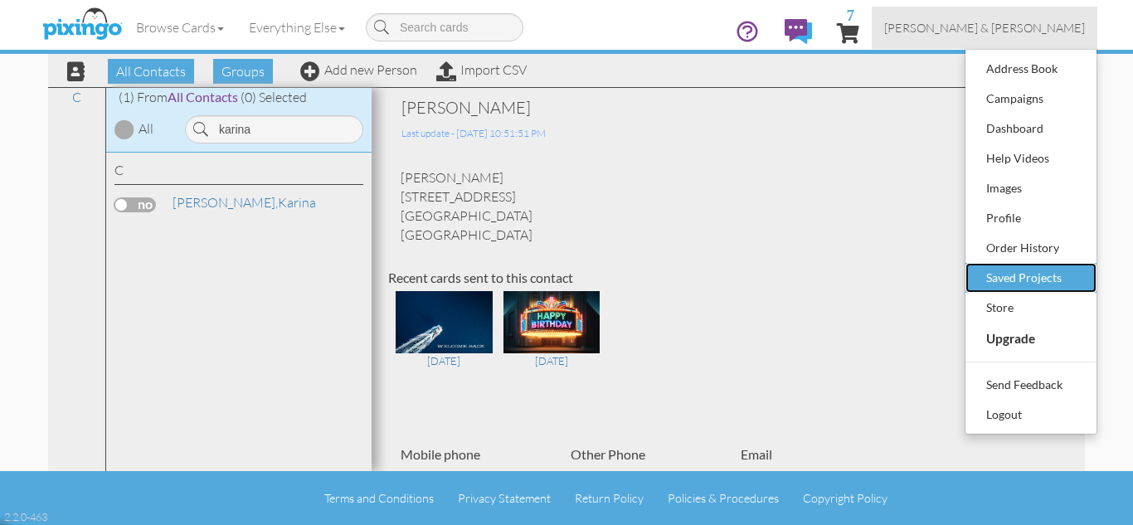
click at [1018, 279] on div "Saved Projects" at bounding box center [1031, 277] width 98 height 25
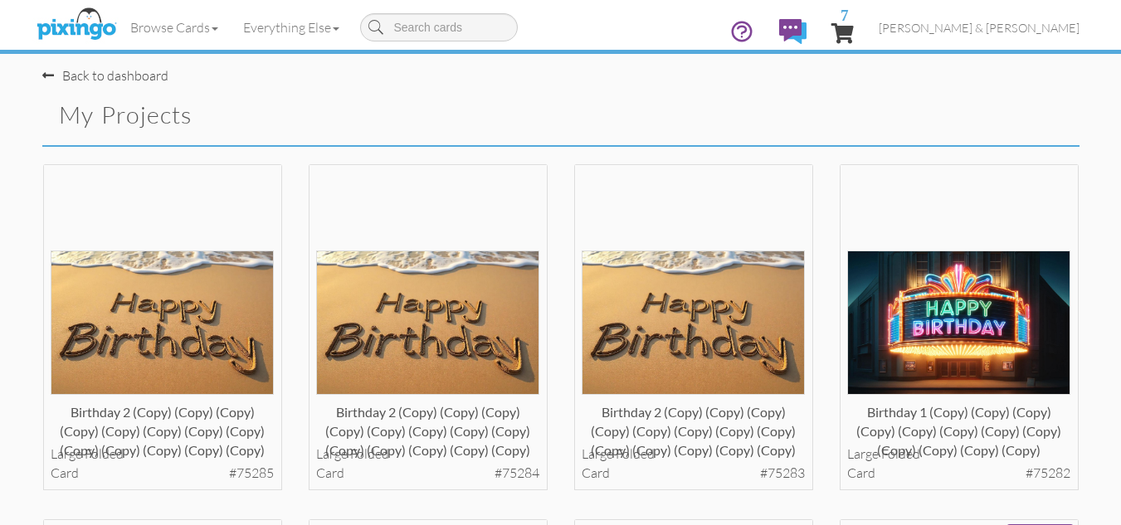
click at [567, 314] on div "Birthday 2 (copy) (copy) (copy) (copy) (copy) (copy) (copy) (copy) (copy) (copy…" at bounding box center [693, 341] width 265 height 356
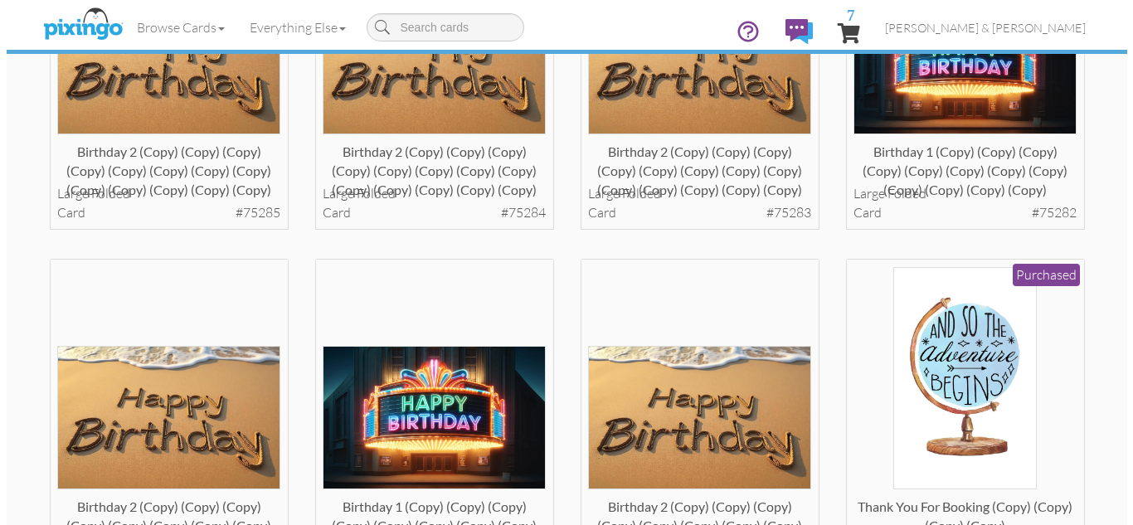
scroll to position [265, 0]
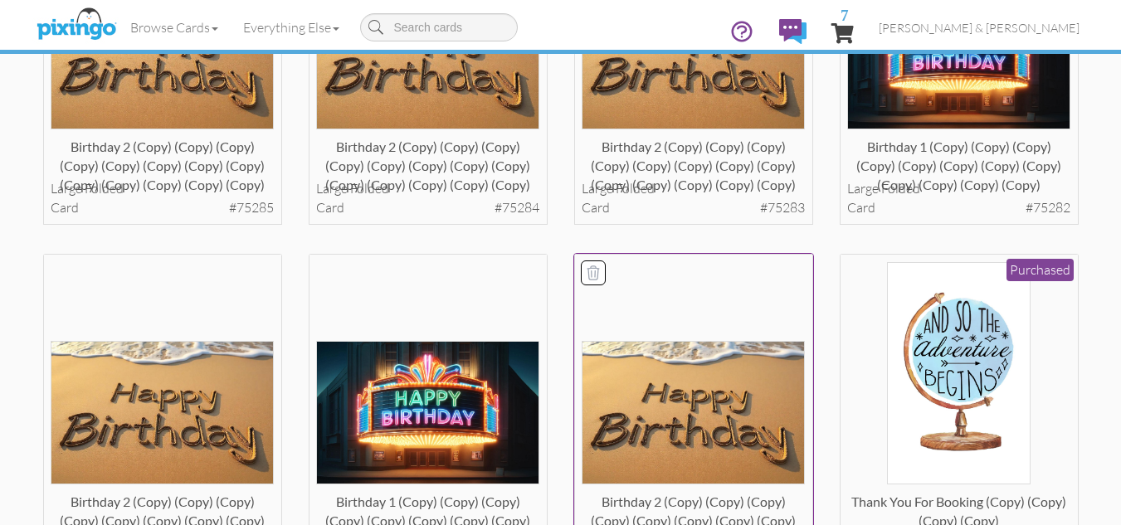
click at [677, 368] on img at bounding box center [693, 413] width 223 height 144
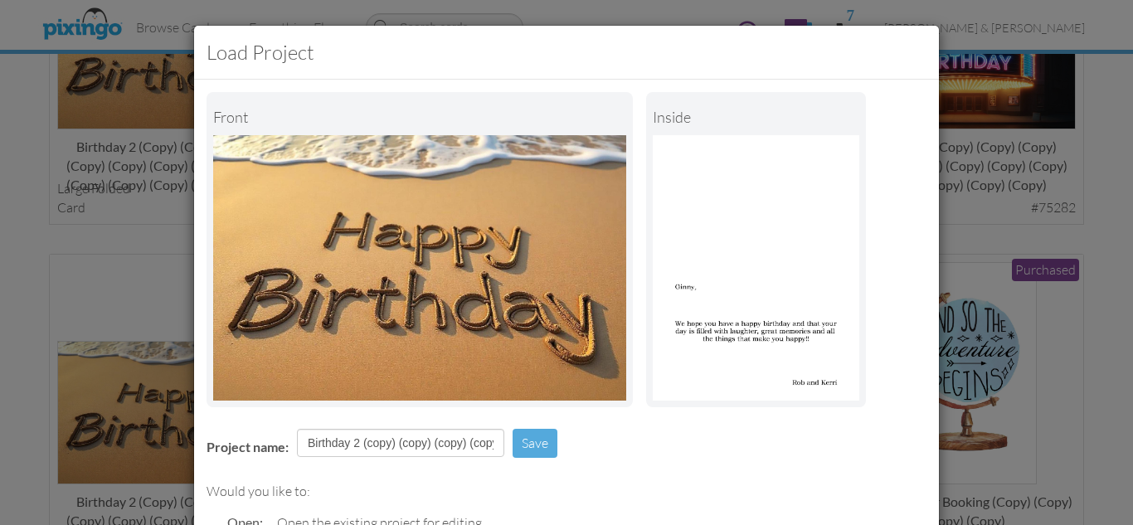
click at [591, 440] on div "Project name: Birthday 2 (copy) (copy) (copy) (copy) (copy) (copy) (copy) (copy…" at bounding box center [566, 444] width 745 height 57
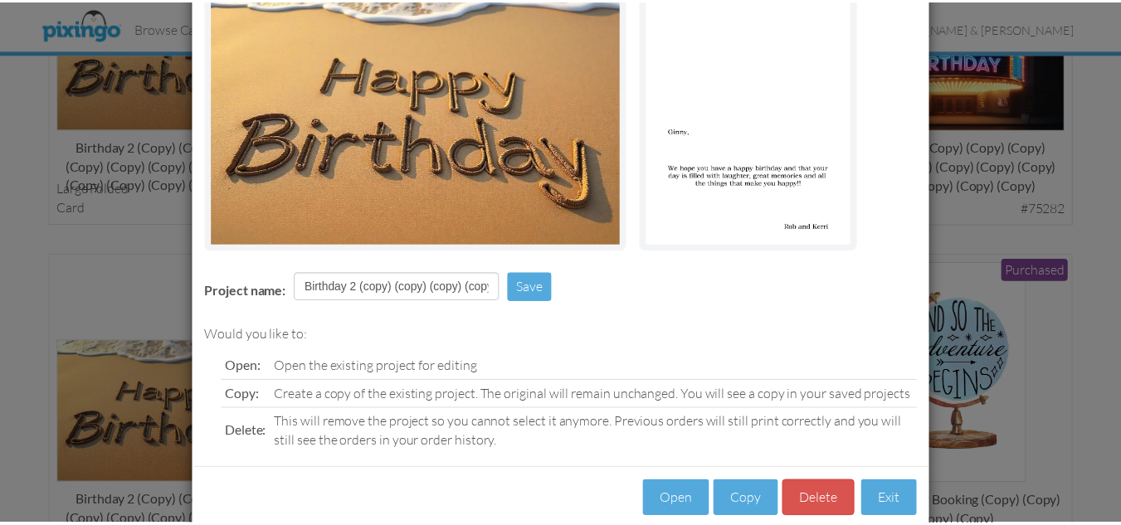
scroll to position [188, 0]
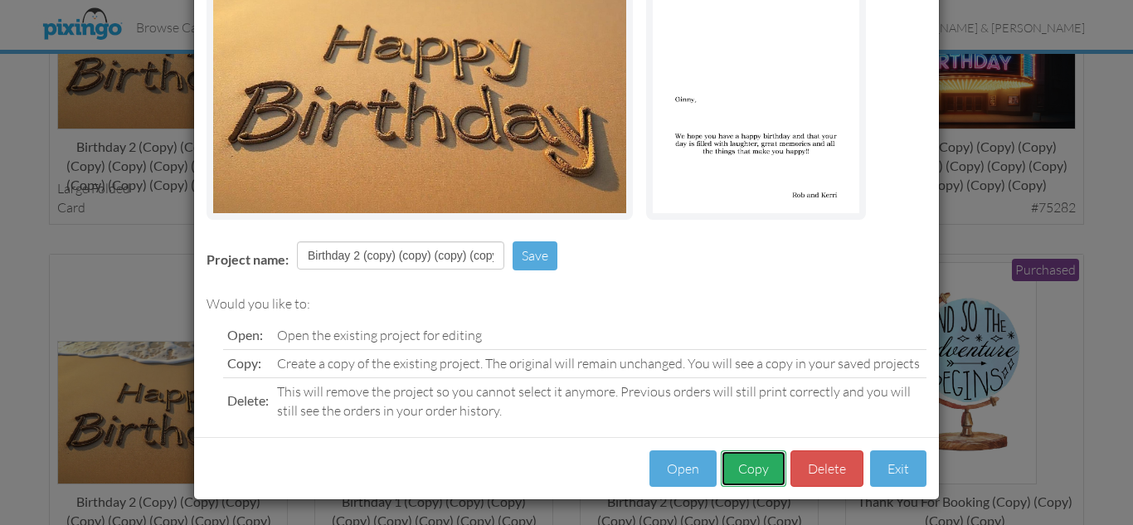
click at [746, 463] on button "Copy" at bounding box center [754, 469] width 66 height 37
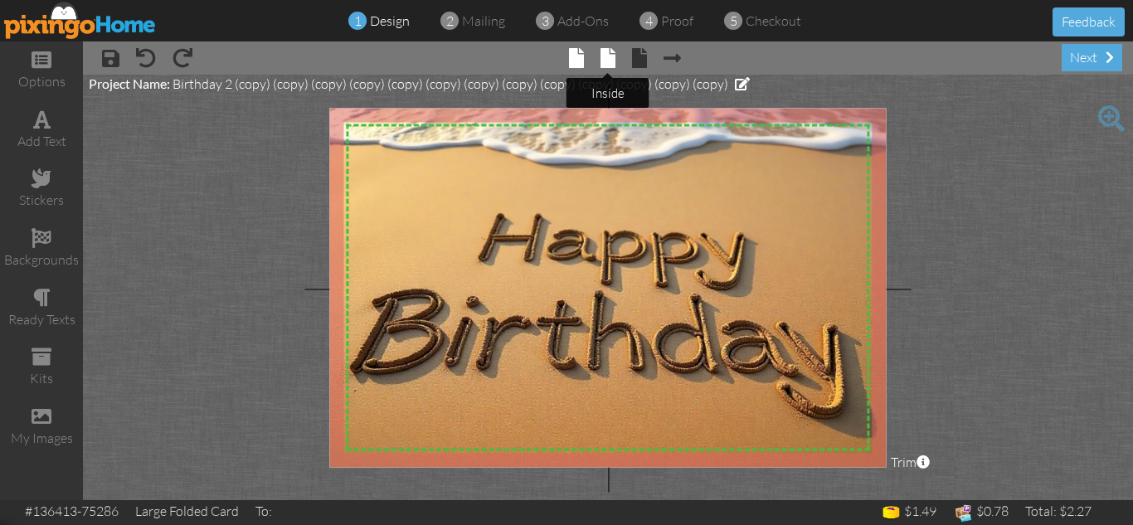
click at [610, 55] on span at bounding box center [608, 58] width 15 height 20
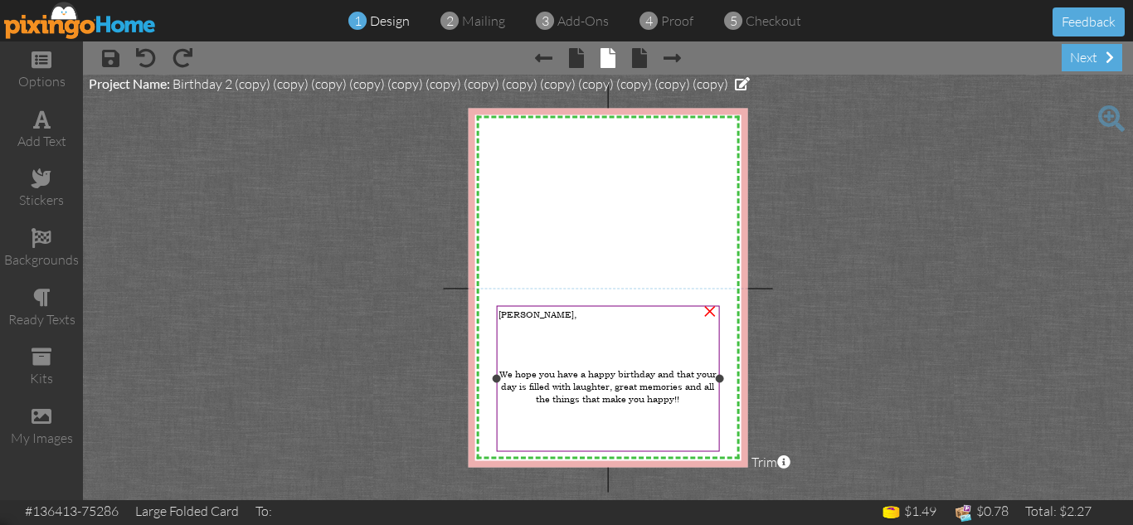
click at [513, 313] on span "[PERSON_NAME]," at bounding box center [538, 314] width 78 height 12
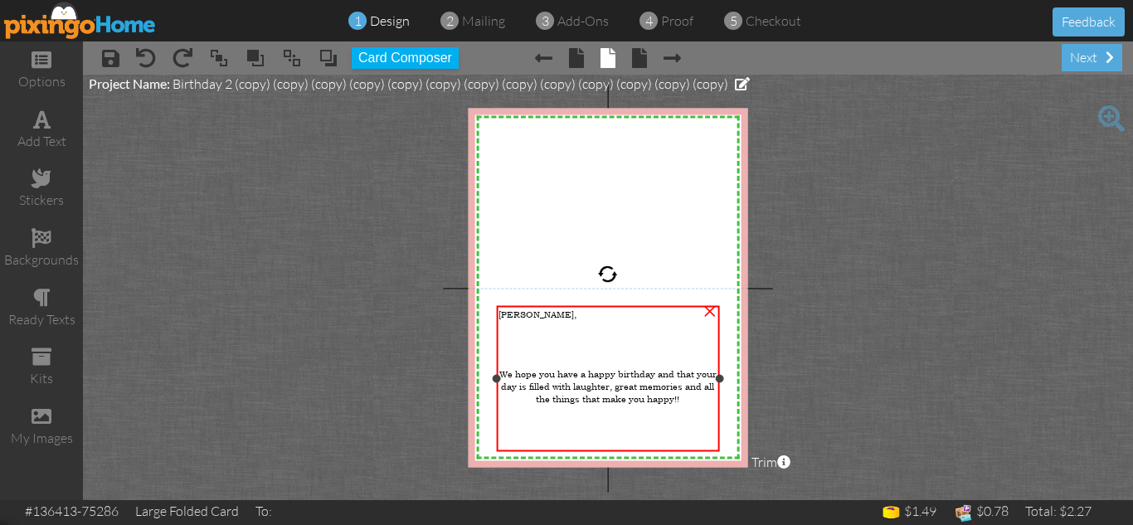
click at [513, 313] on span "[PERSON_NAME]," at bounding box center [538, 314] width 78 height 12
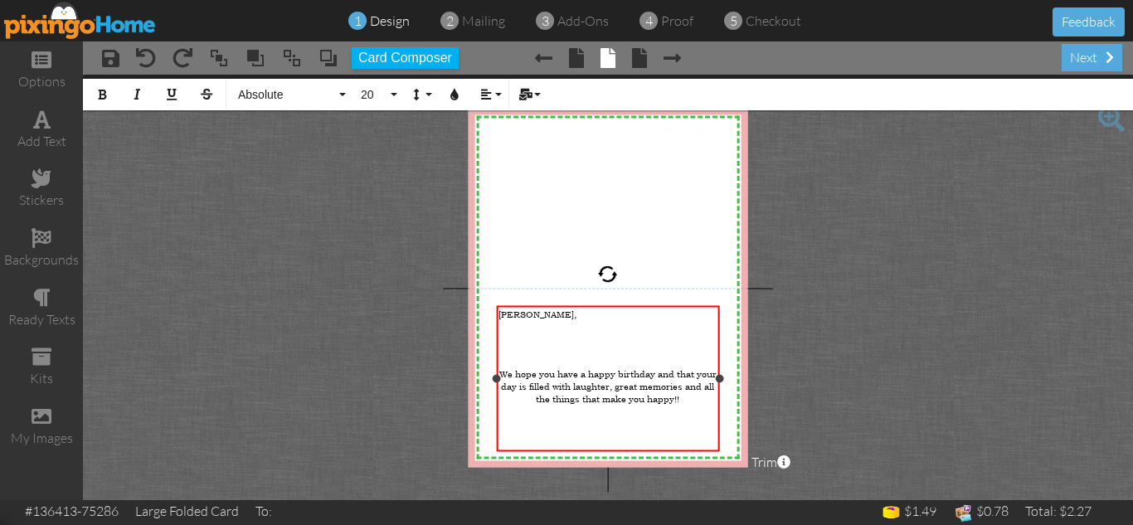
click at [513, 313] on span "[PERSON_NAME]," at bounding box center [538, 314] width 78 height 12
click at [807, 370] on project-studio-wrapper "X X X X X X X X X X X X X X X X X X X X X X X X X X X X X X X X X X X X X X X X…" at bounding box center [608, 288] width 1050 height 426
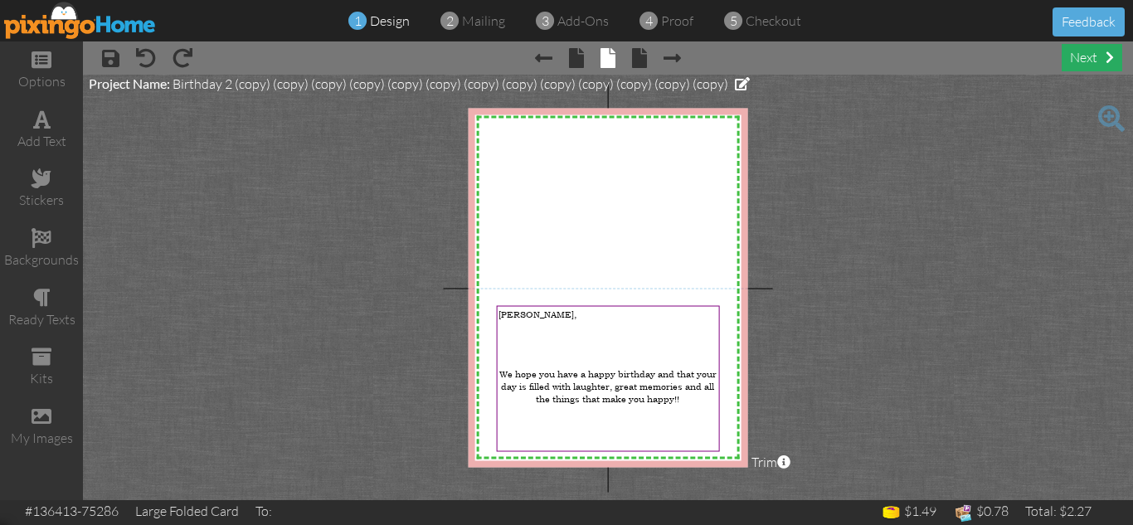
click at [1089, 56] on div "next" at bounding box center [1092, 57] width 61 height 27
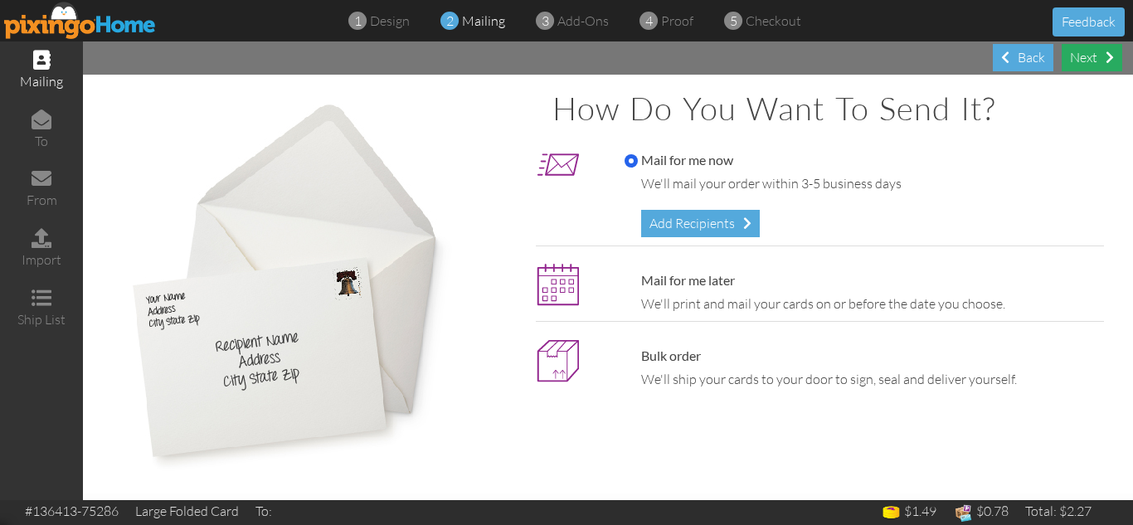
click at [1078, 56] on div "Next" at bounding box center [1092, 57] width 61 height 27
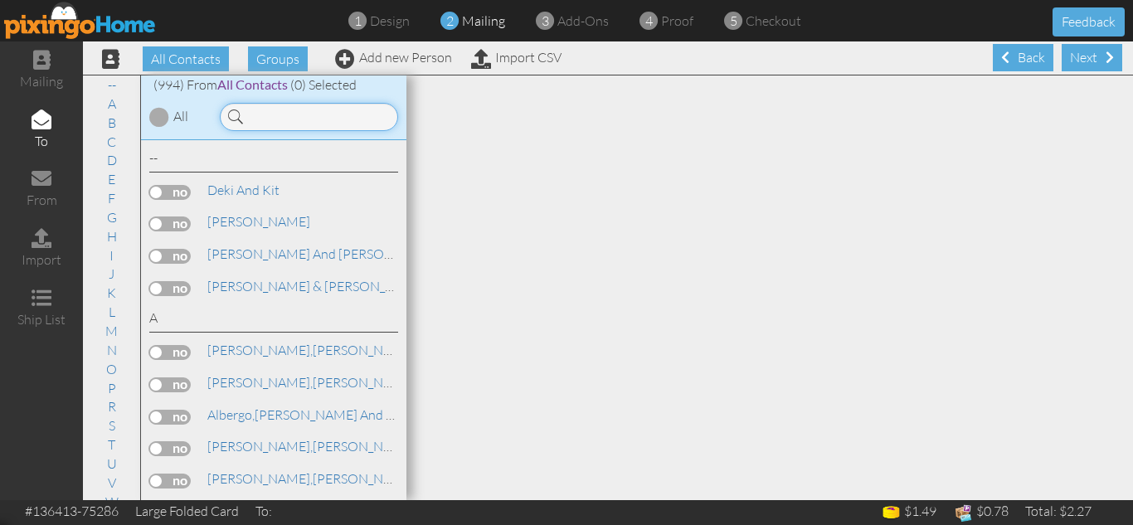
click at [294, 114] on input at bounding box center [309, 117] width 178 height 28
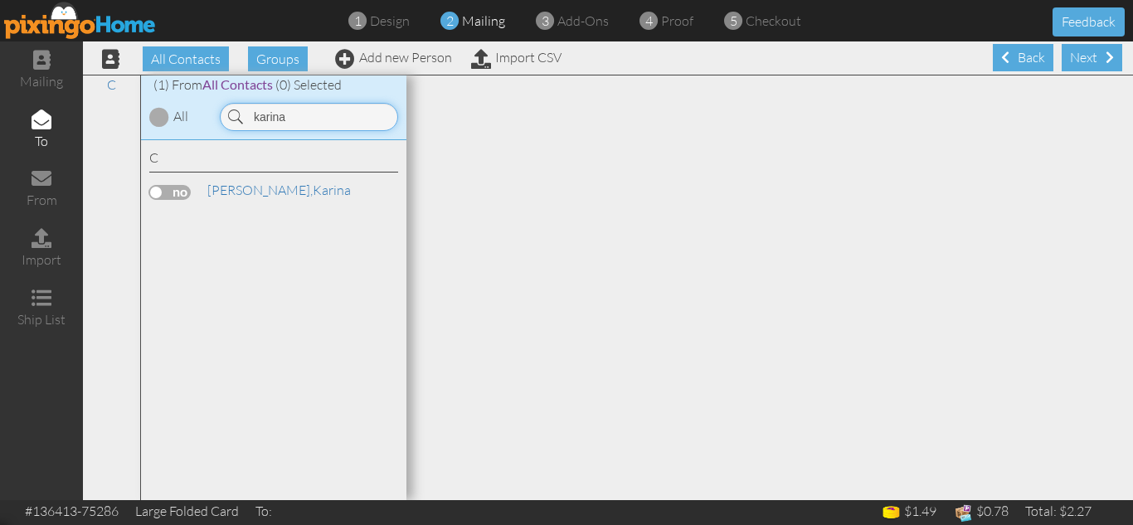
type input "karina"
click at [158, 190] on label at bounding box center [169, 192] width 41 height 15
click at [0, 0] on input "checkbox" at bounding box center [0, 0] width 0 height 0
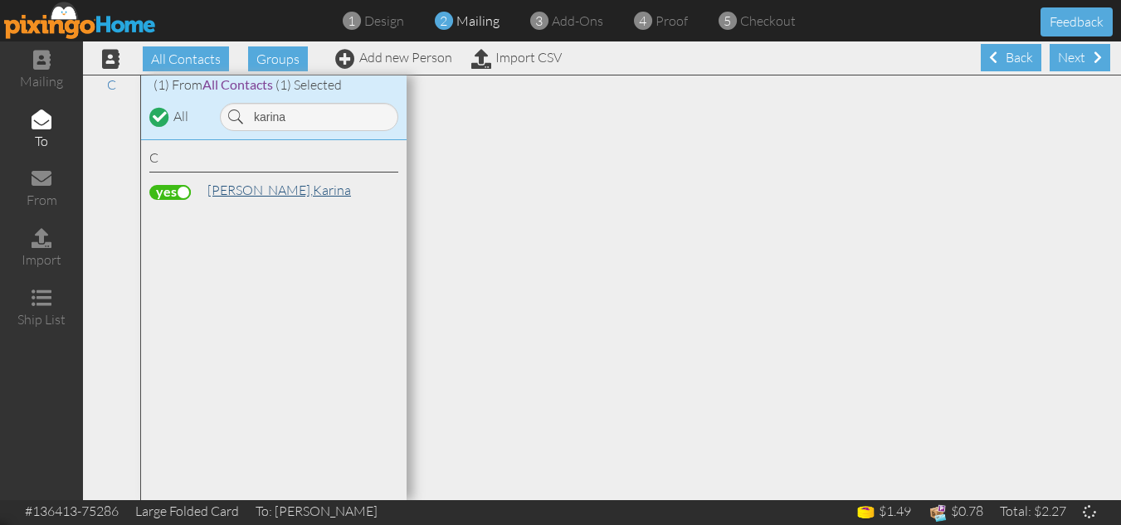
click at [256, 190] on span "[PERSON_NAME]," at bounding box center [259, 190] width 105 height 17
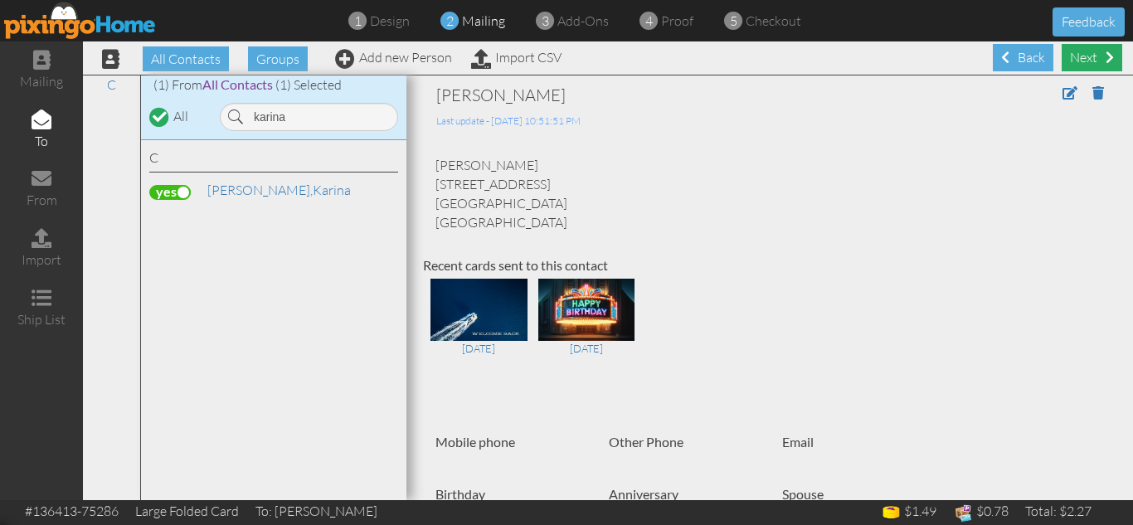
click at [1073, 59] on div "Next" at bounding box center [1092, 57] width 61 height 27
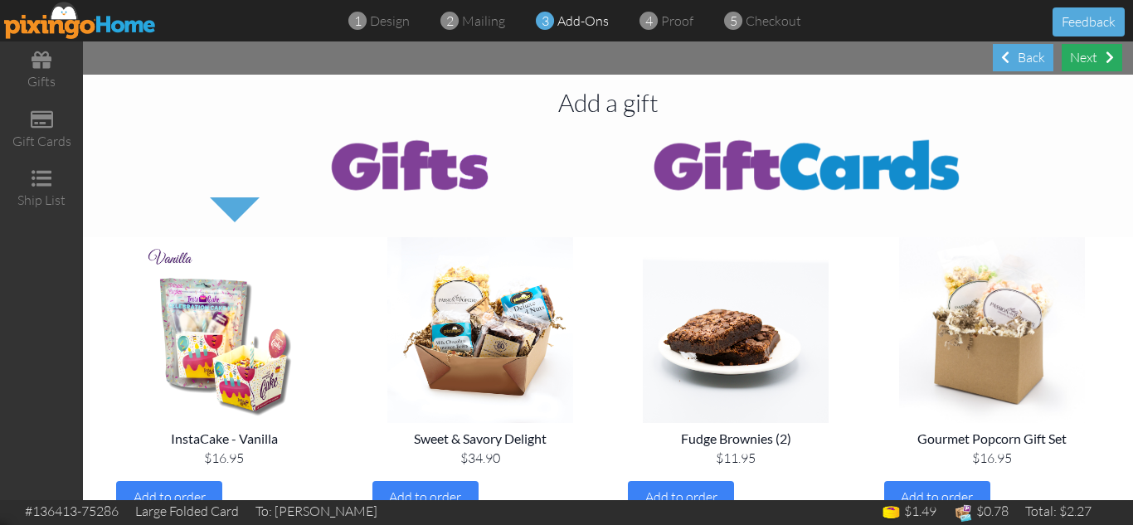
click at [1089, 58] on div "Next" at bounding box center [1092, 57] width 61 height 27
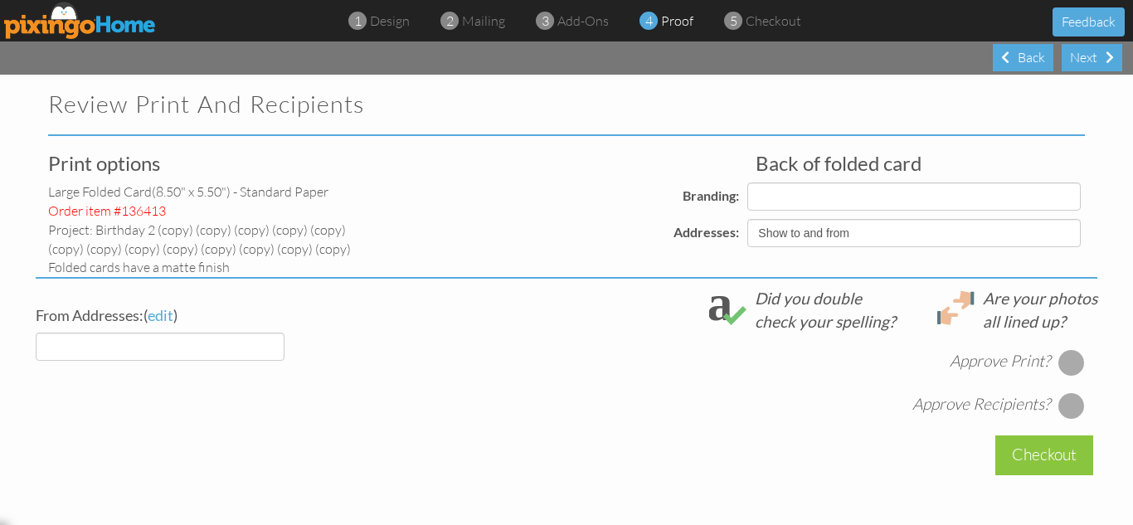
select select "object:57220"
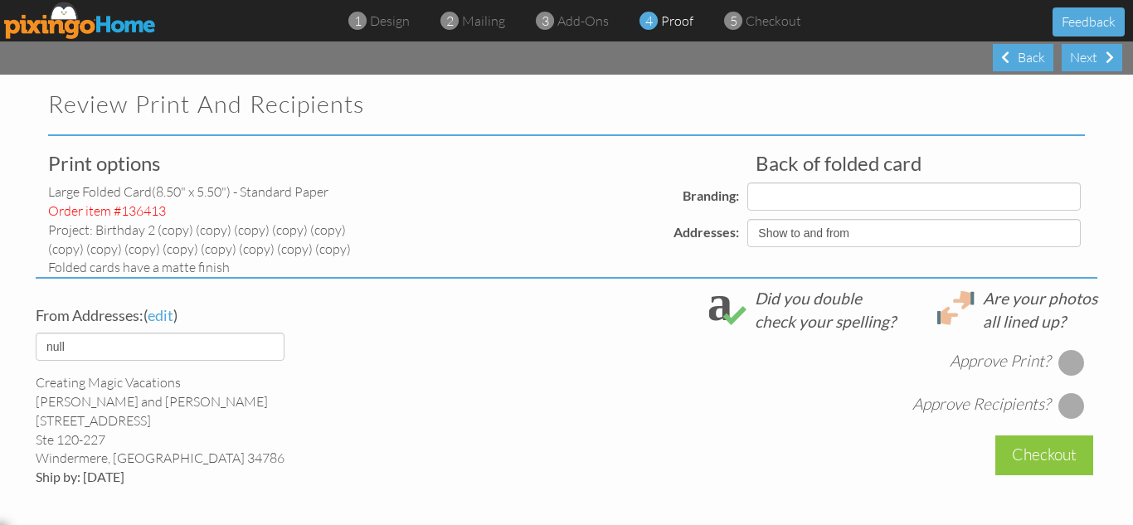
select select "object:57224"
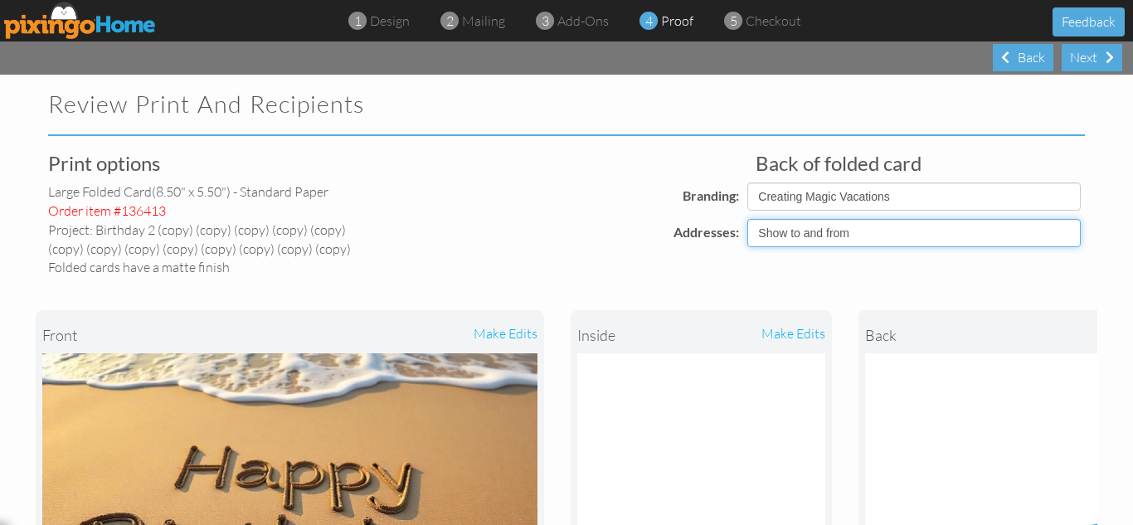
click at [791, 232] on select "Show to and from Show from only Hide to and from" at bounding box center [915, 233] width 334 height 28
select select "object:57217"
click at [748, 219] on select "Show to and from Show from only Hide to and from" at bounding box center [915, 233] width 334 height 28
click at [617, 278] on div "front make edits inside make edits back" at bounding box center [567, 494] width 1062 height 435
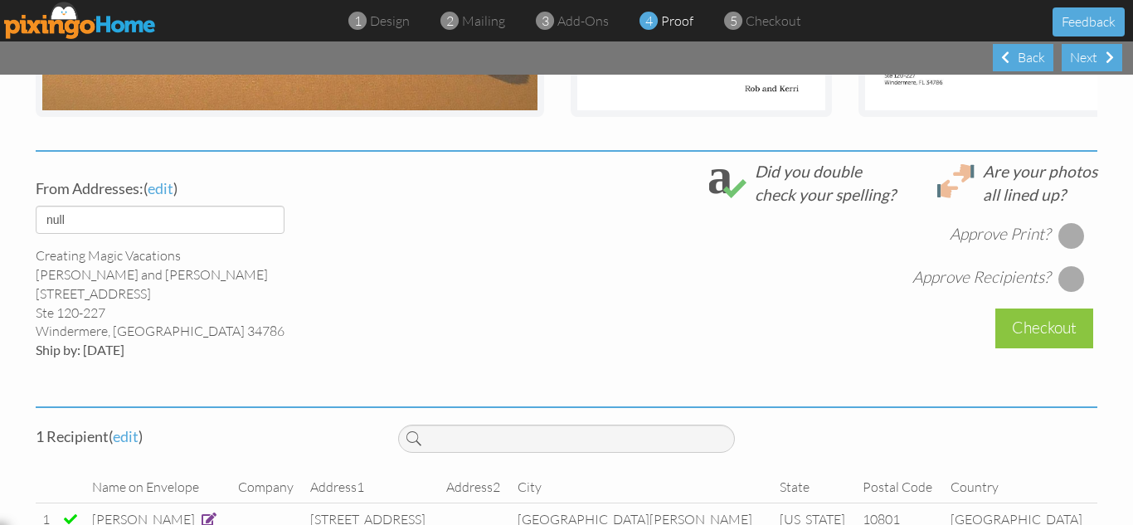
scroll to position [564, 0]
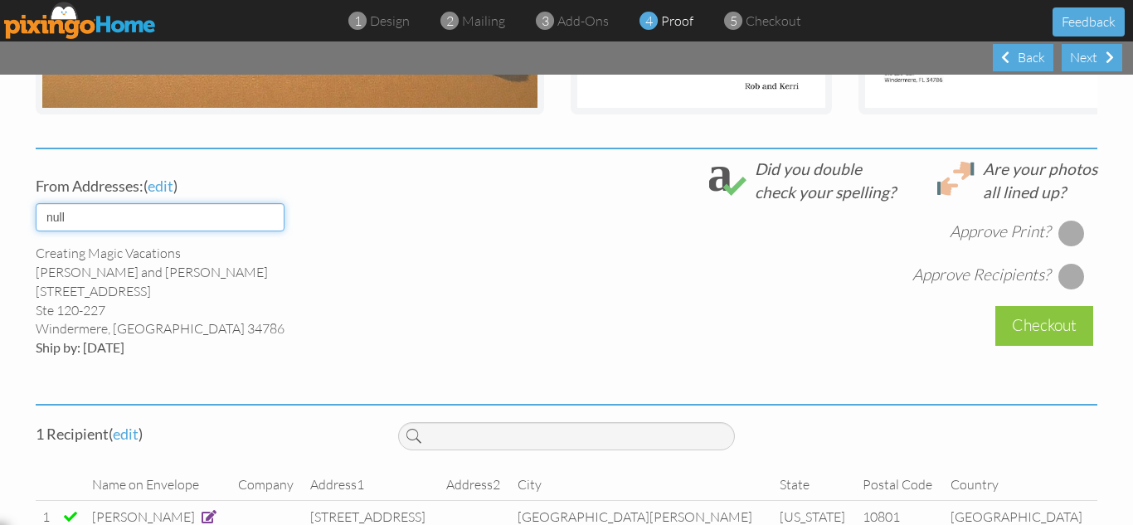
click at [186, 231] on select "default" at bounding box center [160, 217] width 249 height 28
click at [1064, 242] on div at bounding box center [1072, 233] width 27 height 27
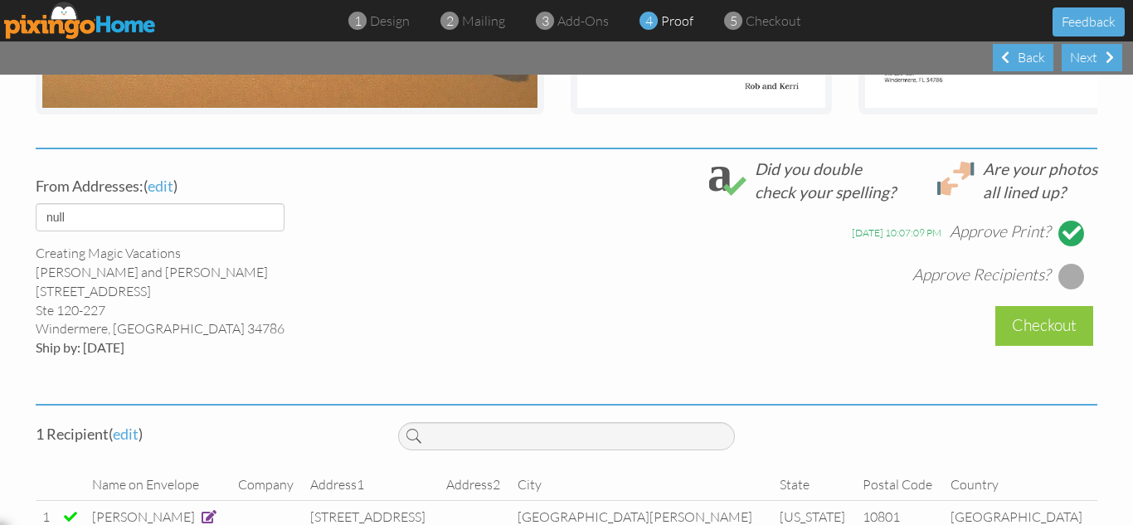
click at [1064, 290] on div at bounding box center [1072, 276] width 27 height 27
click at [679, 290] on div "[DATE] 10:07:09 PM Approve Print? [DATE] 10:07:10 PM Approve Recipients?" at bounding box center [747, 246] width 699 height 86
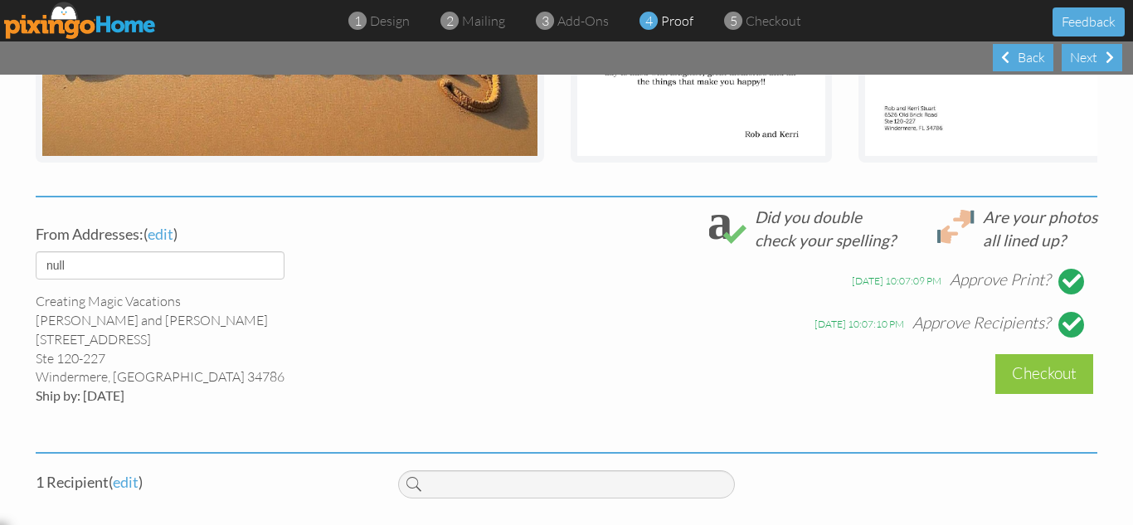
scroll to position [531, 0]
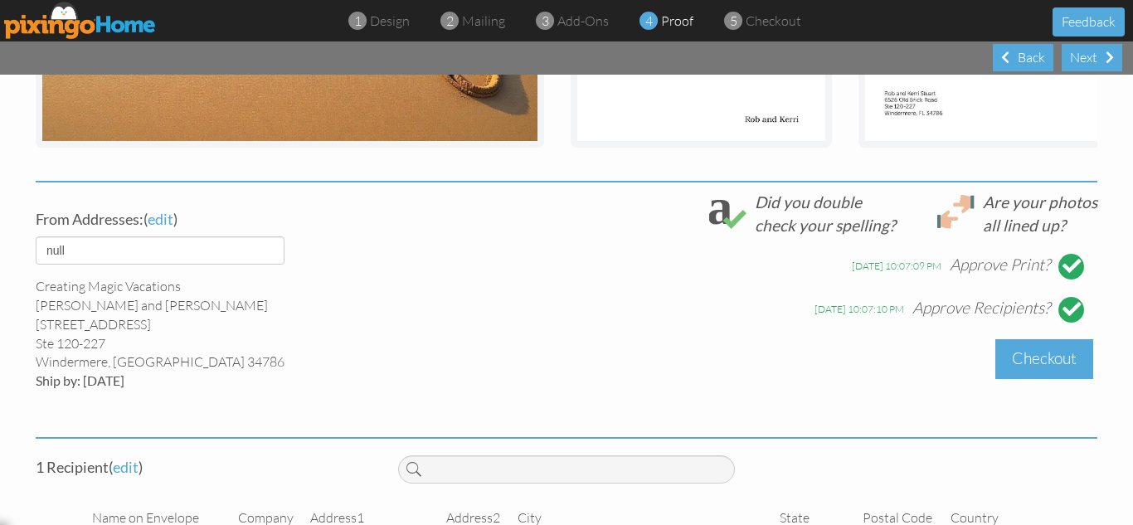
click at [1035, 373] on div "Checkout" at bounding box center [1045, 358] width 98 height 39
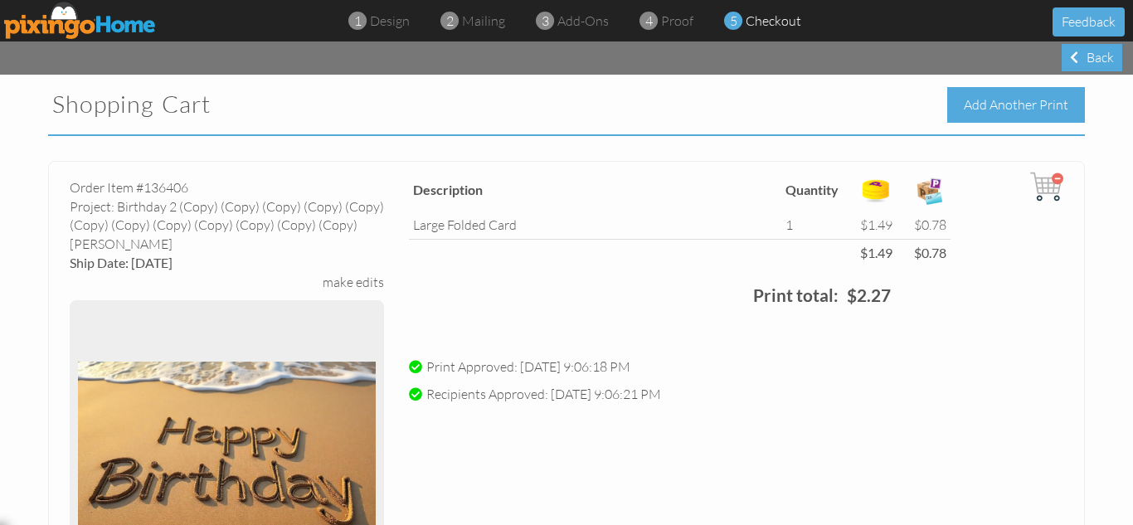
click at [969, 95] on div "Add Another Print" at bounding box center [1016, 105] width 138 height 36
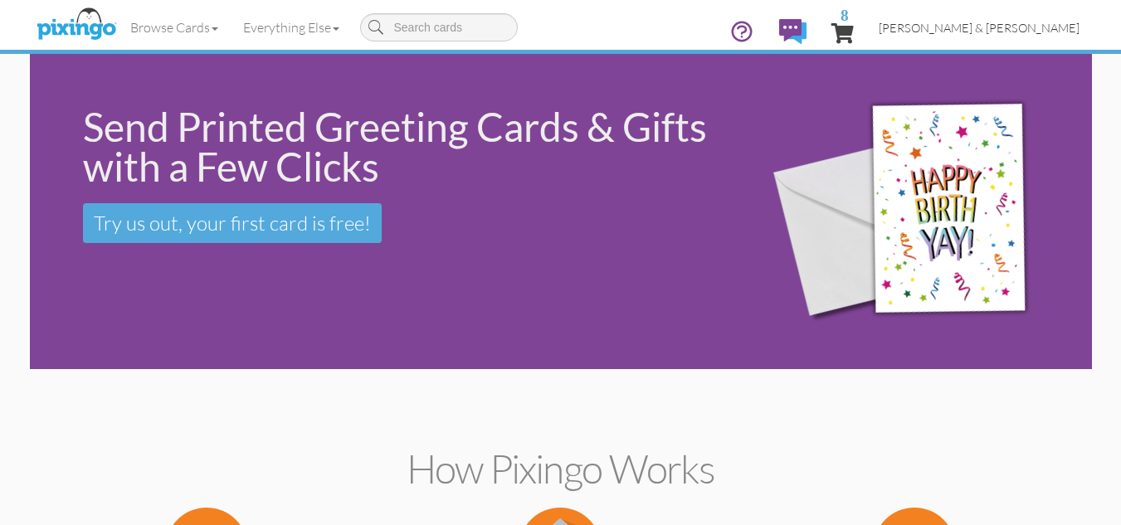
click at [1016, 24] on span "[PERSON_NAME] & [PERSON_NAME]" at bounding box center [979, 28] width 201 height 14
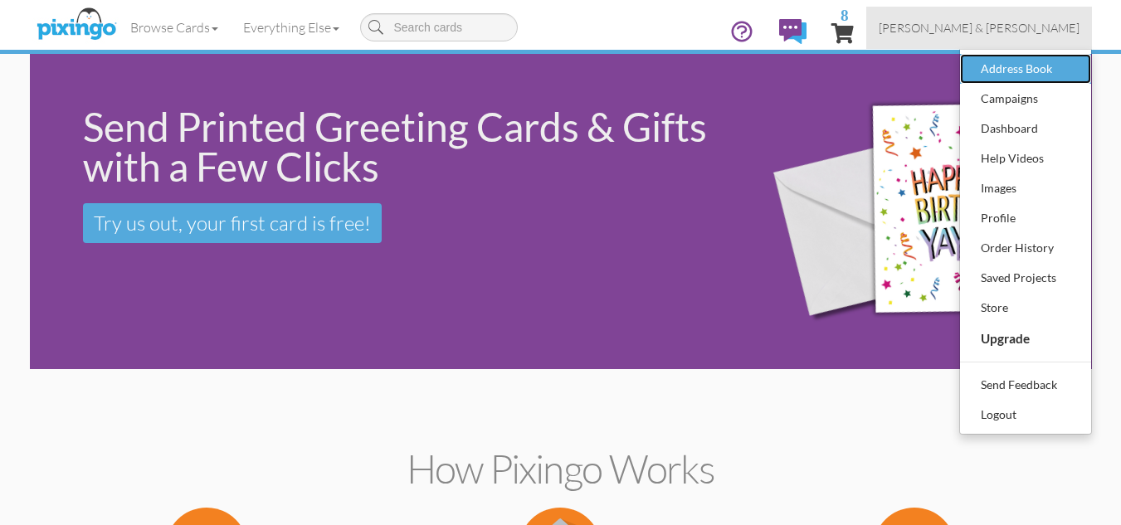
click at [1019, 74] on div "Address Book" at bounding box center [1026, 68] width 98 height 25
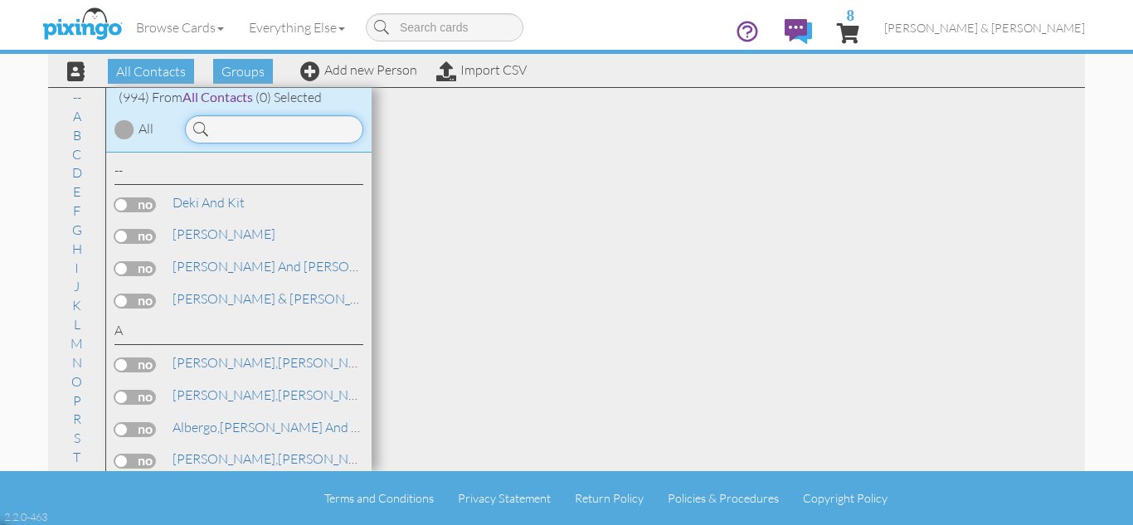
click at [258, 135] on input at bounding box center [274, 129] width 178 height 28
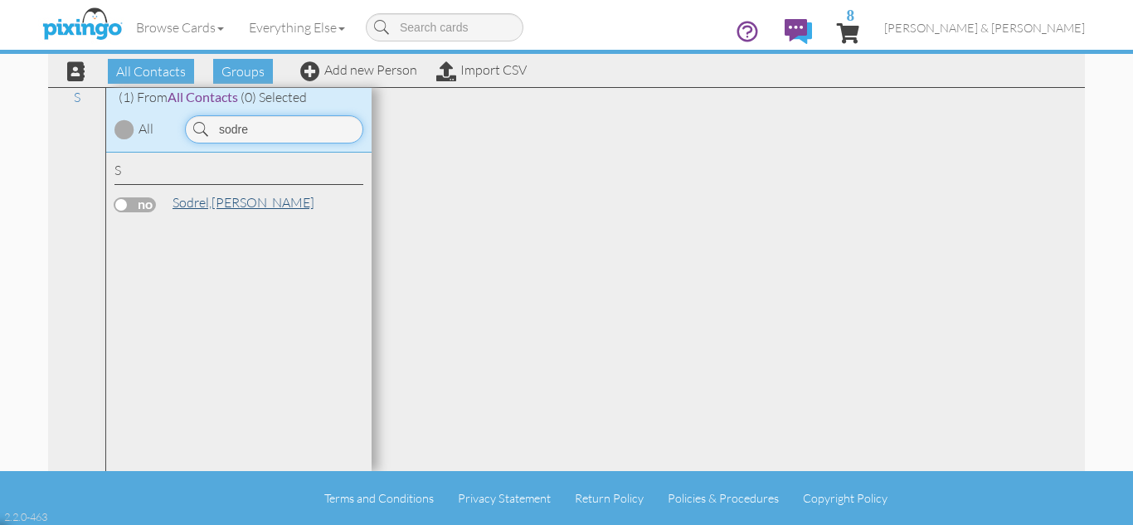
type input "sodre"
click at [226, 202] on link "[PERSON_NAME]" at bounding box center [243, 202] width 145 height 20
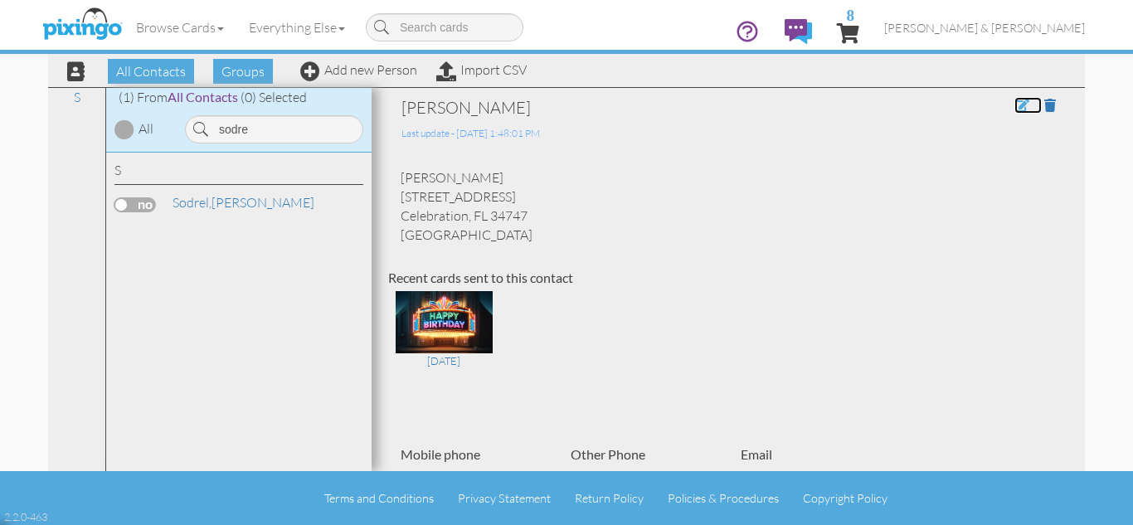
click at [1015, 105] on span at bounding box center [1022, 105] width 15 height 13
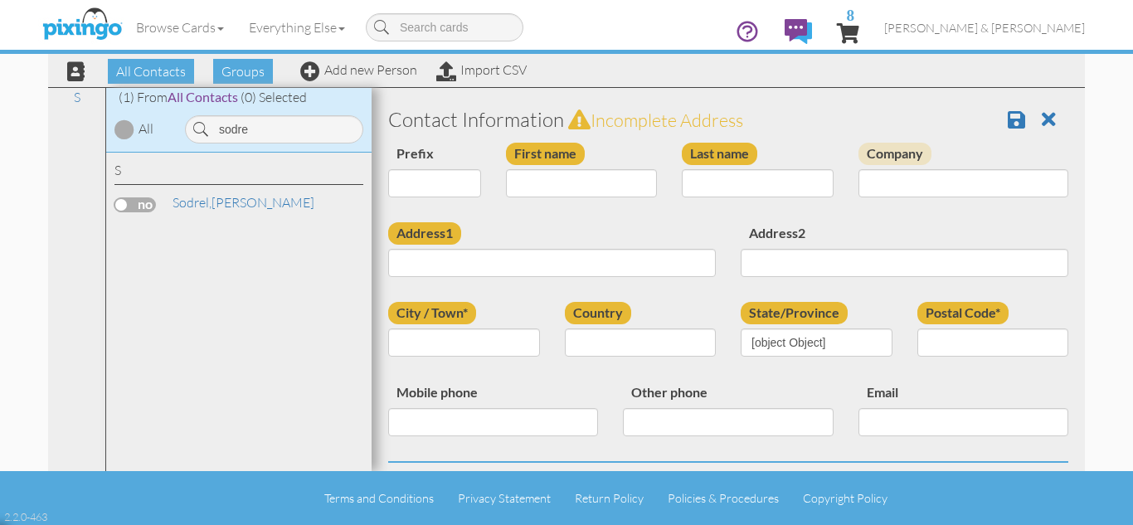
type input "[PERSON_NAME]"
type input "Sodrel"
type input "[STREET_ADDRESS]"
type input "Celebration"
type input "34747"
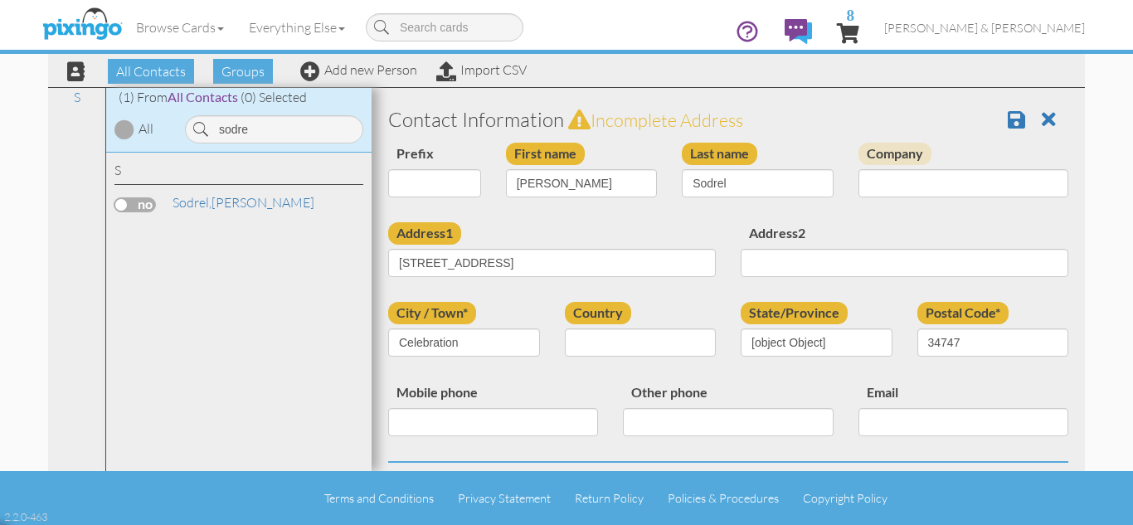
select select "object:60105"
select select "object:60350"
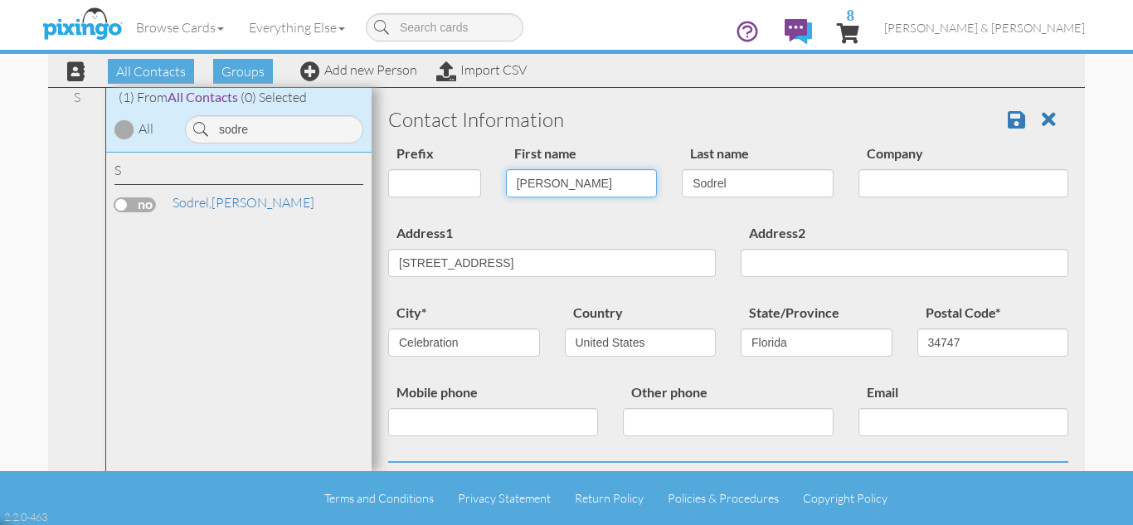
click at [558, 185] on input "[PERSON_NAME]" at bounding box center [582, 183] width 152 height 28
type input "[PERSON_NAME]"
click at [521, 218] on div "Prefix Dr. Mr. Mrs. First name [PERSON_NAME] Last name [PERSON_NAME] Company" at bounding box center [728, 183] width 705 height 80
click at [1008, 114] on span at bounding box center [1016, 120] width 17 height 20
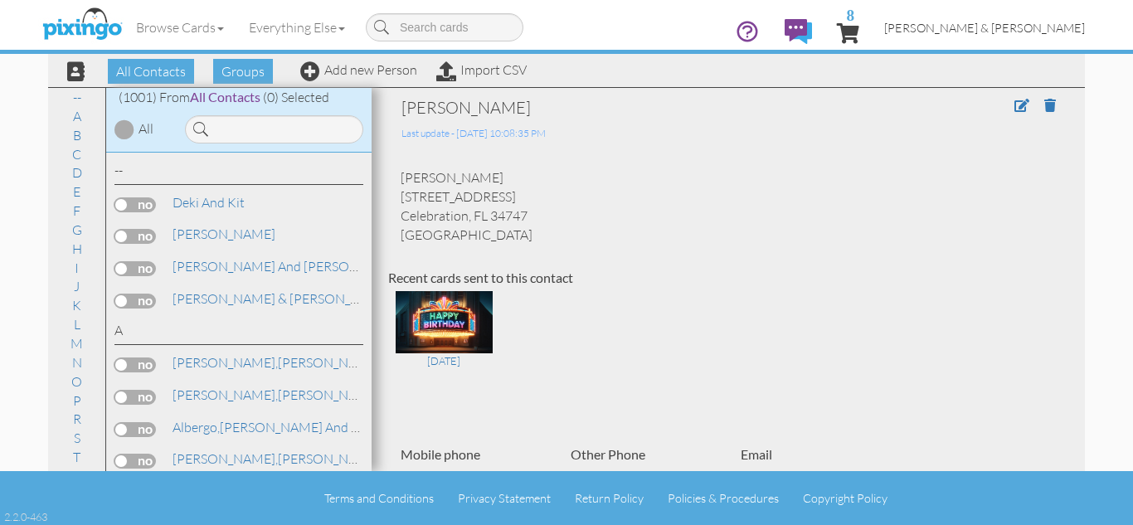
click at [1034, 25] on span "[PERSON_NAME] & [PERSON_NAME]" at bounding box center [984, 28] width 201 height 14
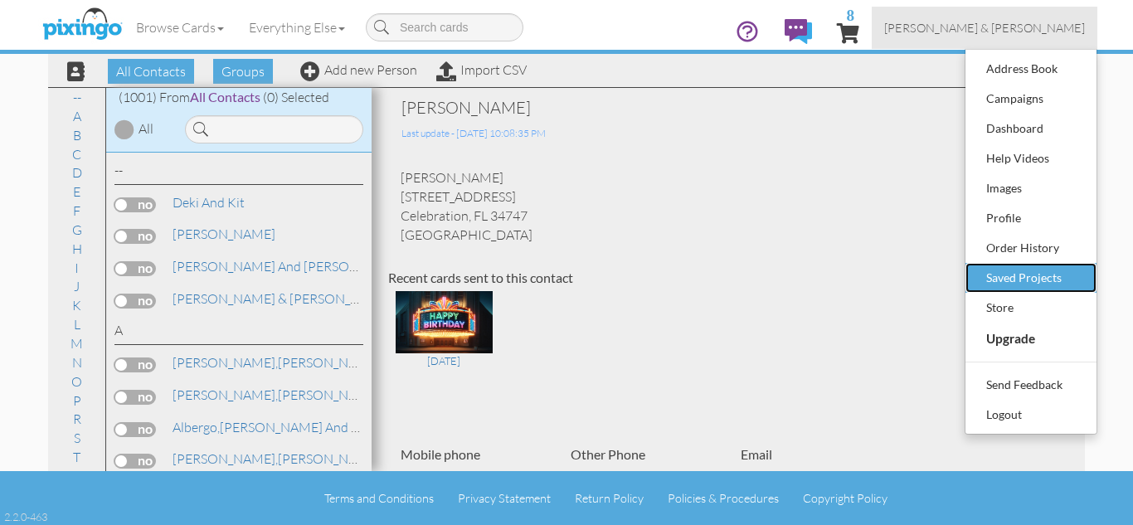
click at [982, 280] on link "Saved Projects" at bounding box center [1031, 278] width 131 height 30
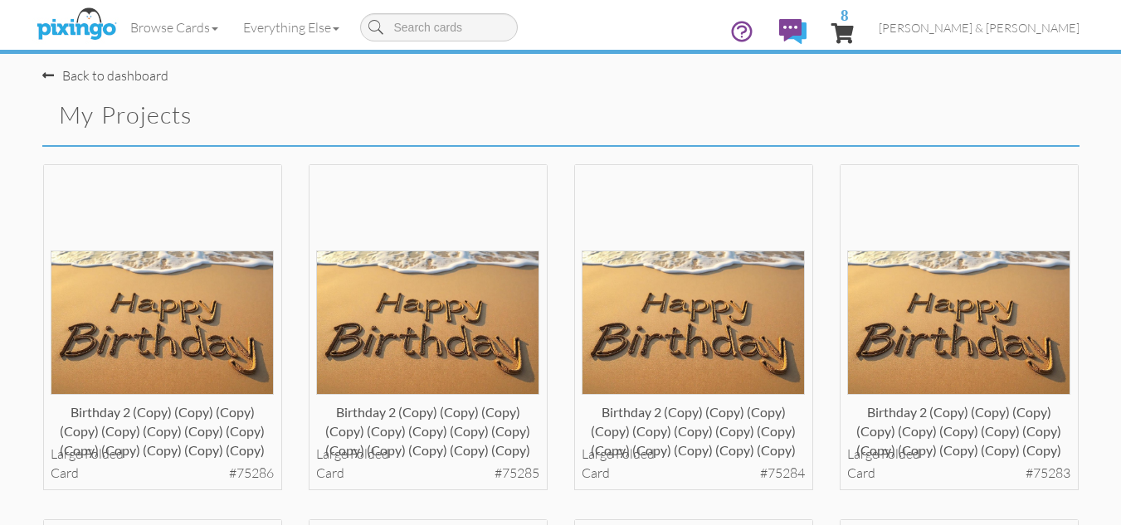
click at [558, 270] on div "Birthday 2 (copy) (copy) (copy) (copy) (copy) (copy) (copy) (copy) (copy) (copy…" at bounding box center [427, 341] width 265 height 356
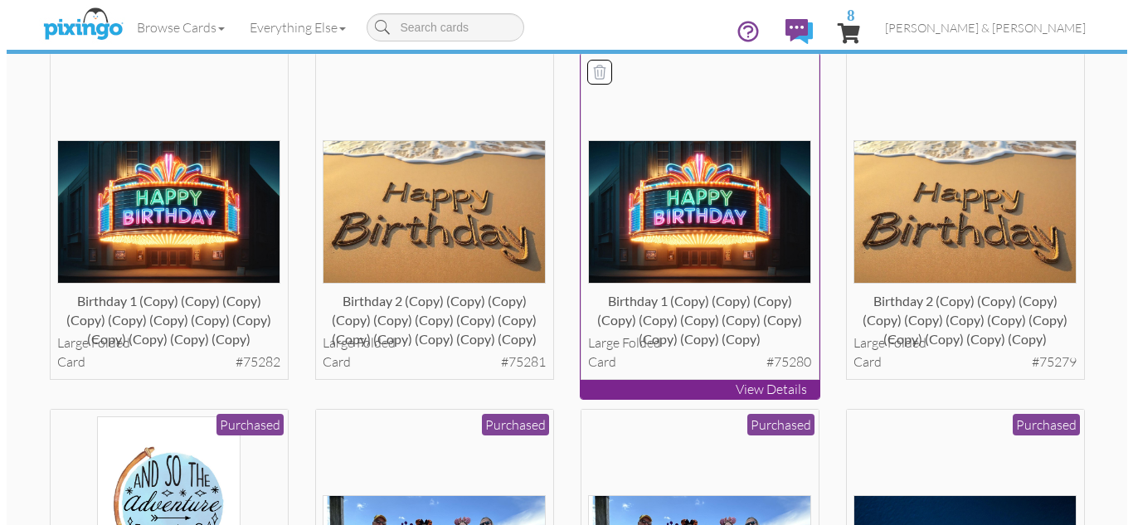
scroll to position [498, 0]
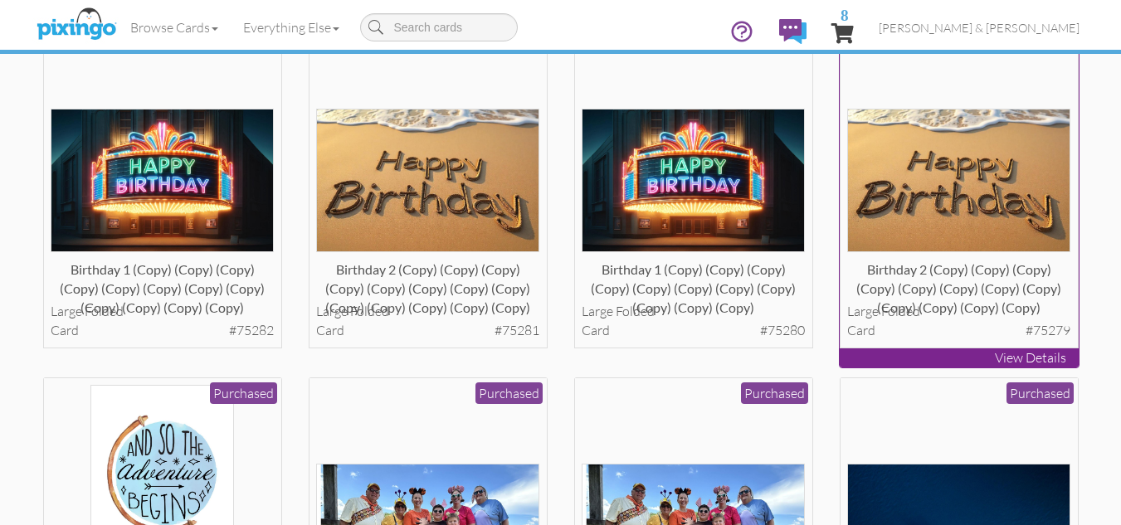
click at [968, 212] on img at bounding box center [958, 181] width 223 height 144
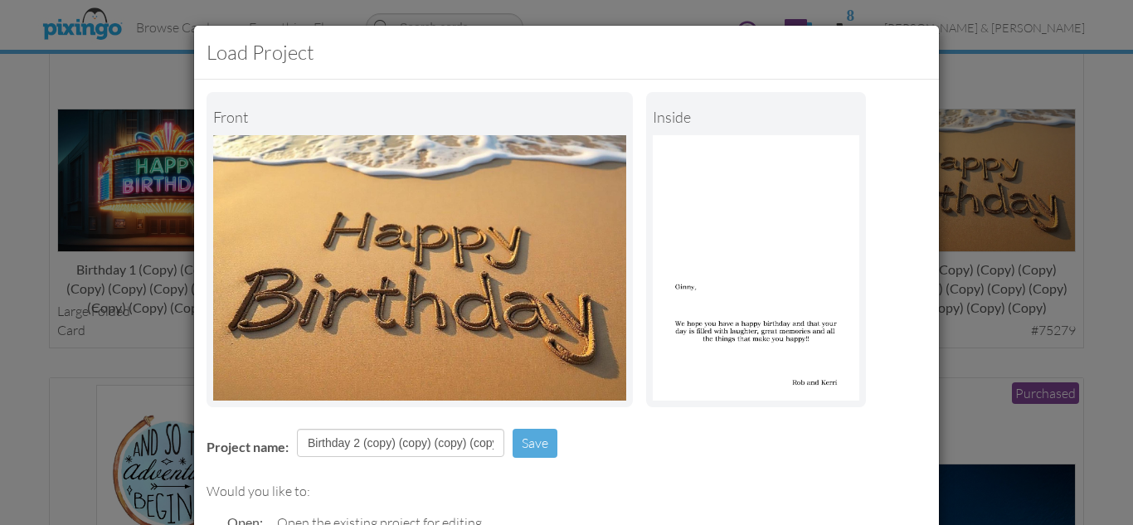
click at [632, 402] on div "Front inside" at bounding box center [567, 249] width 720 height 315
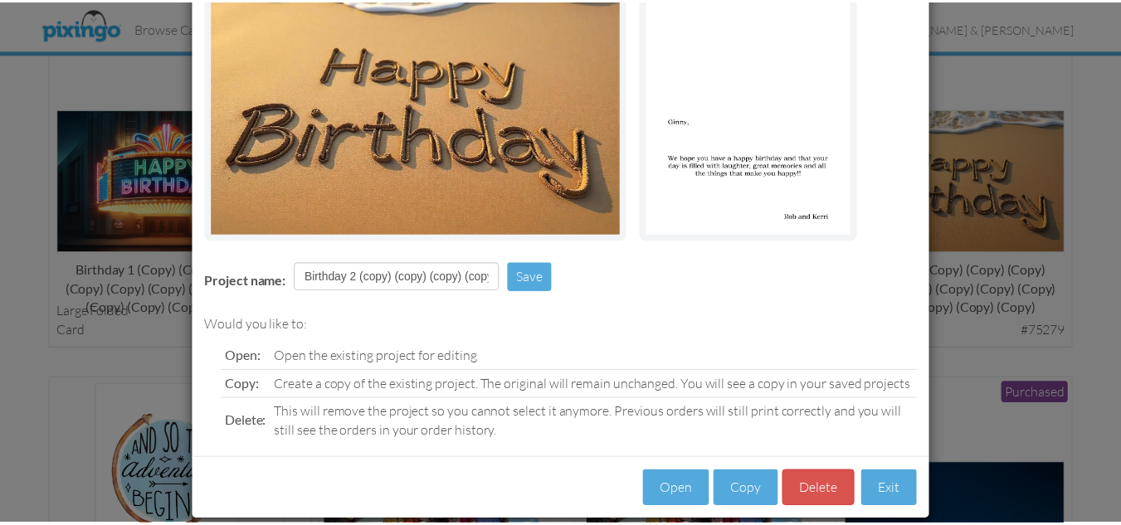
scroll to position [188, 0]
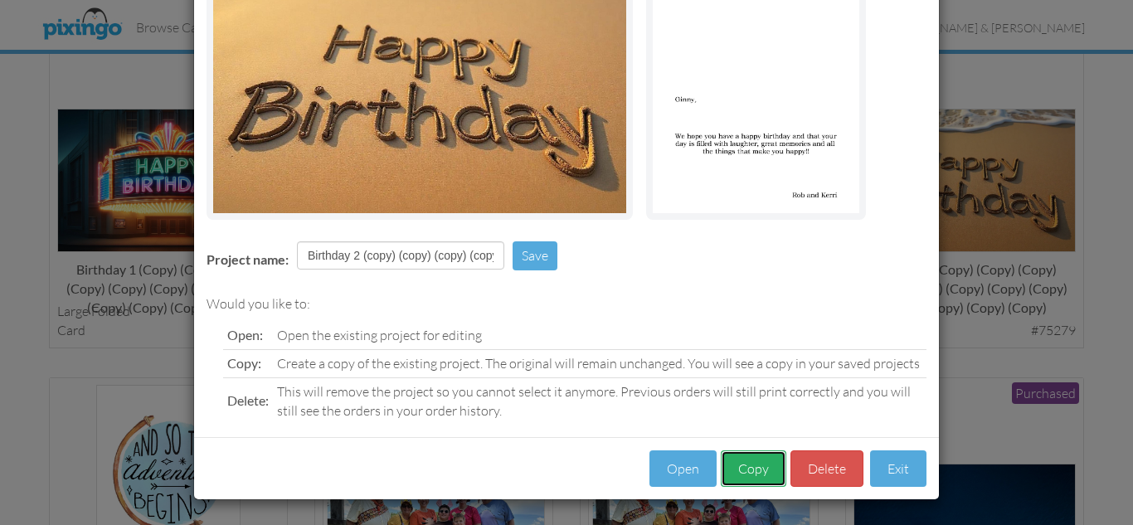
click at [747, 465] on button "Copy" at bounding box center [754, 469] width 66 height 37
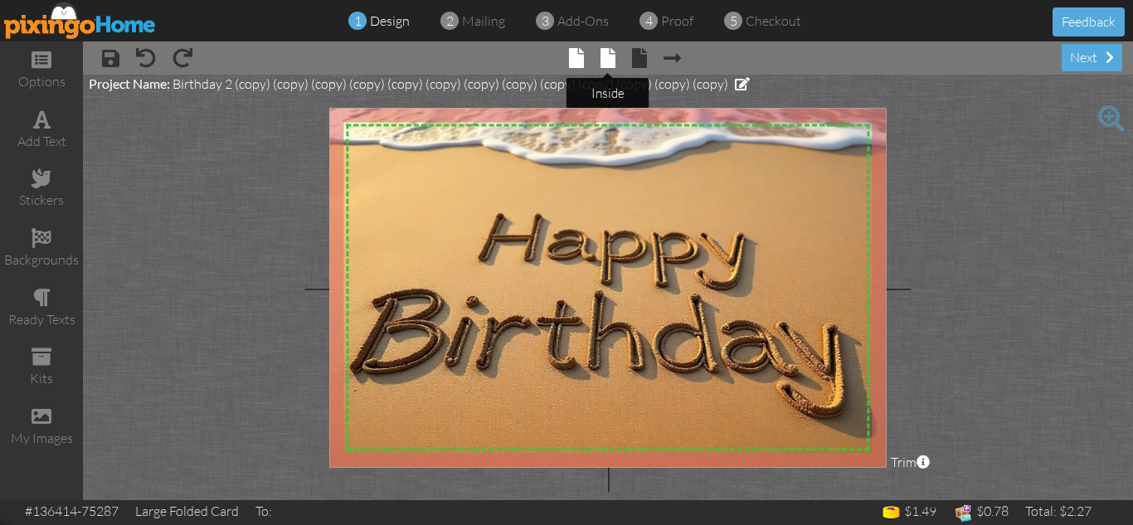
click at [606, 56] on span at bounding box center [608, 58] width 15 height 20
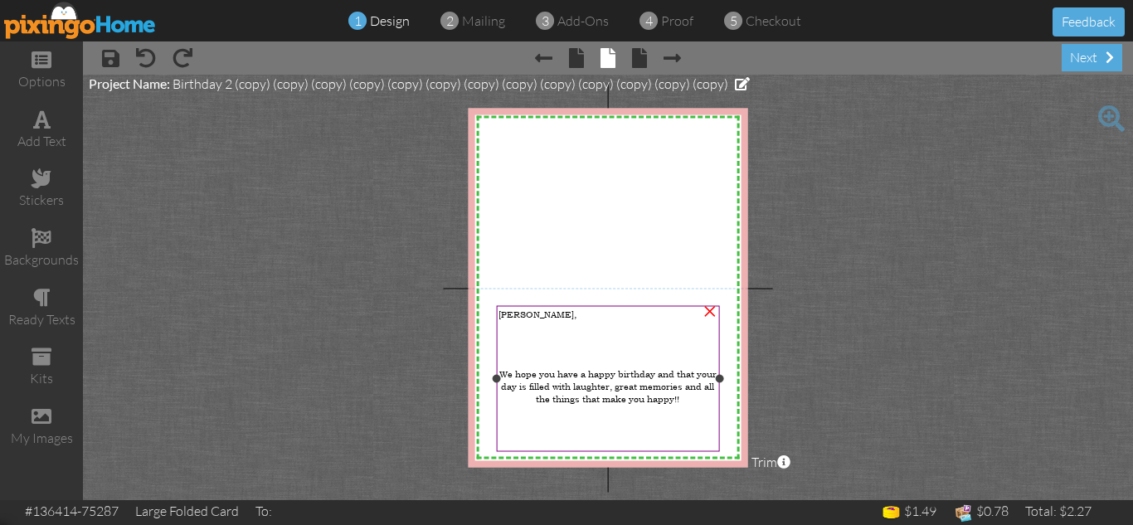
click at [512, 312] on span "[PERSON_NAME]," at bounding box center [538, 314] width 78 height 12
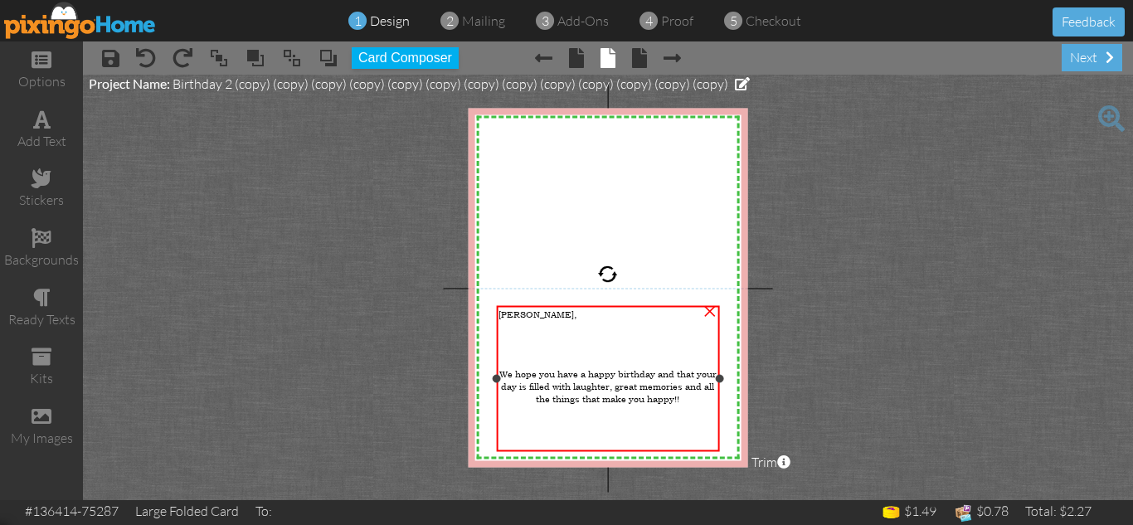
click at [512, 312] on span "[PERSON_NAME]," at bounding box center [538, 314] width 78 height 12
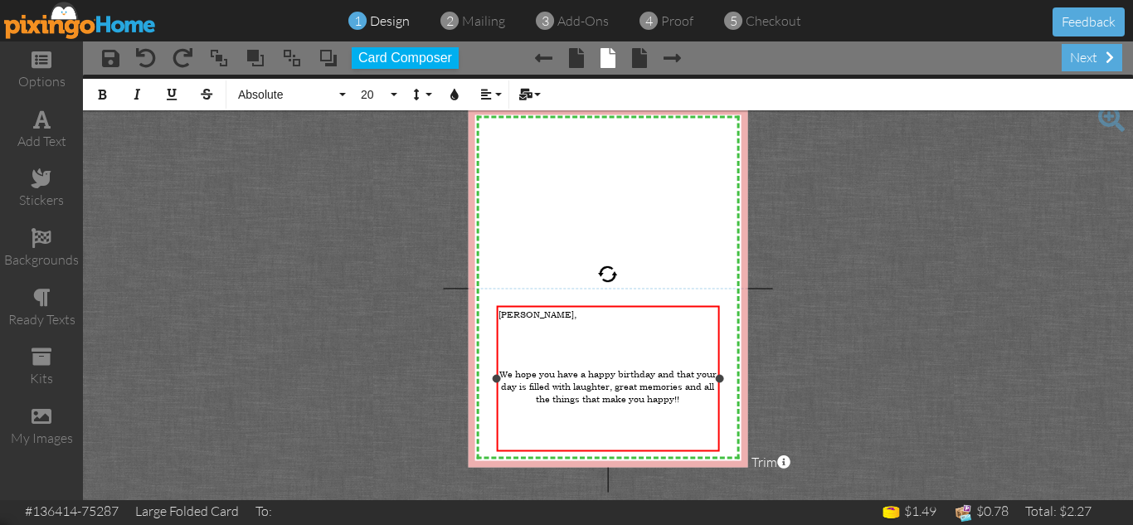
click at [512, 312] on span "[PERSON_NAME]," at bounding box center [538, 314] width 78 height 12
click at [853, 363] on project-studio-wrapper "X X X X X X X X X X X X X X X X X X X X X X X X X X X X X X X X X X X X X X X X…" at bounding box center [608, 288] width 1050 height 426
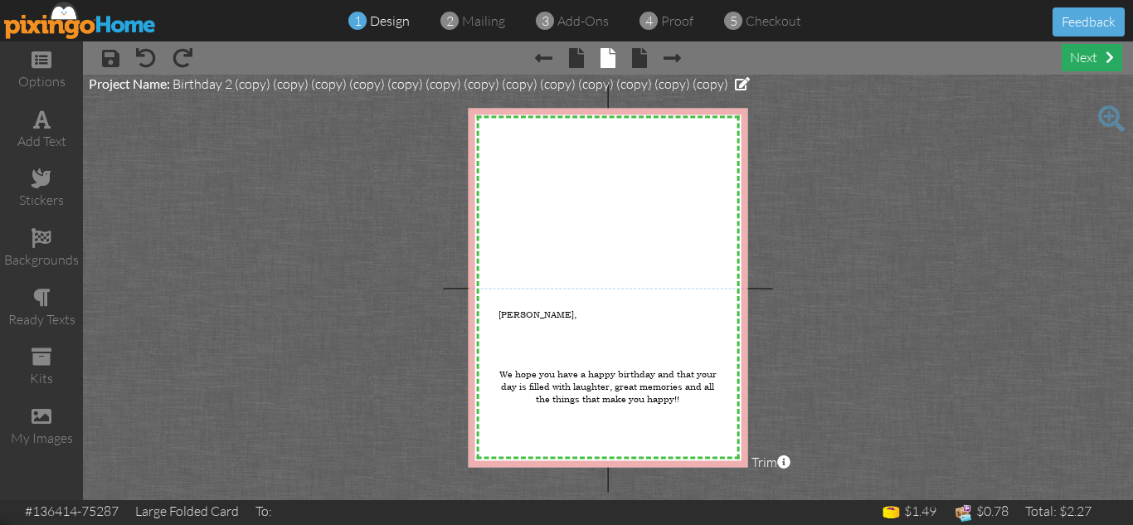
click at [1072, 52] on div "next" at bounding box center [1092, 57] width 61 height 27
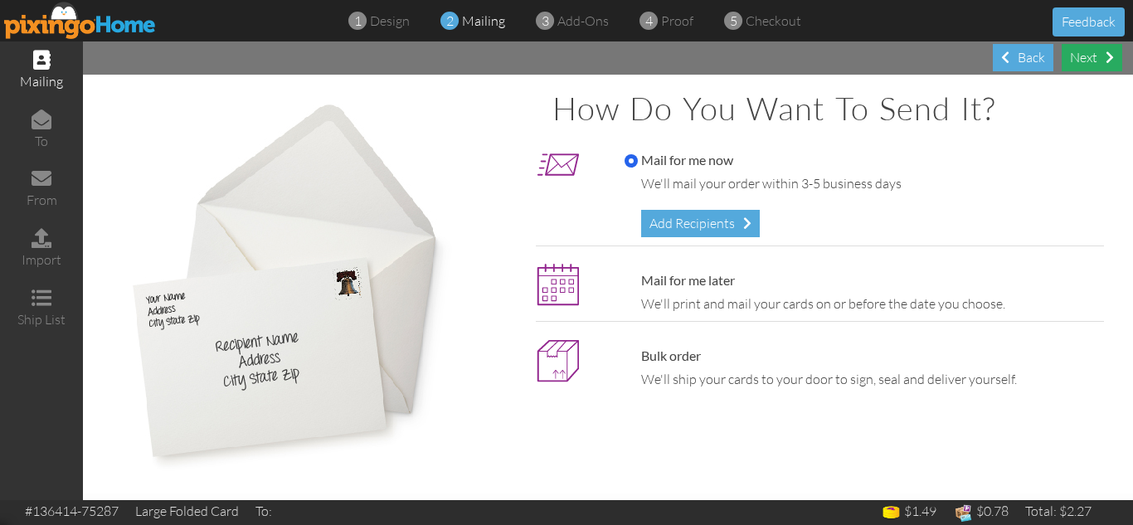
click at [1074, 60] on div "Next" at bounding box center [1092, 57] width 61 height 27
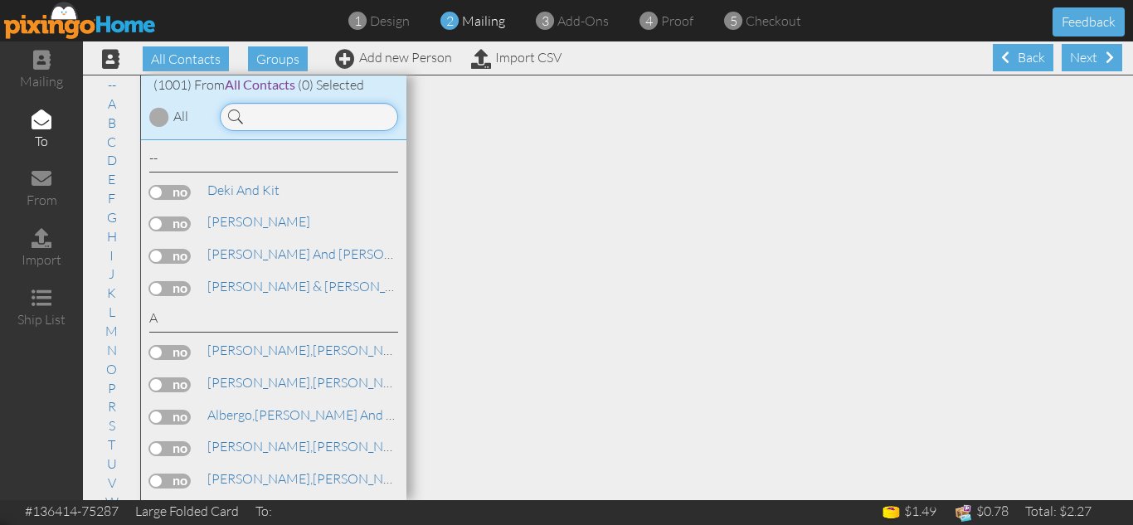
click at [312, 117] on input at bounding box center [309, 117] width 178 height 28
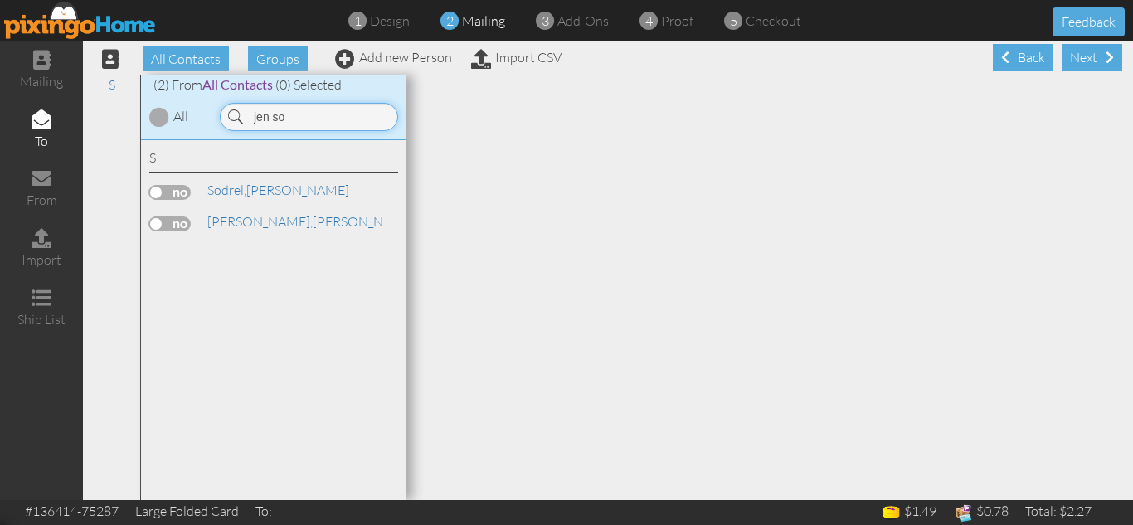
type input "jen so"
click at [164, 190] on label at bounding box center [169, 192] width 41 height 15
click at [0, 0] on input "checkbox" at bounding box center [0, 0] width 0 height 0
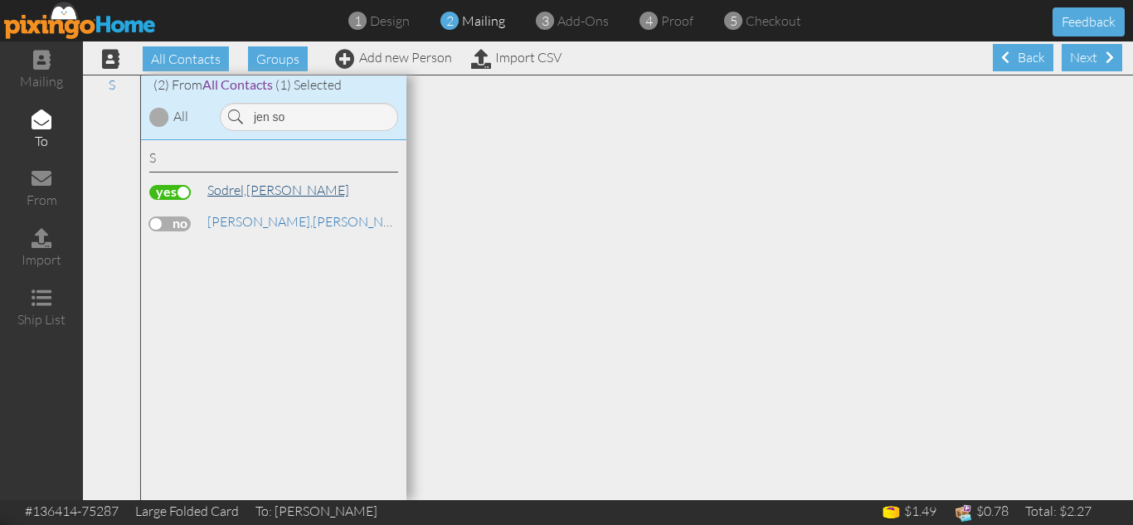
click at [233, 192] on span "Sodrel," at bounding box center [226, 190] width 39 height 17
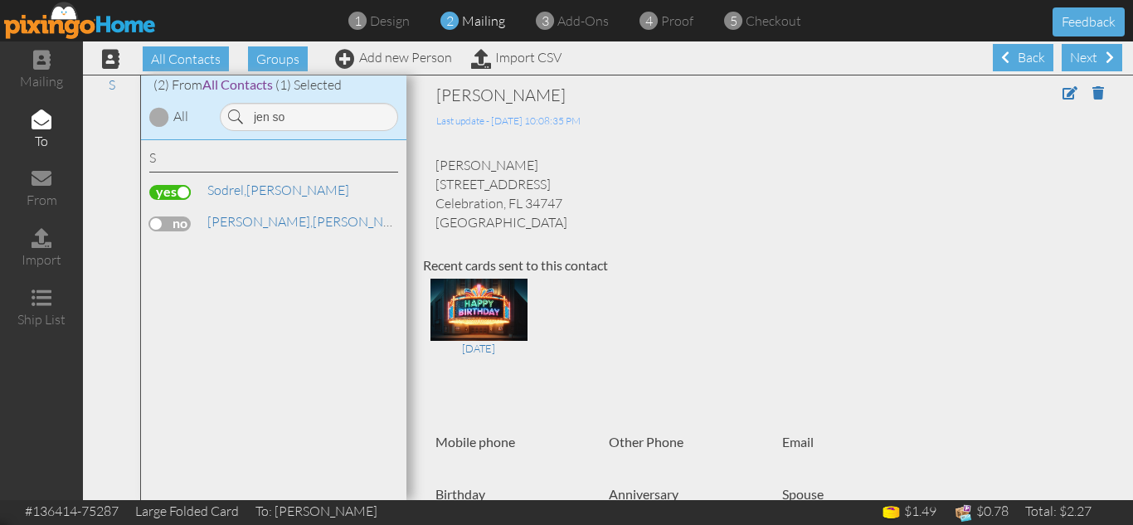
click at [772, 183] on div "Jen Sodrel 405 Water Street Celebration, FL 34747 United States" at bounding box center [770, 194] width 694 height 76
click at [1070, 55] on div "Next" at bounding box center [1092, 57] width 61 height 27
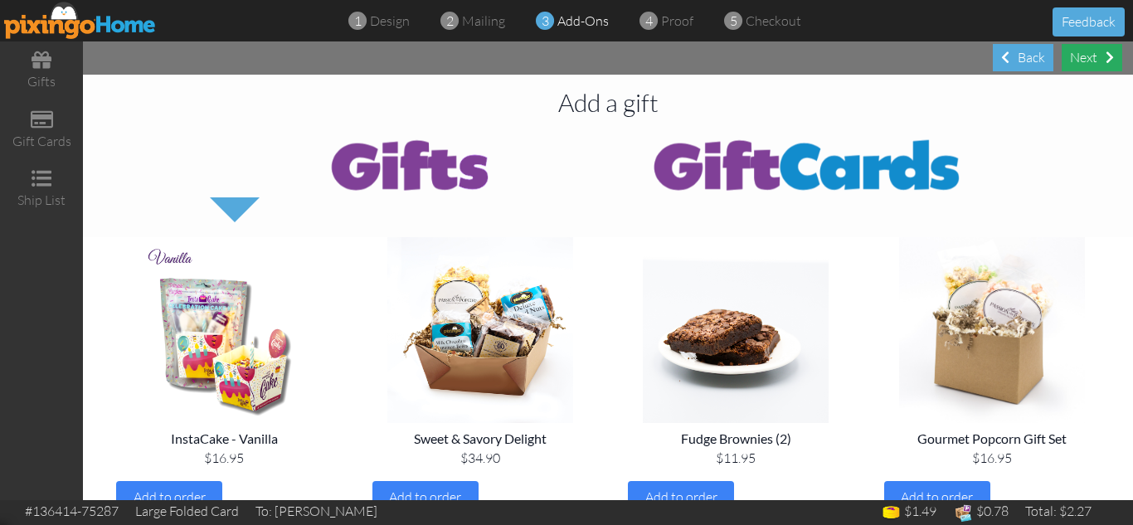
click at [1079, 56] on div "Next" at bounding box center [1092, 57] width 61 height 27
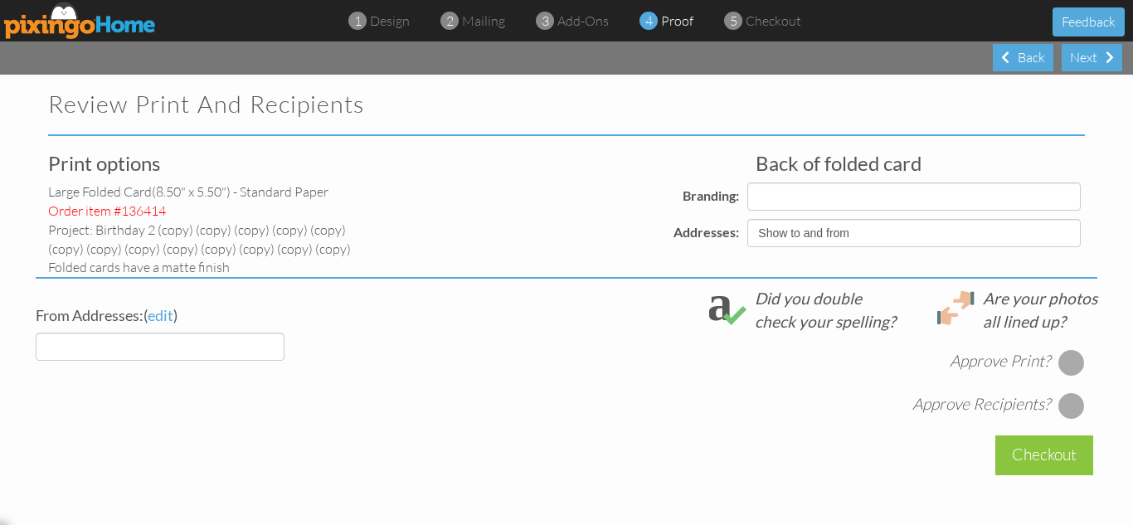
select select "object:6319"
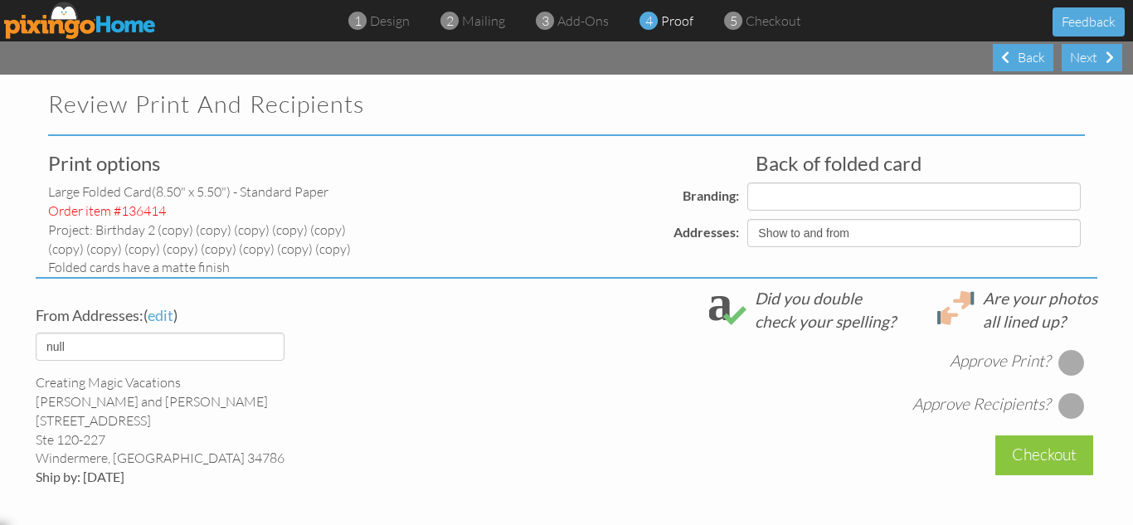
select select "object:6323"
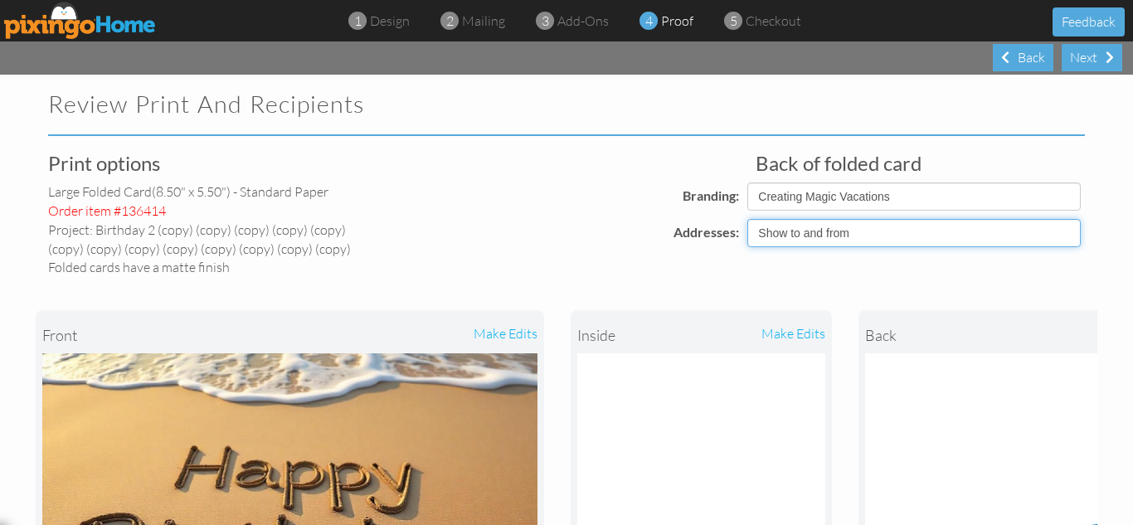
click at [843, 233] on select "Show to and from Show from only Hide to and from" at bounding box center [915, 233] width 334 height 28
select select "object:6316"
click at [748, 219] on select "Show to and from Show from only Hide to and from" at bounding box center [915, 233] width 334 height 28
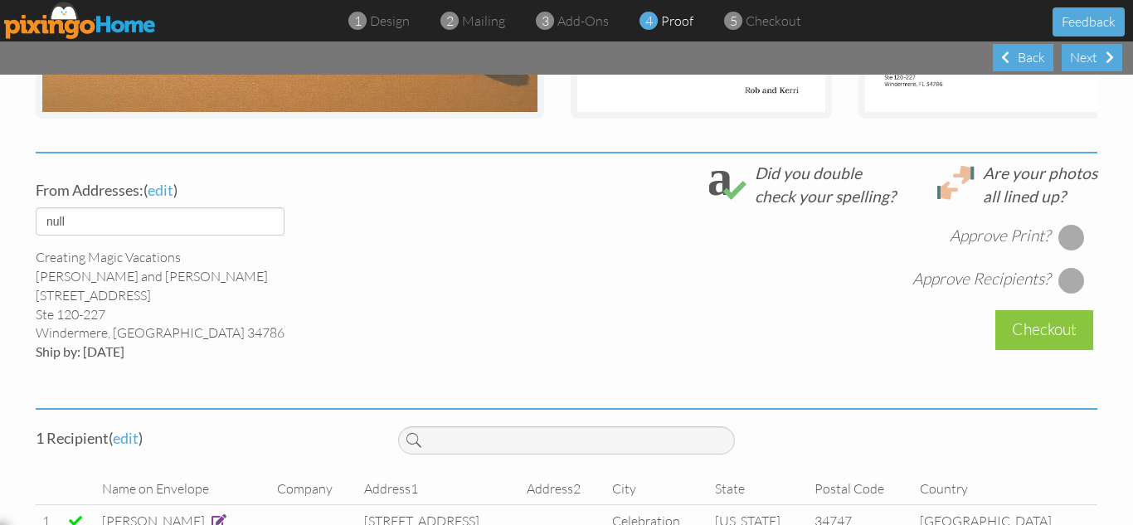
scroll to position [564, 0]
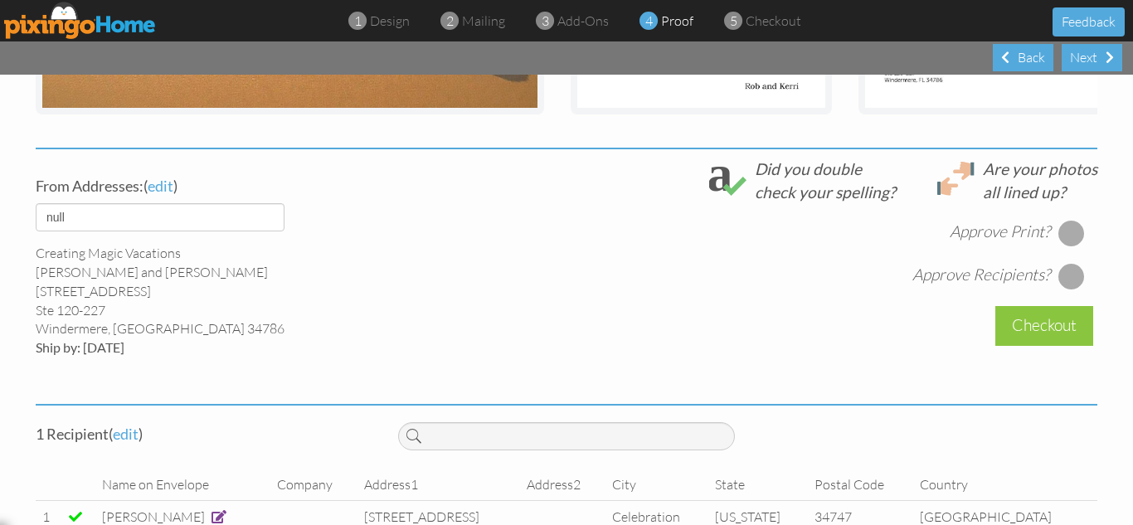
click at [1067, 243] on div at bounding box center [1072, 233] width 27 height 27
click at [1062, 290] on div at bounding box center [1072, 276] width 27 height 27
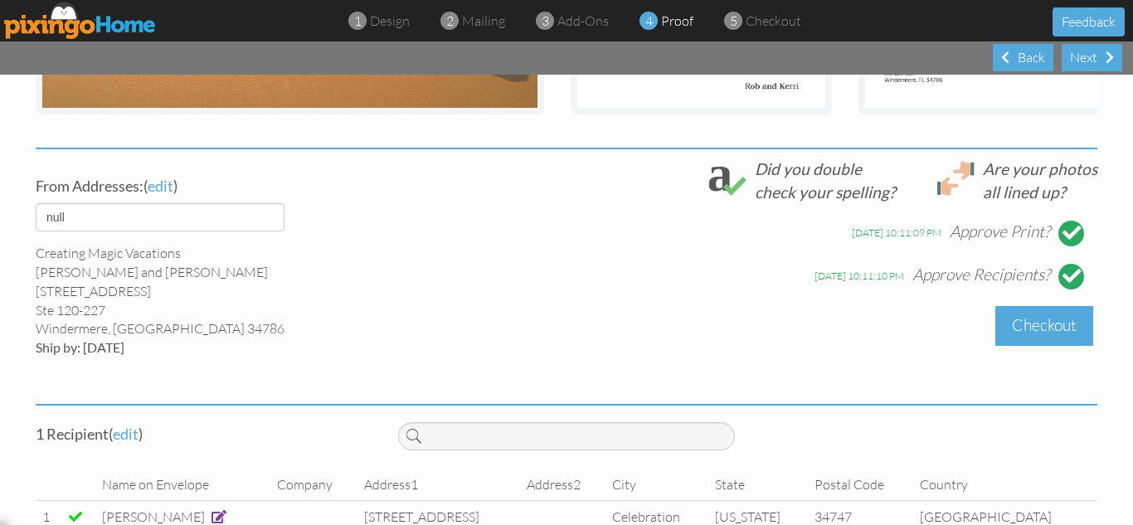
click at [1023, 339] on div "Checkout" at bounding box center [1045, 325] width 98 height 39
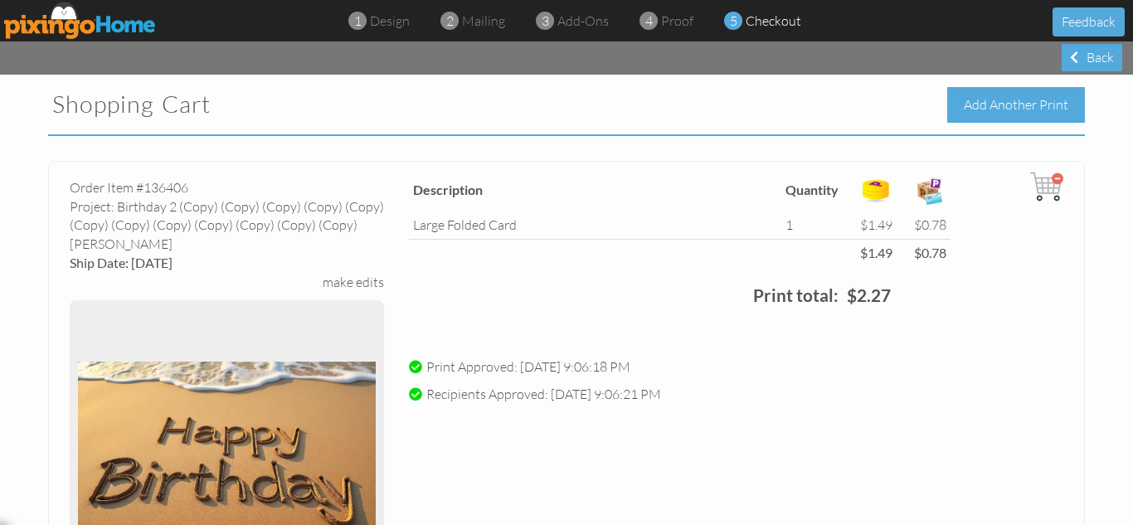
click at [966, 98] on div "Add Another Print" at bounding box center [1016, 105] width 138 height 36
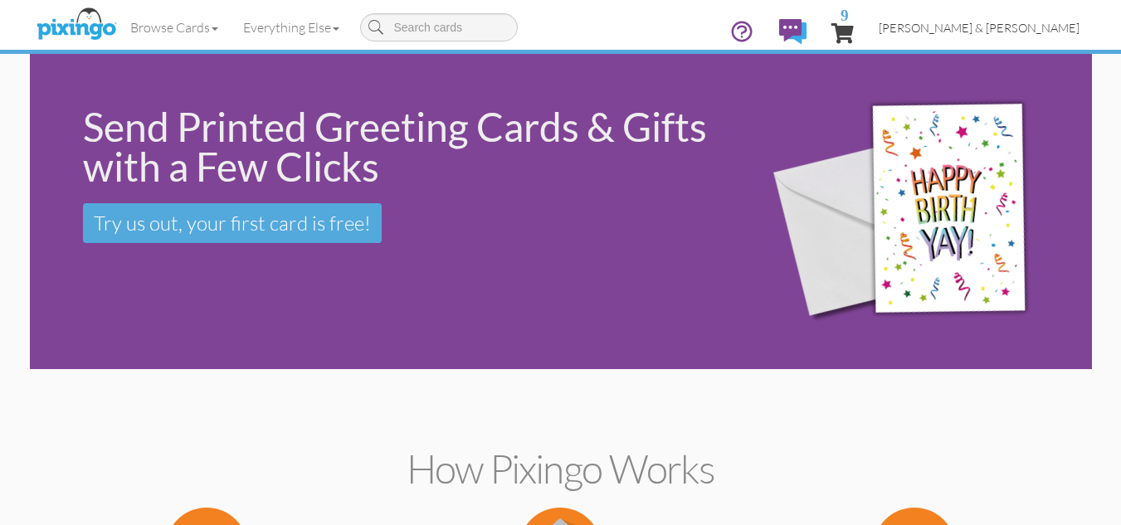
click at [1014, 31] on span "[PERSON_NAME] & [PERSON_NAME]" at bounding box center [979, 28] width 201 height 14
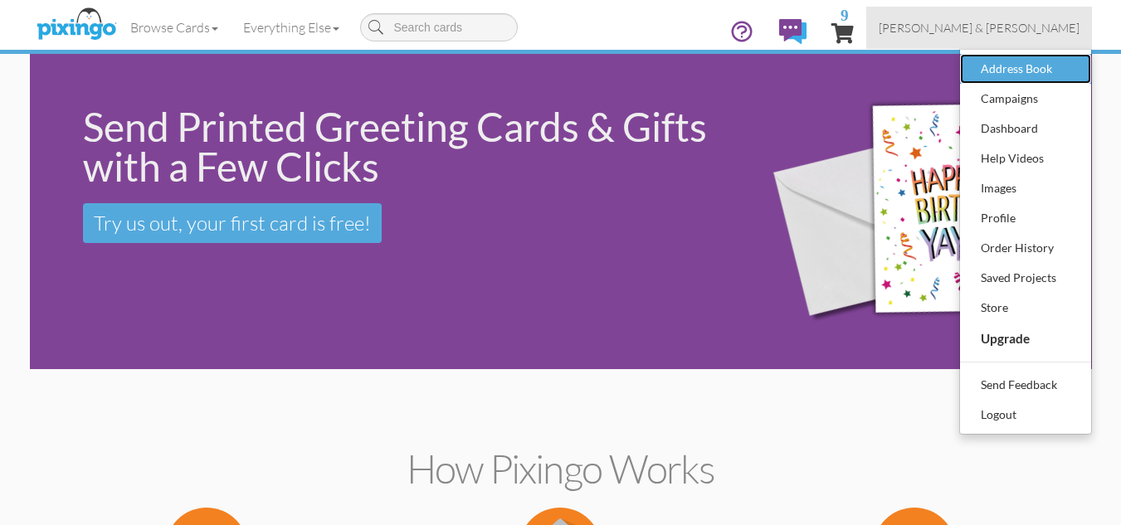
click at [982, 70] on div "Address Book" at bounding box center [1026, 68] width 98 height 25
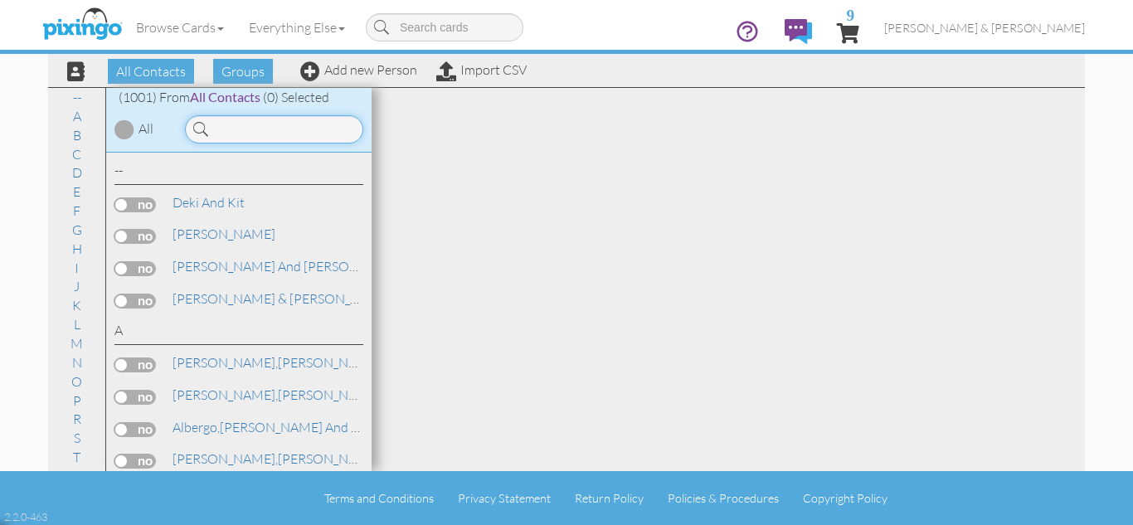
click at [253, 130] on input at bounding box center [274, 129] width 178 height 28
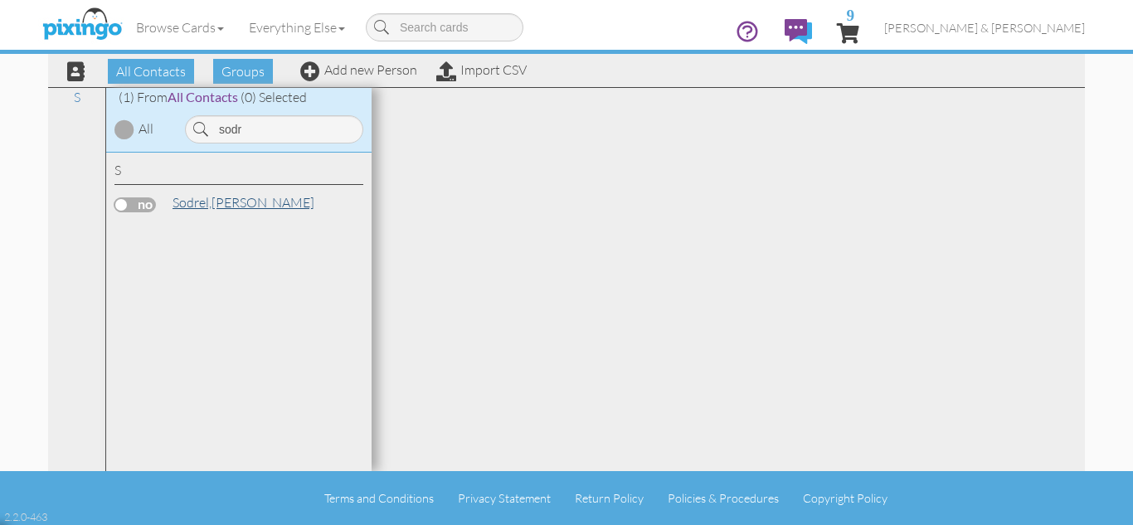
click at [197, 206] on span "Sodrel," at bounding box center [192, 202] width 39 height 17
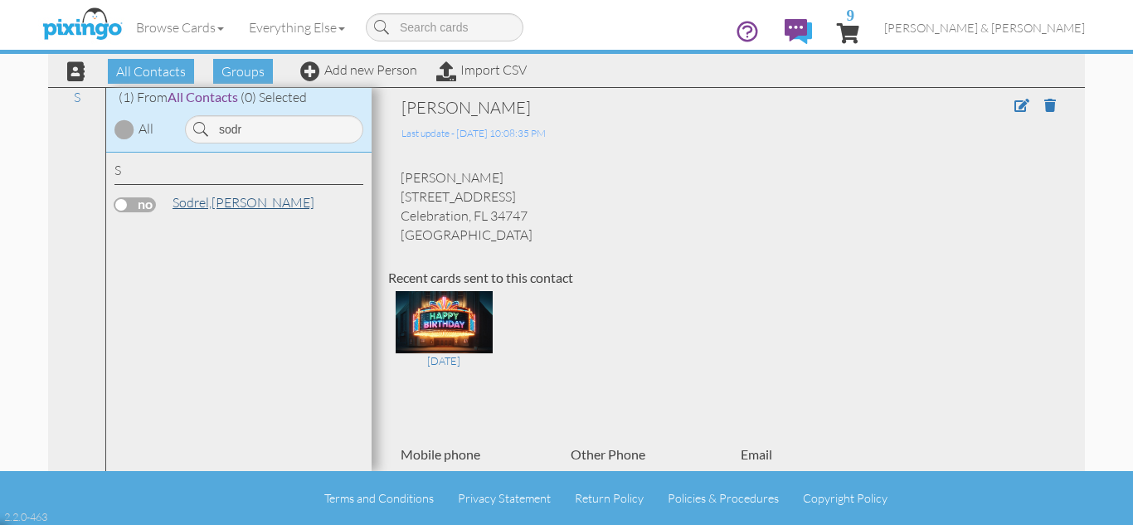
click at [197, 206] on span "Sodrel," at bounding box center [192, 202] width 39 height 17
click at [236, 130] on input "sodr" at bounding box center [274, 129] width 178 height 28
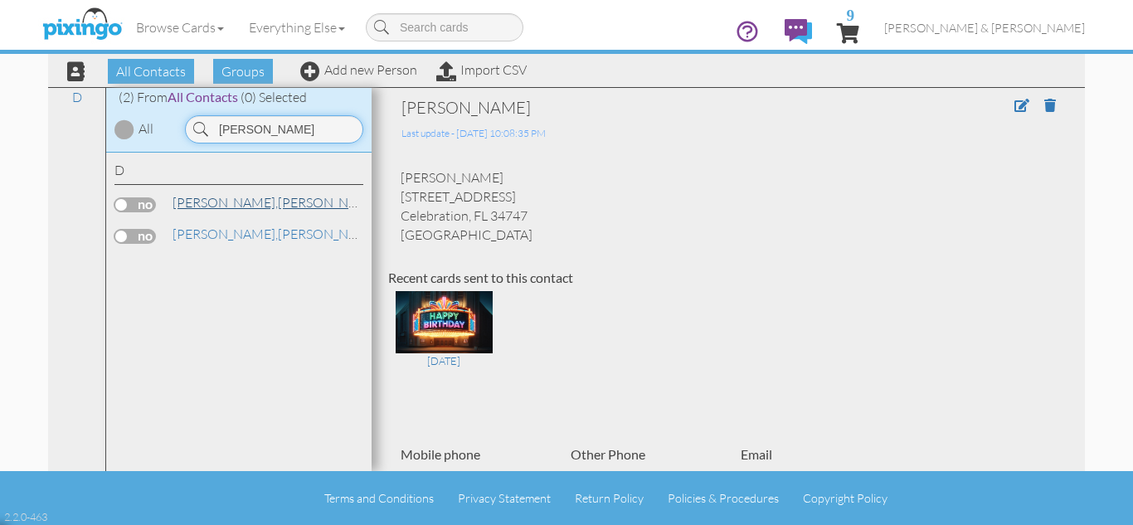
type input "dolan"
click at [212, 202] on link "Dolan, Jake" at bounding box center [277, 202] width 212 height 20
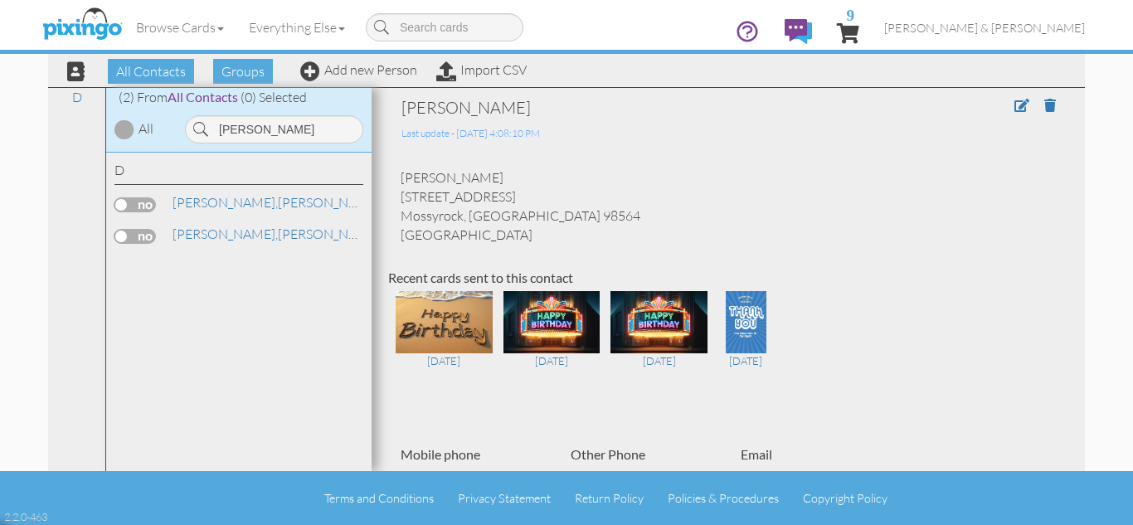
click at [703, 177] on div "Jake Dolan 108 Ashlee ave Mossyrock, WA 98564 United States" at bounding box center [728, 206] width 680 height 76
click at [1016, 27] on span "[PERSON_NAME] & [PERSON_NAME]" at bounding box center [984, 28] width 201 height 14
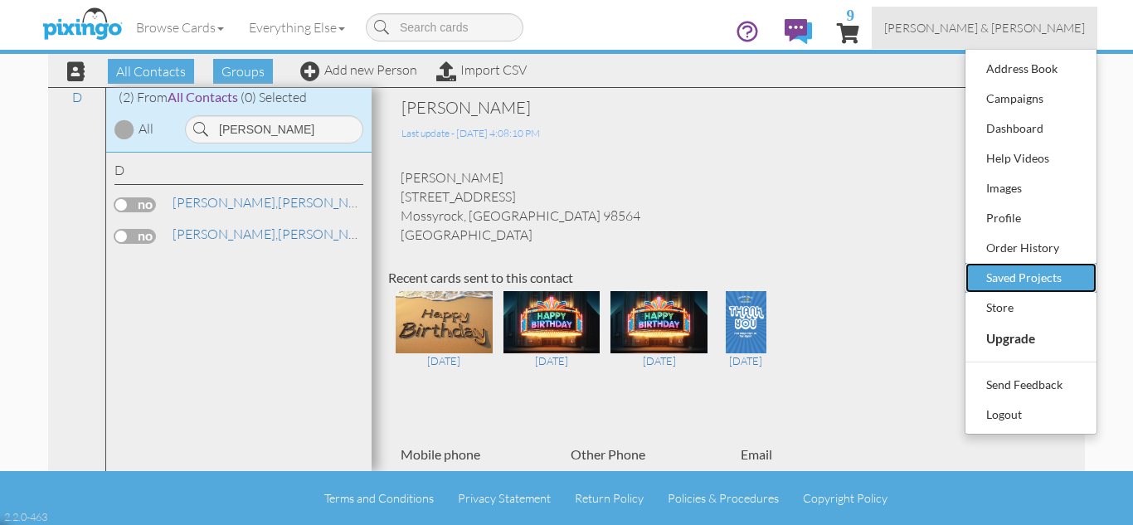
click at [1020, 275] on div "Saved Projects" at bounding box center [1031, 277] width 98 height 25
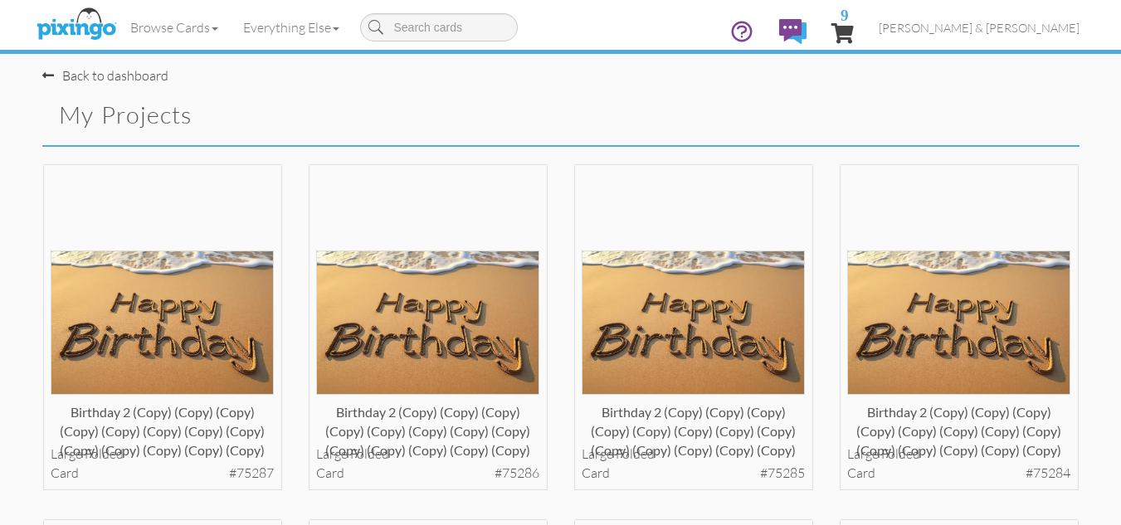
click at [563, 363] on div "Birthday 2 (copy) (copy) (copy) (copy) (copy) (copy) (copy) (copy) (copy) (copy…" at bounding box center [693, 341] width 265 height 356
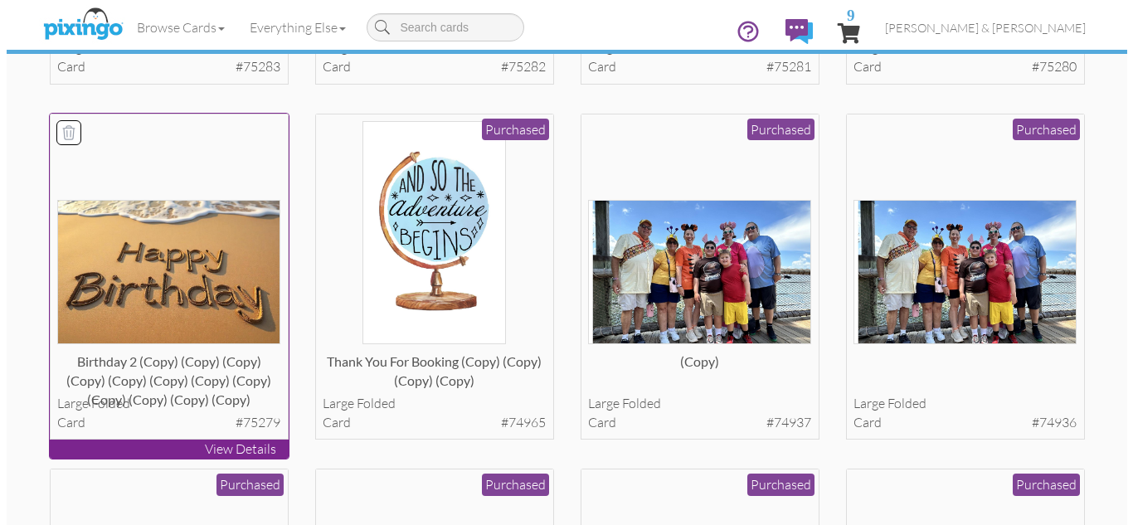
scroll to position [763, 0]
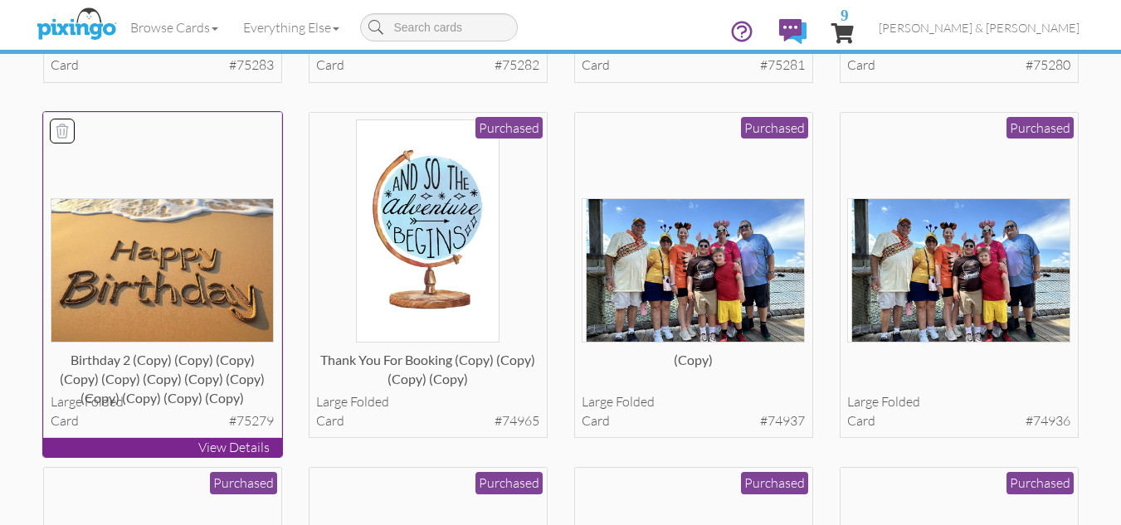
click at [183, 274] on img at bounding box center [162, 270] width 223 height 144
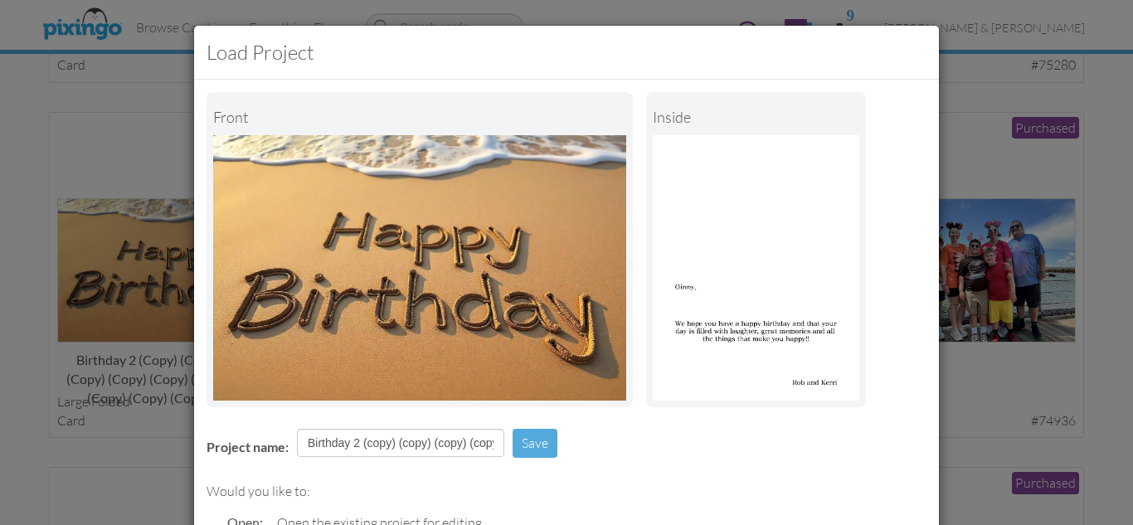
click at [637, 425] on div "Project name: Birthday 2 (copy) (copy) (copy) (copy) (copy) (copy) (copy) (copy…" at bounding box center [566, 444] width 745 height 57
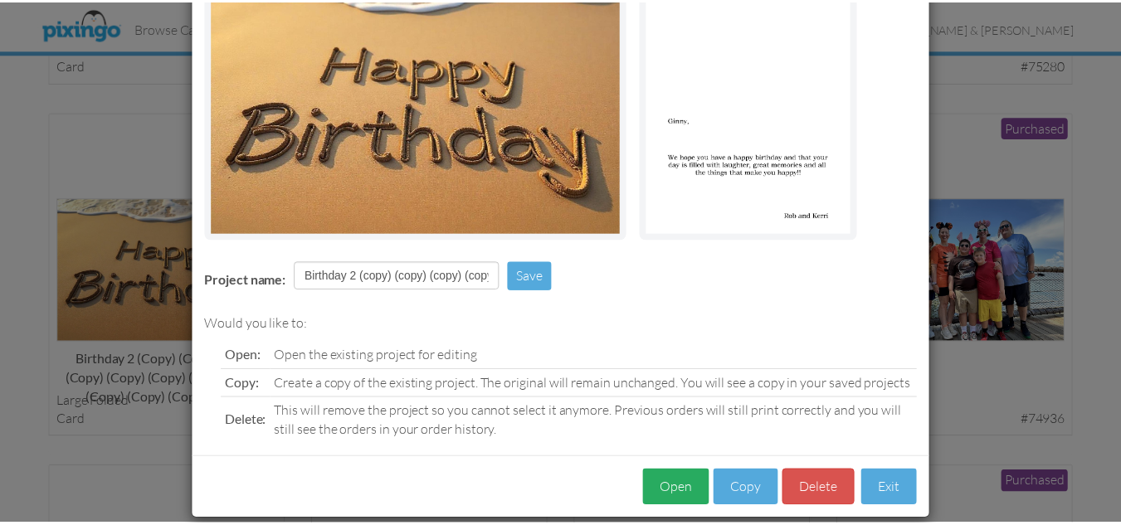
scroll to position [188, 0]
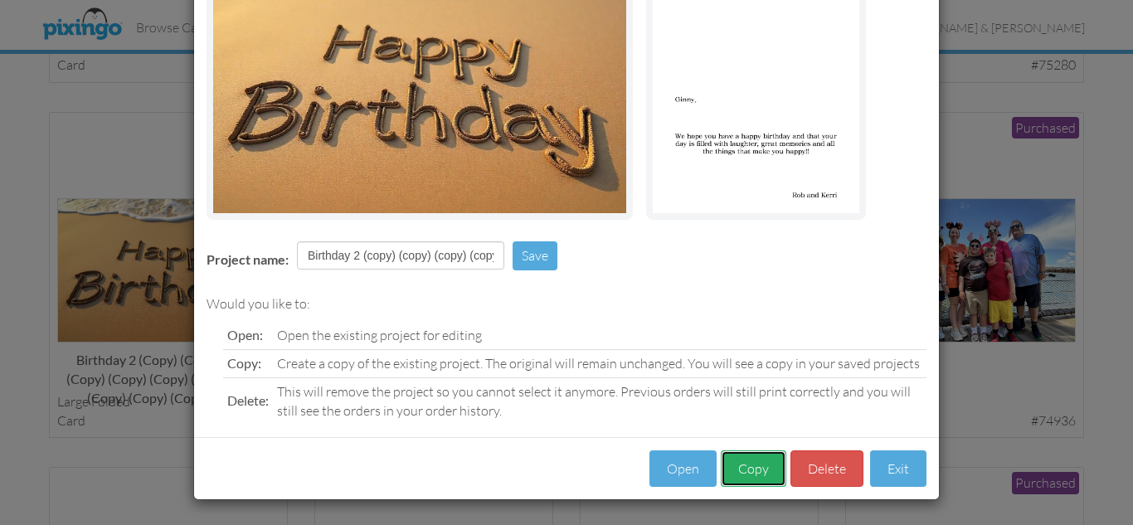
click at [752, 460] on button "Copy" at bounding box center [754, 469] width 66 height 37
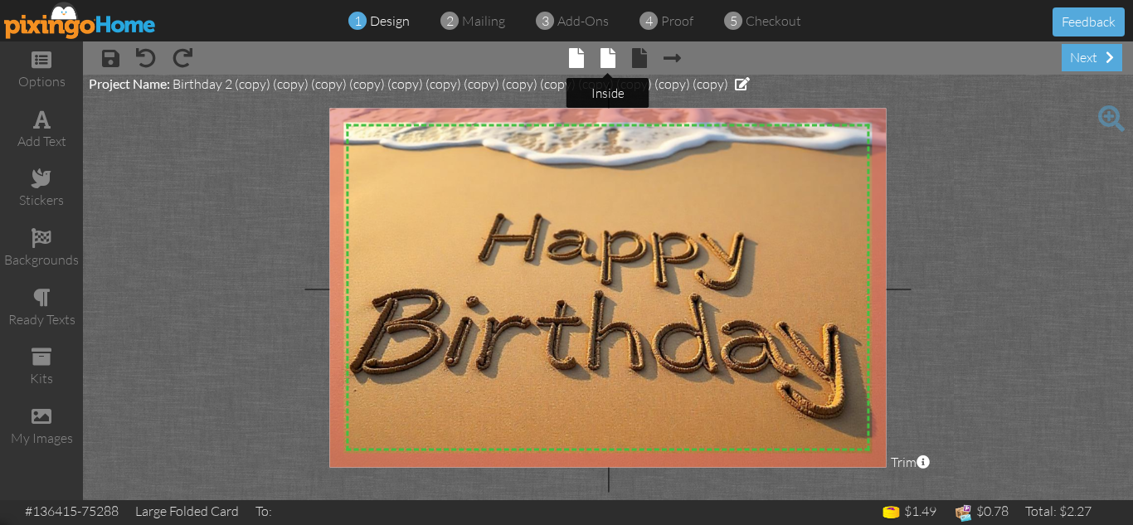
click at [609, 58] on span at bounding box center [608, 58] width 15 height 20
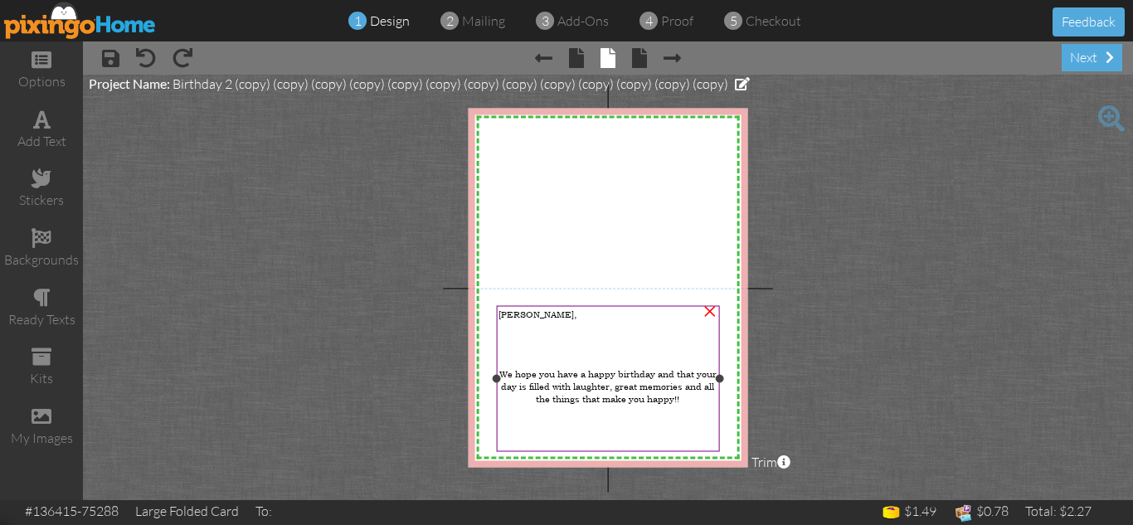
click at [510, 313] on span "[PERSON_NAME]," at bounding box center [538, 314] width 78 height 12
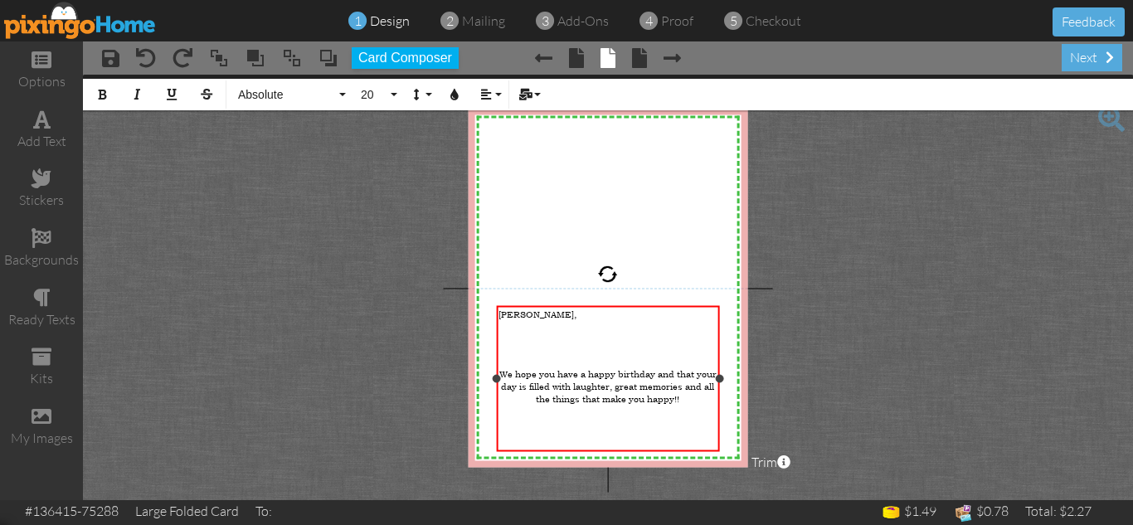
click at [510, 313] on span "[PERSON_NAME]," at bounding box center [538, 314] width 78 height 12
click at [926, 360] on project-studio-wrapper "X X X X X X X X X X X X X X X X X X X X X X X X X X X X X X X X X X X X X X X X…" at bounding box center [608, 288] width 1050 height 426
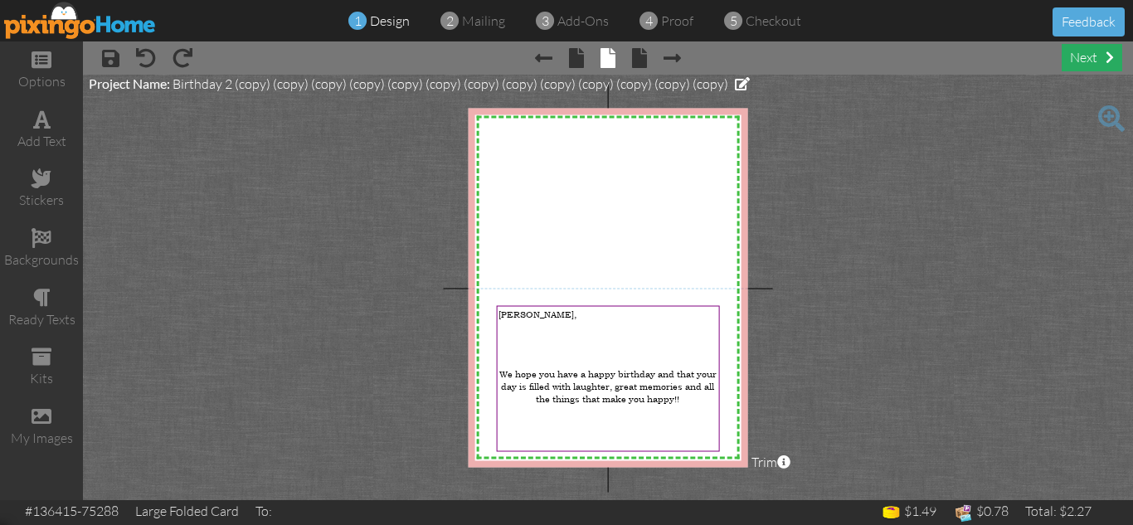
click at [1079, 55] on div "next" at bounding box center [1092, 57] width 61 height 27
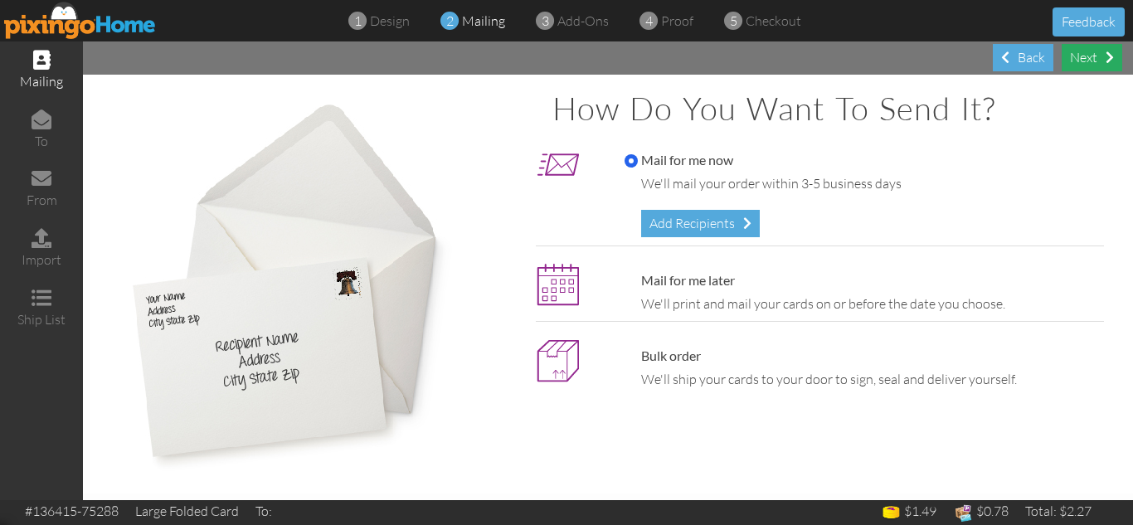
click at [1075, 63] on div "Next" at bounding box center [1092, 57] width 61 height 27
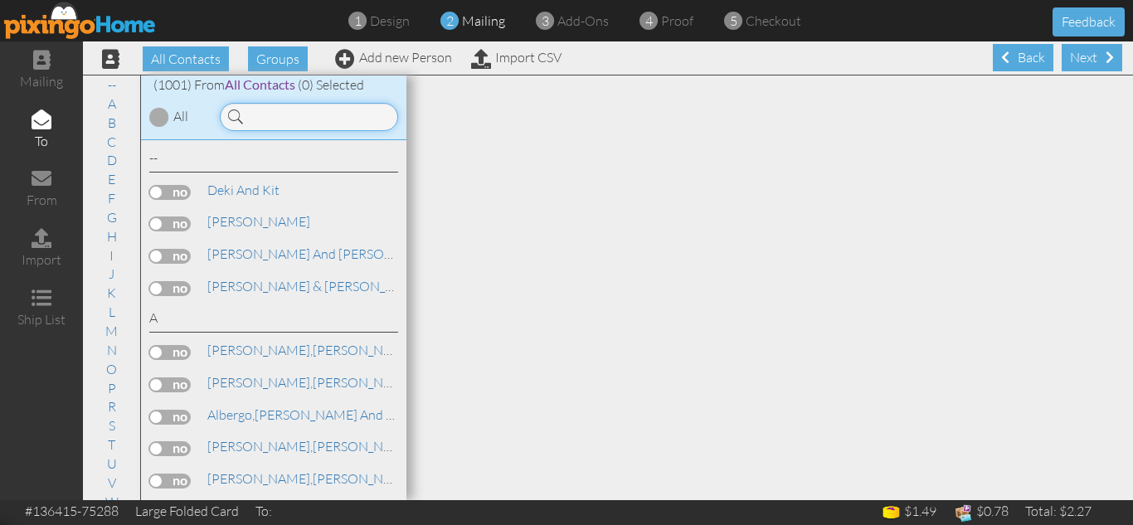
click at [312, 120] on input at bounding box center [309, 117] width 178 height 28
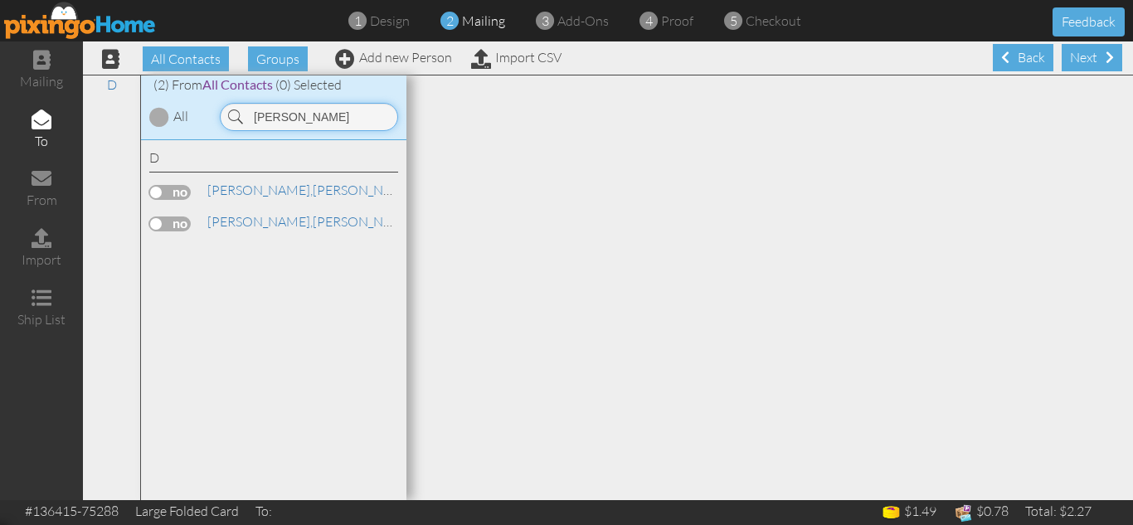
type input "dolan"
click at [156, 196] on label at bounding box center [169, 192] width 41 height 15
click at [0, 0] on input "checkbox" at bounding box center [0, 0] width 0 height 0
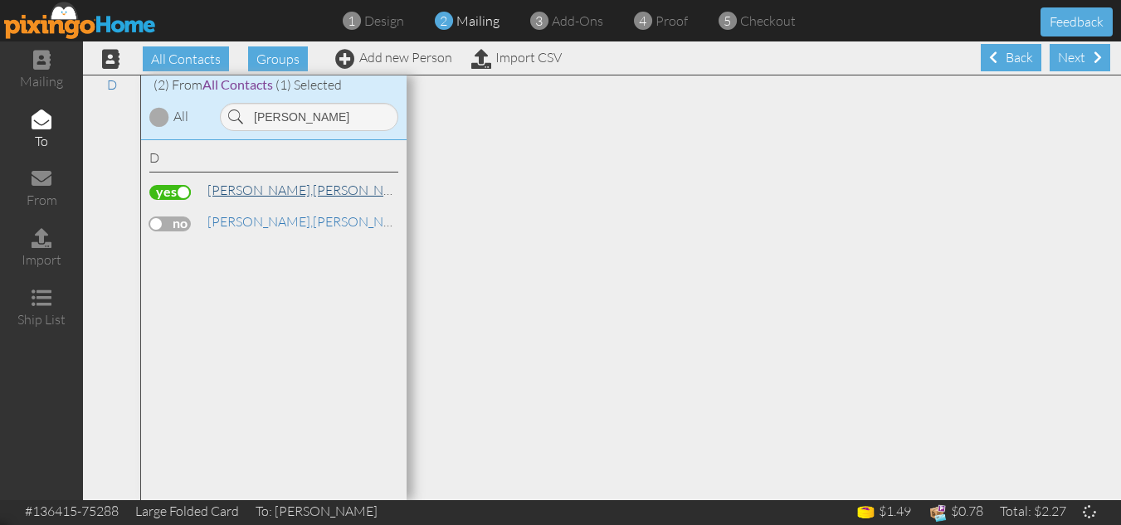
click at [245, 188] on span "[PERSON_NAME]," at bounding box center [259, 190] width 105 height 17
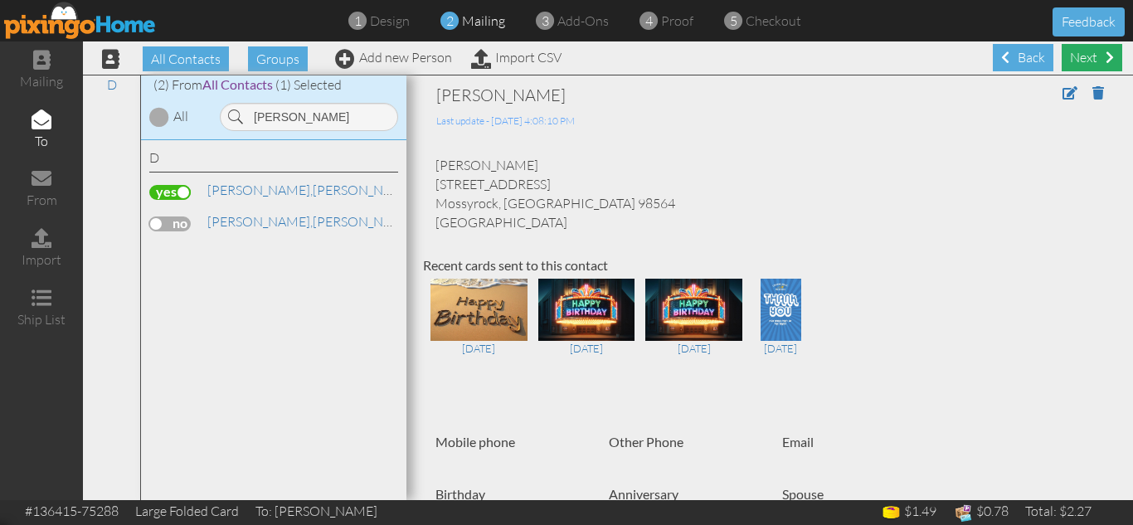
click at [1074, 56] on div "Next" at bounding box center [1092, 57] width 61 height 27
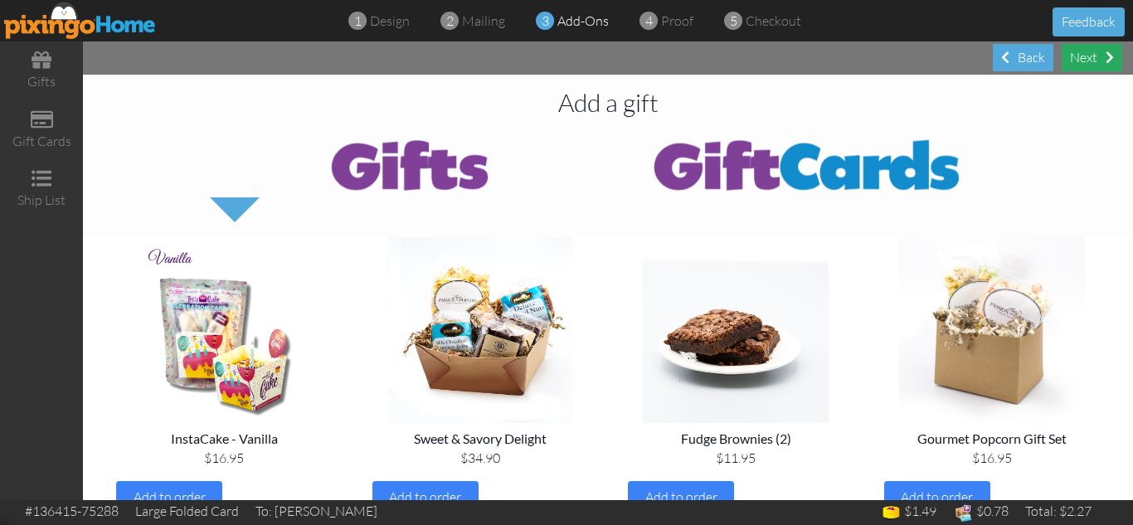
click at [1089, 60] on div "Next" at bounding box center [1092, 57] width 61 height 27
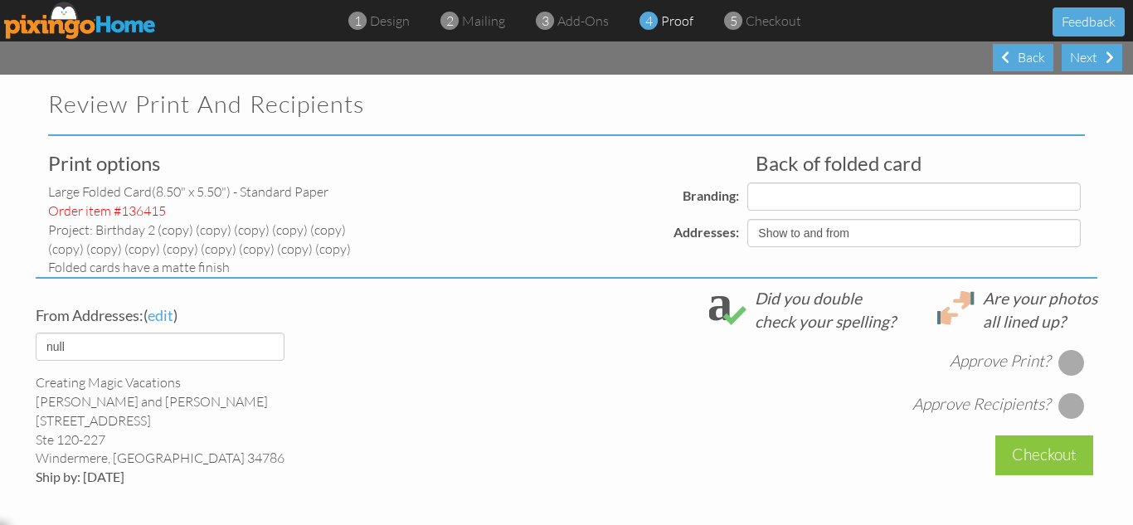
select select "object:12918"
select select "object:12931"
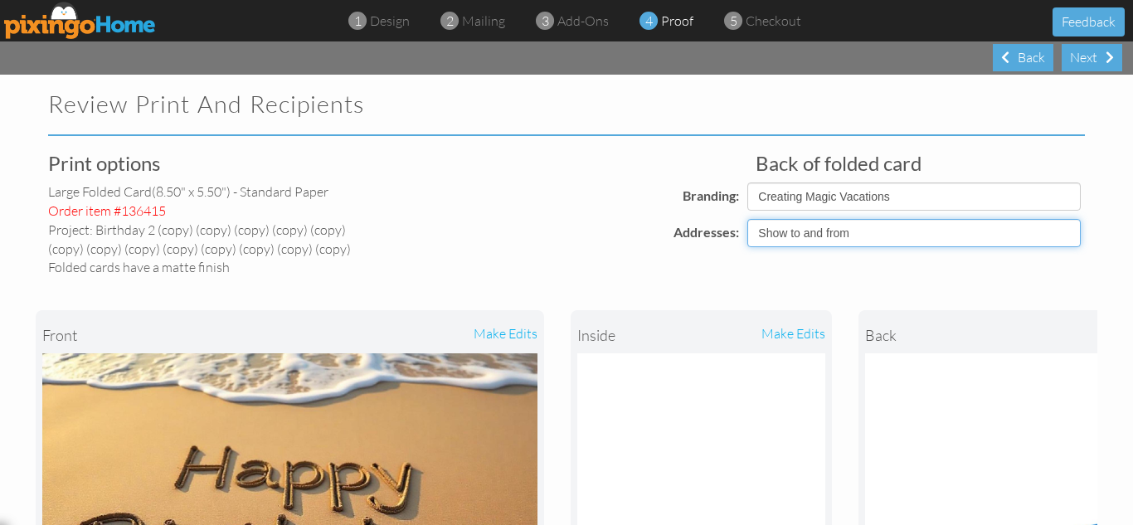
click at [824, 231] on select "Show to and from Show from only Hide to and from" at bounding box center [915, 233] width 334 height 28
select select "object:12915"
click at [748, 219] on select "Show to and from Show from only Hide to and from" at bounding box center [915, 233] width 334 height 28
click at [679, 280] on div "front make edits inside make edits back" at bounding box center [567, 494] width 1062 height 435
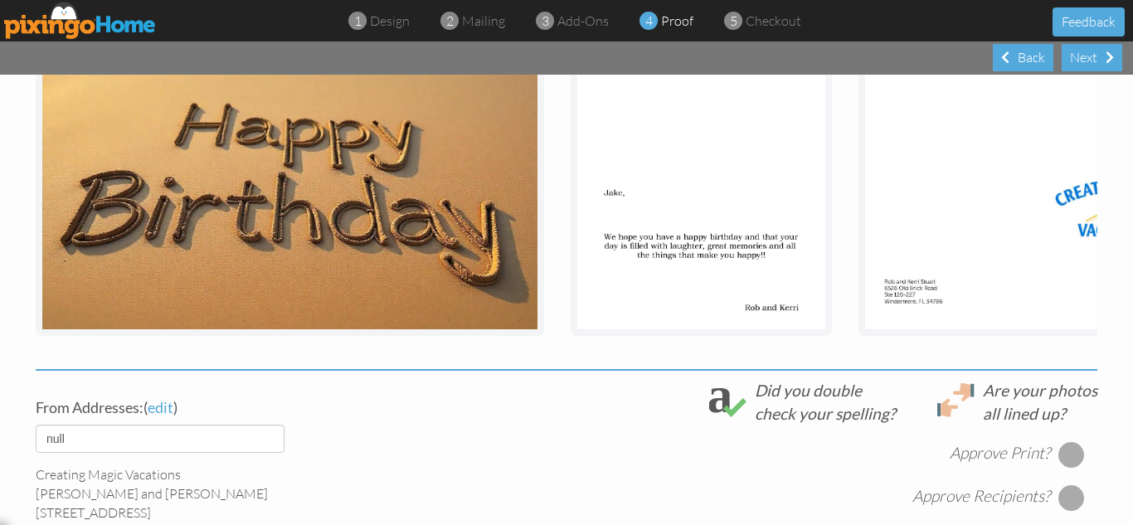
scroll to position [453, 0]
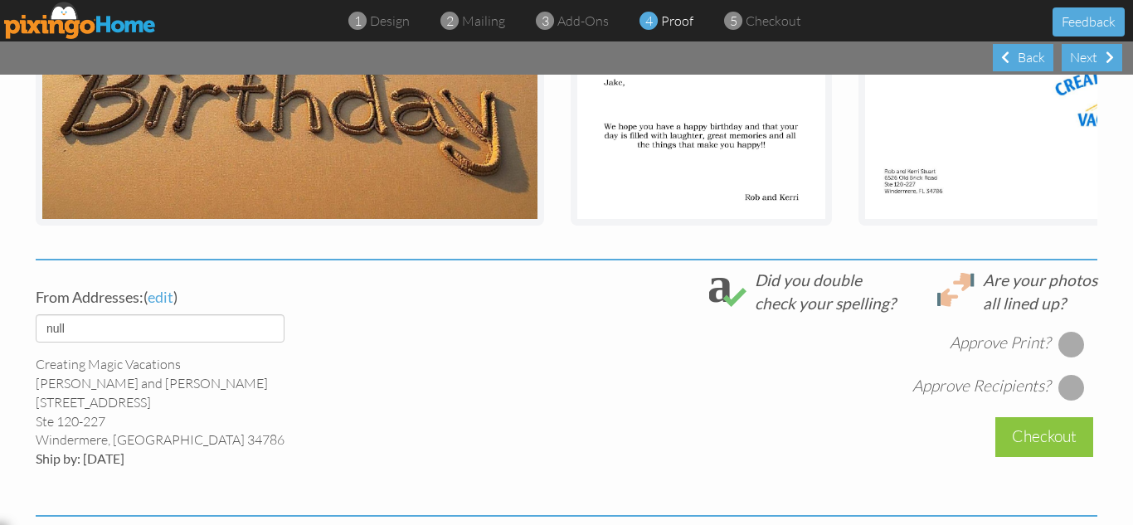
click at [1061, 358] on div at bounding box center [1072, 344] width 27 height 27
click at [1059, 399] on div at bounding box center [1072, 387] width 27 height 27
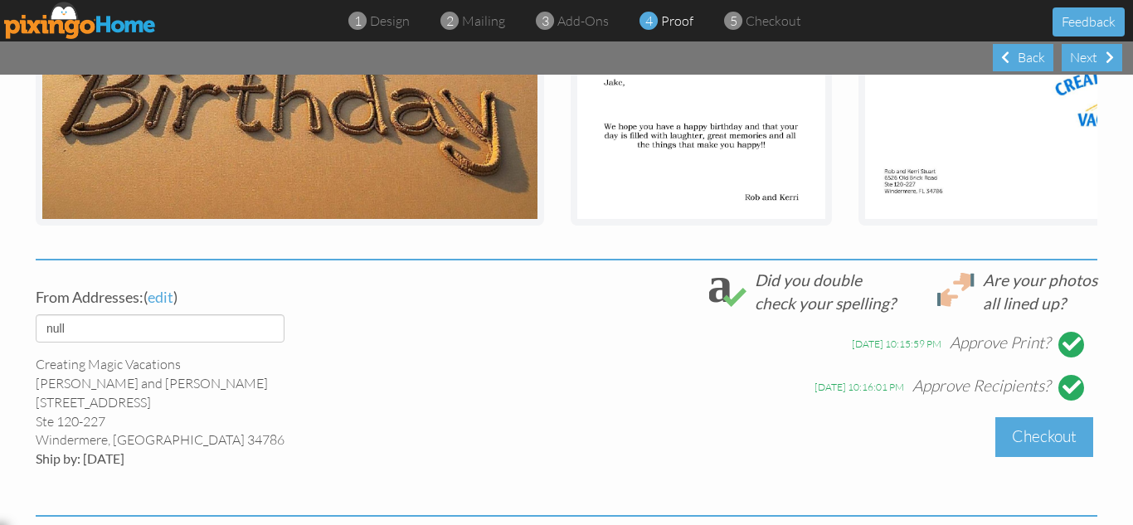
click at [1033, 450] on div "Checkout" at bounding box center [1045, 436] width 98 height 39
